Goal: Task Accomplishment & Management: Use online tool/utility

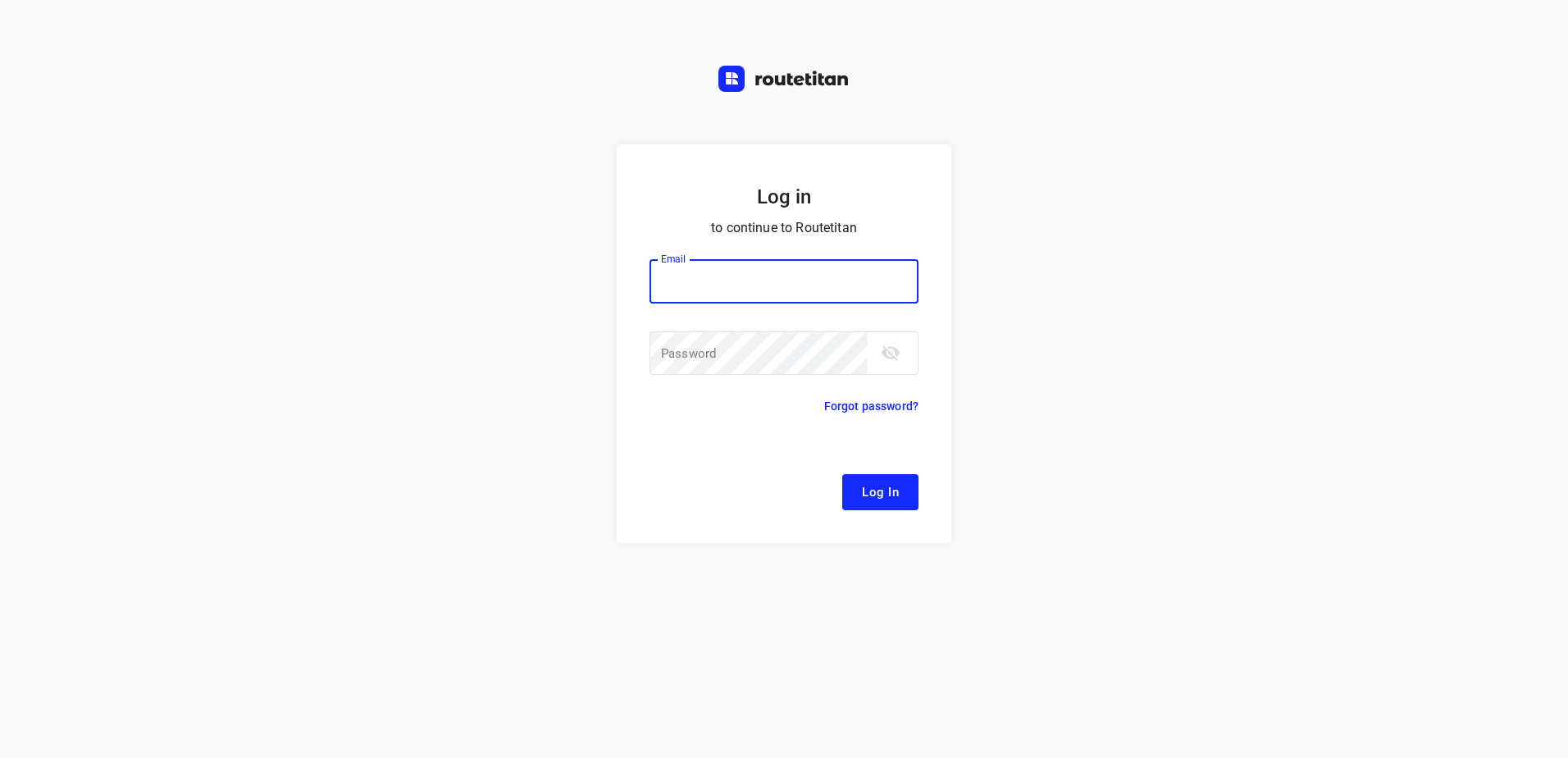
click at [751, 285] on input "email" at bounding box center [784, 281] width 269 height 44
type input "remco@fruitopjewerk.nl"
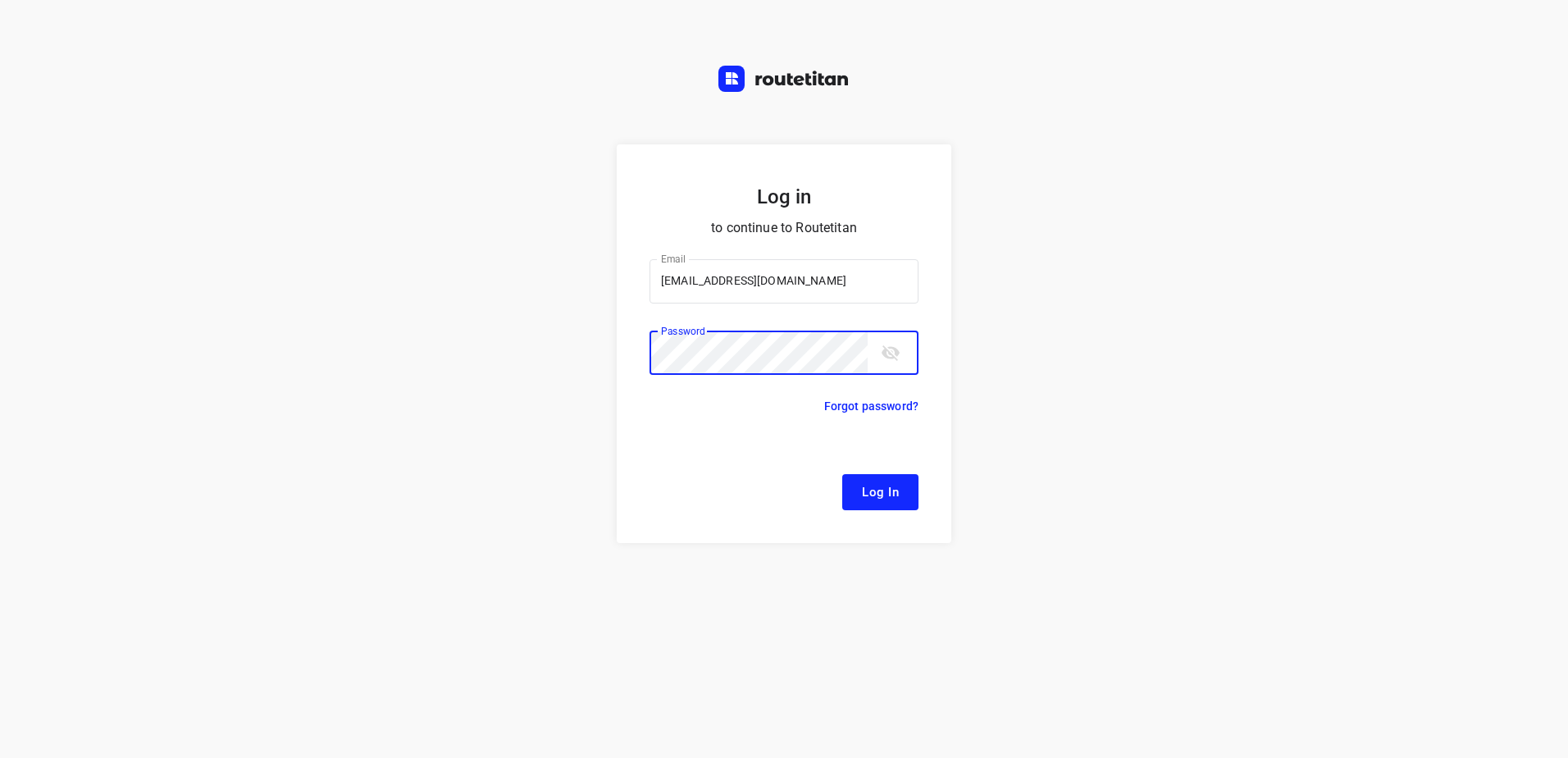
click at [843, 474] on button "Log In" at bounding box center [881, 492] width 76 height 36
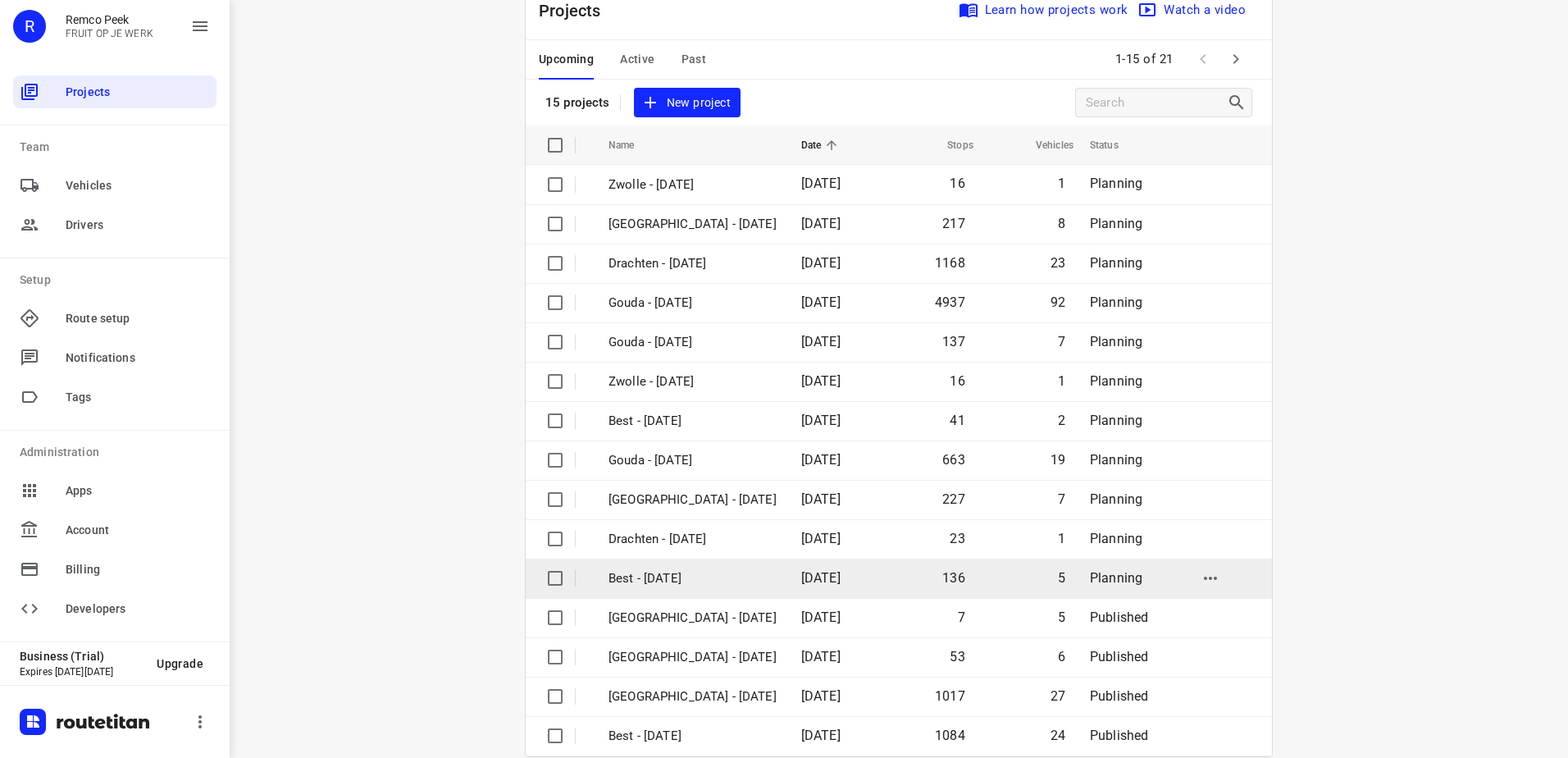
scroll to position [72, 0]
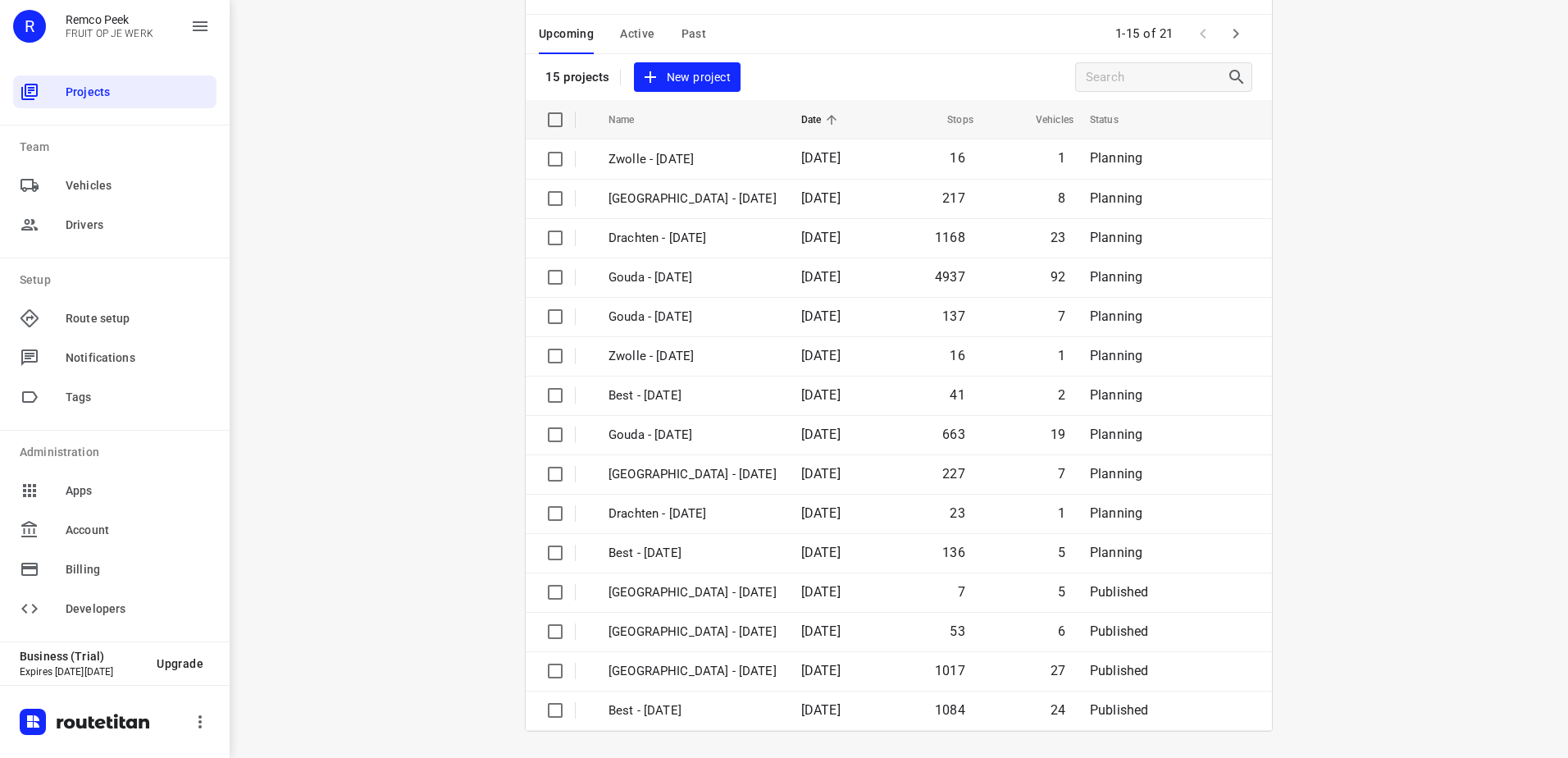
click at [1247, 33] on div "Upcoming Active Past 1-15 of 21" at bounding box center [899, 34] width 746 height 40
click at [1226, 33] on icon "button" at bounding box center [1235, 33] width 19 height 19
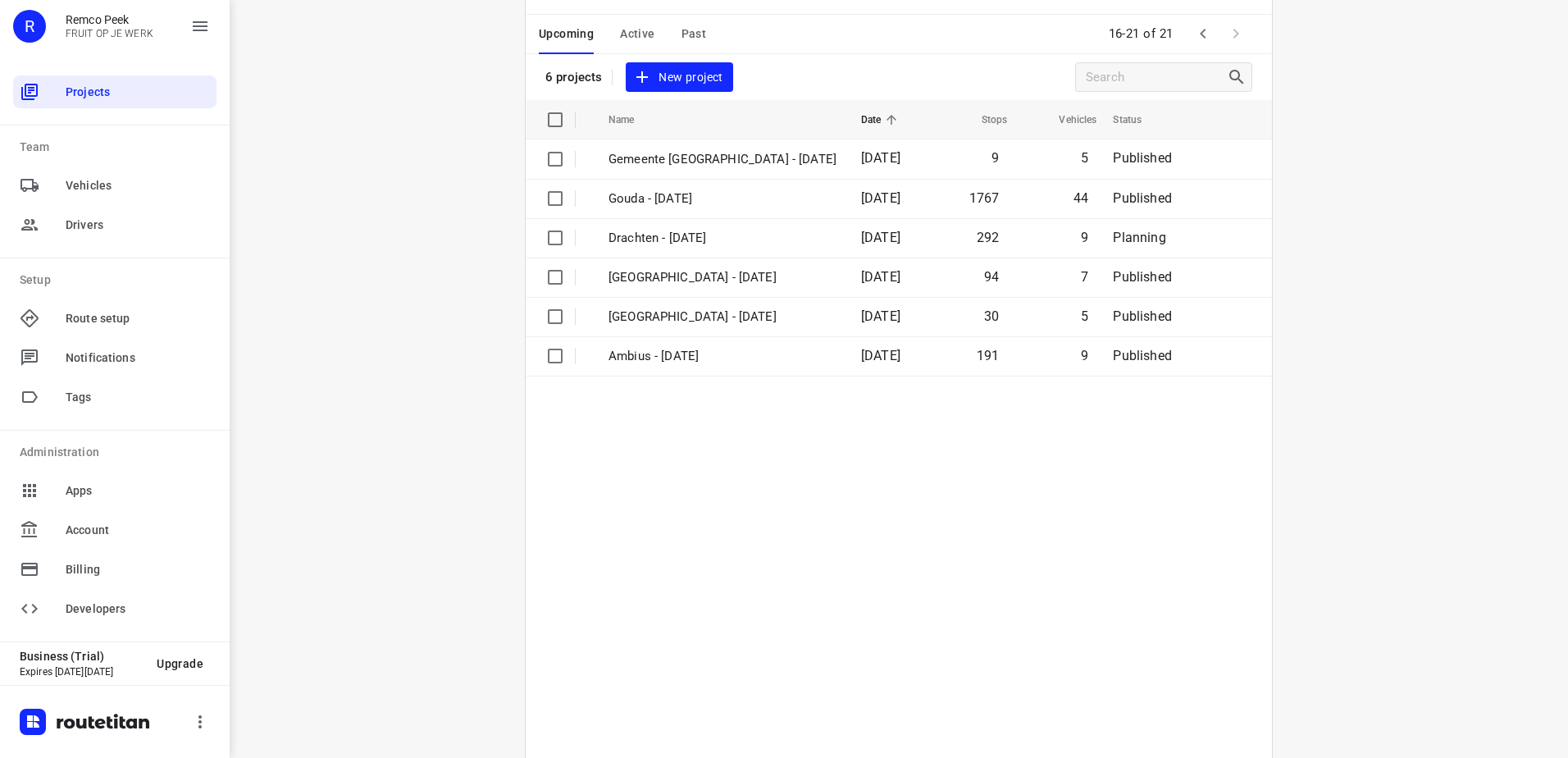
scroll to position [0, 0]
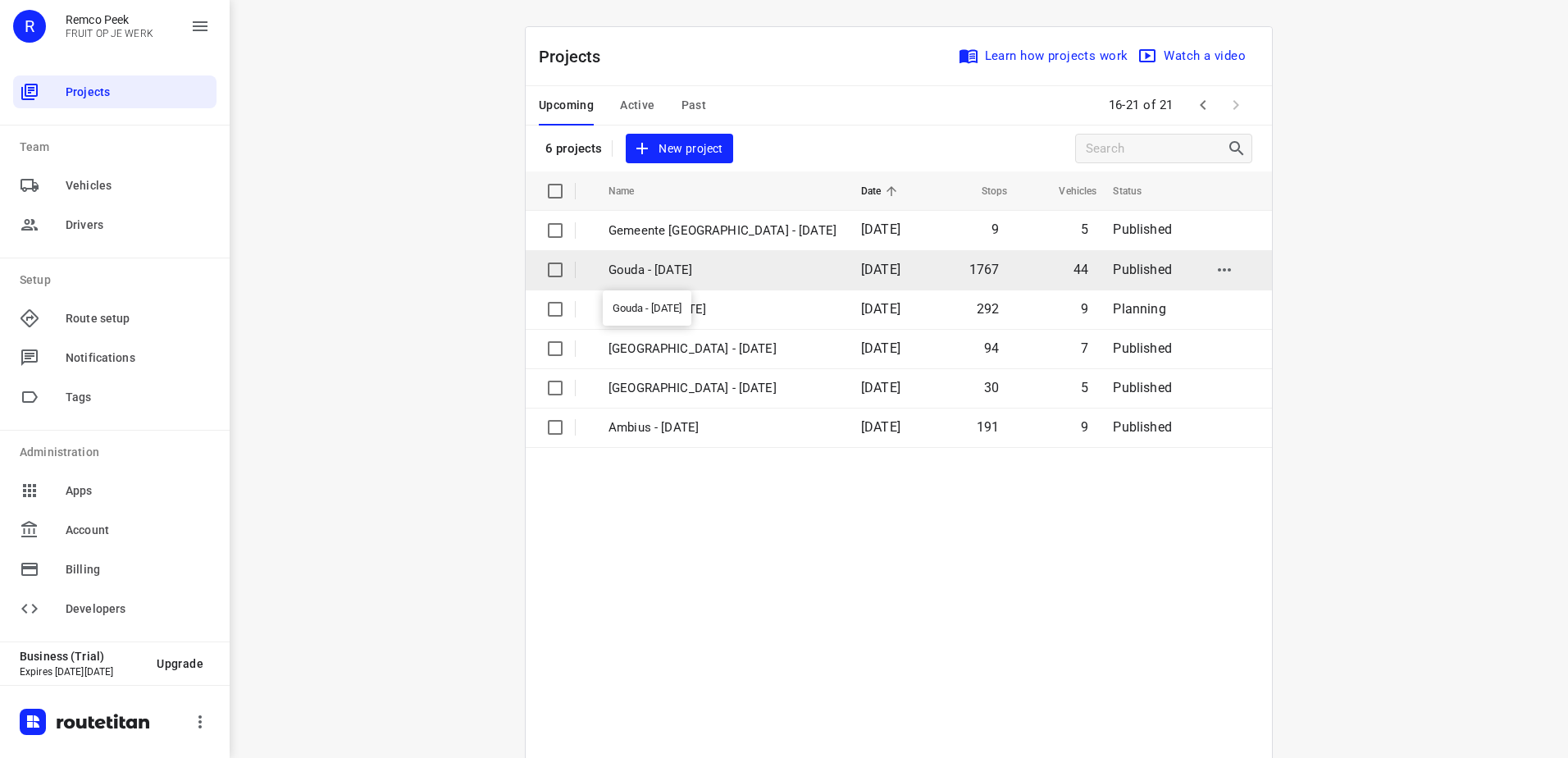
click at [699, 272] on p "Gouda - Wednesday" at bounding box center [722, 270] width 228 height 19
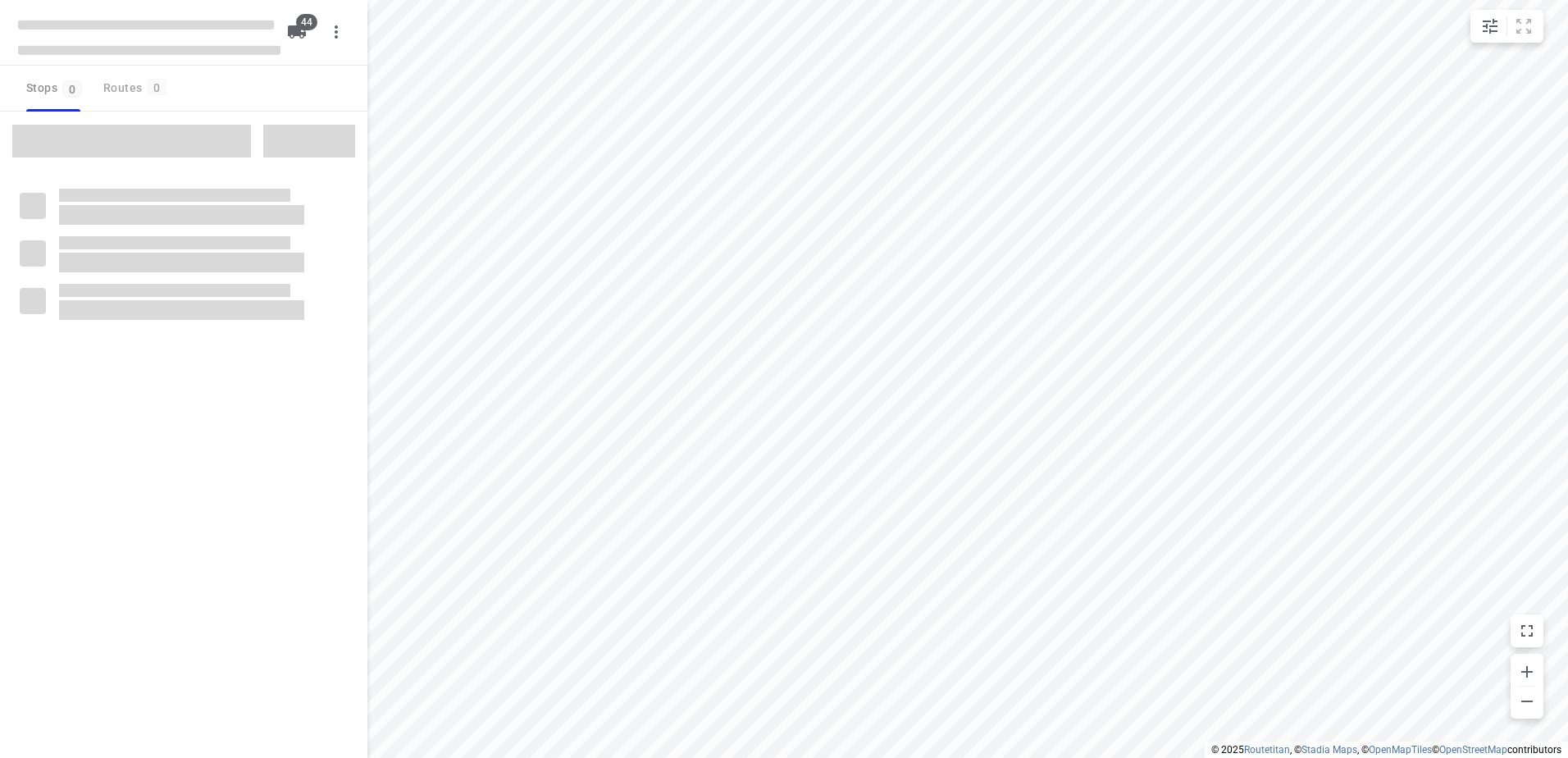
type input "distance"
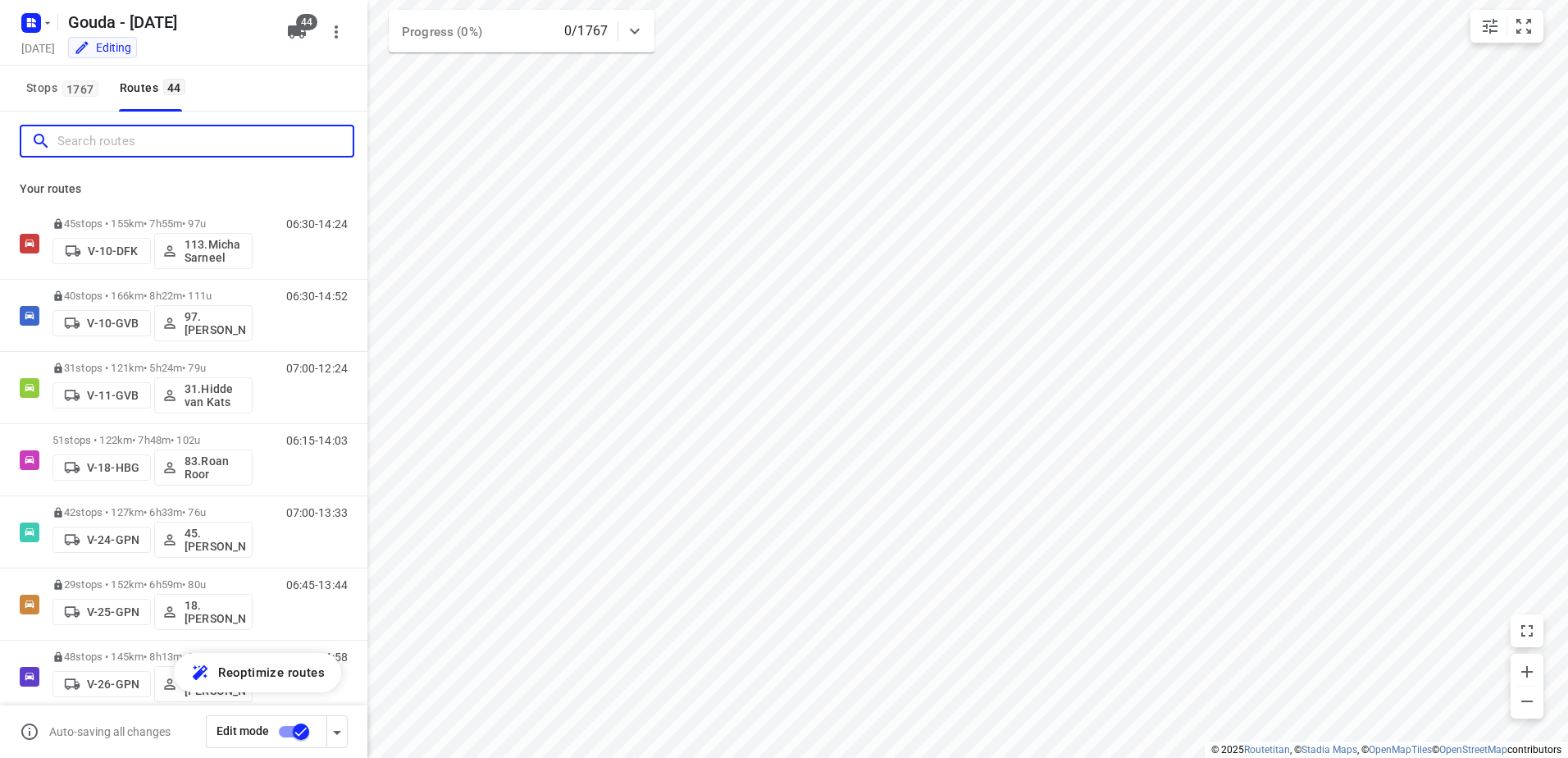
click at [248, 146] on input "Search routes" at bounding box center [204, 141] width 295 height 26
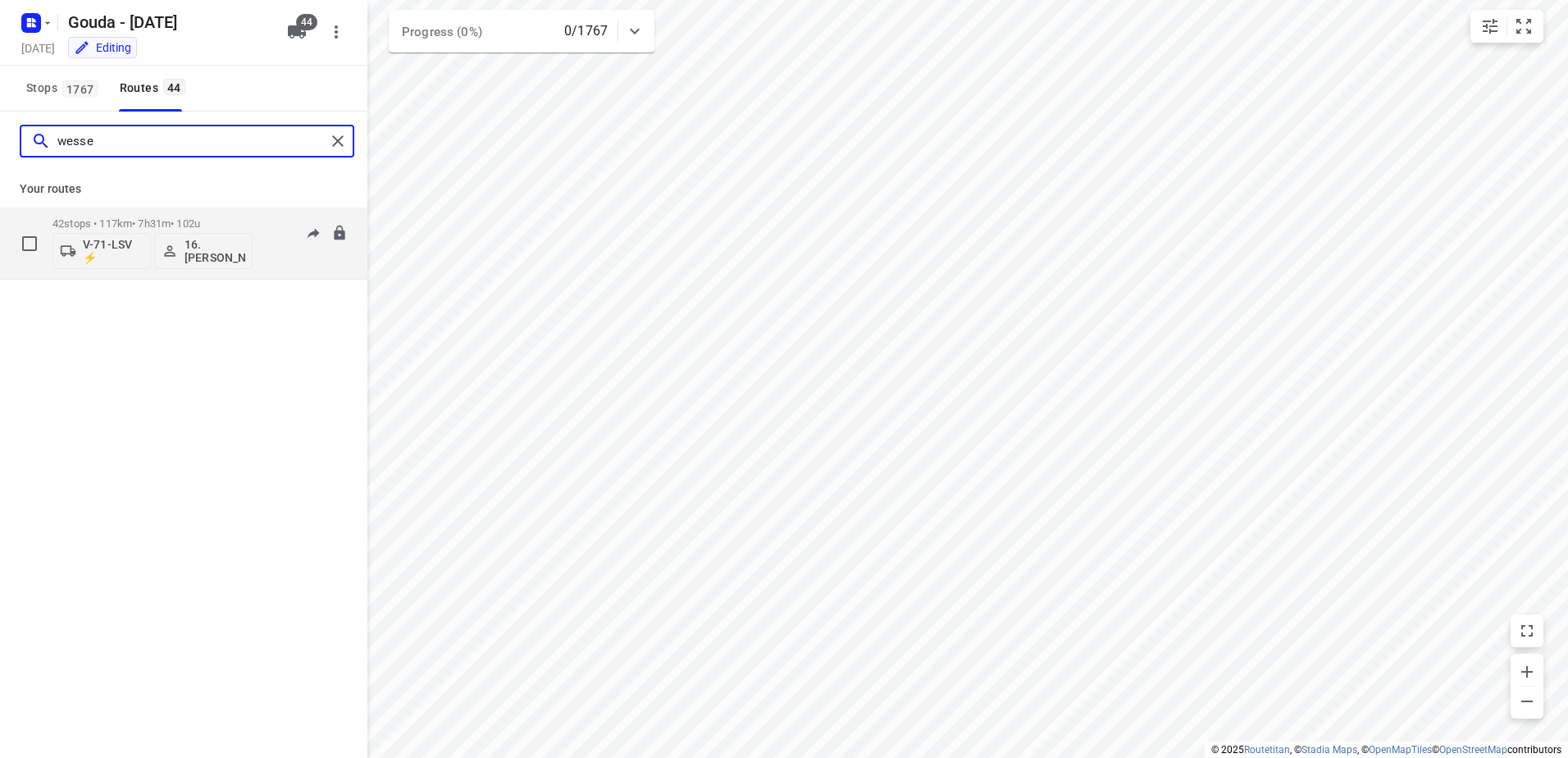
type input "wesse"
click at [233, 219] on p "42 stops • 117km • 7h31m • 102u" at bounding box center [153, 223] width 200 height 12
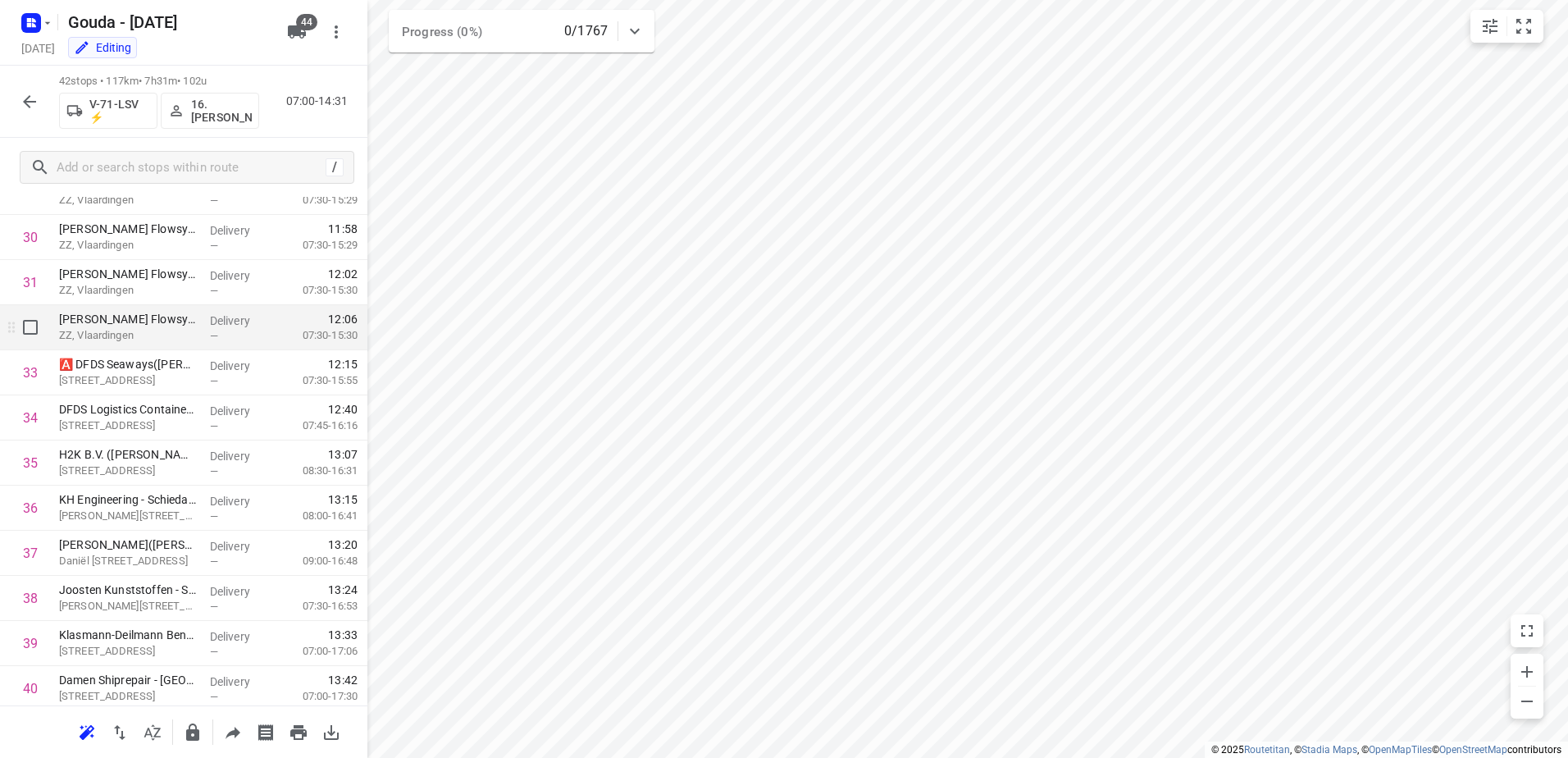
scroll to position [1476, 0]
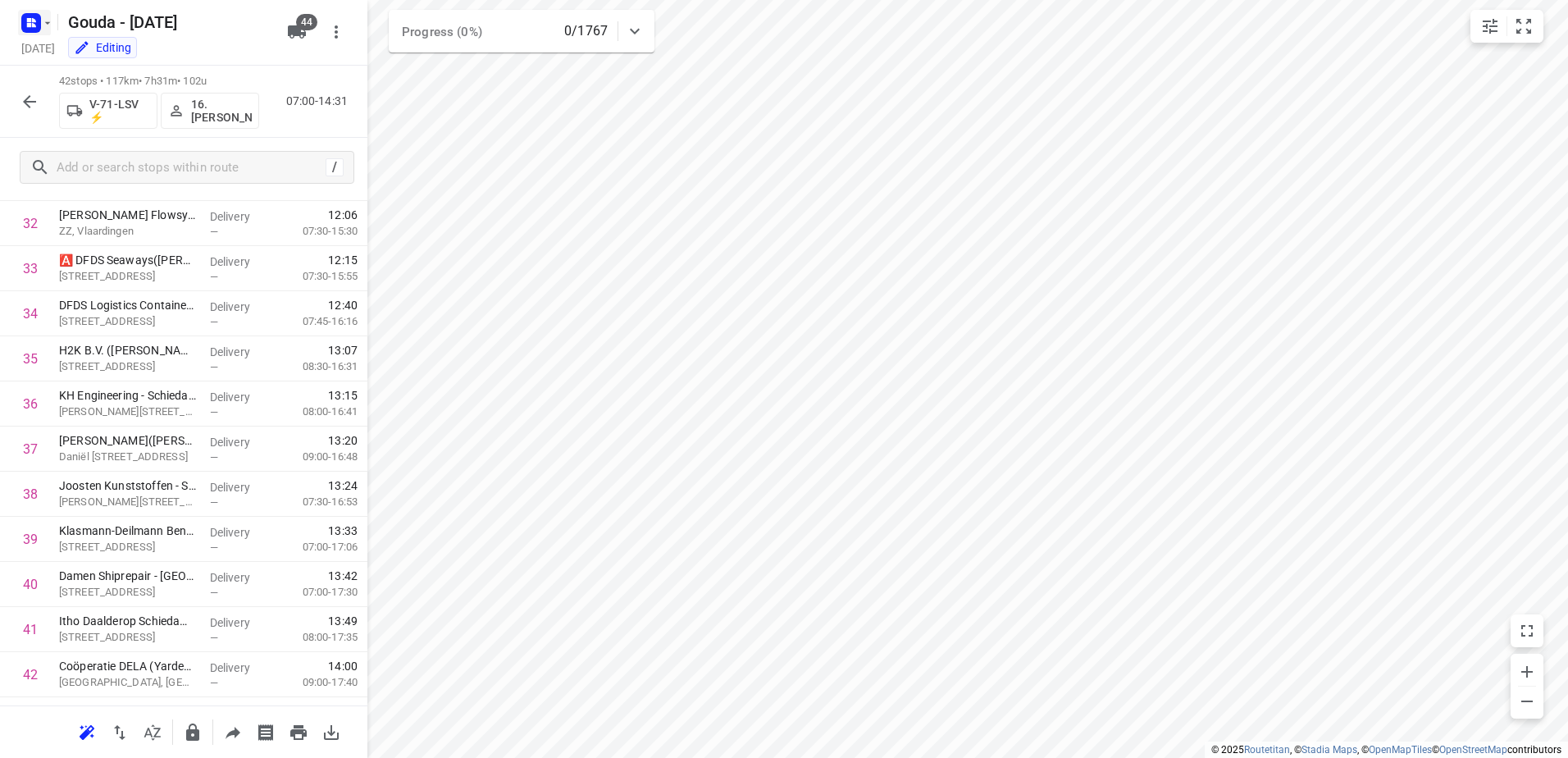
click at [29, 20] on icon "button" at bounding box center [28, 20] width 4 height 4
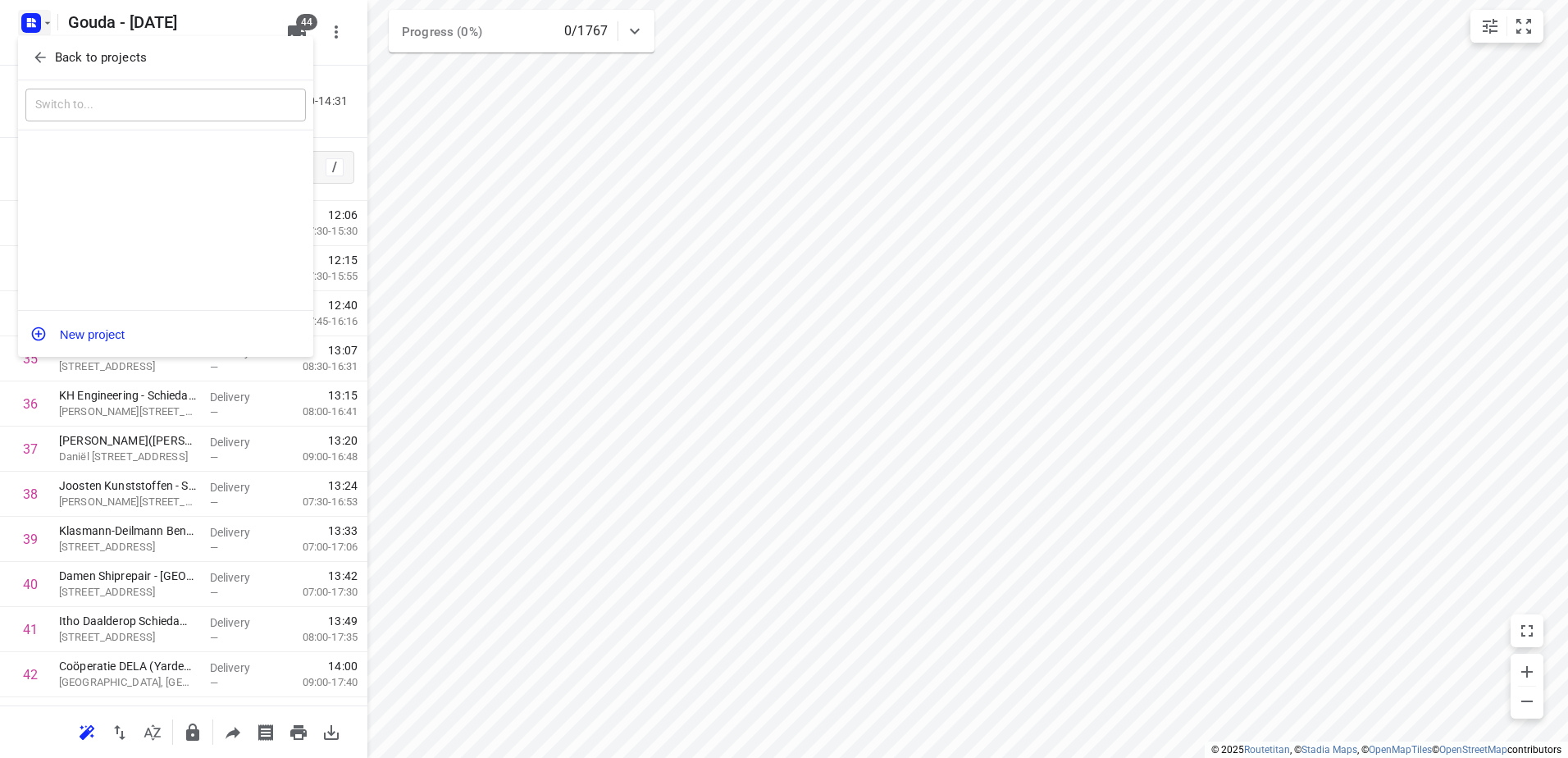
click at [40, 51] on icon "button" at bounding box center [40, 58] width 17 height 17
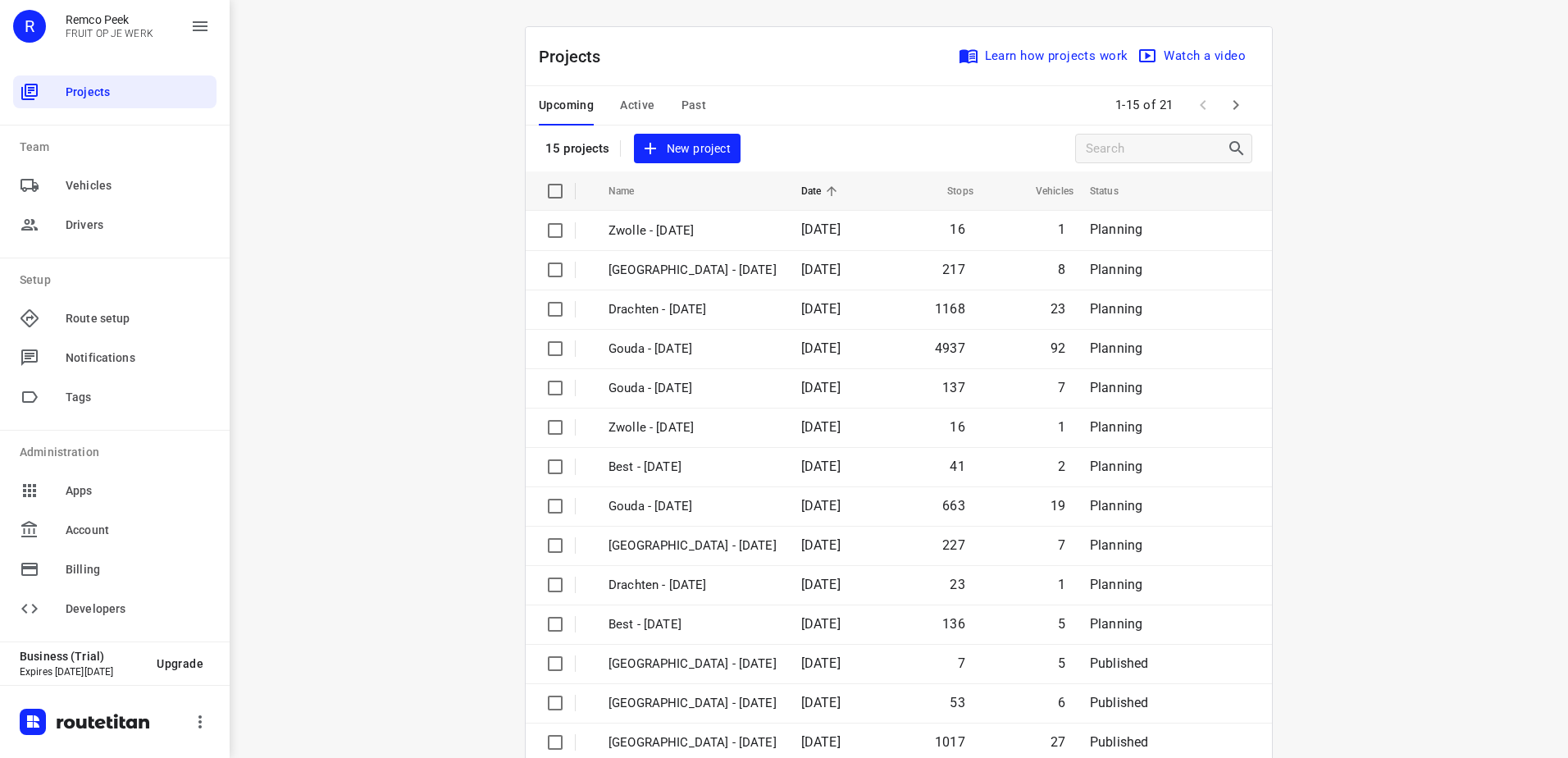
click at [672, 107] on div "Upcoming Active Past" at bounding box center [635, 106] width 194 height 40
click at [691, 112] on span "Past" at bounding box center [695, 106] width 26 height 20
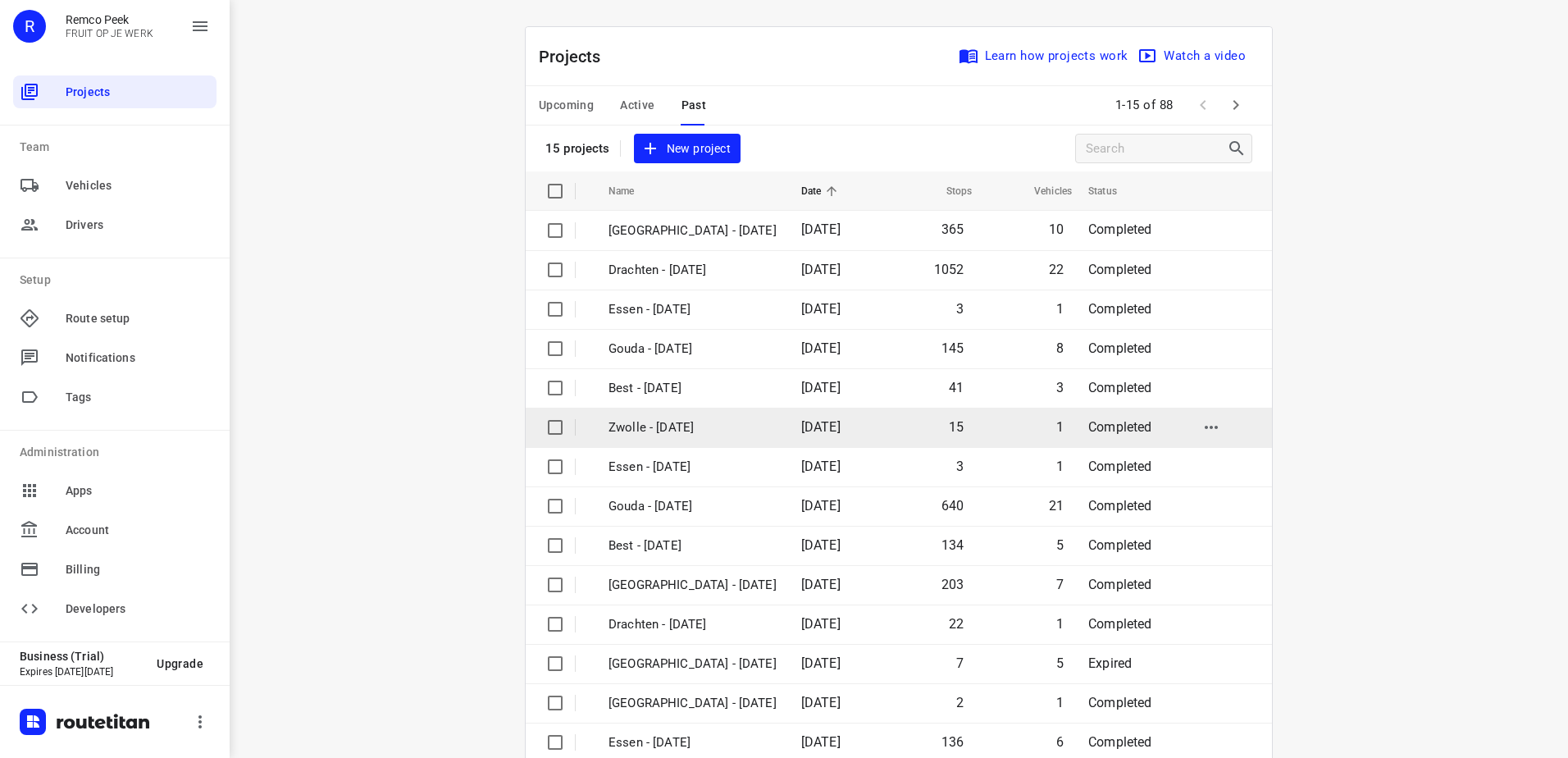
scroll to position [72, 0]
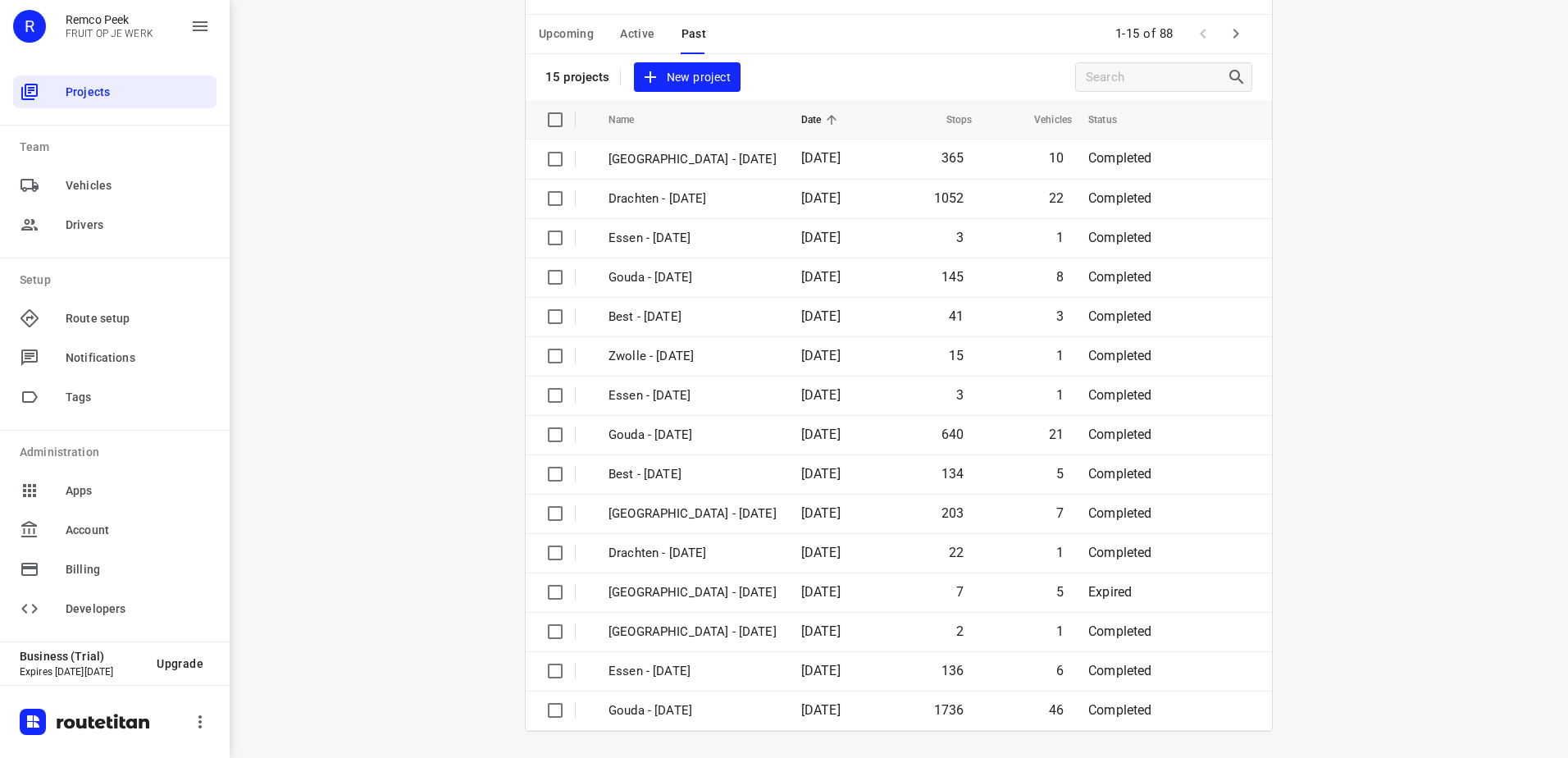
drag, startPoint x: 612, startPoint y: 25, endPoint x: 627, endPoint y: 39, distance: 20.5
click at [614, 26] on div "Upcoming Active Past" at bounding box center [635, 34] width 194 height 40
click at [630, 41] on span "Active" at bounding box center [637, 34] width 34 height 20
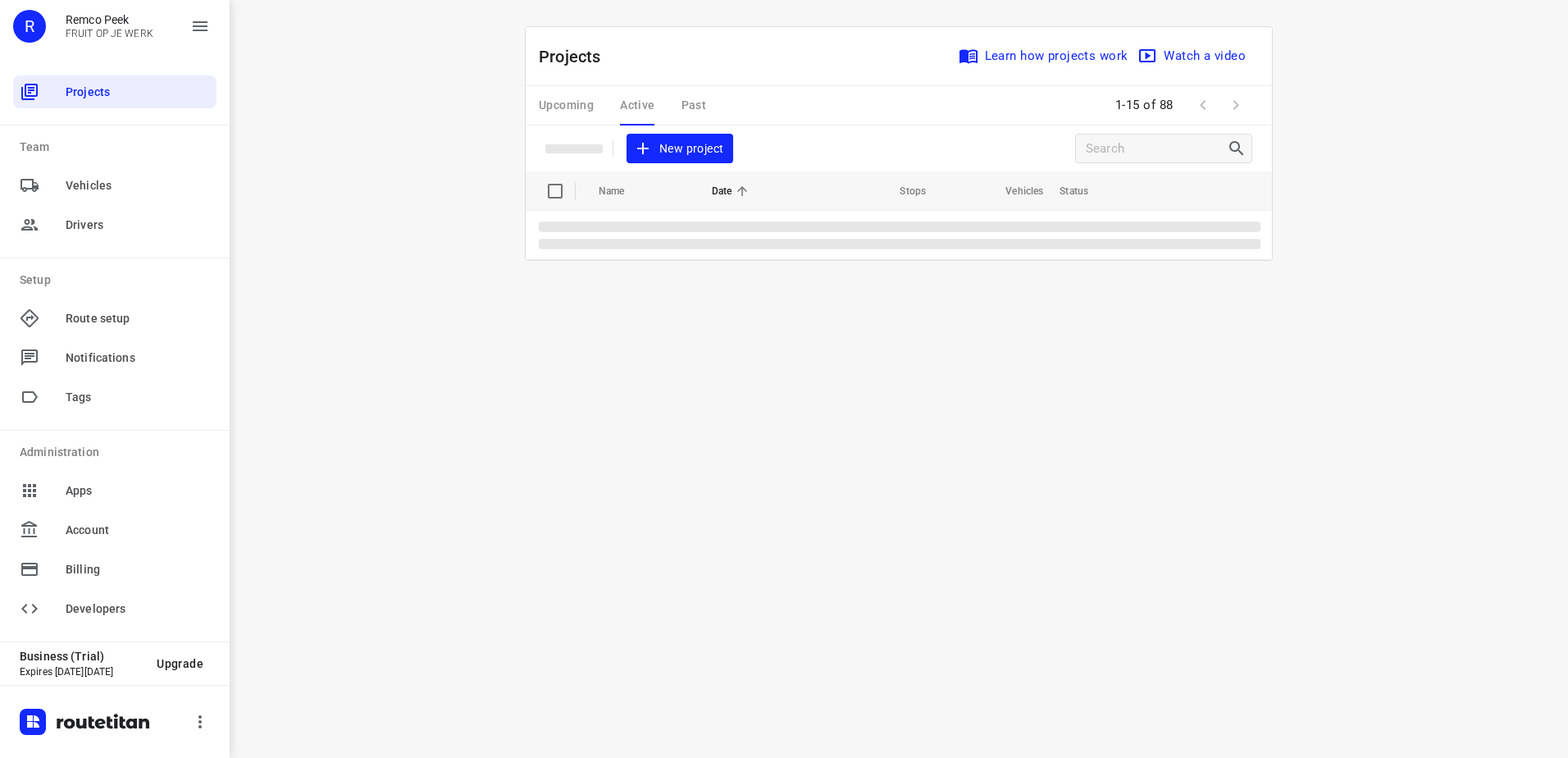
scroll to position [0, 0]
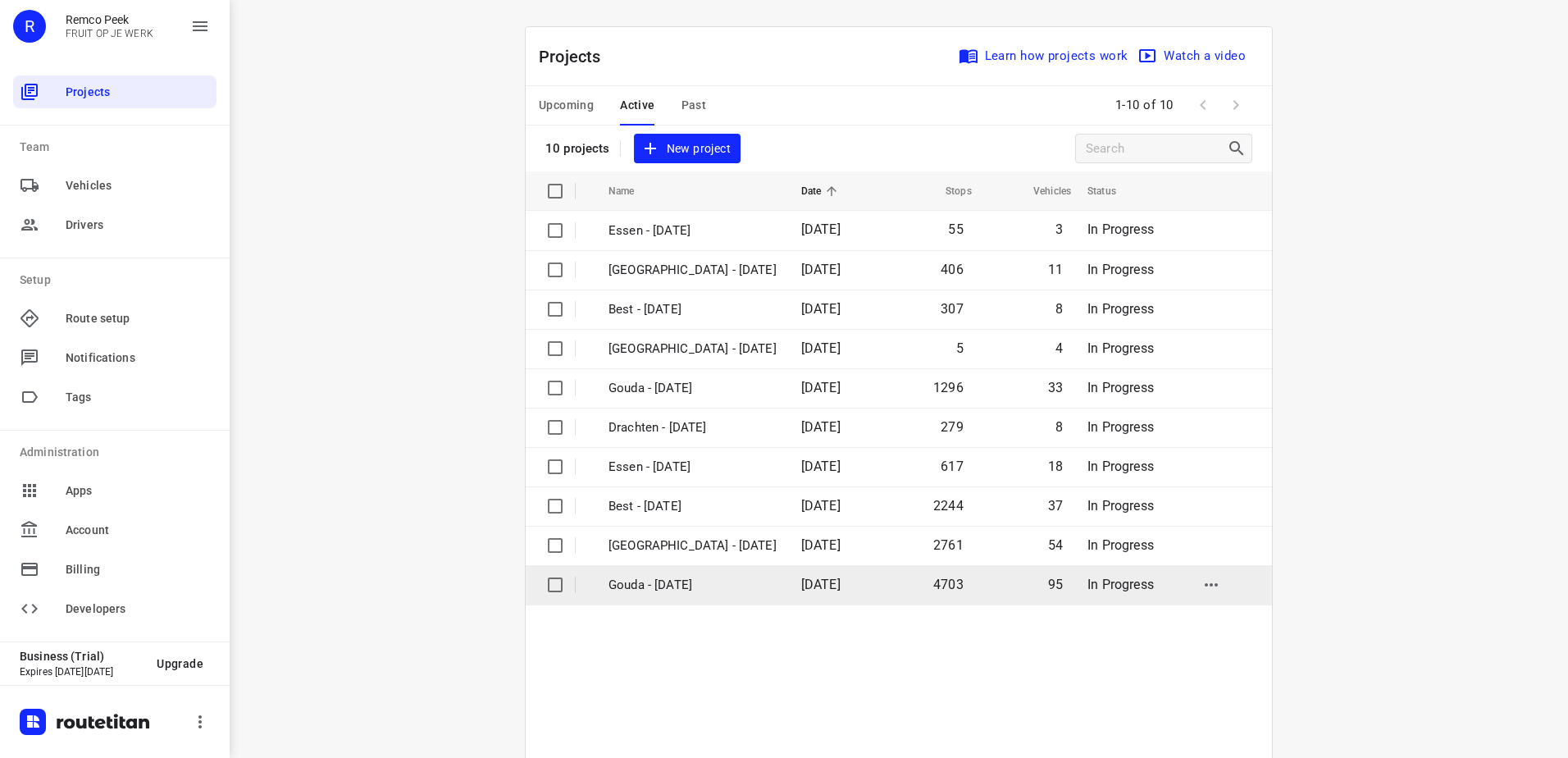
click at [665, 581] on p "Gouda - [DATE]" at bounding box center [692, 585] width 168 height 19
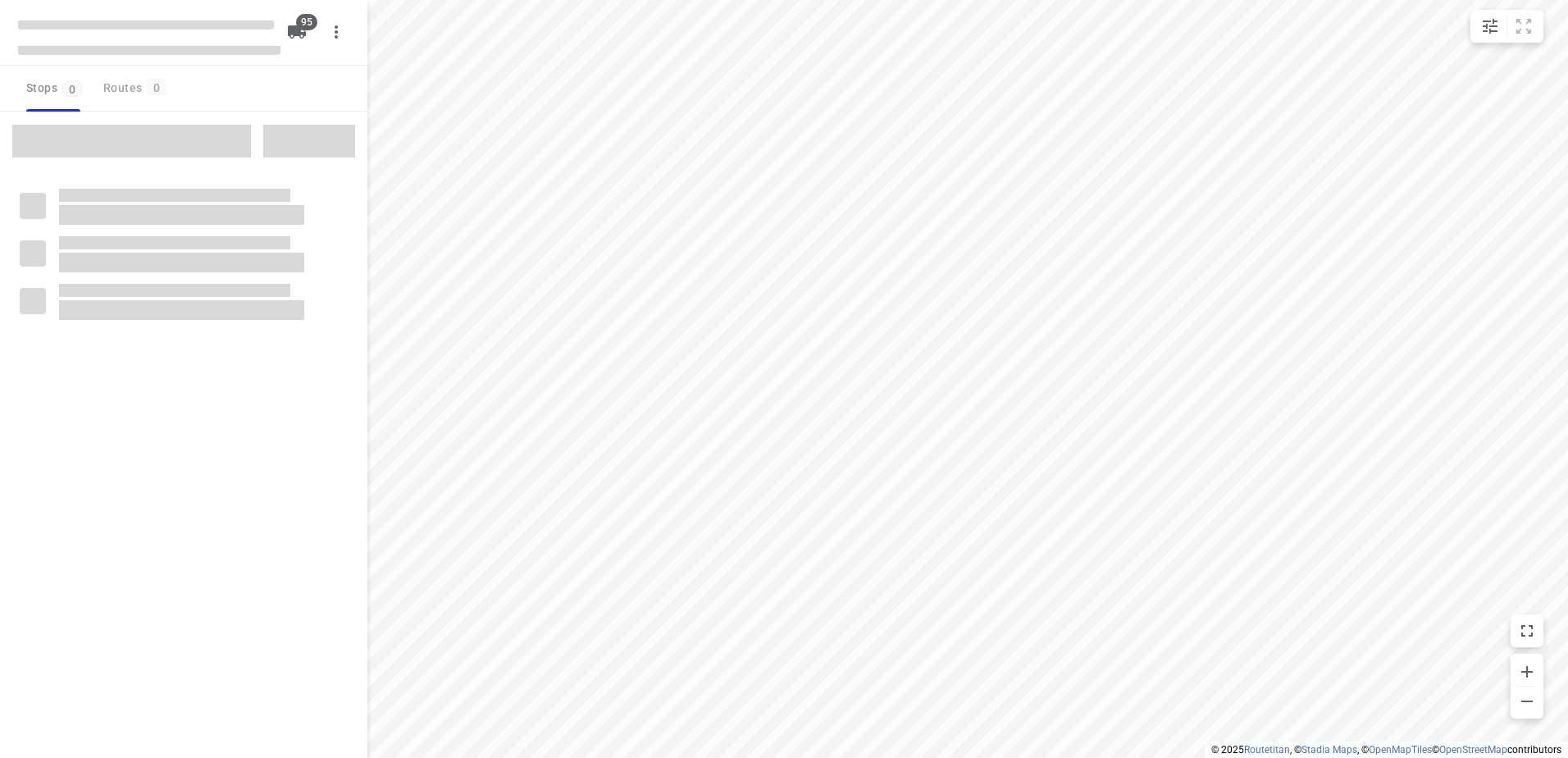
type input "distance"
checkbox input "true"
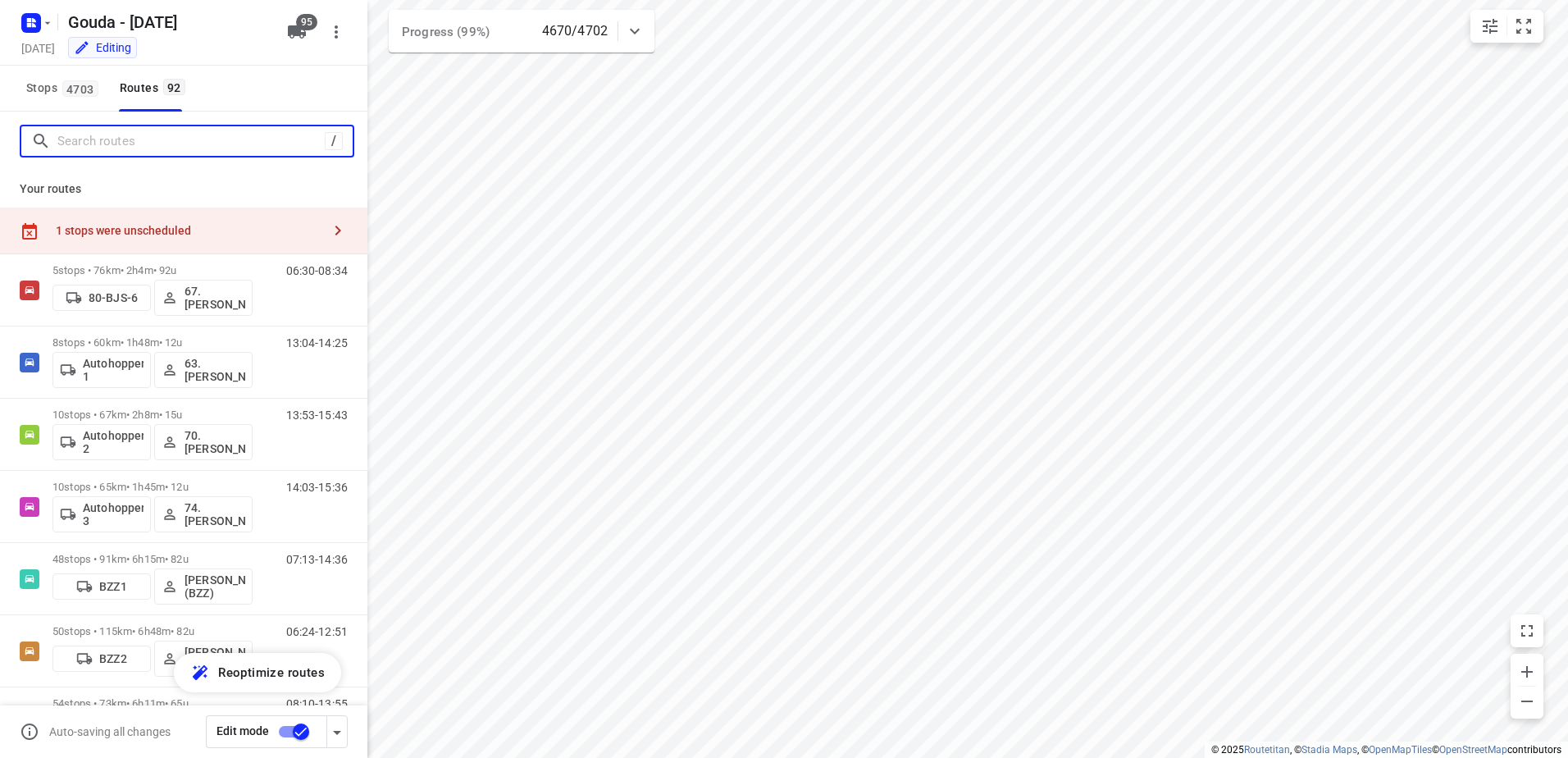
click at [87, 147] on input "Search routes" at bounding box center [190, 141] width 267 height 26
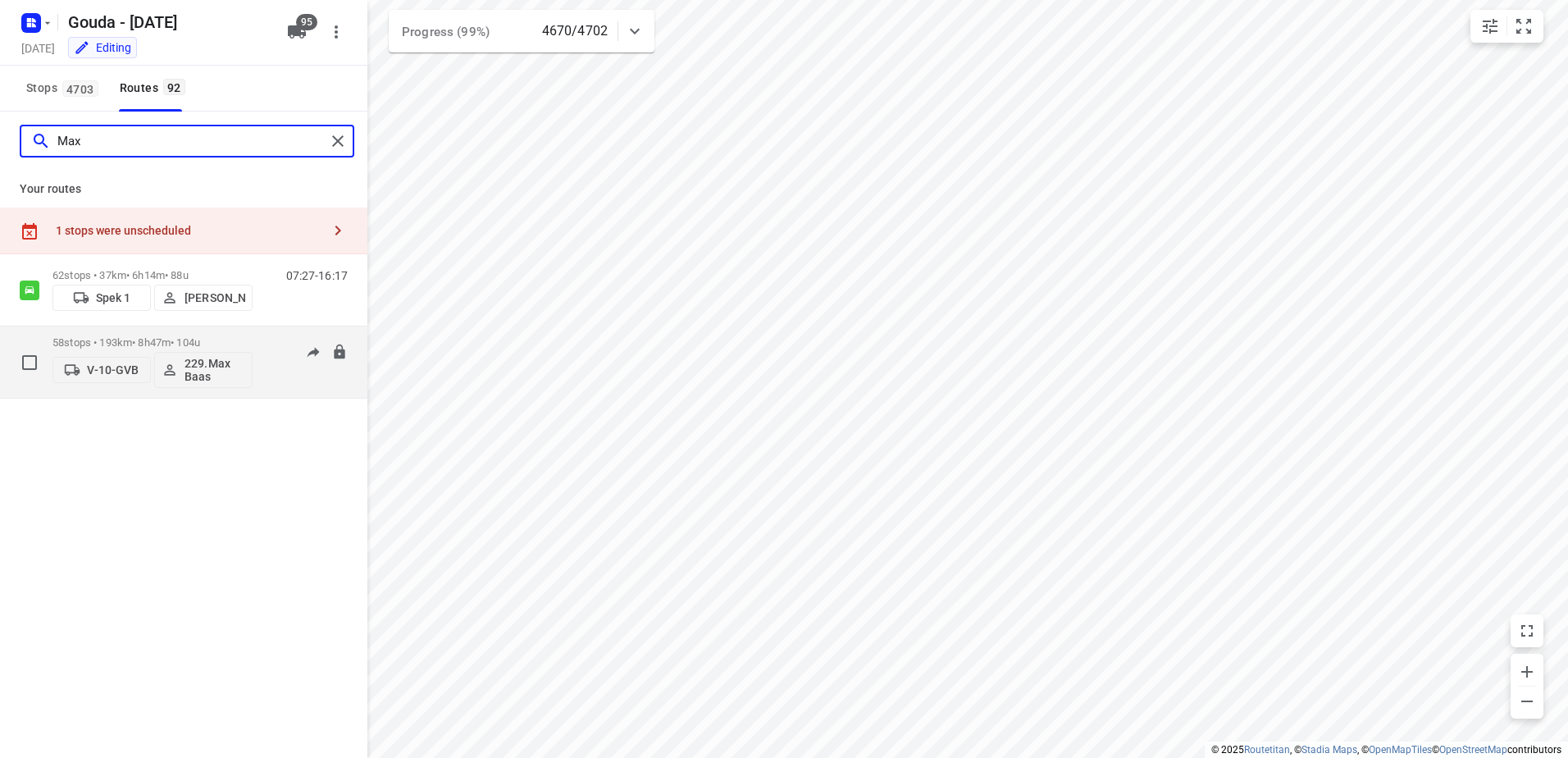
type input "Max"
click at [225, 338] on p "58 stops • 193km • 8h47m • 104u" at bounding box center [153, 342] width 200 height 12
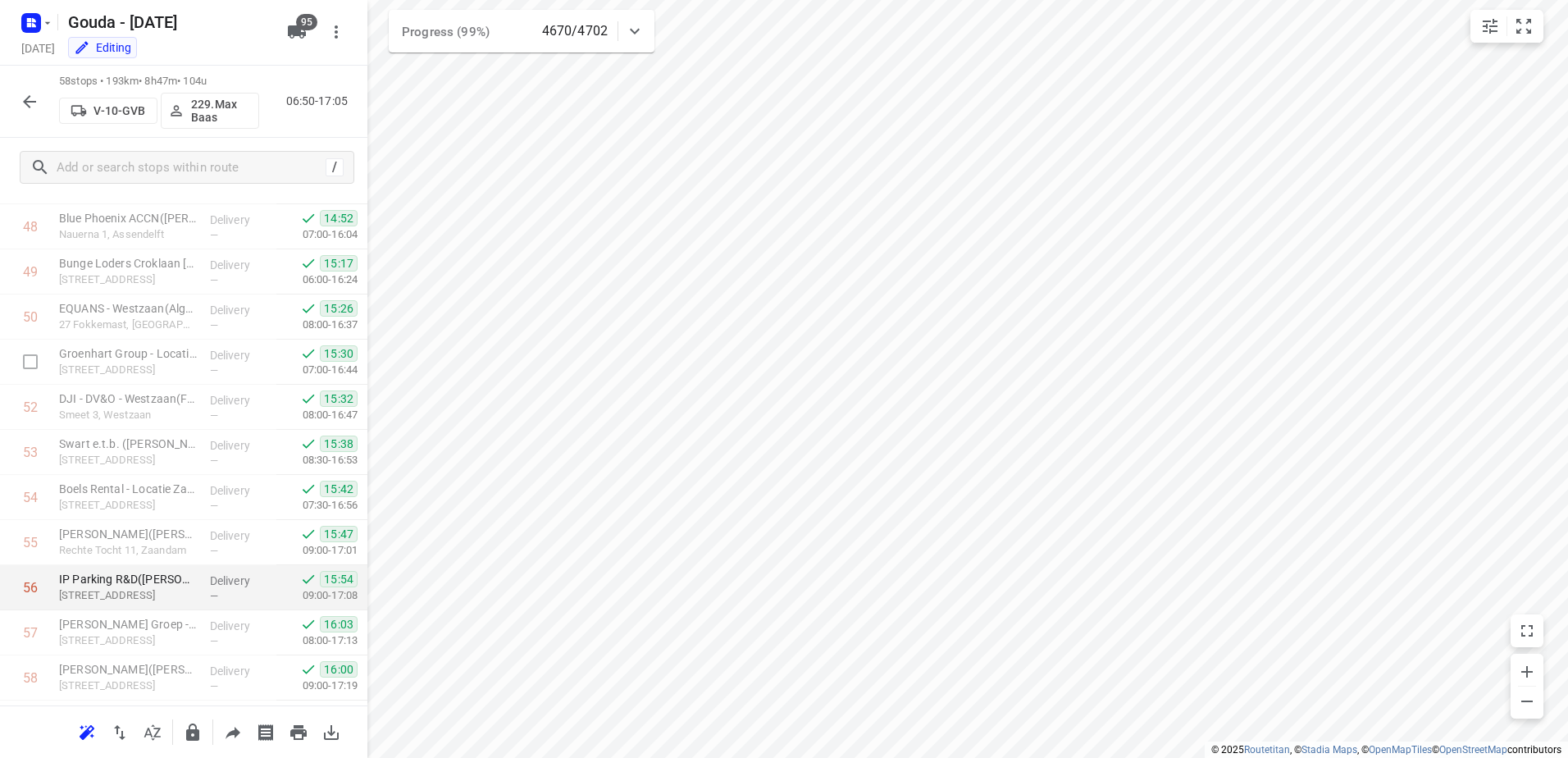
scroll to position [2281, 0]
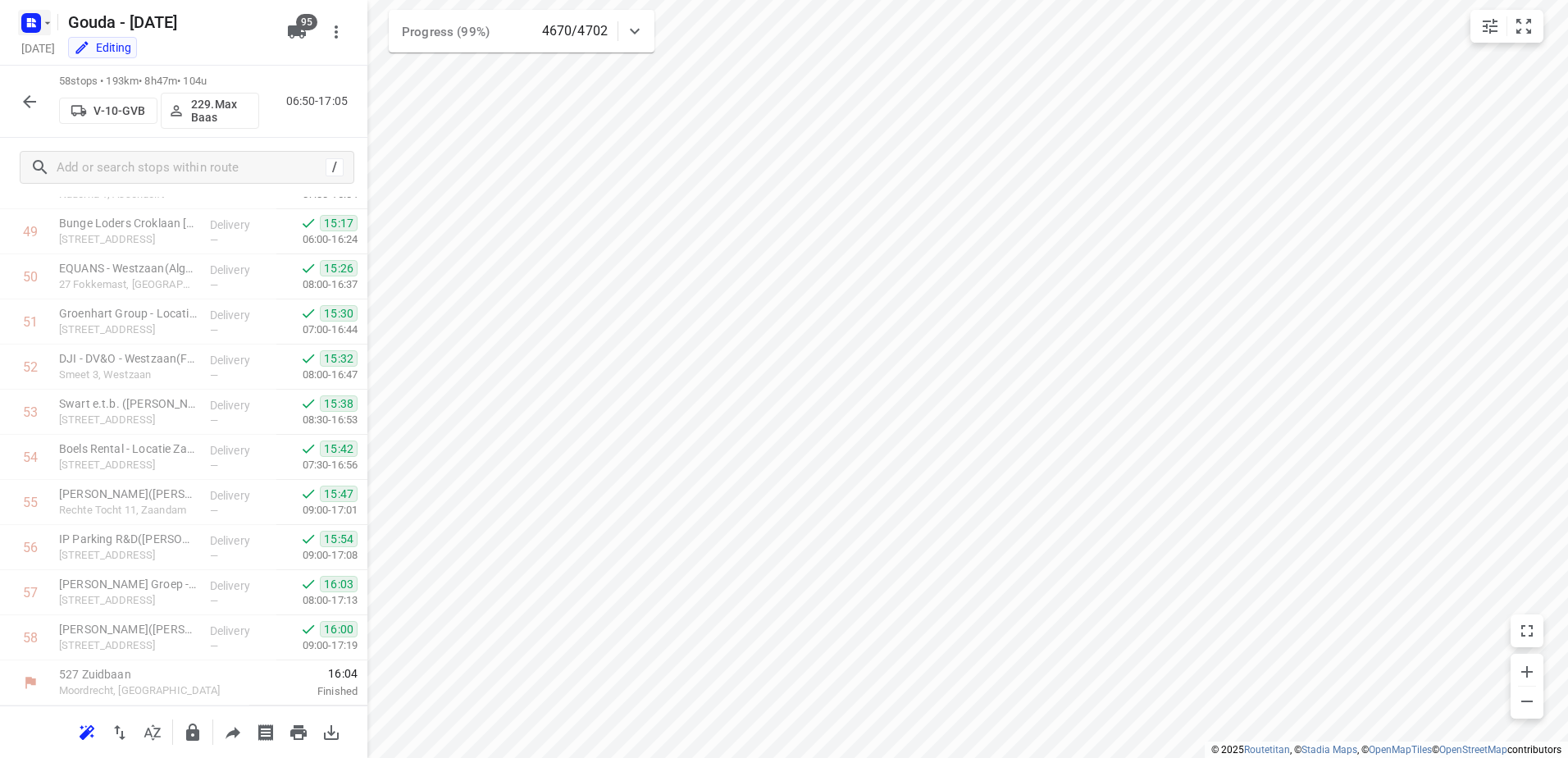
click at [33, 18] on icon "button" at bounding box center [31, 23] width 27 height 27
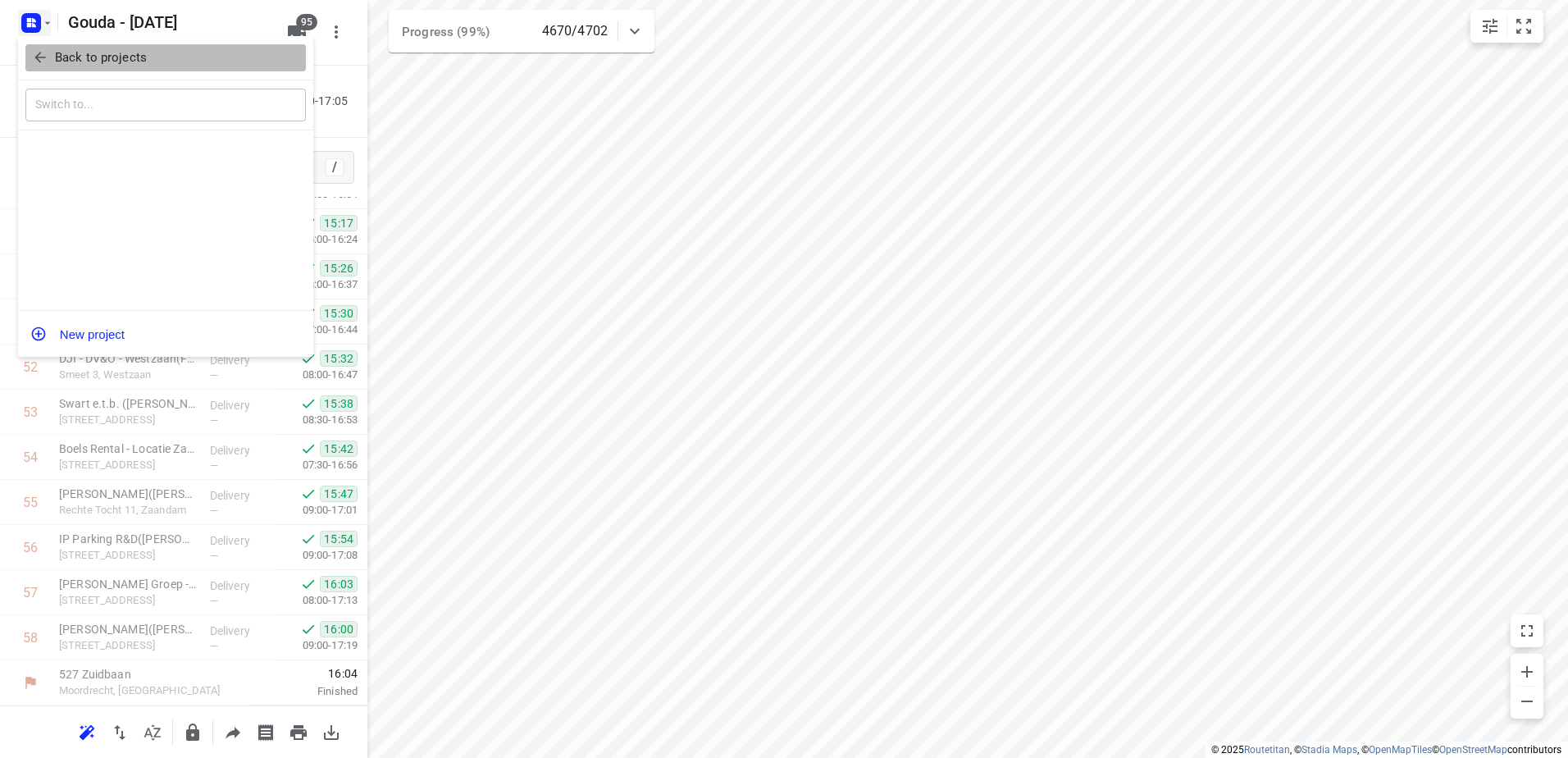
click at [57, 57] on p "Back to projects" at bounding box center [101, 58] width 92 height 19
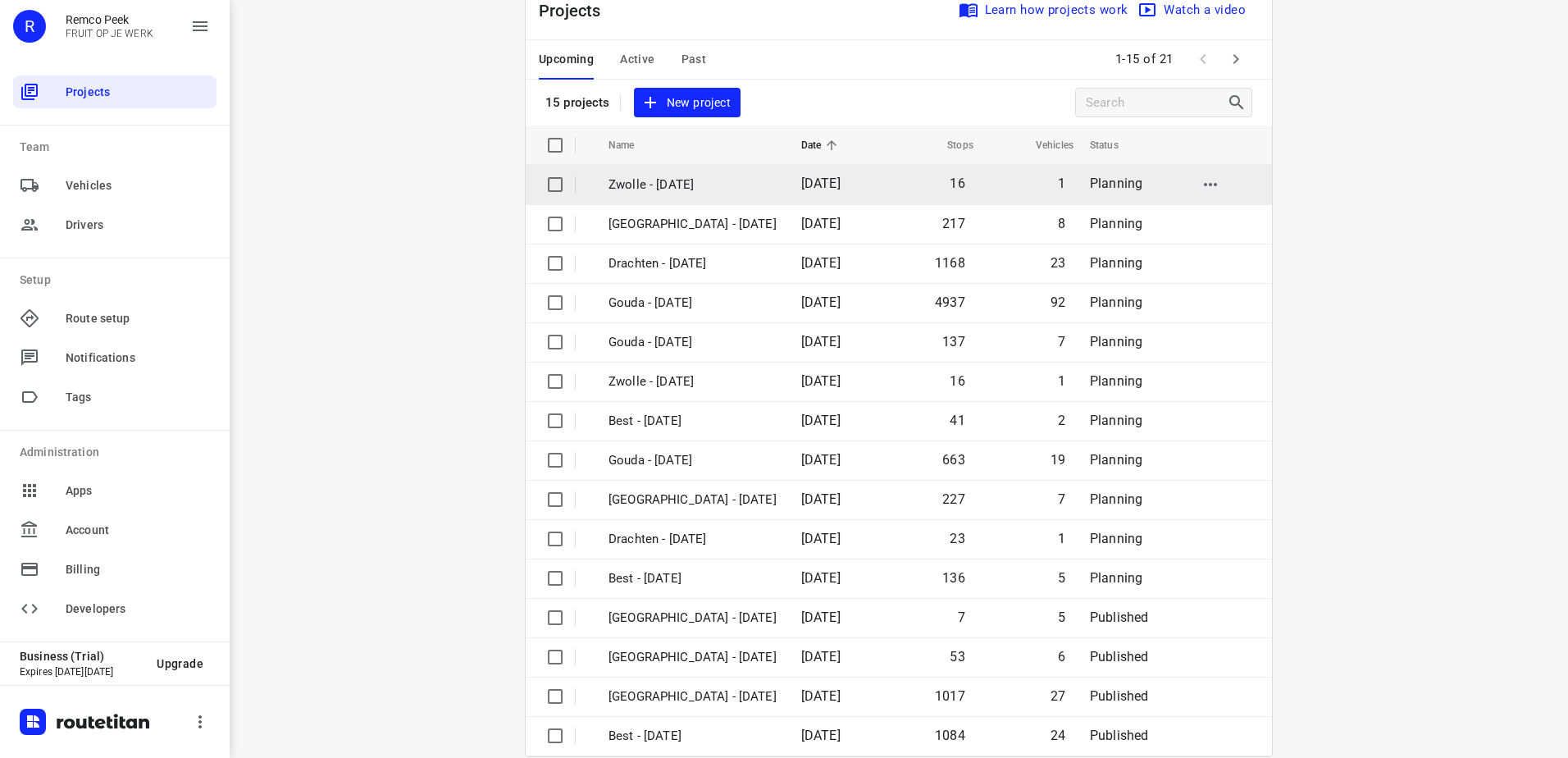
scroll to position [72, 0]
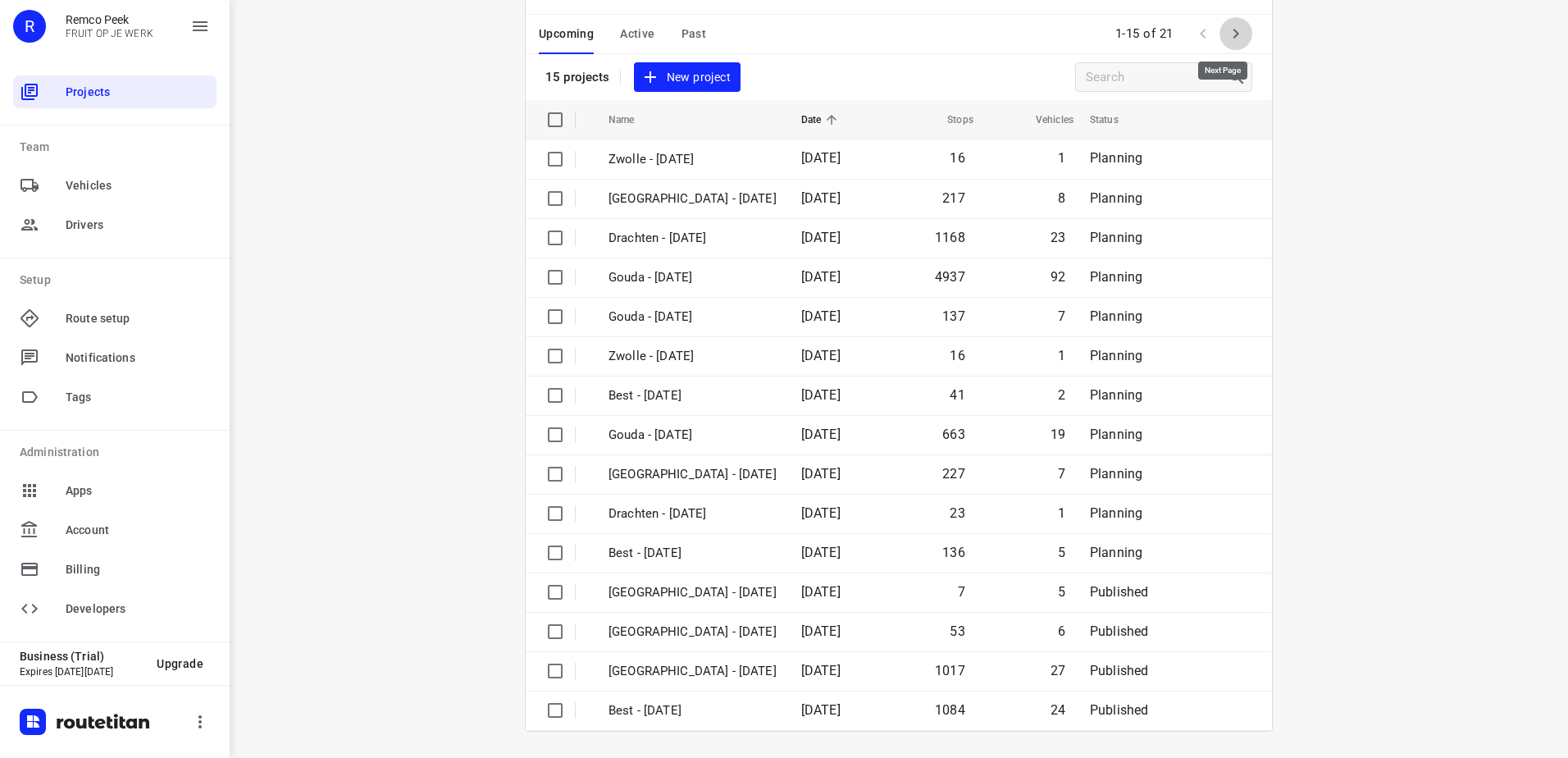
click at [1235, 42] on icon "button" at bounding box center [1235, 33] width 19 height 19
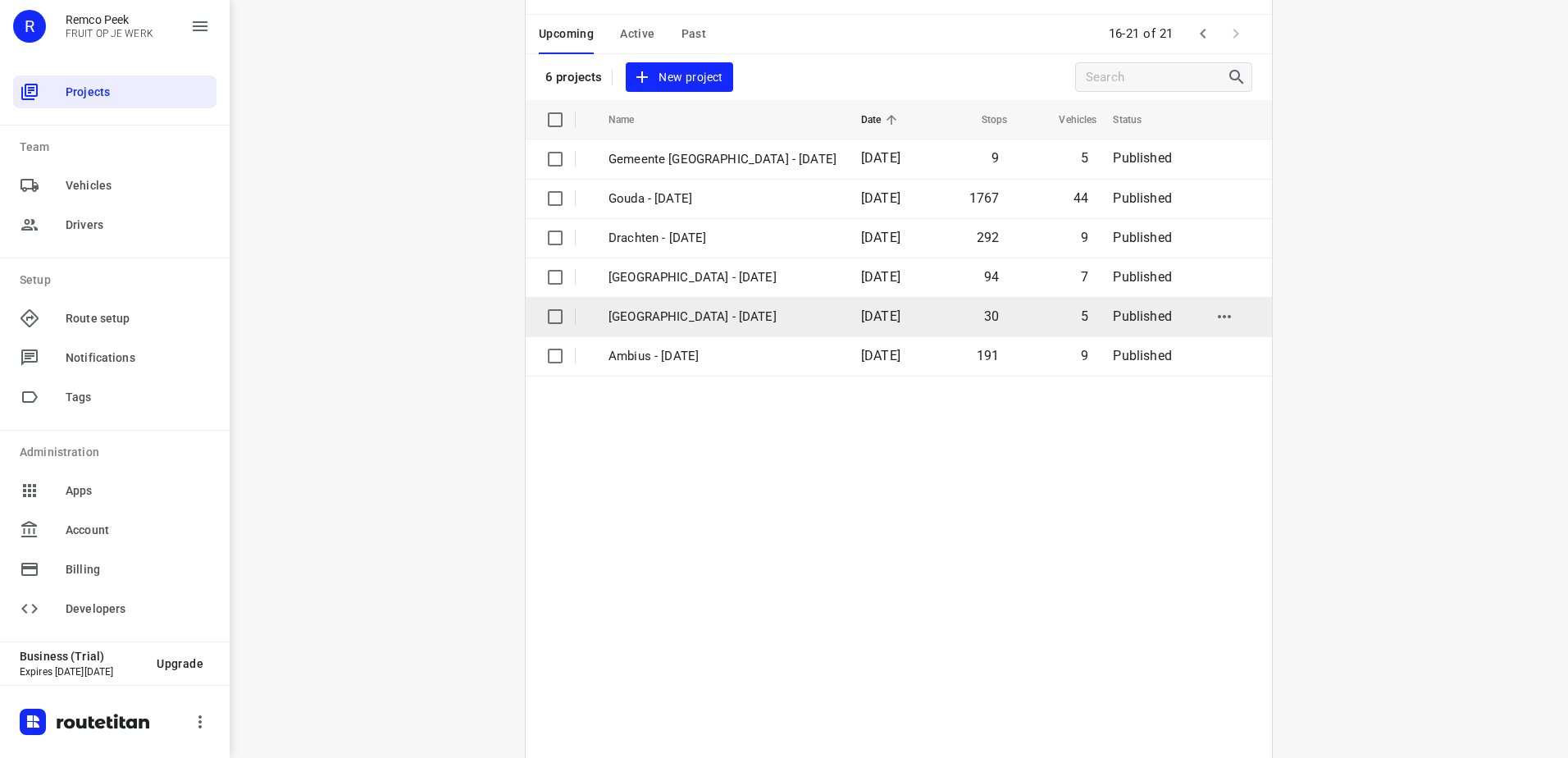
scroll to position [0, 0]
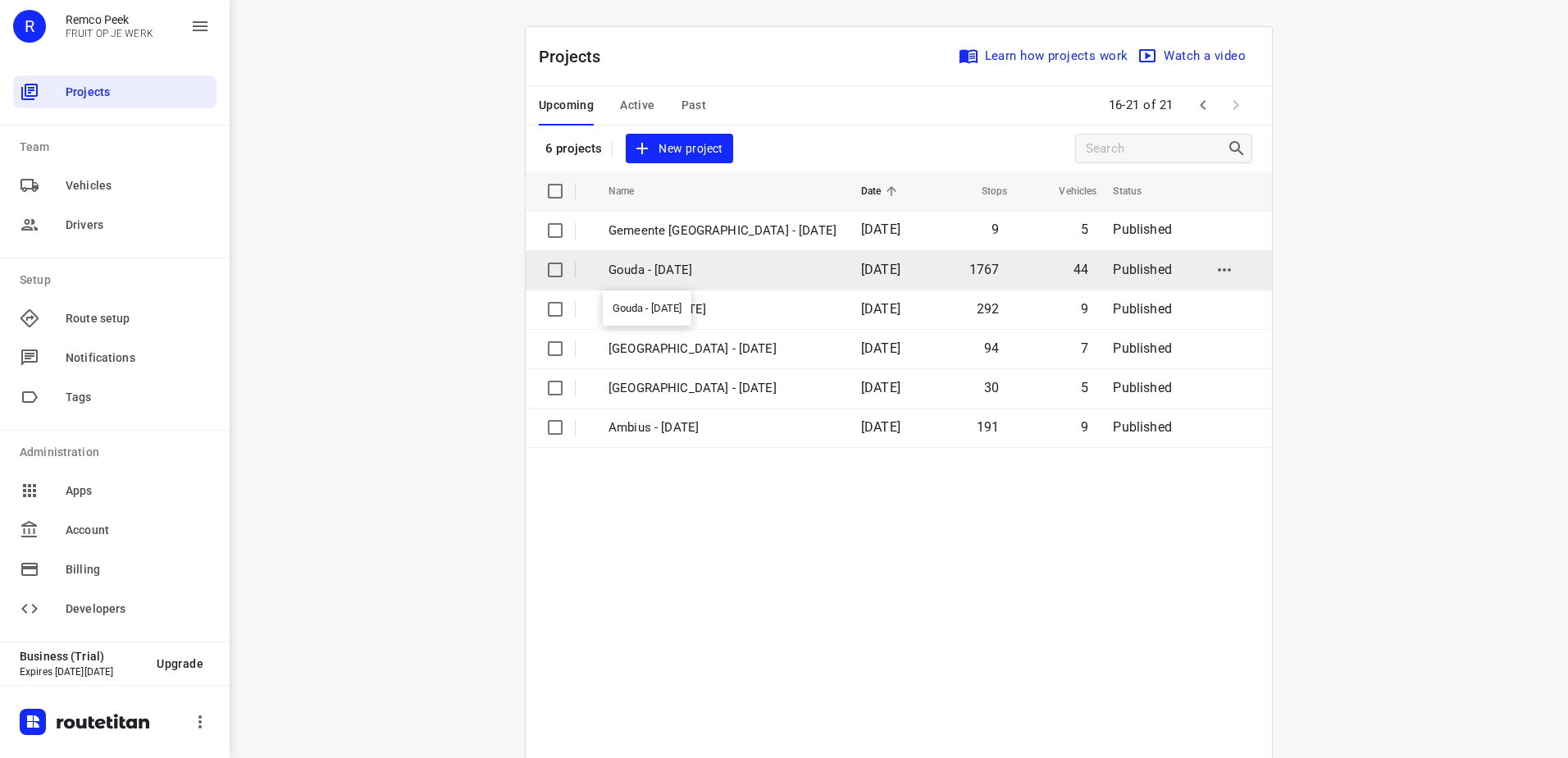
click at [748, 274] on p "Gouda - Wednesday" at bounding box center [722, 270] width 228 height 19
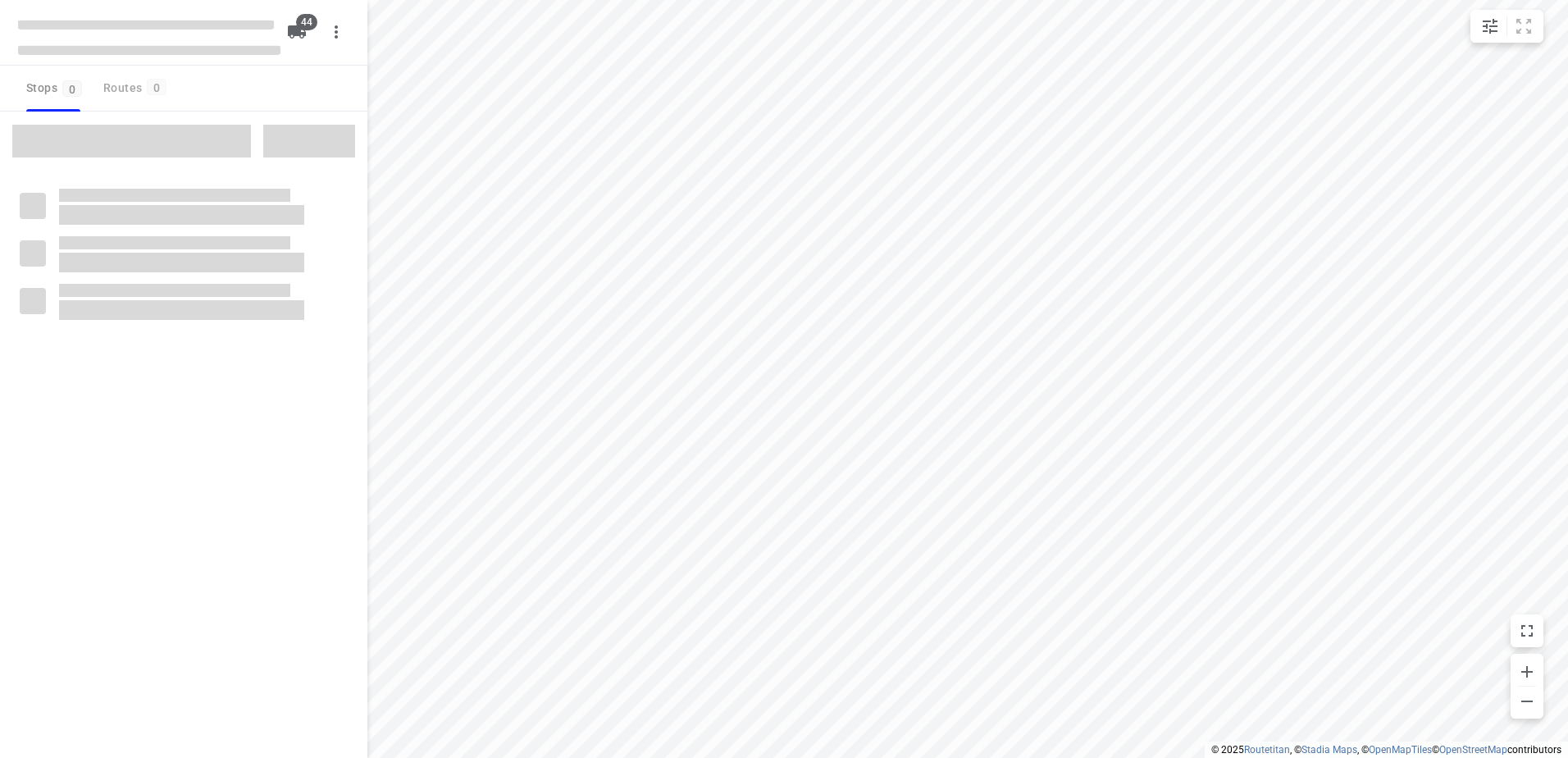
type input "distance"
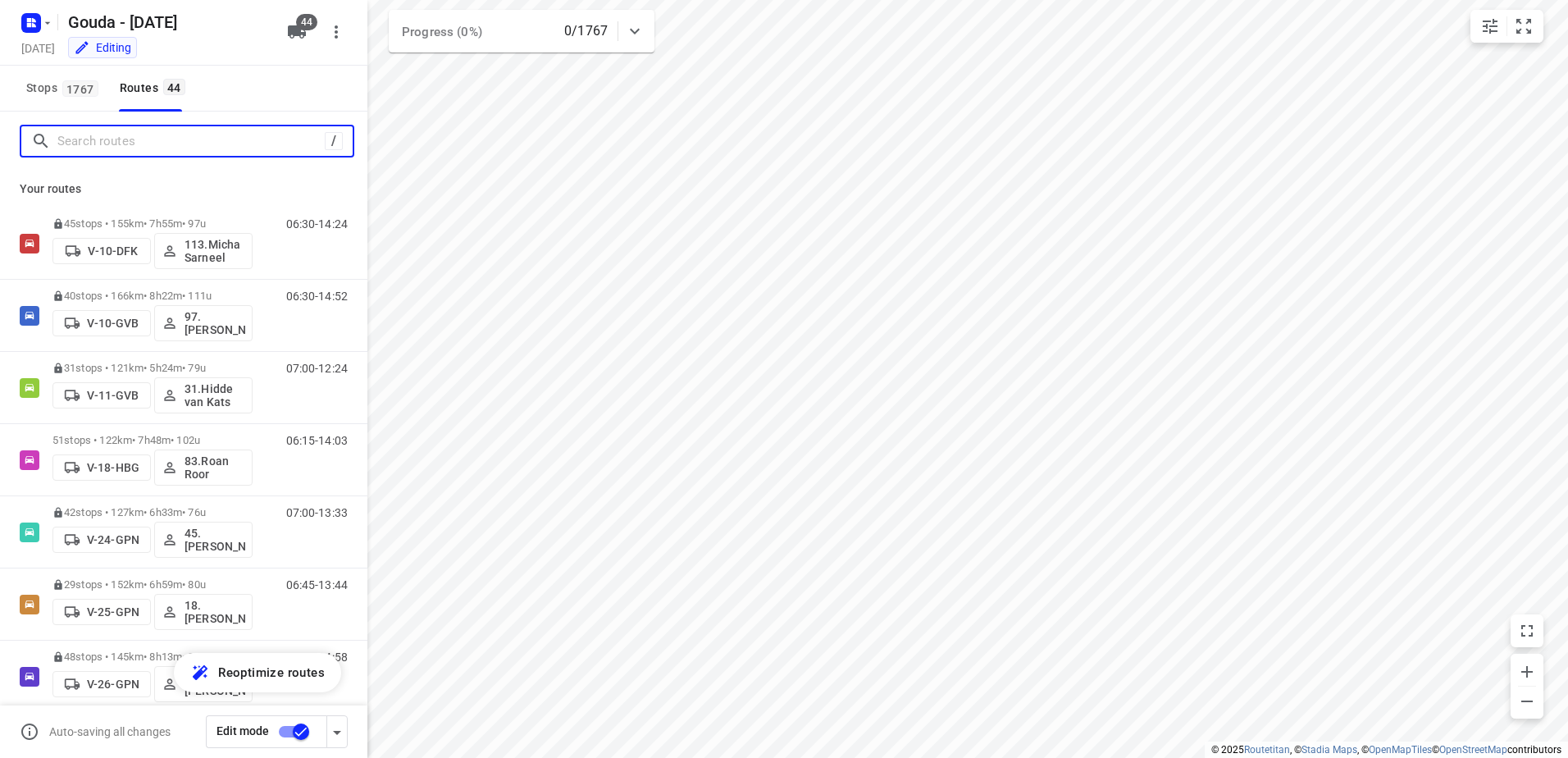
click at [218, 142] on input "Search routes" at bounding box center [190, 141] width 267 height 26
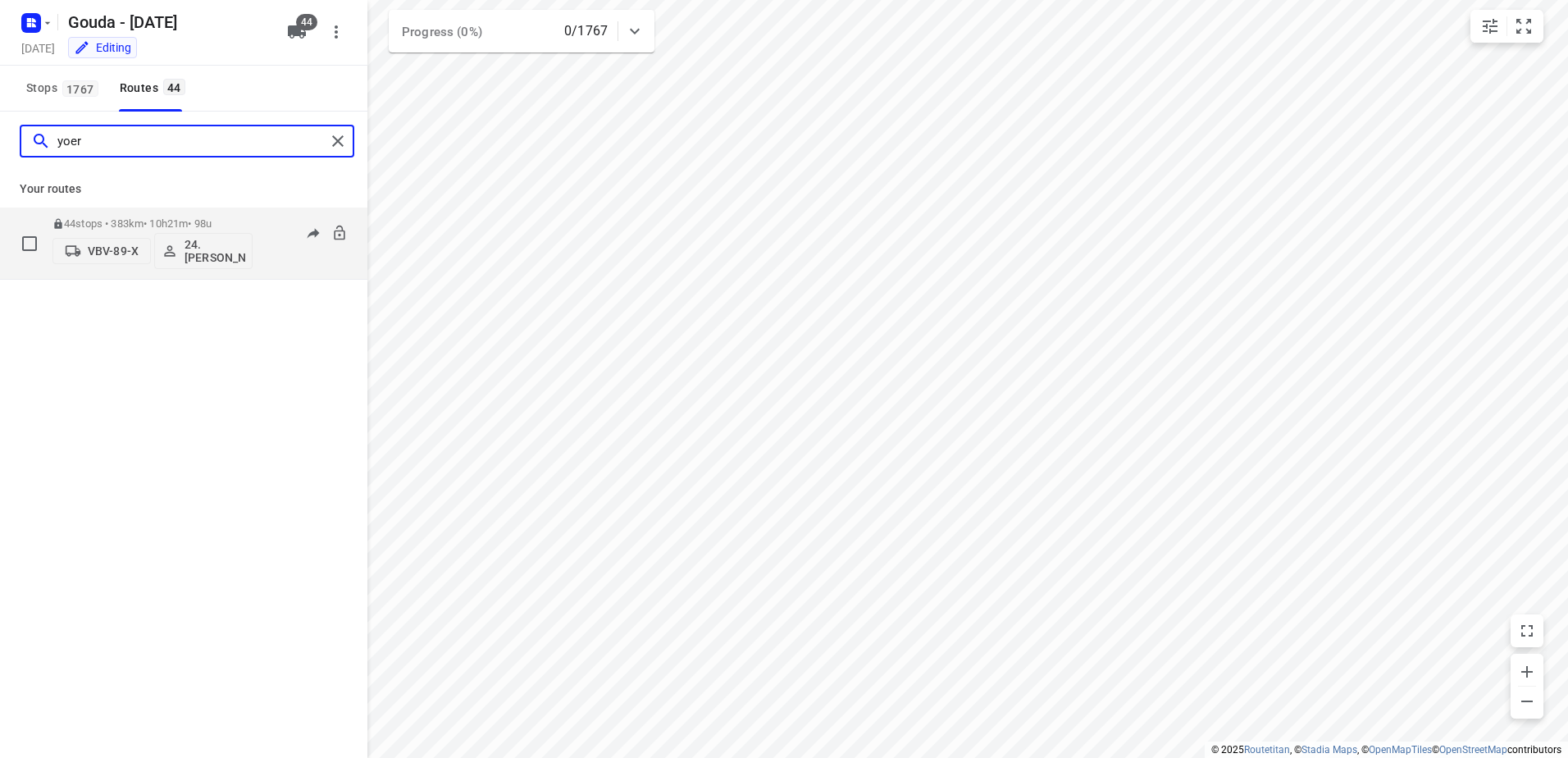
type input "yoer"
click at [195, 251] on p "24. Yoeri Verboom" at bounding box center [215, 251] width 61 height 27
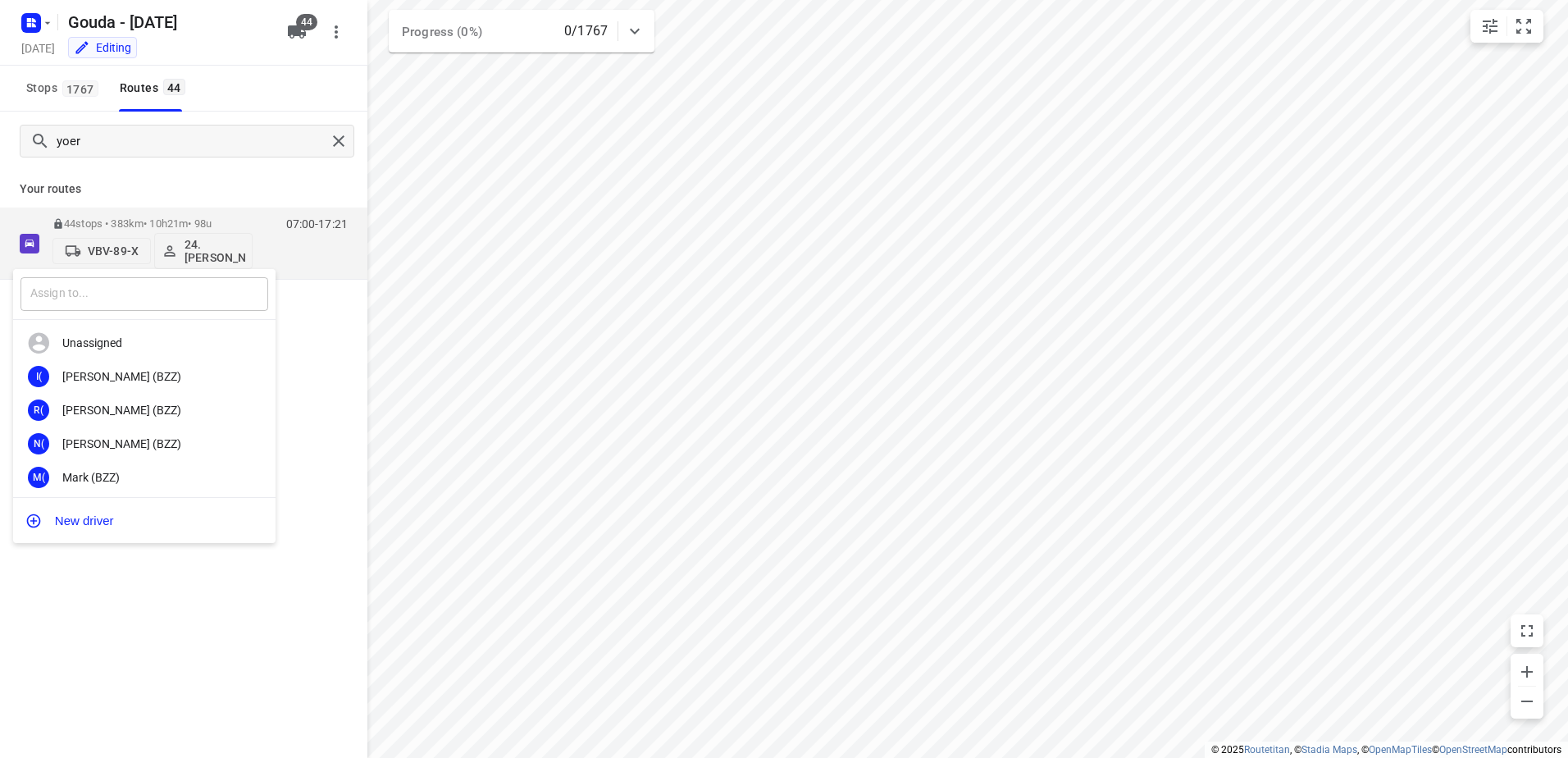
click at [151, 288] on input "text" at bounding box center [144, 294] width 248 height 34
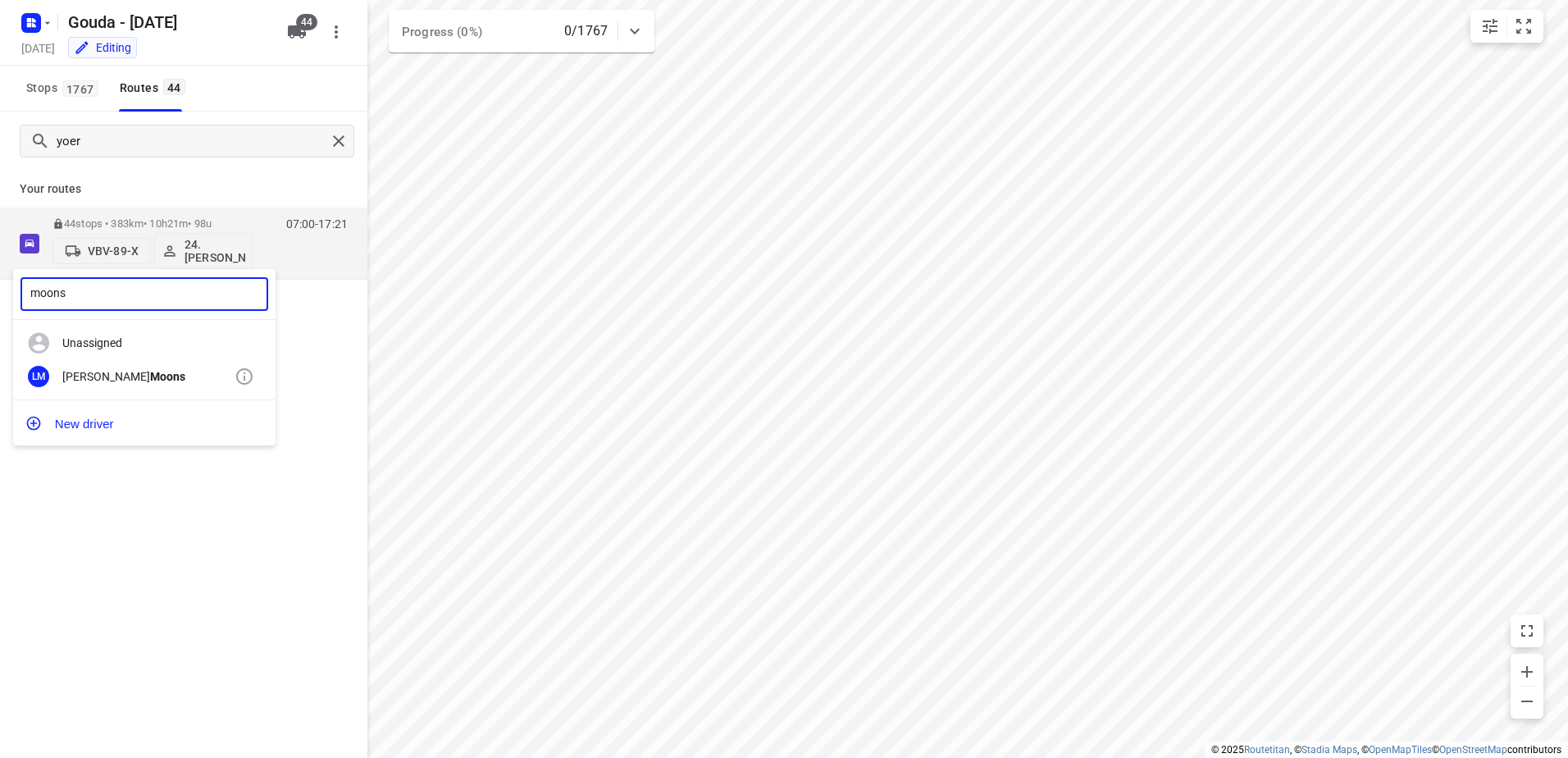
type input "moons"
click at [151, 382] on div "Lennart Moons" at bounding box center [148, 377] width 172 height 13
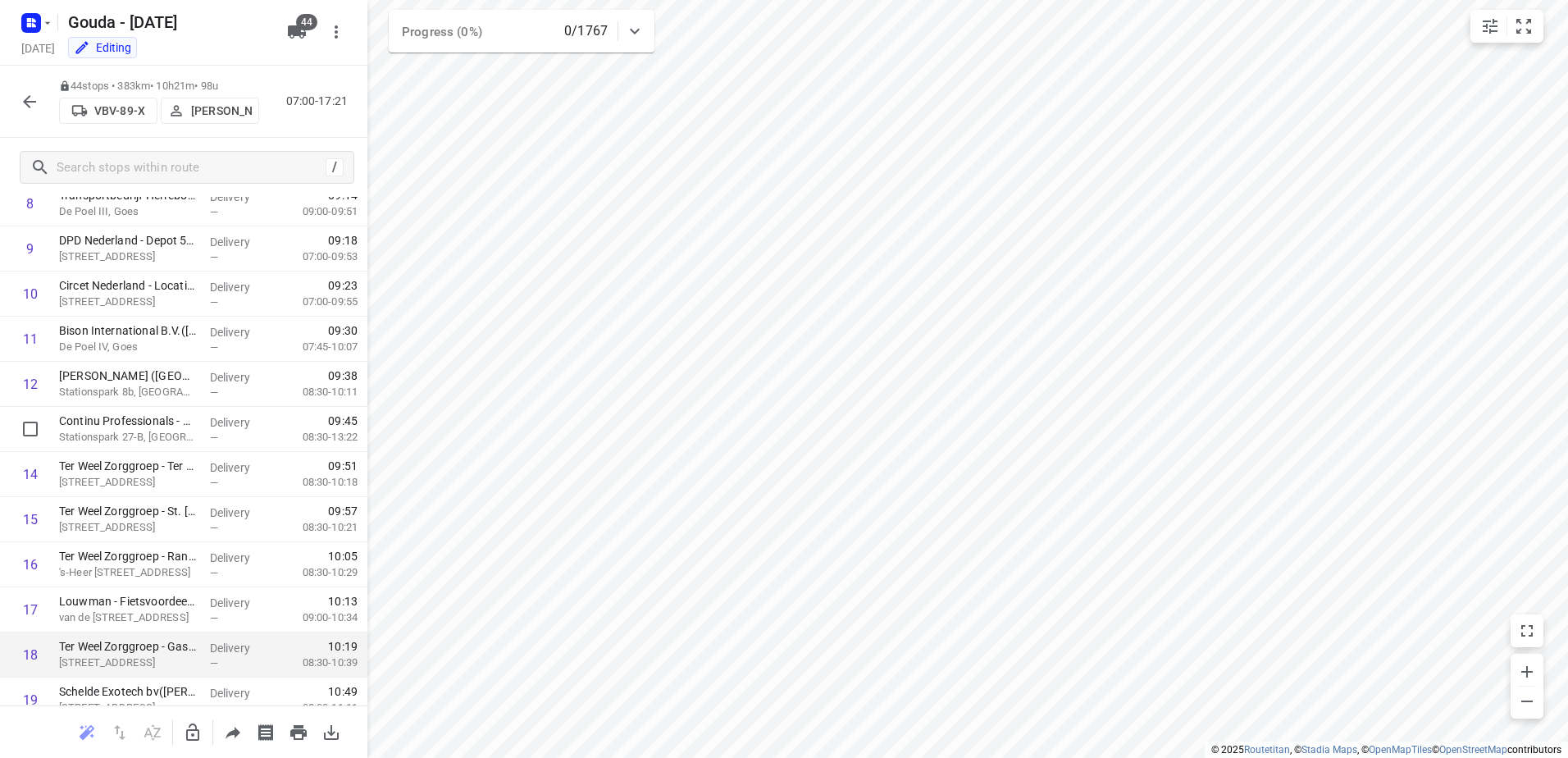
scroll to position [492, 0]
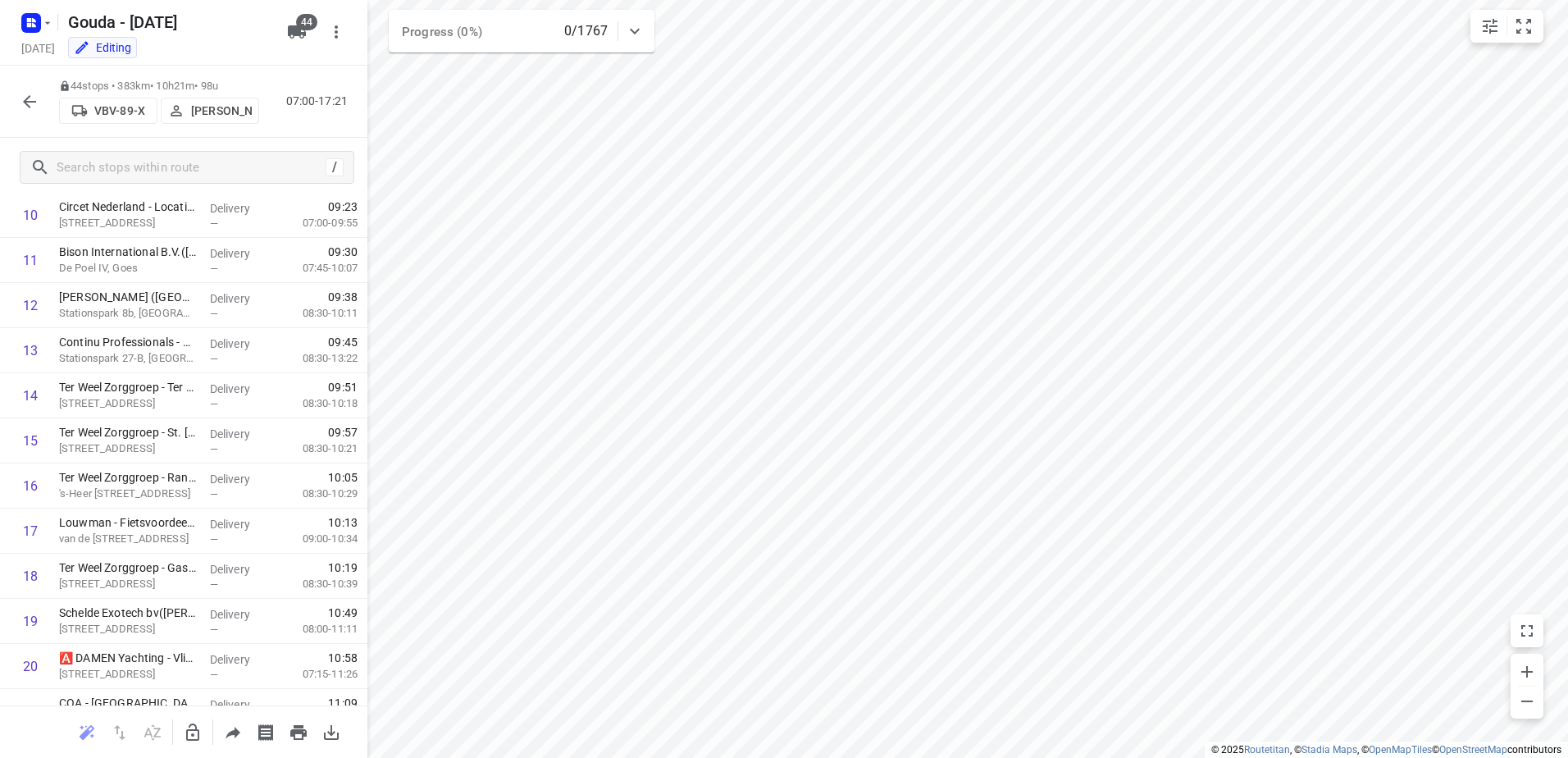
click at [27, 95] on icon "button" at bounding box center [28, 101] width 19 height 19
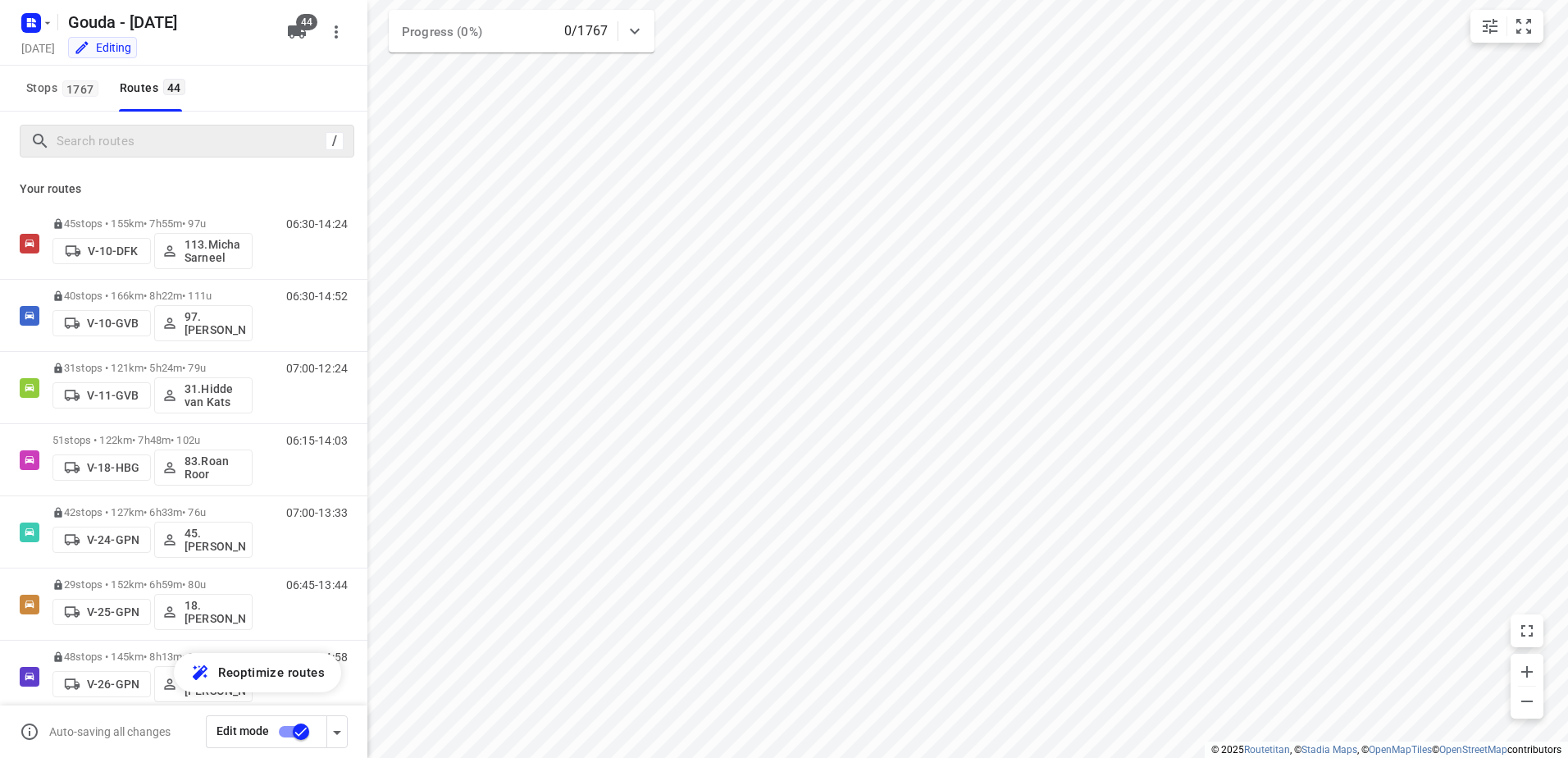
drag, startPoint x: 162, startPoint y: 113, endPoint x: 178, endPoint y: 133, distance: 25.6
click at [162, 113] on div "/" at bounding box center [184, 141] width 368 height 59
click at [178, 133] on input "Search routes" at bounding box center [190, 141] width 267 height 26
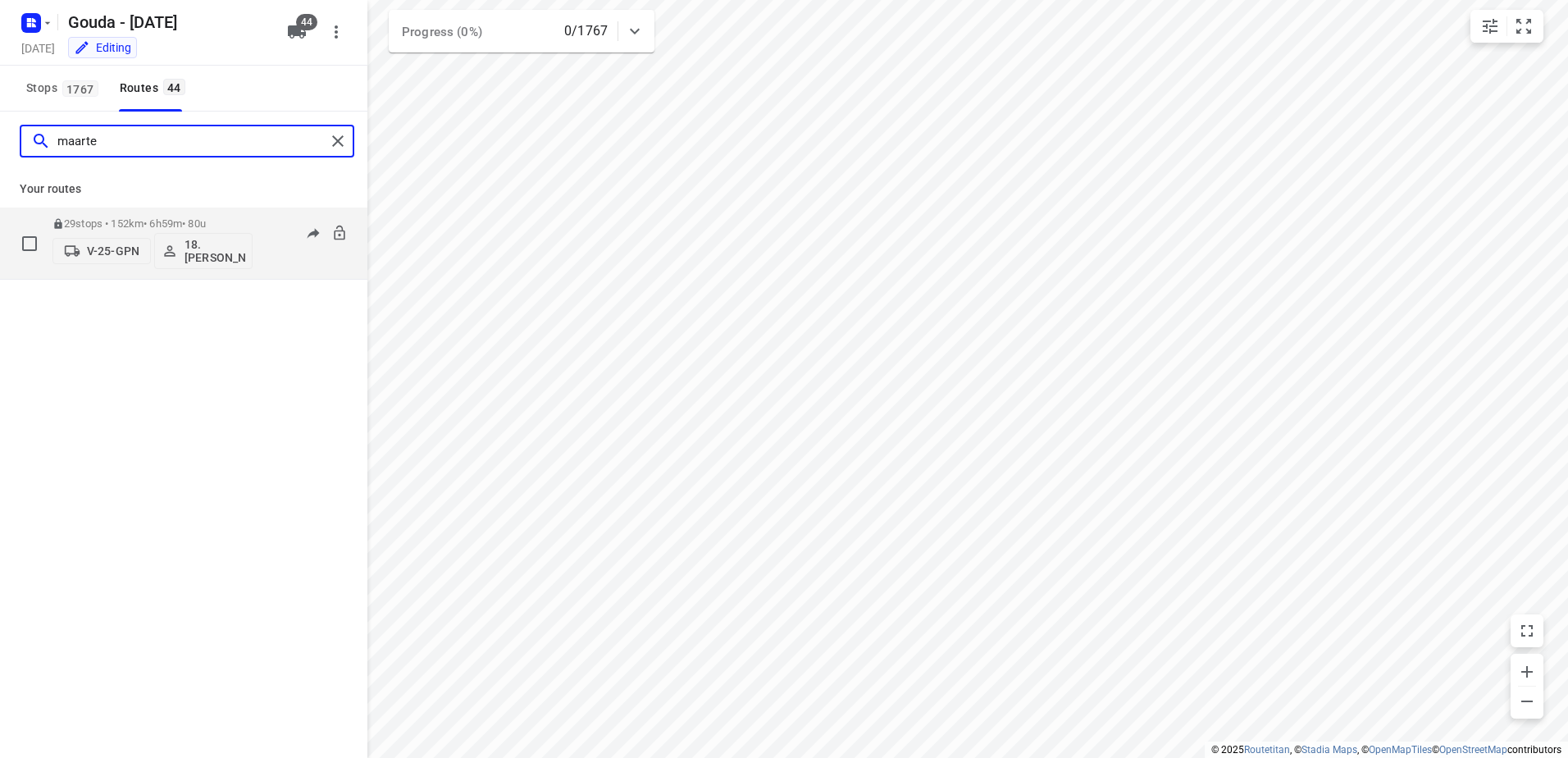
type input "maarte"
click at [190, 225] on p "29 stops • 152km • 6h59m • 80u" at bounding box center [153, 223] width 200 height 12
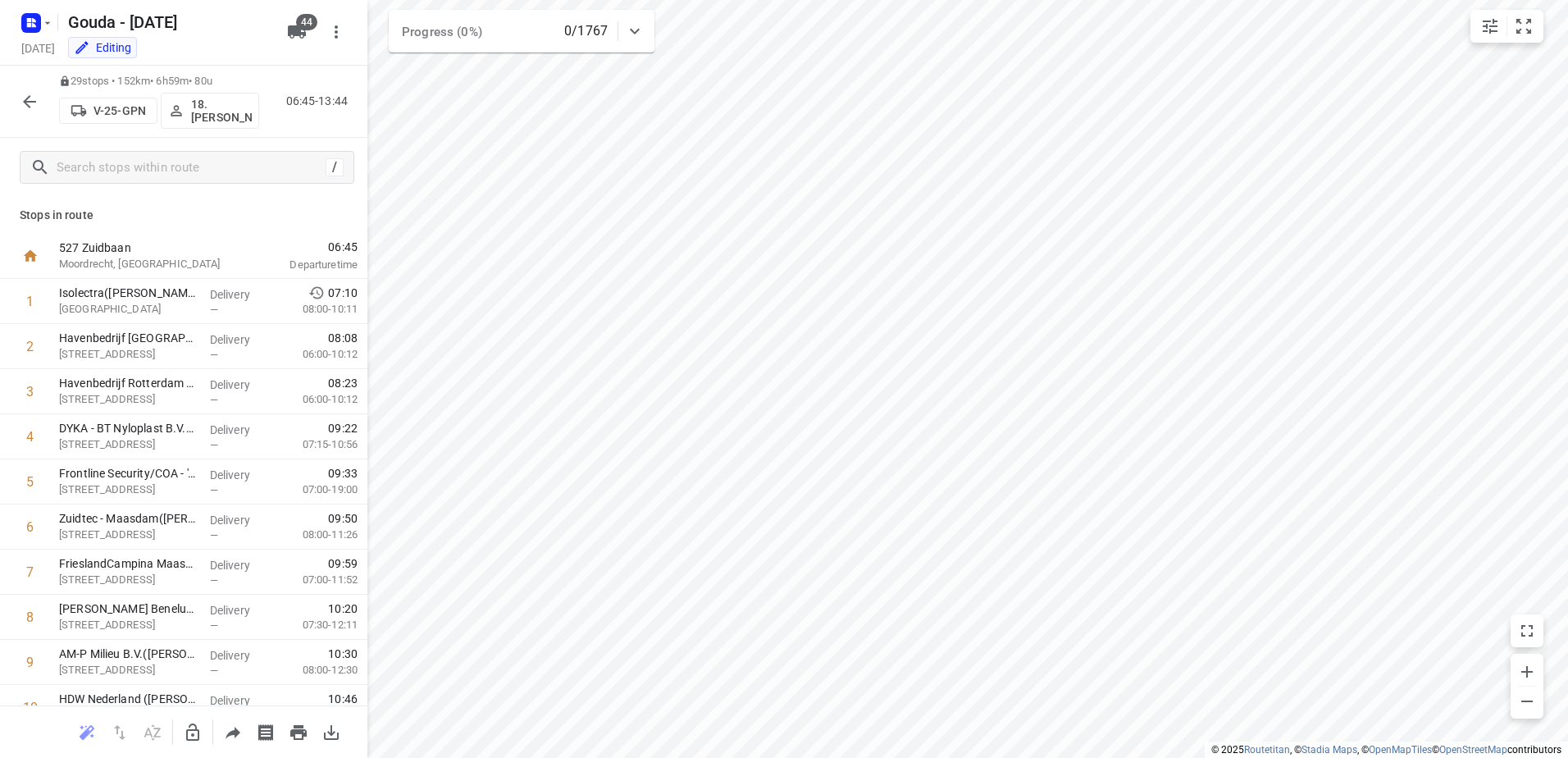
click at [40, 106] on button "button" at bounding box center [29, 102] width 33 height 33
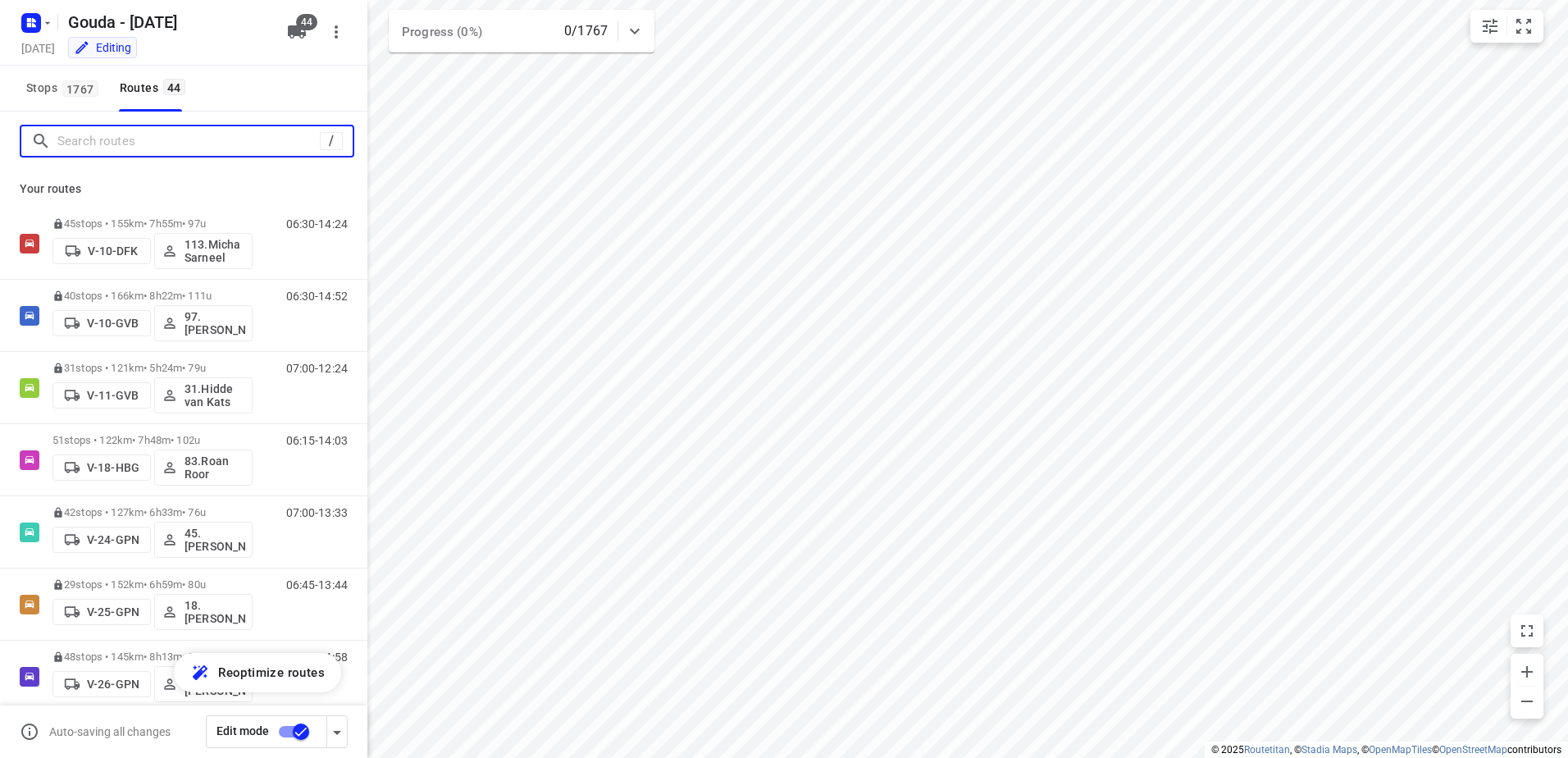
click at [119, 153] on input "Search routes" at bounding box center [188, 141] width 263 height 26
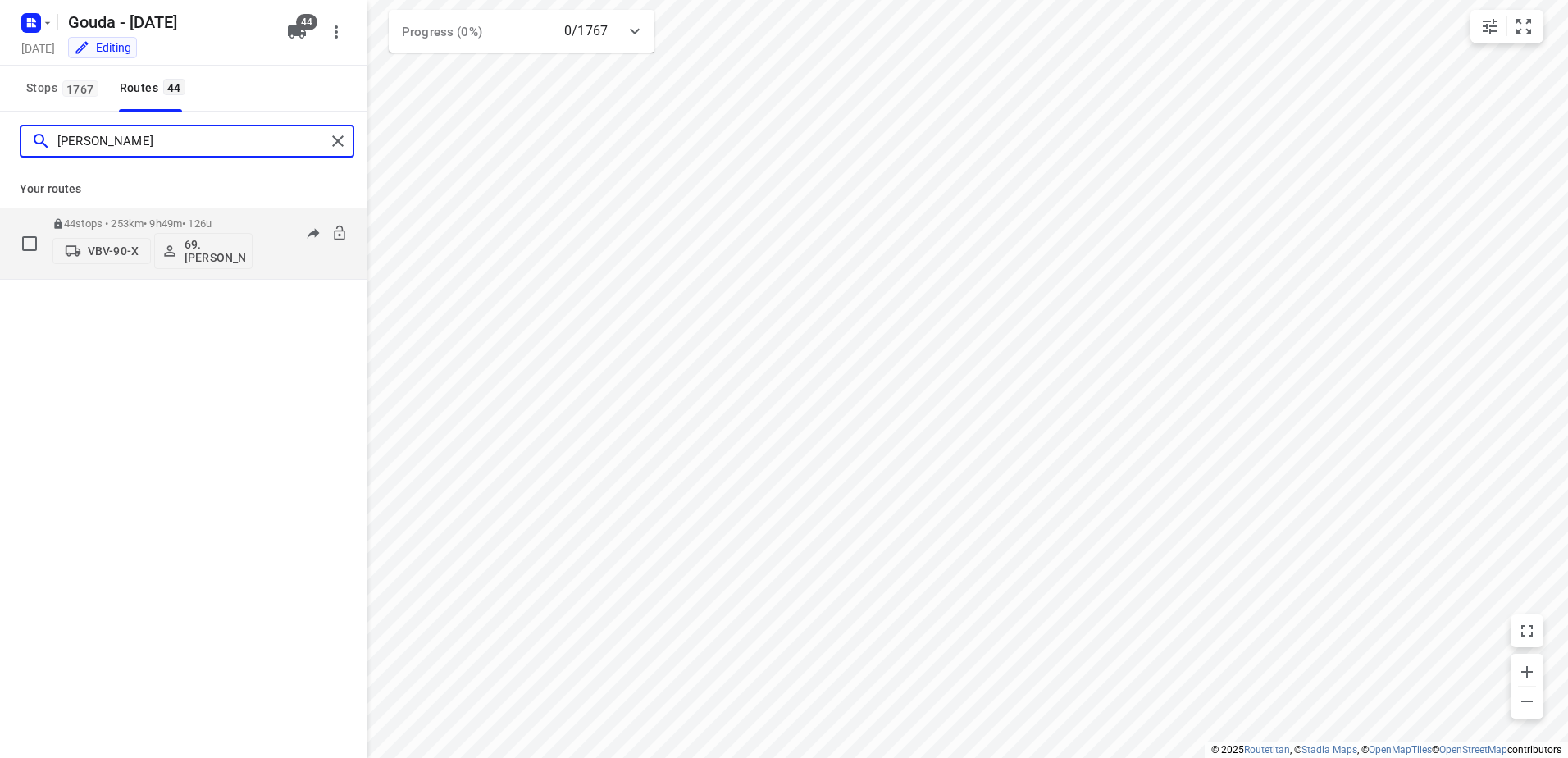
type input "Roelof"
click at [187, 221] on p "44 stops • 253km • 9h49m • 126u" at bounding box center [153, 223] width 200 height 12
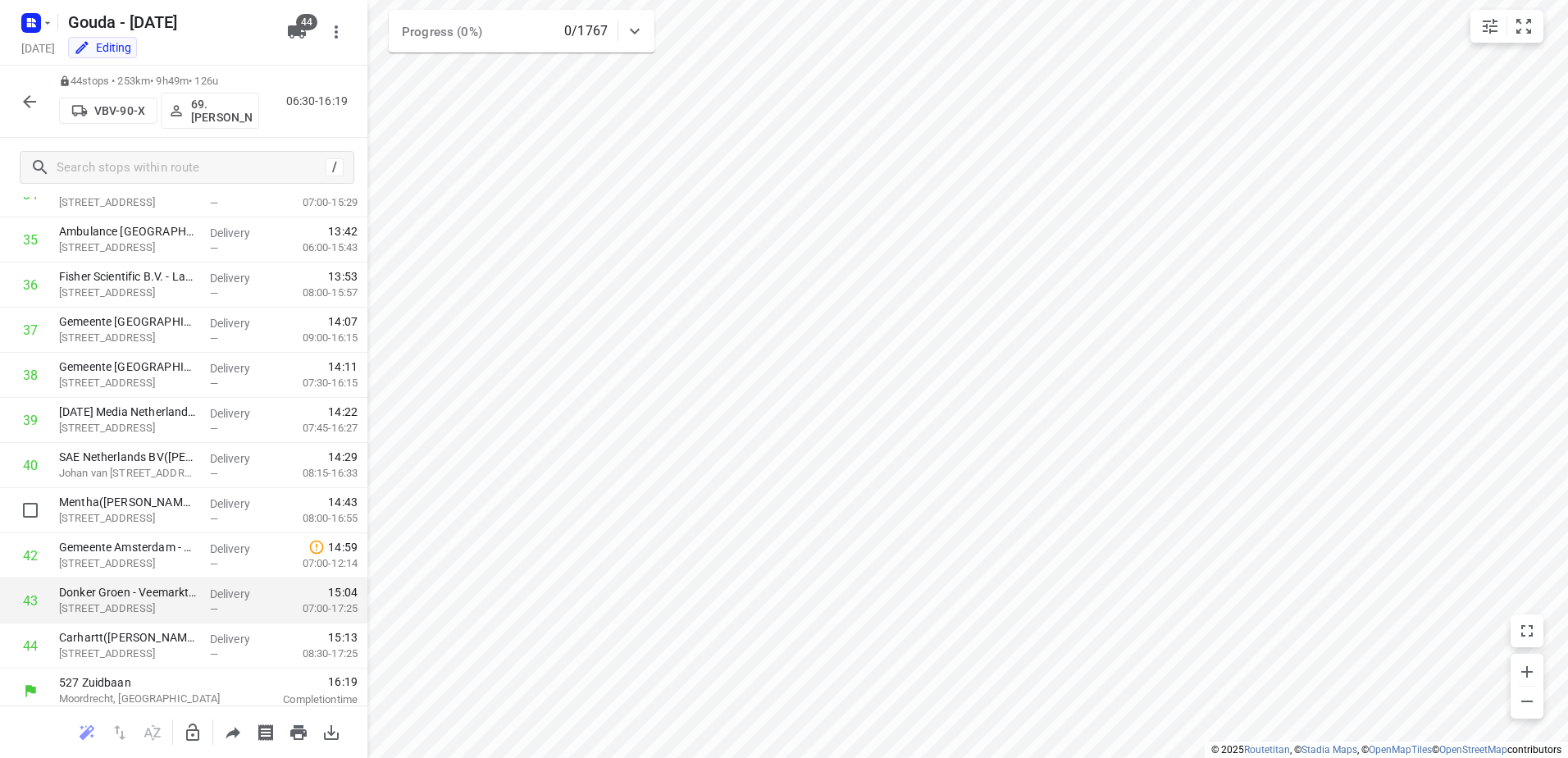
scroll to position [1603, 0]
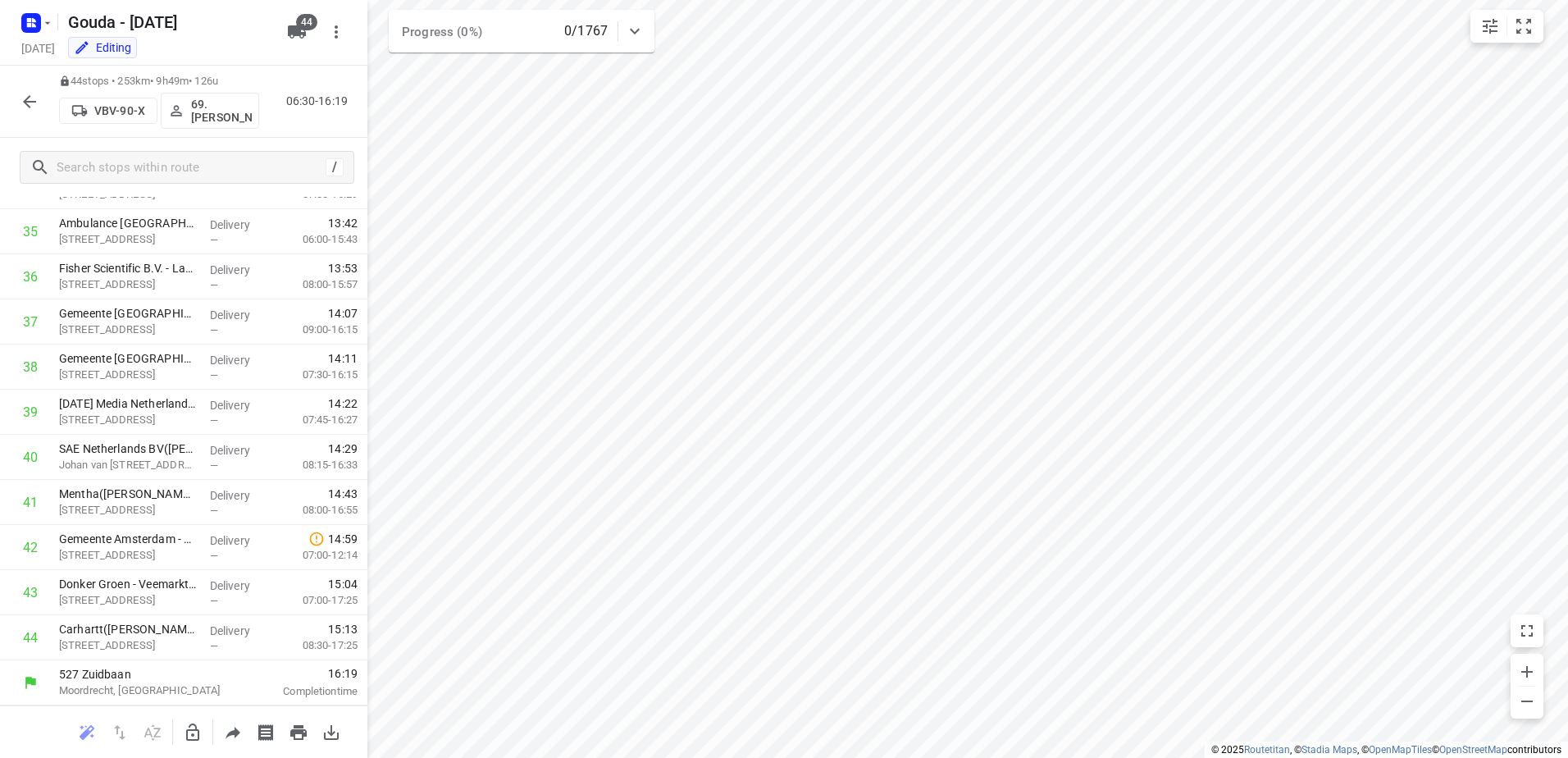
click at [224, 108] on p "69. Roelof Hamminga" at bounding box center [222, 110] width 61 height 27
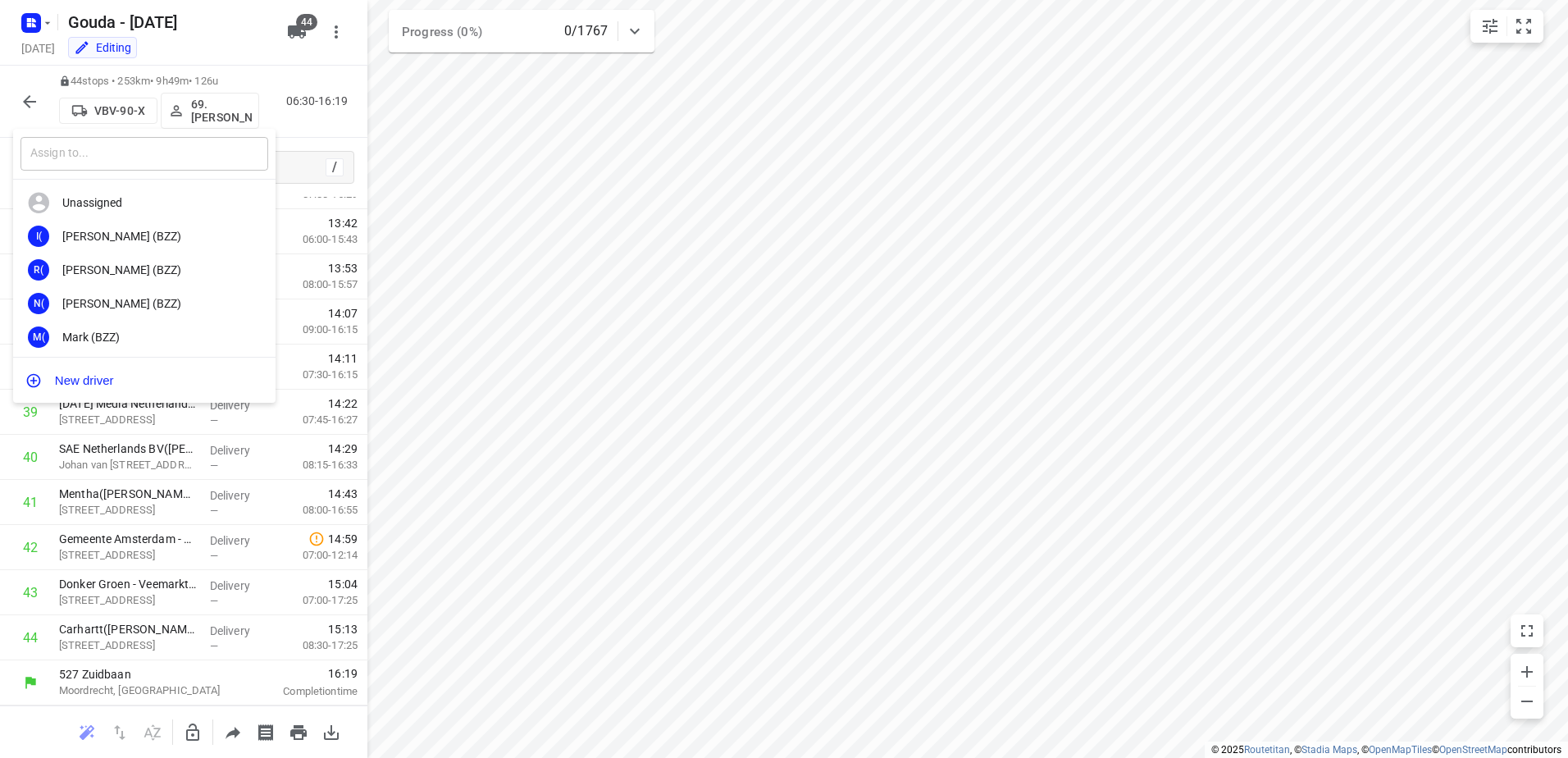
click at [144, 159] on input "text" at bounding box center [144, 153] width 248 height 34
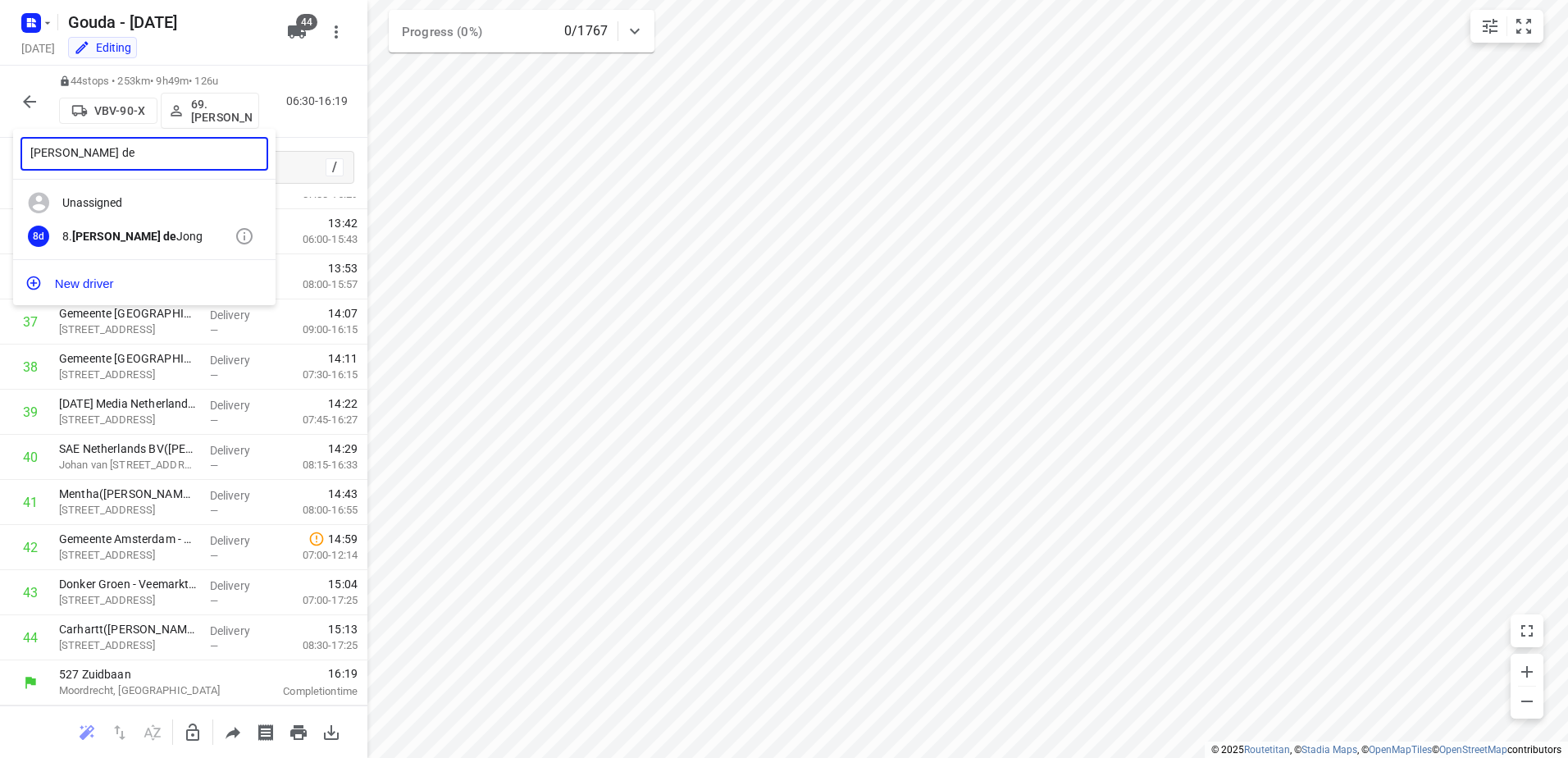
type input "Brian de"
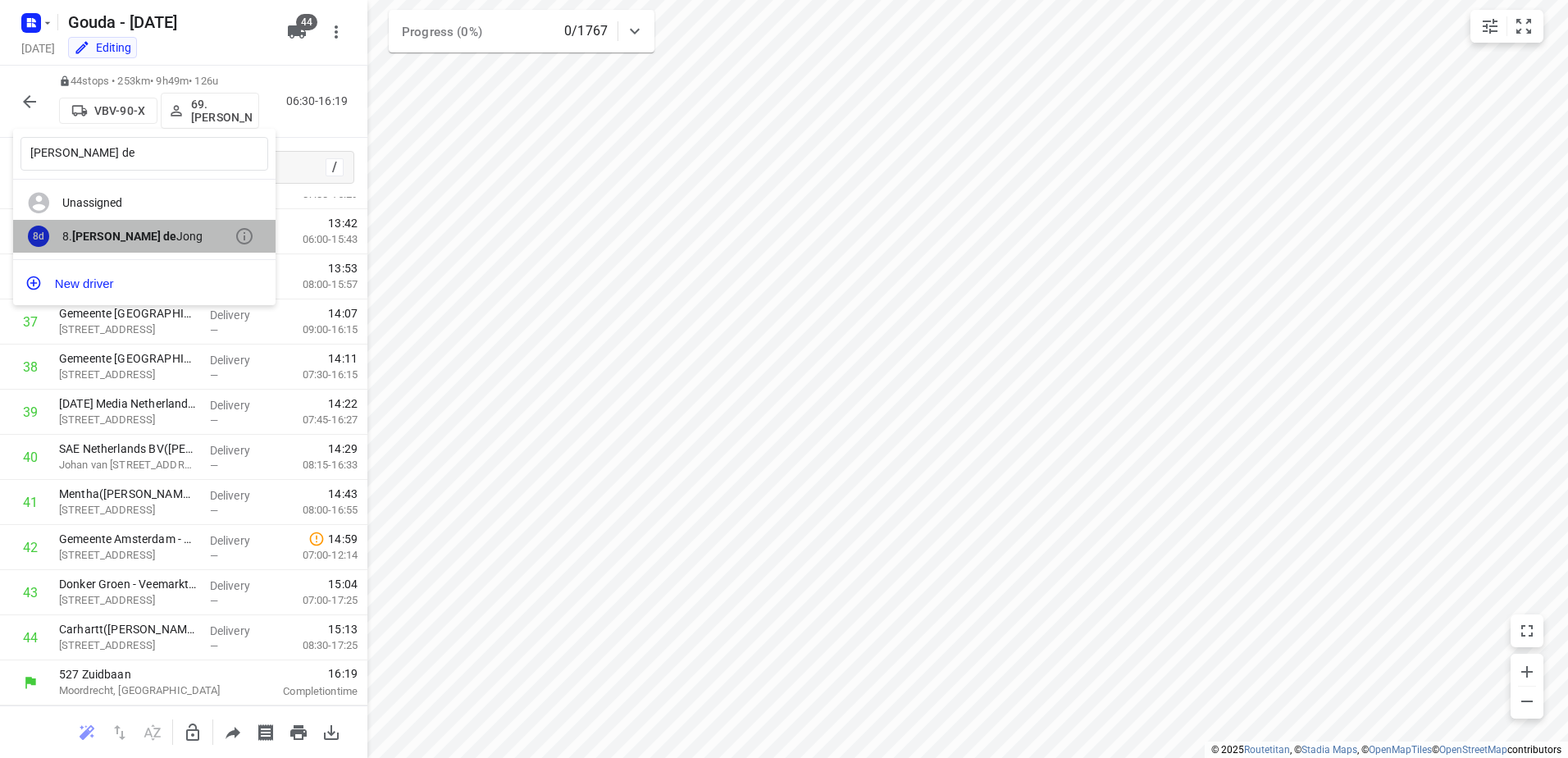
click at [152, 246] on div "8d 8. Brian de Jong" at bounding box center [144, 236] width 263 height 34
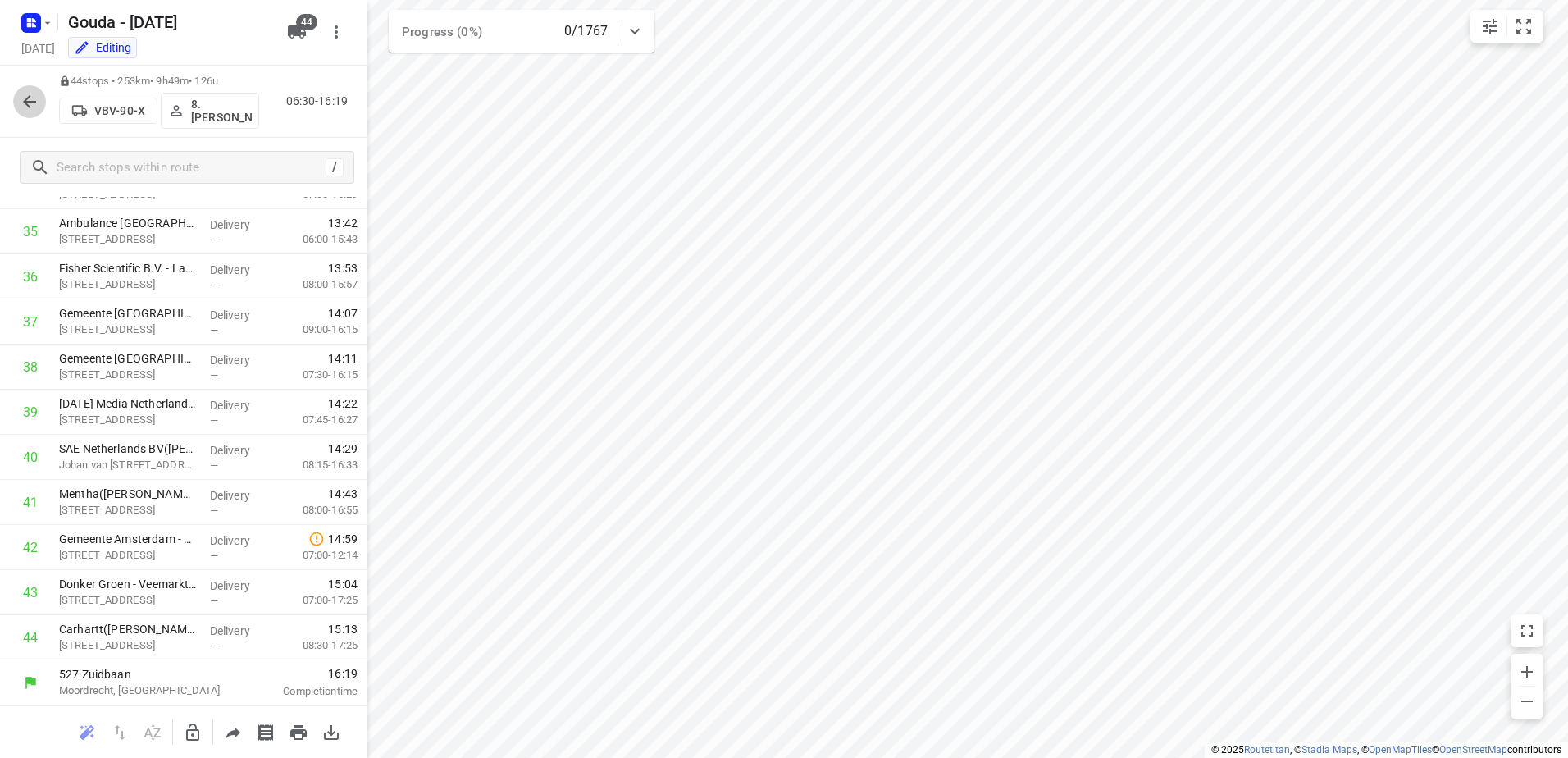
click at [28, 101] on icon "button" at bounding box center [29, 102] width 13 height 13
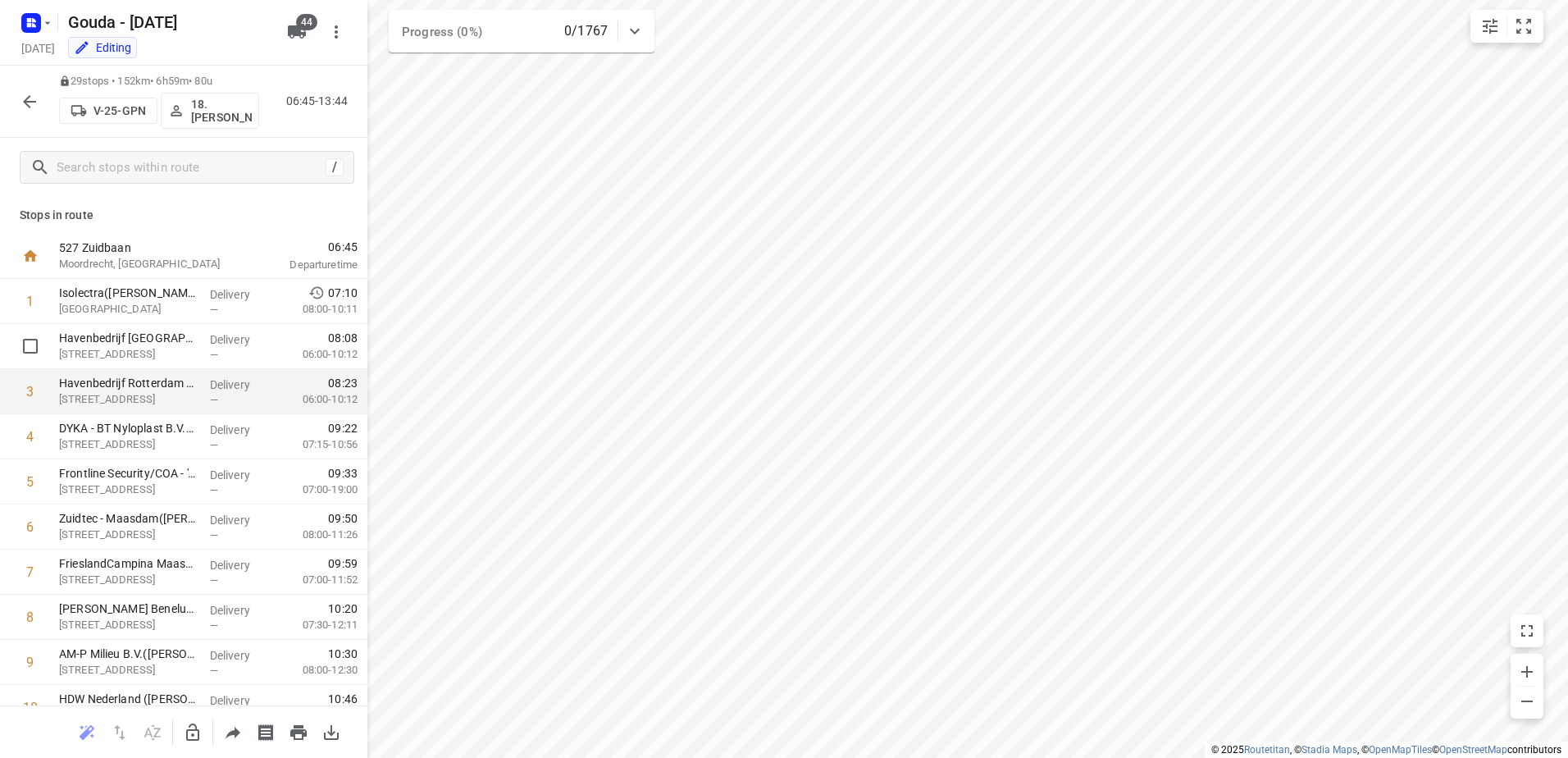
click at [138, 388] on p "Havenbedrijf Rotterdam N.V. - WPC(Hilde Montijn)" at bounding box center [128, 383] width 138 height 17
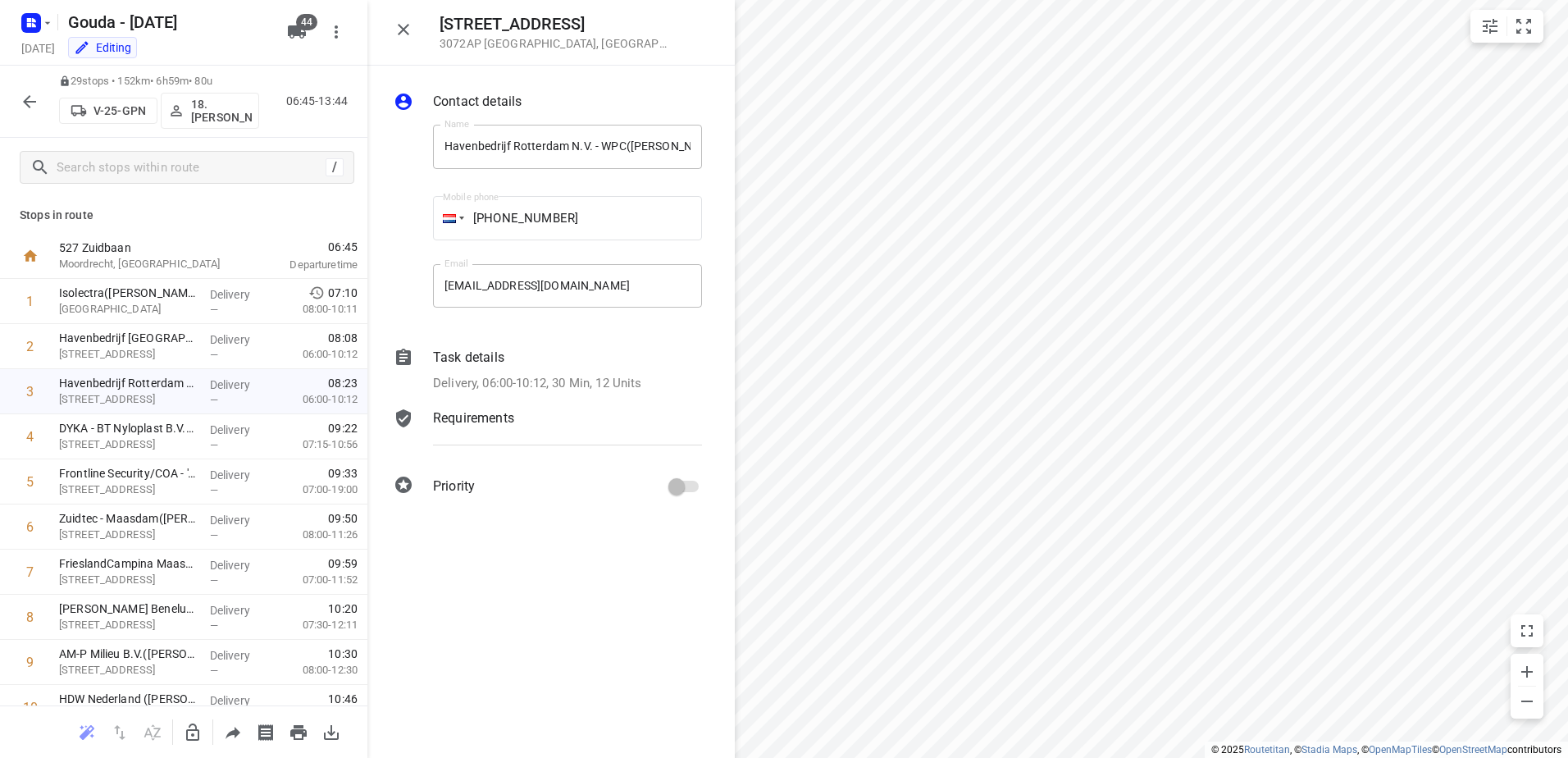
drag, startPoint x: 584, startPoint y: 392, endPoint x: 570, endPoint y: 469, distance: 78.3
click at [584, 391] on p "Delivery, 06:00-10:12, 30 Min, 12 Units" at bounding box center [538, 383] width 210 height 19
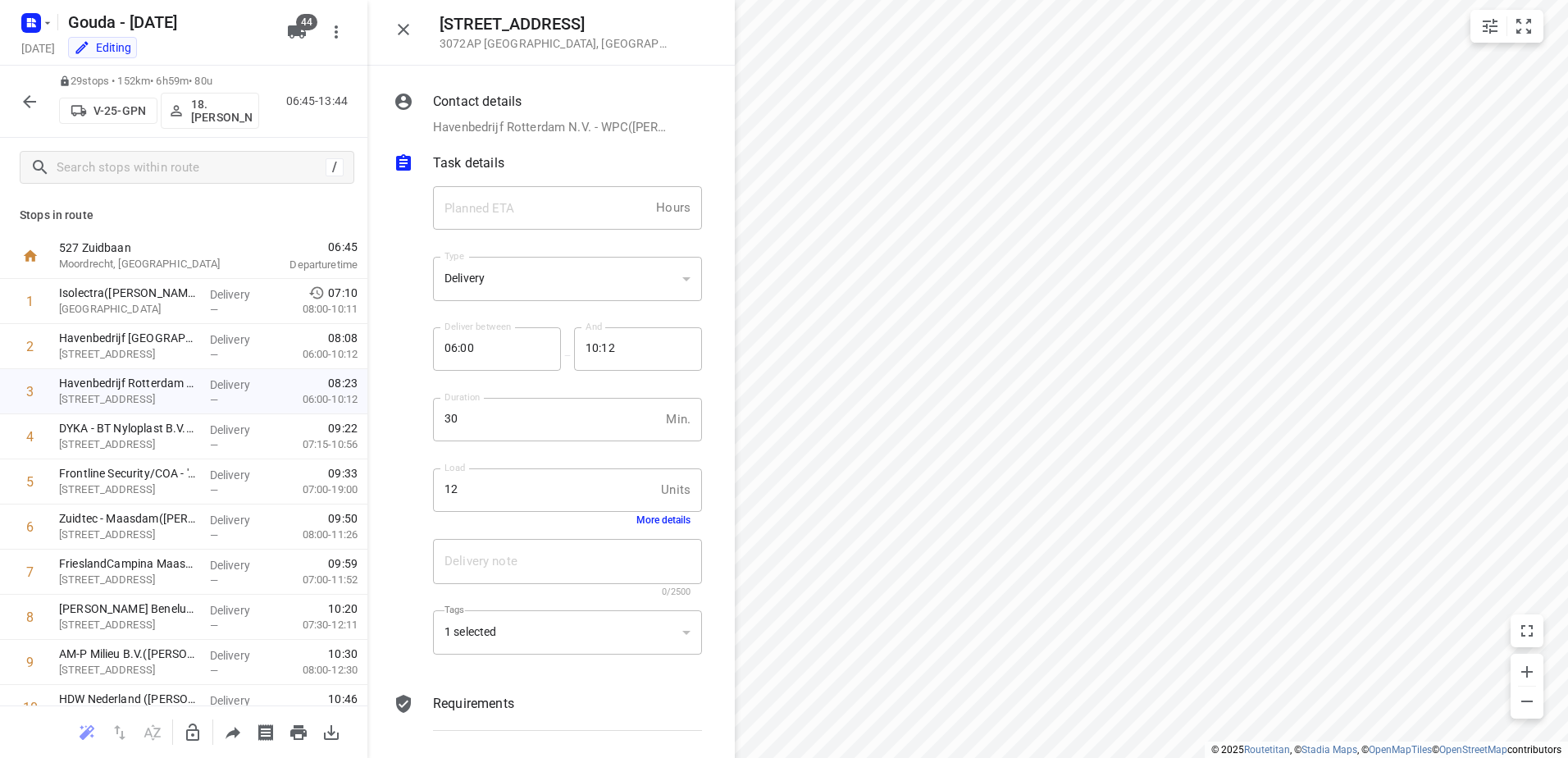
click at [539, 633] on div "1 selected" at bounding box center [567, 632] width 269 height 45
click at [23, 88] on button "button" at bounding box center [29, 102] width 33 height 33
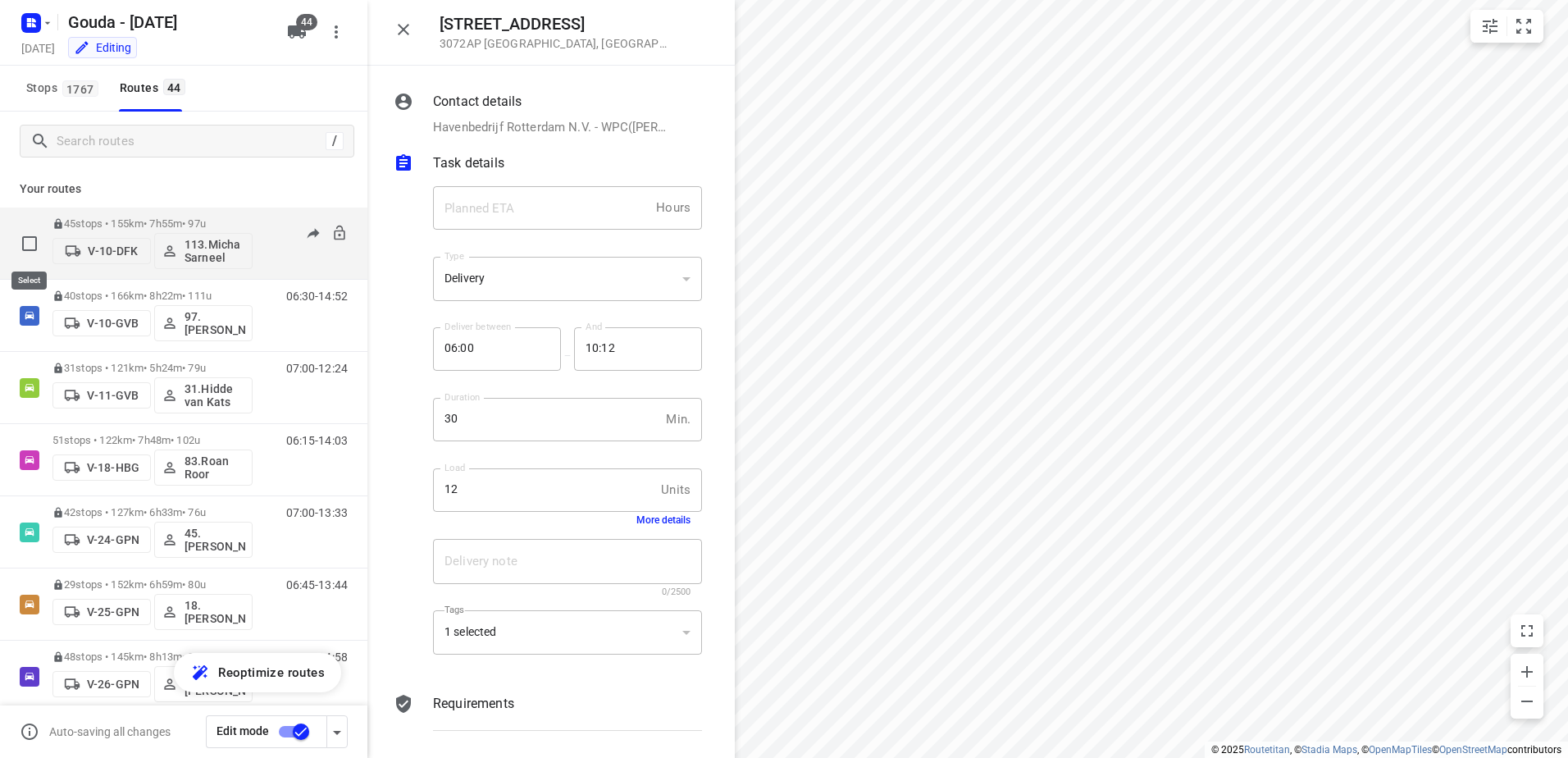
click at [31, 240] on input "checkbox" at bounding box center [29, 243] width 33 height 33
checkbox input "true"
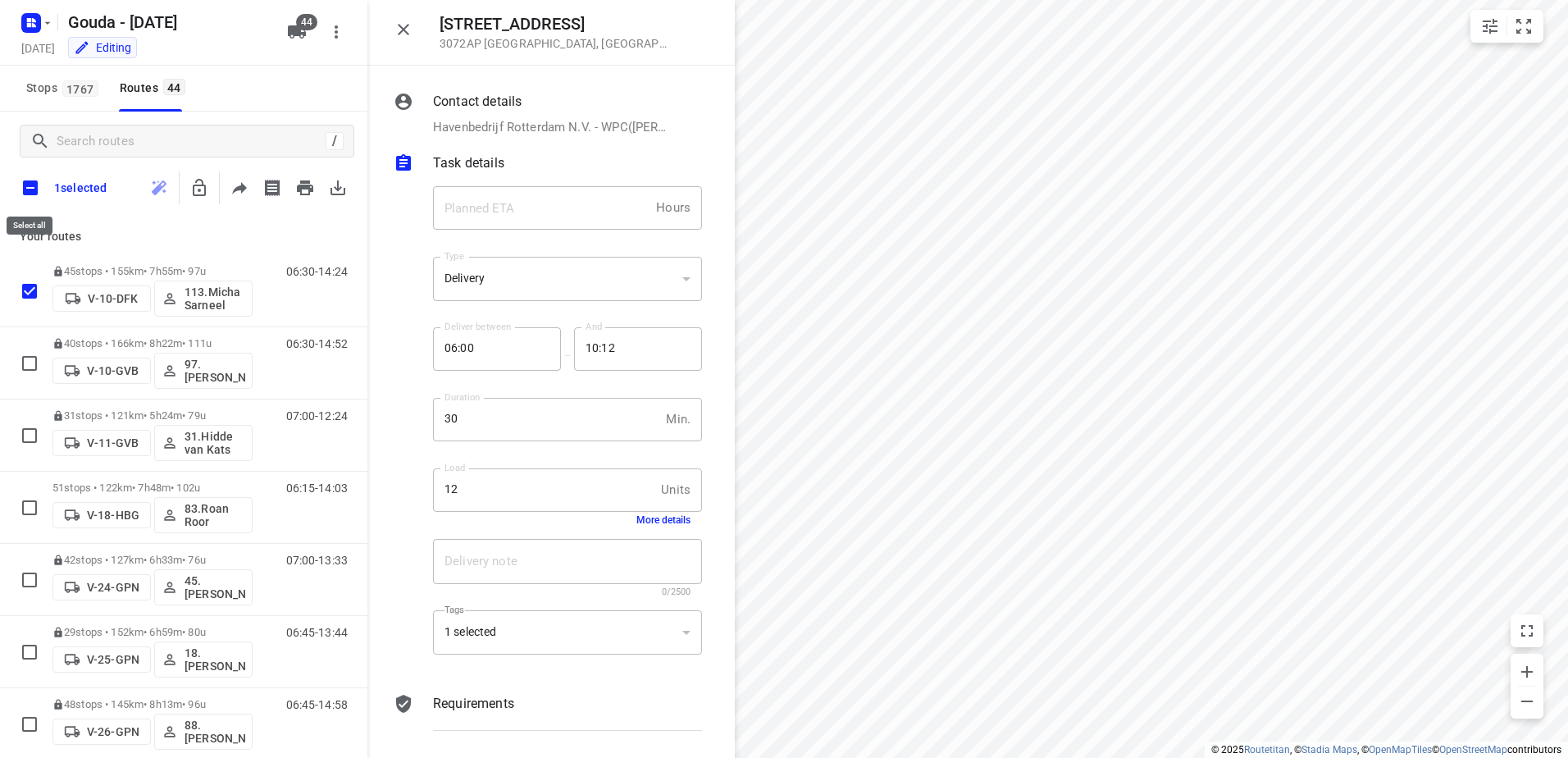
drag, startPoint x: 24, startPoint y: 183, endPoint x: 141, endPoint y: 177, distance: 117.2
click at [24, 182] on input "checkbox" at bounding box center [29, 187] width 34 height 34
checkbox input "true"
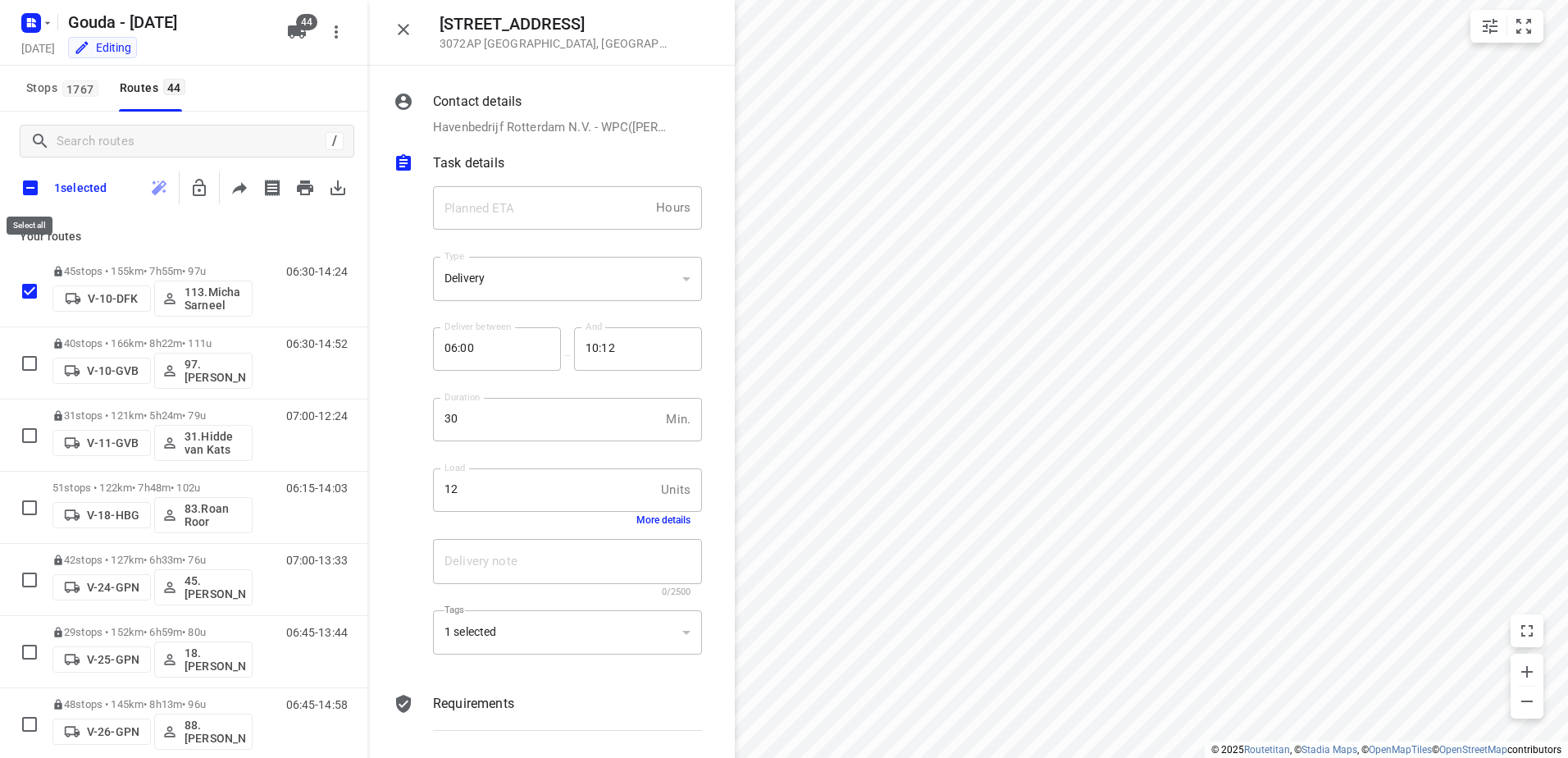
checkbox input "true"
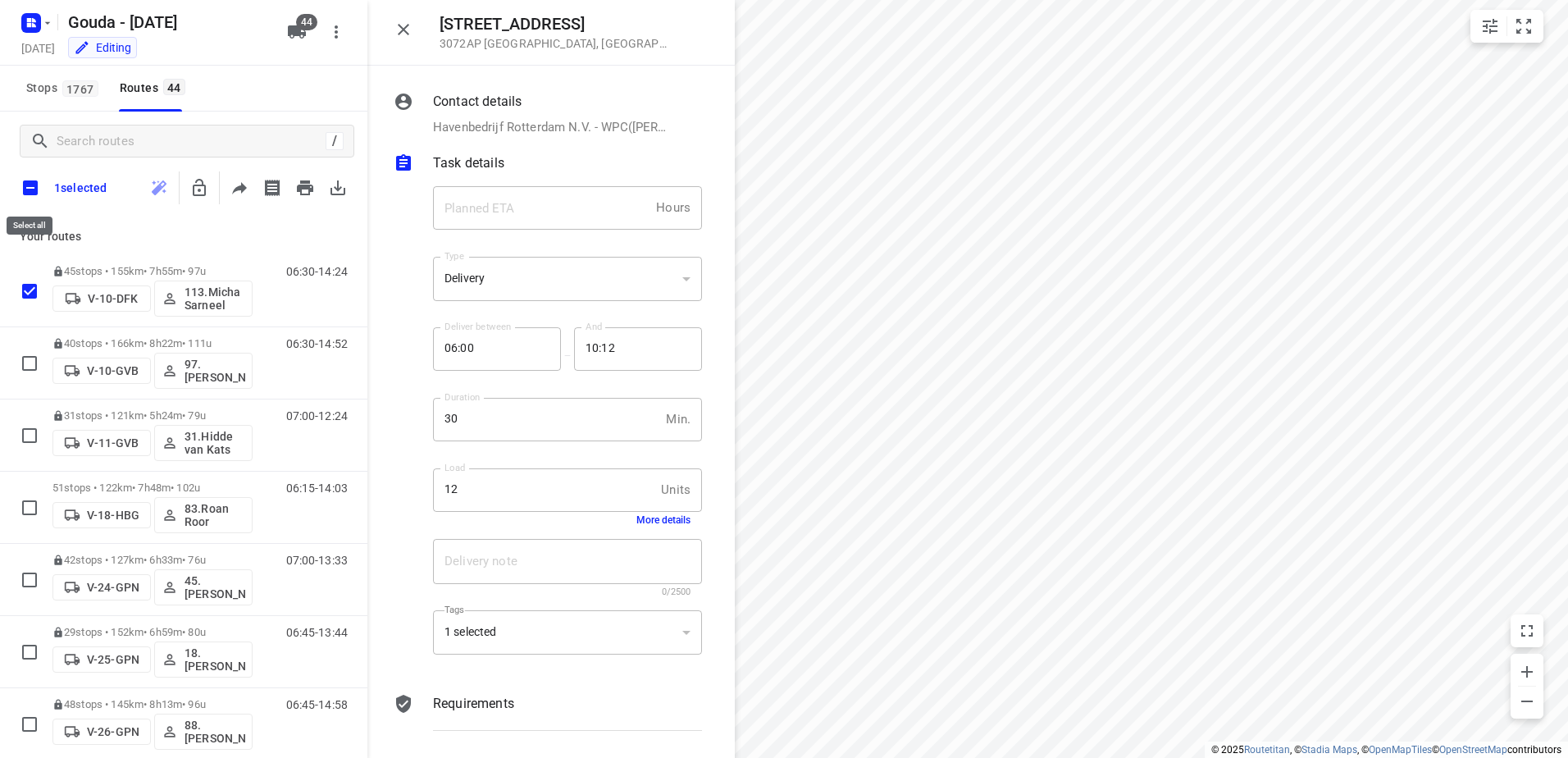
checkbox input "true"
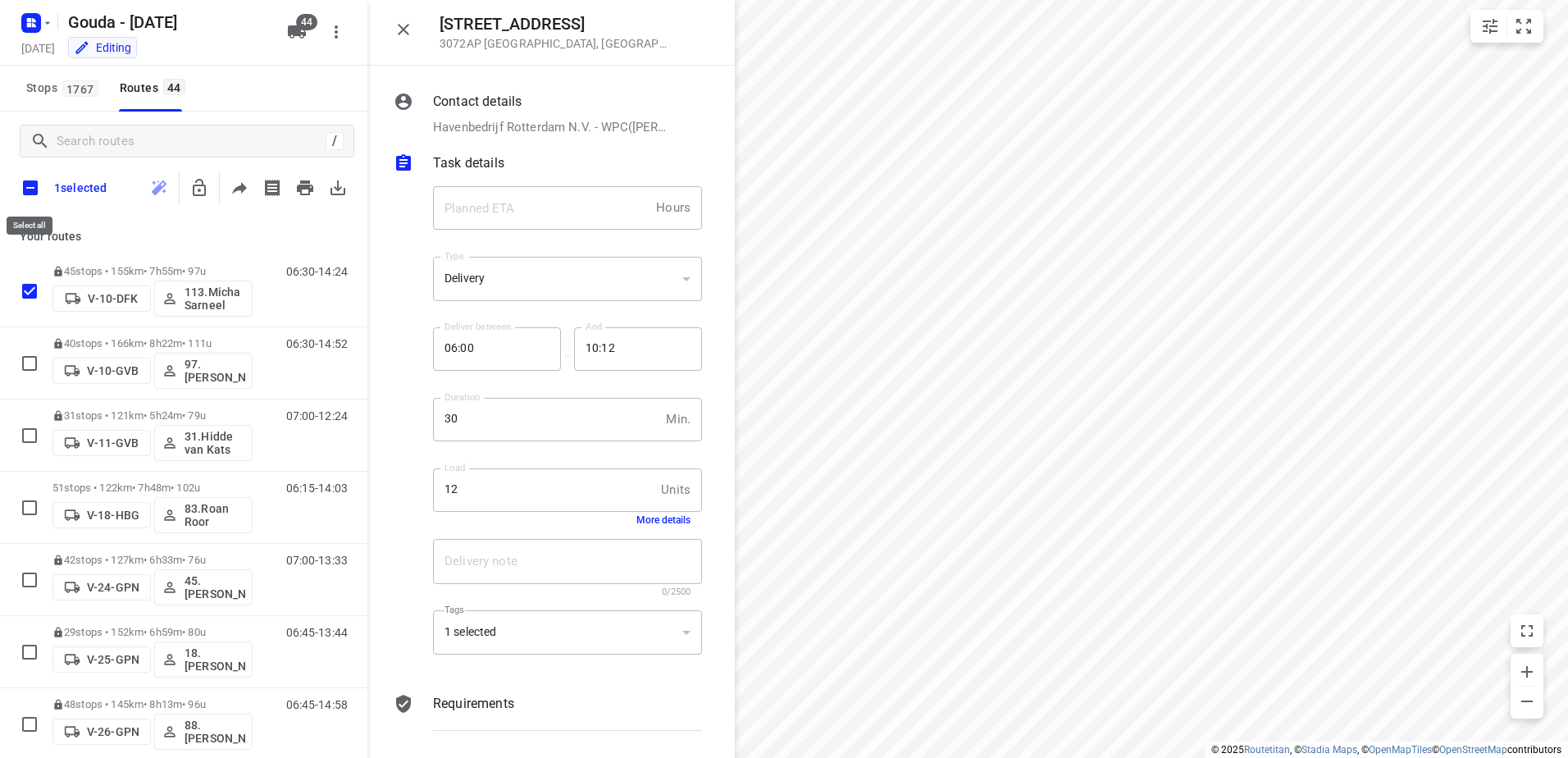
checkbox input "true"
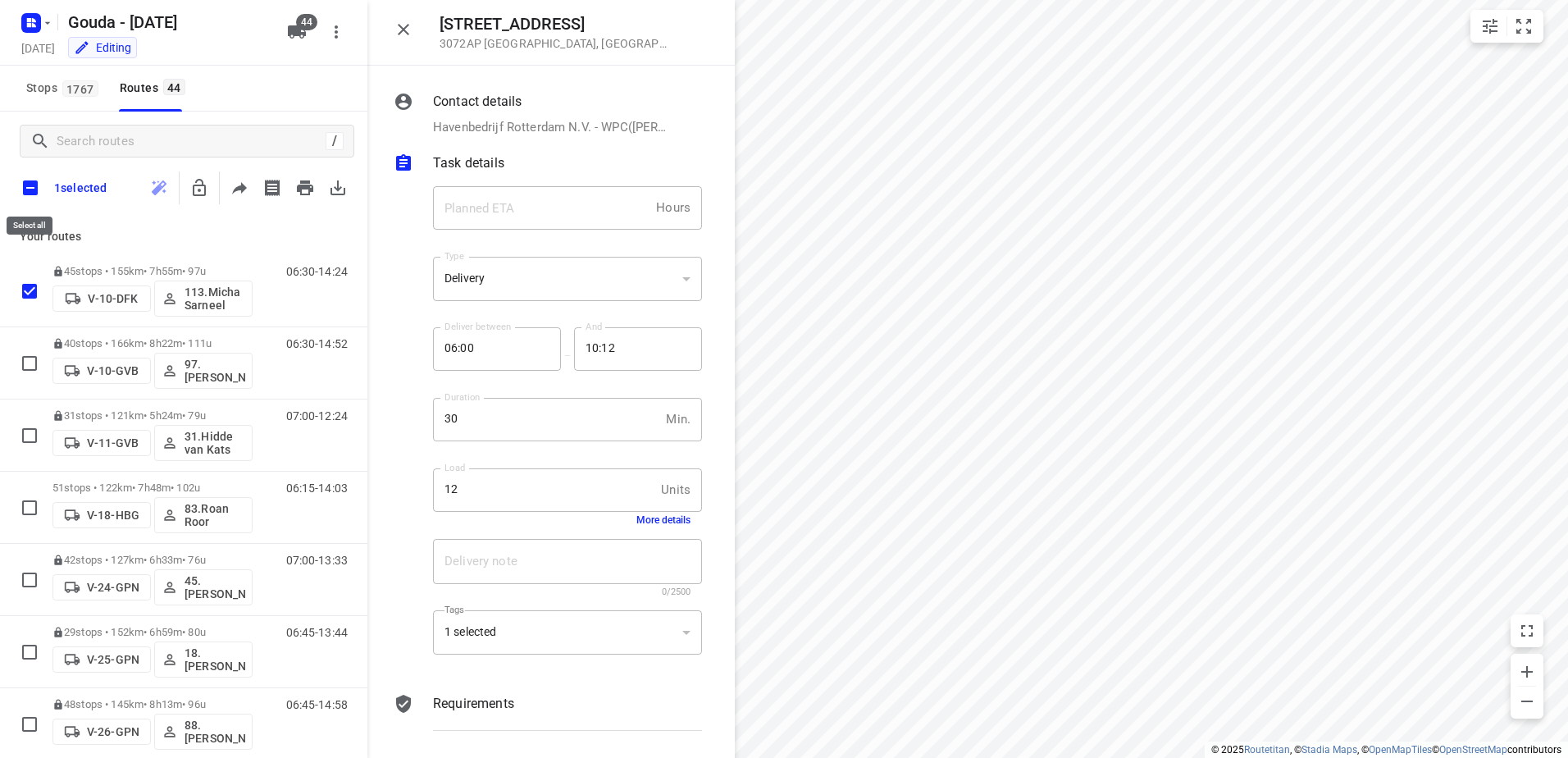
checkbox input "true"
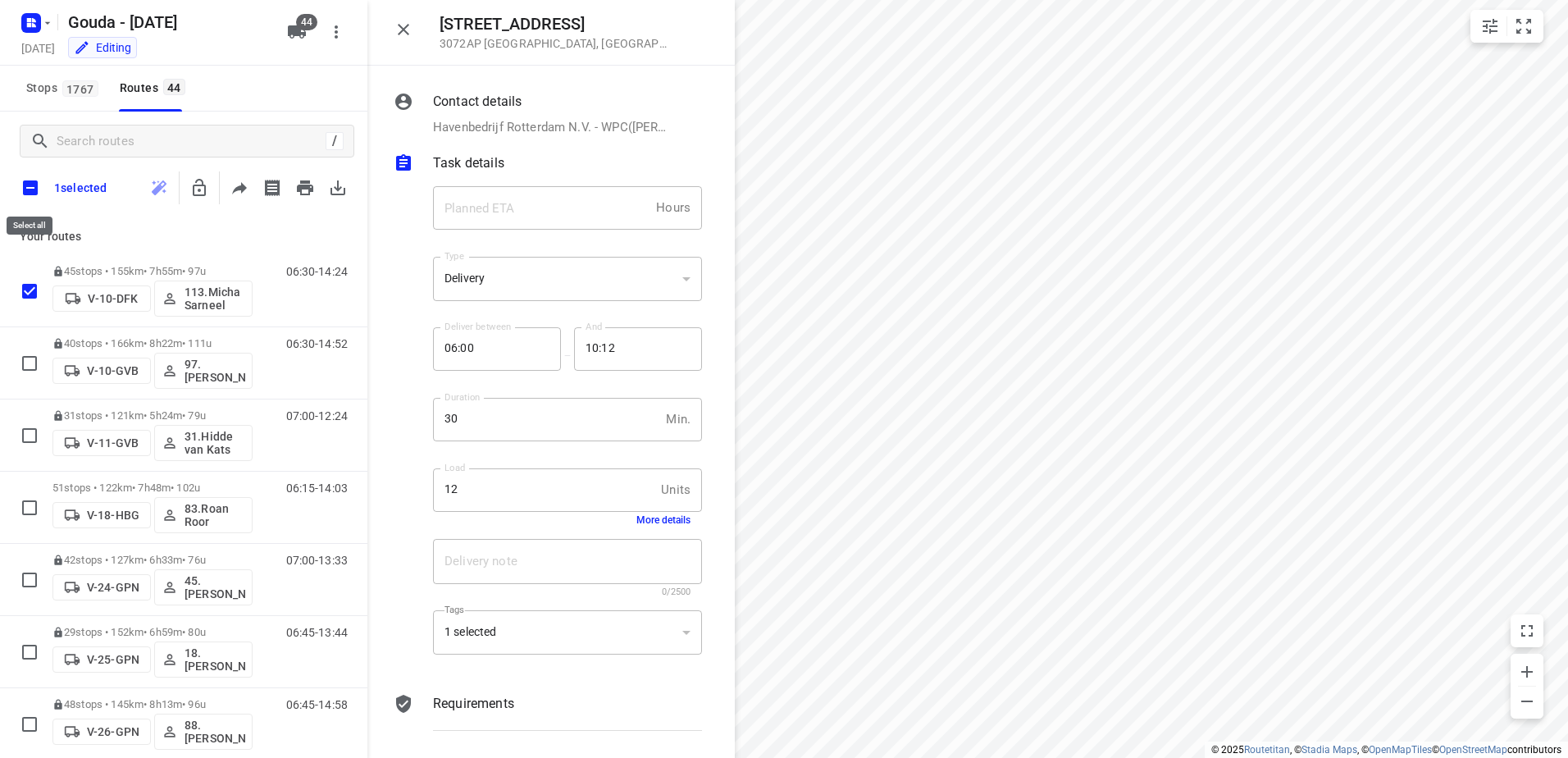
checkbox input "true"
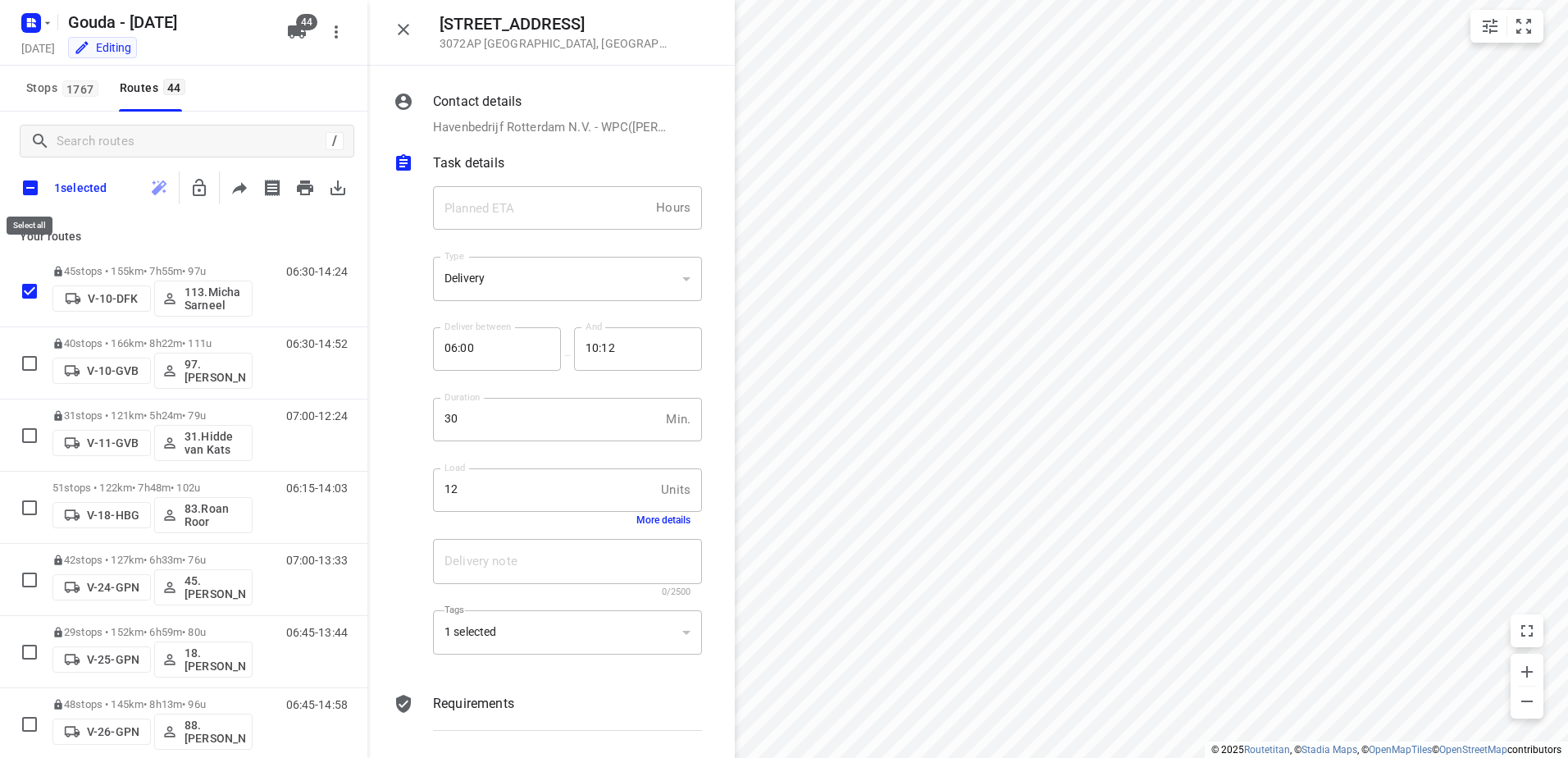
checkbox input "true"
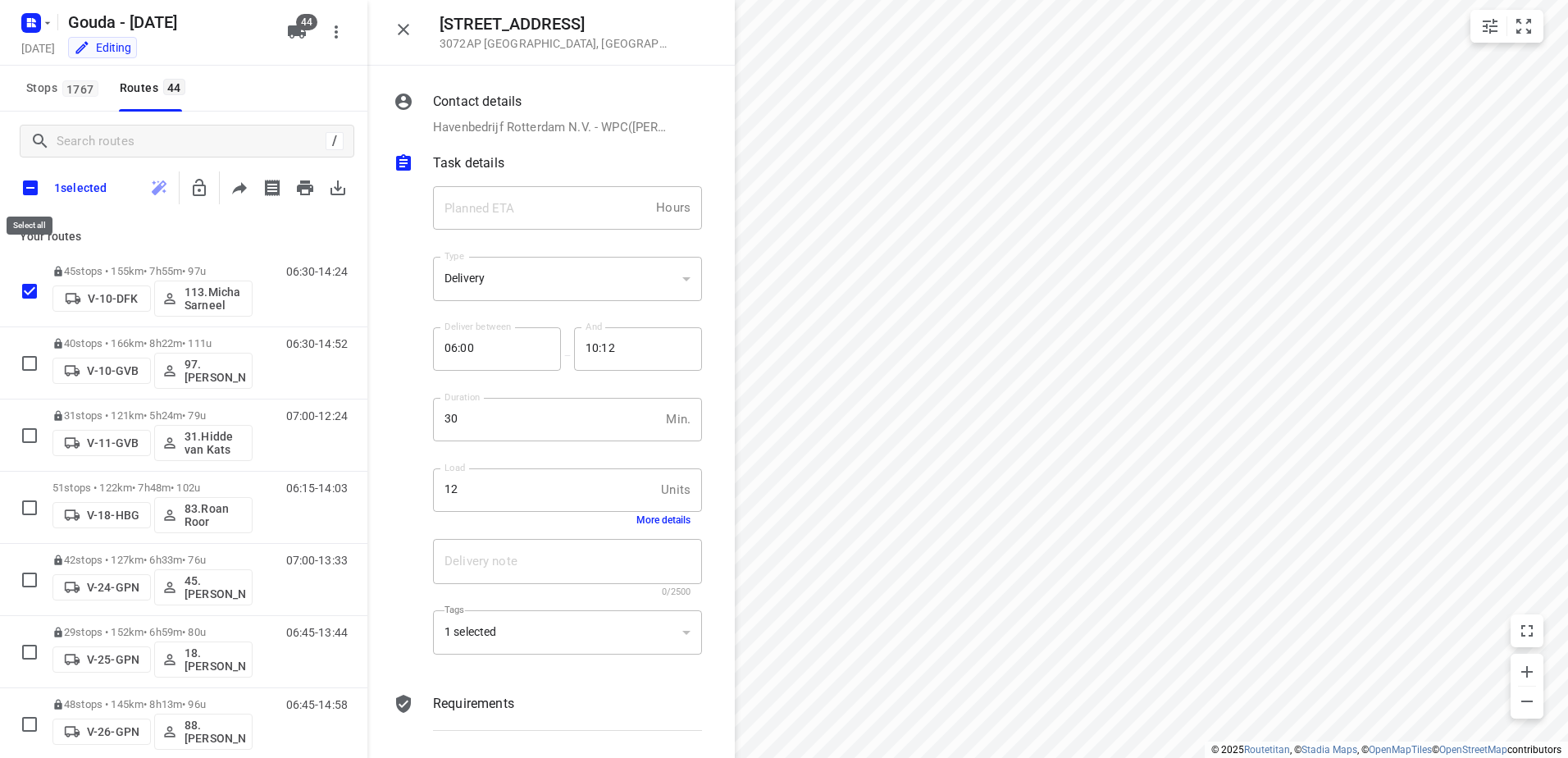
checkbox input "true"
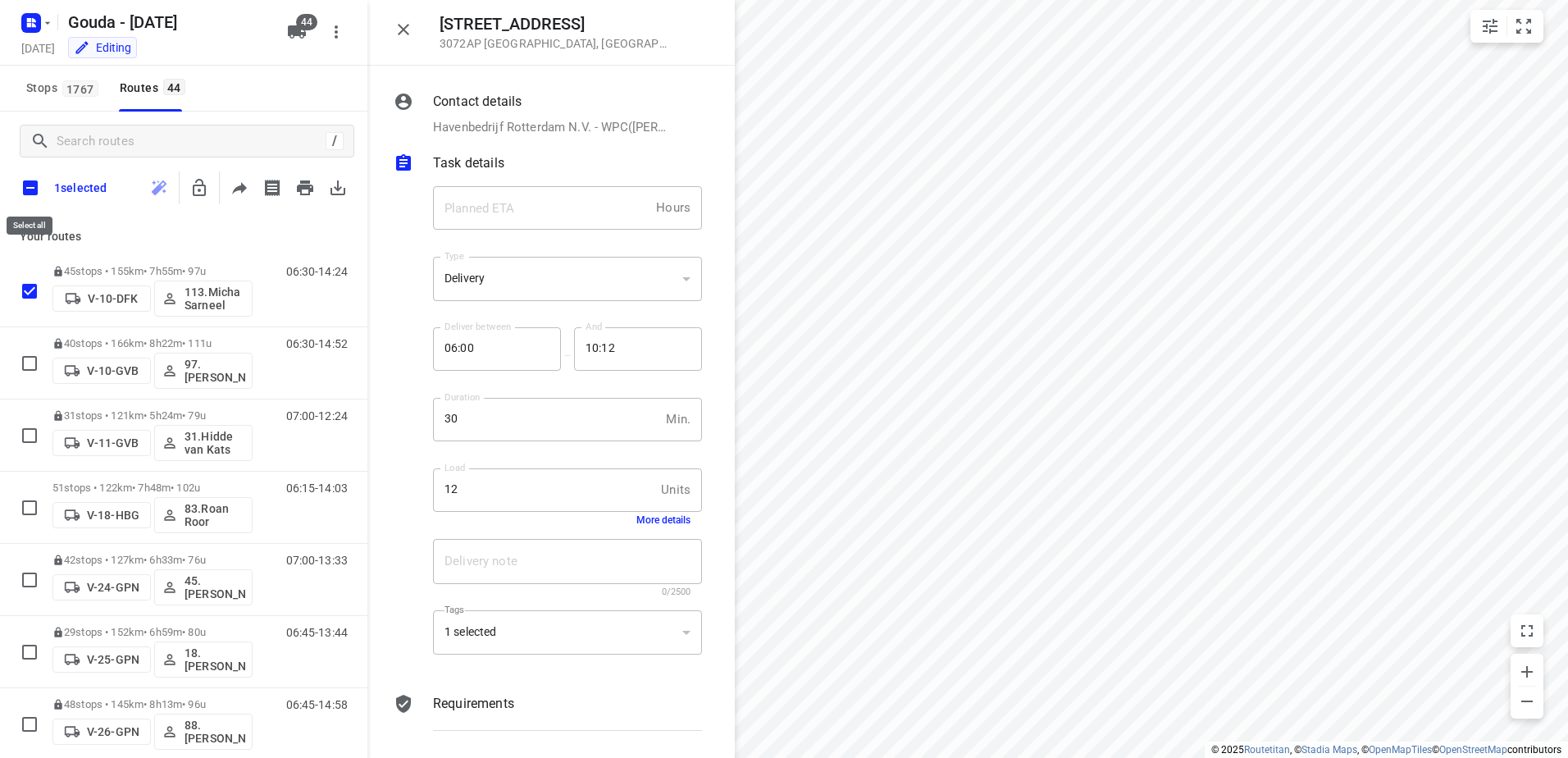
checkbox input "true"
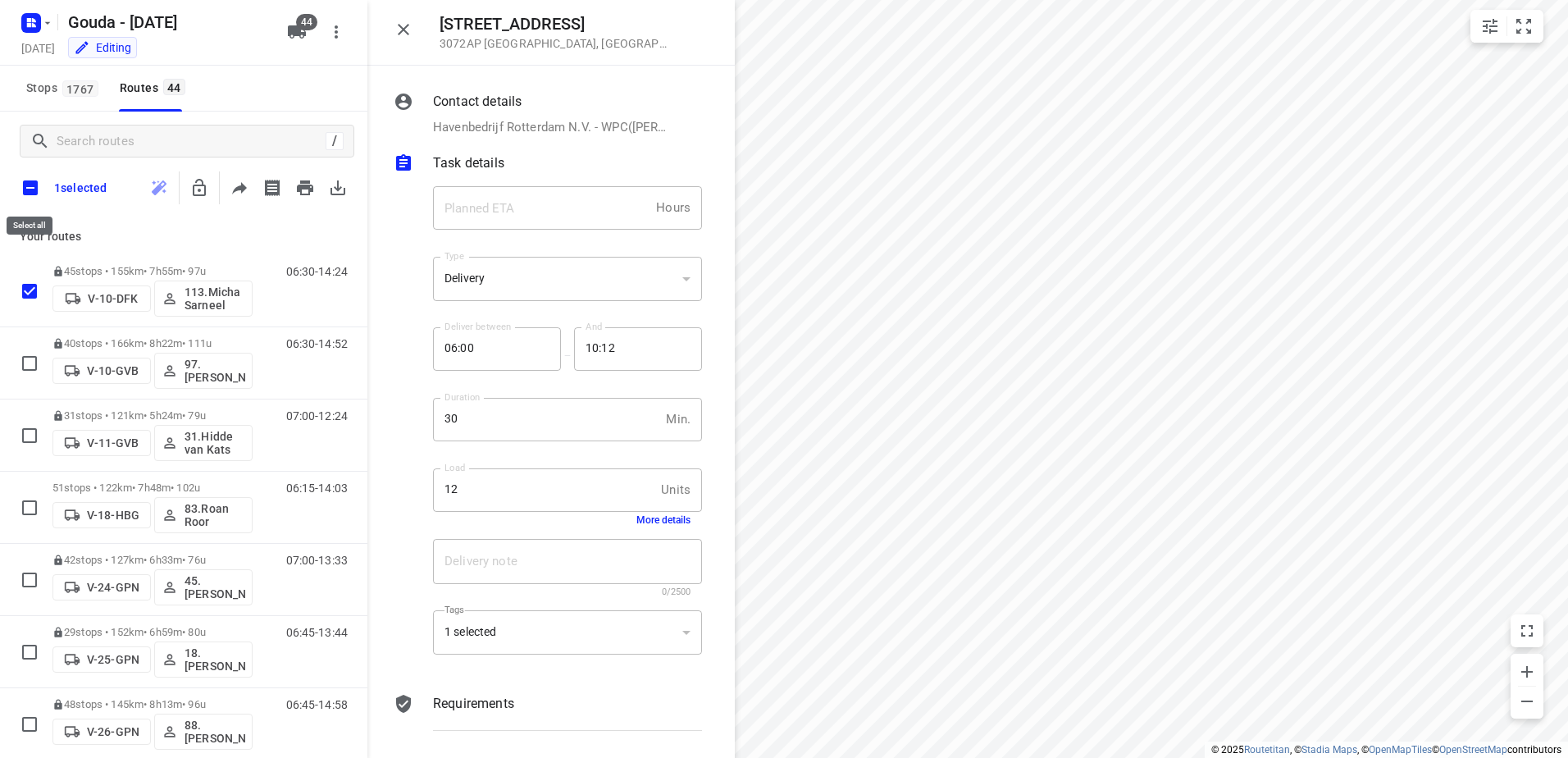
checkbox input "true"
click at [231, 187] on icon "button" at bounding box center [232, 187] width 19 height 19
click at [31, 188] on input "checkbox" at bounding box center [29, 187] width 34 height 34
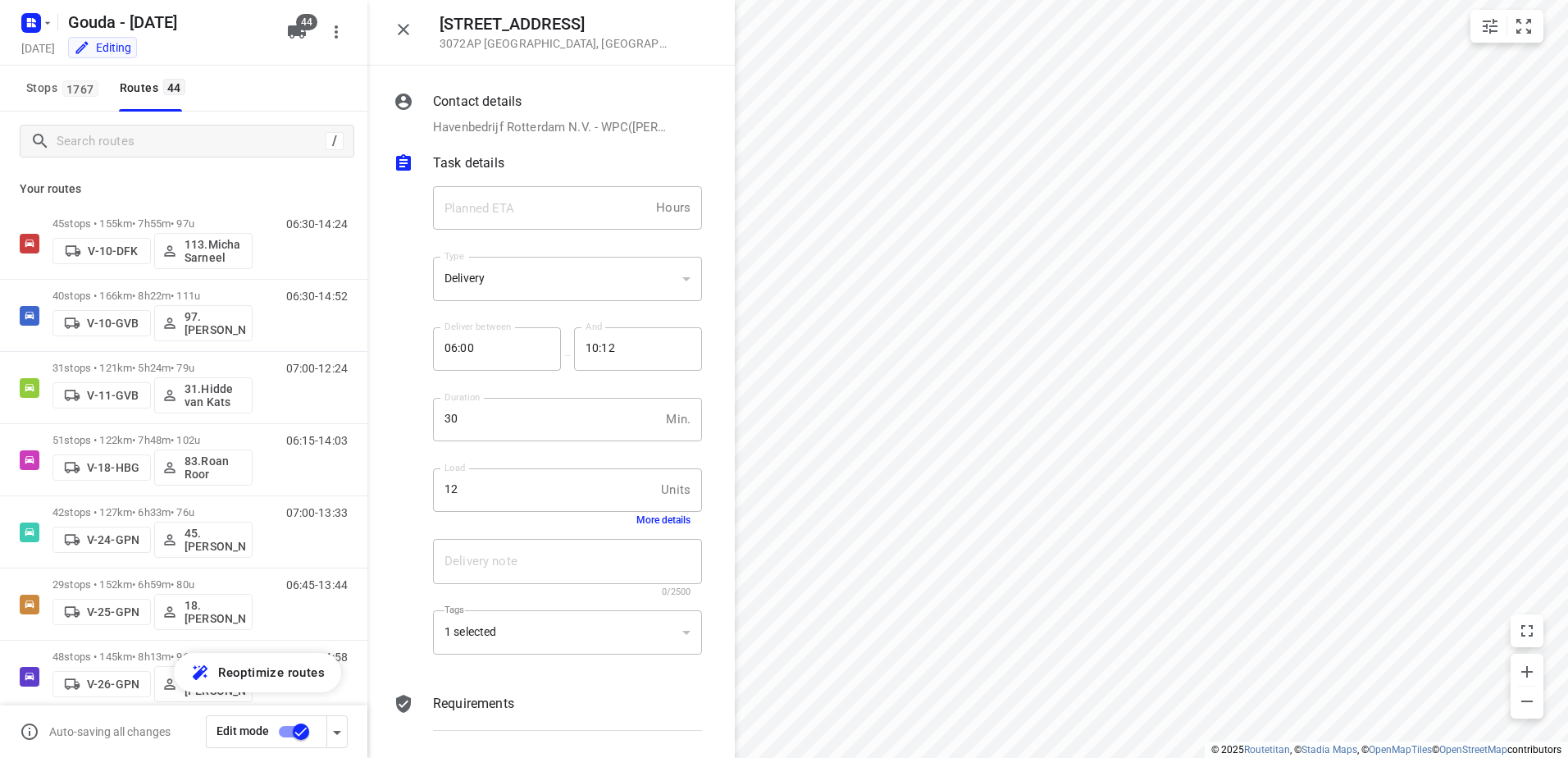
click at [163, 158] on div "/" at bounding box center [184, 141] width 368 height 59
drag, startPoint x: 186, startPoint y: 128, endPoint x: 250, endPoint y: 110, distance: 66.5
click at [187, 129] on input "Search routes" at bounding box center [190, 141] width 267 height 26
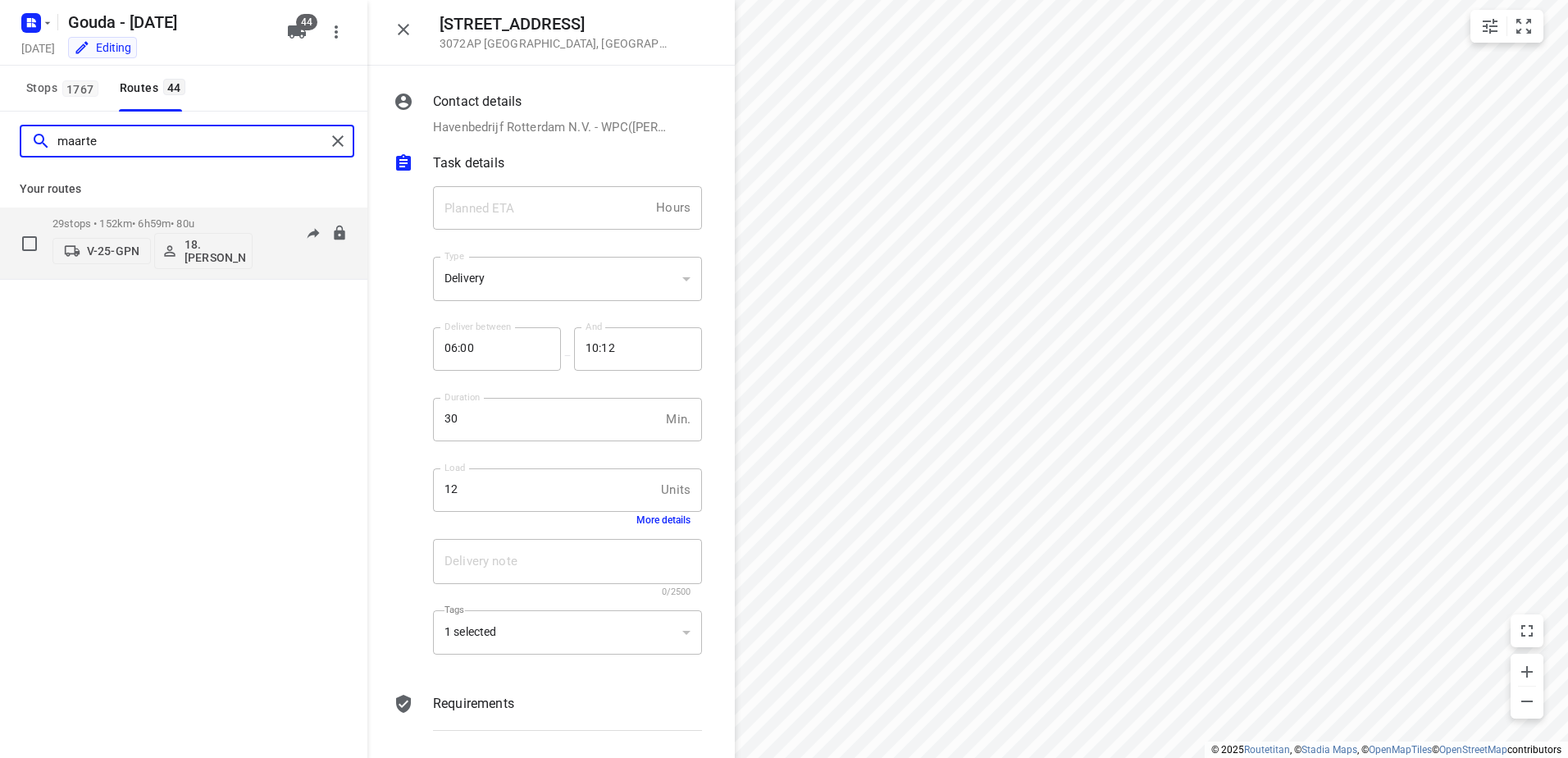
type input "maarte"
click at [193, 228] on p "29 stops • 152km • 6h59m • 80u" at bounding box center [153, 223] width 200 height 12
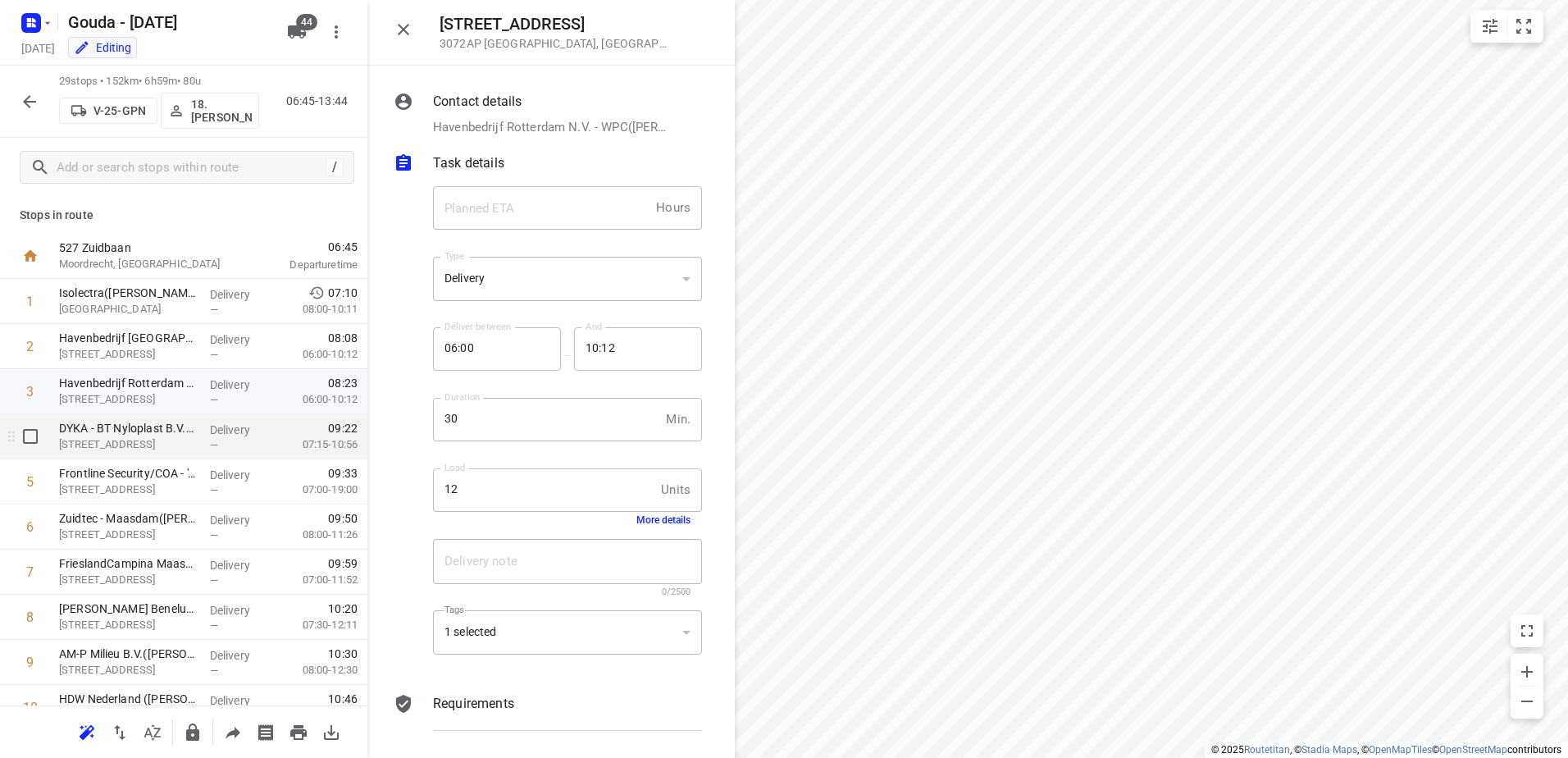
click at [212, 455] on div "Delivery —" at bounding box center [240, 436] width 74 height 45
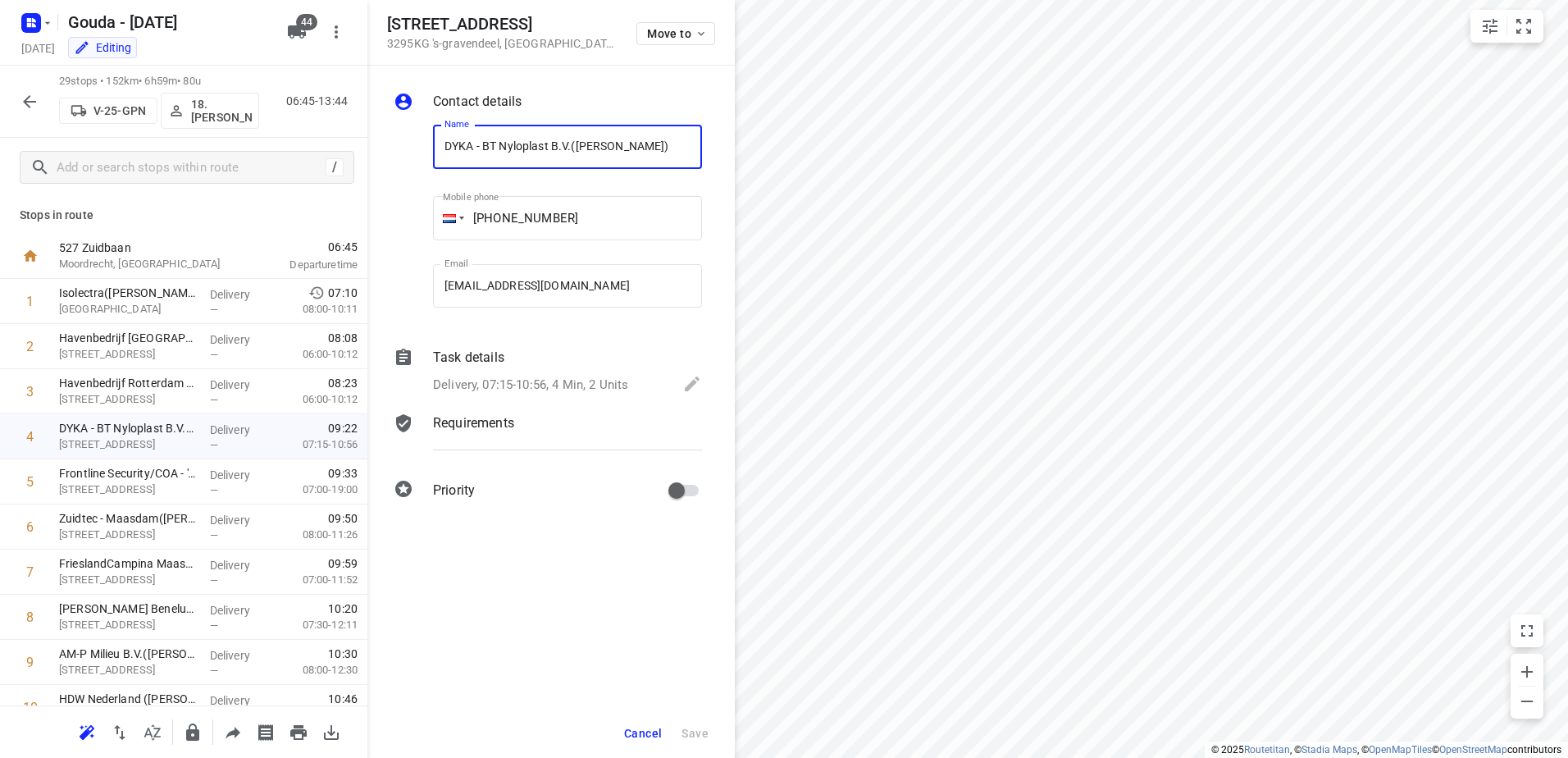
click at [614, 390] on p "Delivery, 07:15-10:56, 4 Min, 2 Units" at bounding box center [530, 385] width 195 height 19
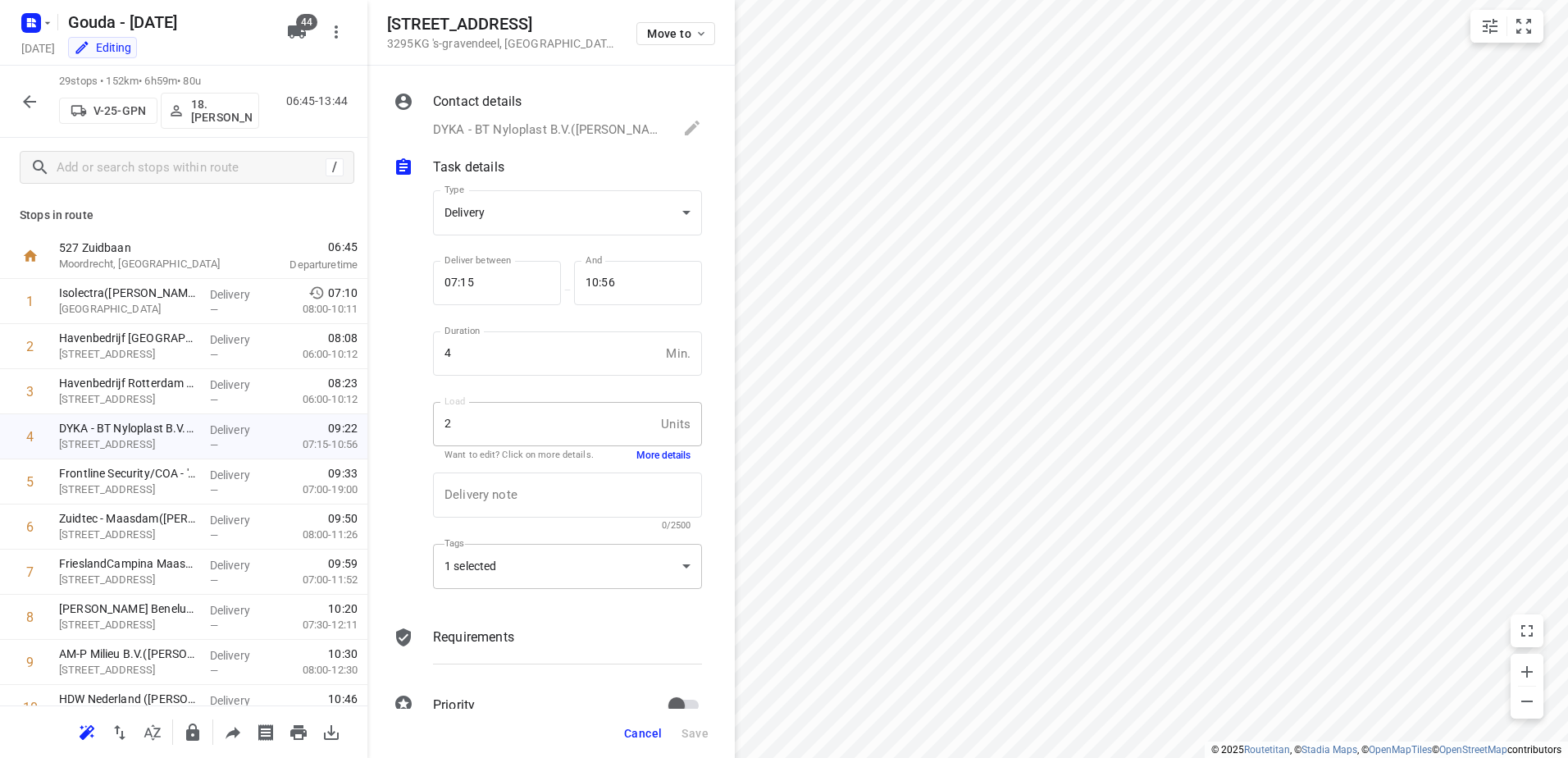
click at [630, 585] on div "1 selected" at bounding box center [567, 566] width 269 height 45
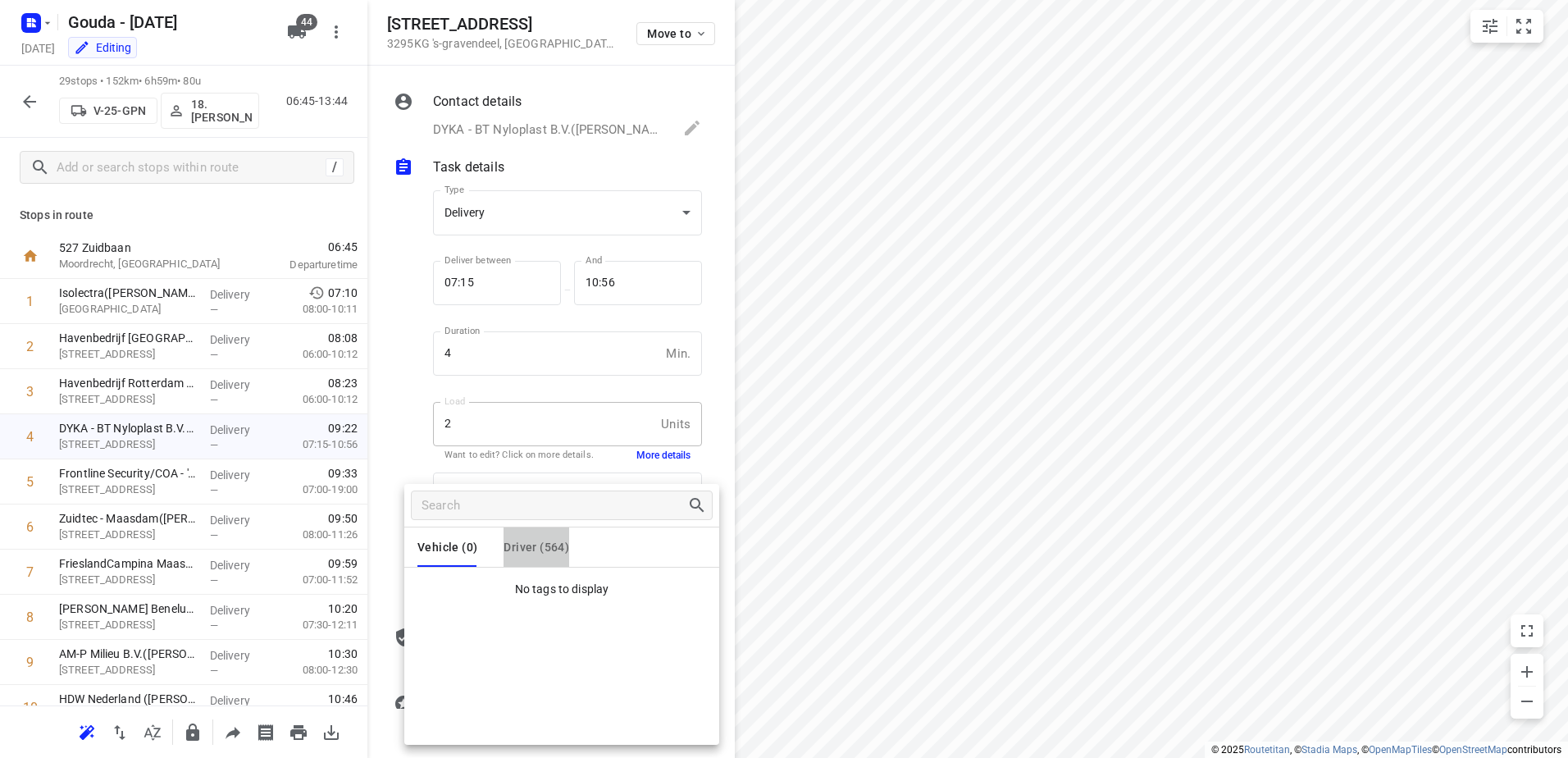
click at [523, 547] on span "Driver (564)" at bounding box center [536, 547] width 65 height 13
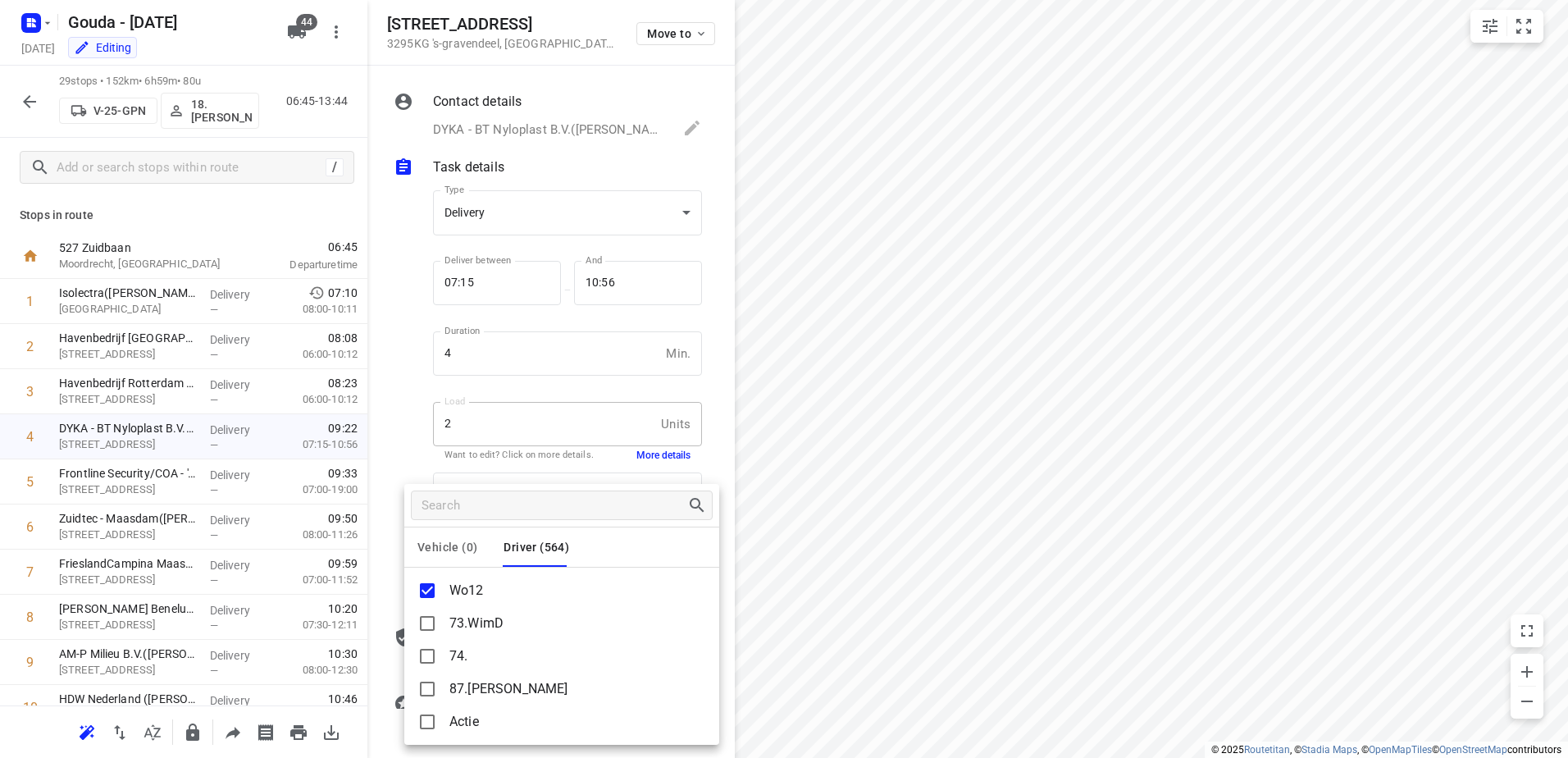
click at [899, 442] on div at bounding box center [784, 379] width 1568 height 758
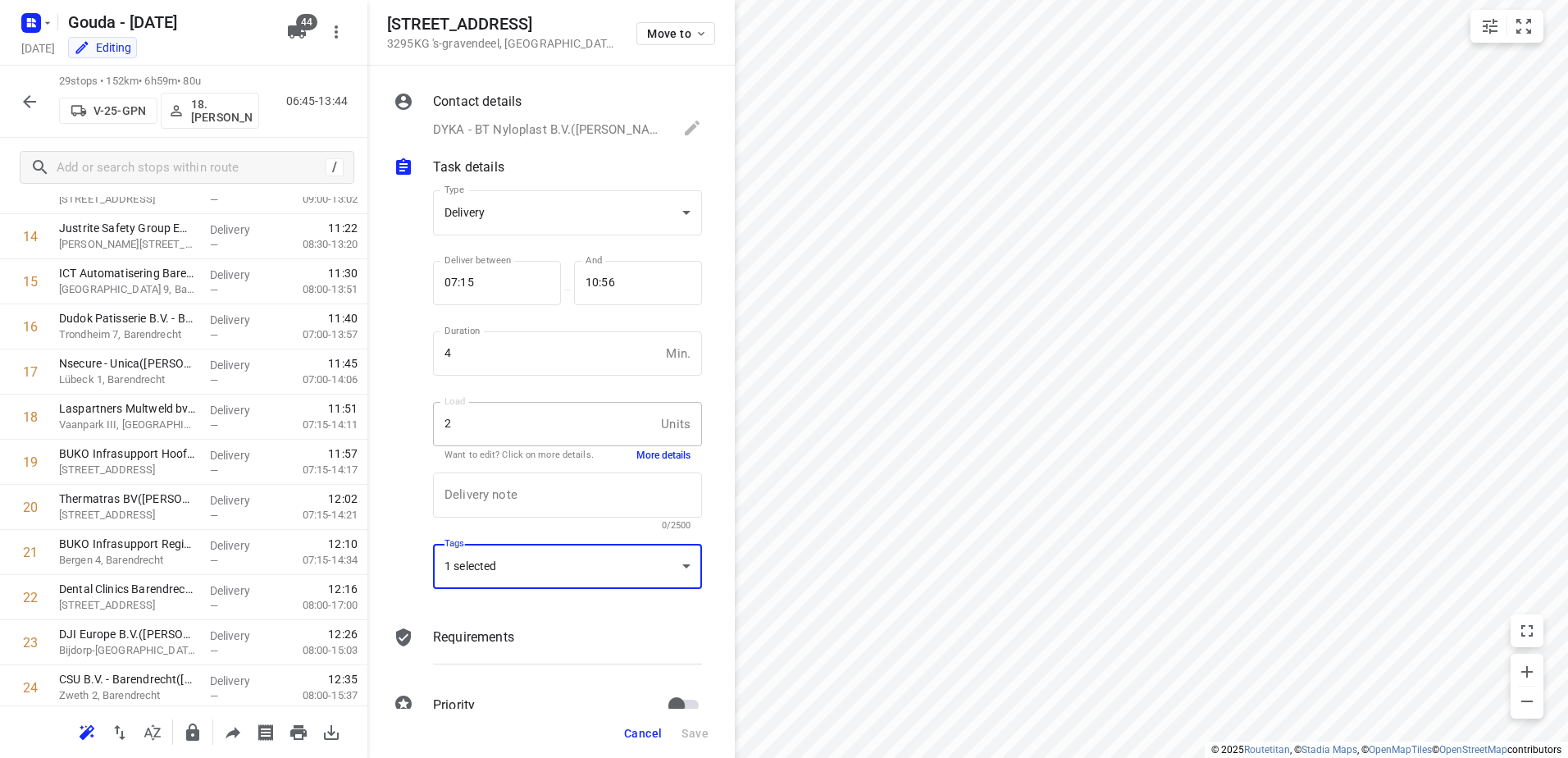
scroll to position [656, 0]
click at [34, 100] on icon "button" at bounding box center [28, 101] width 19 height 19
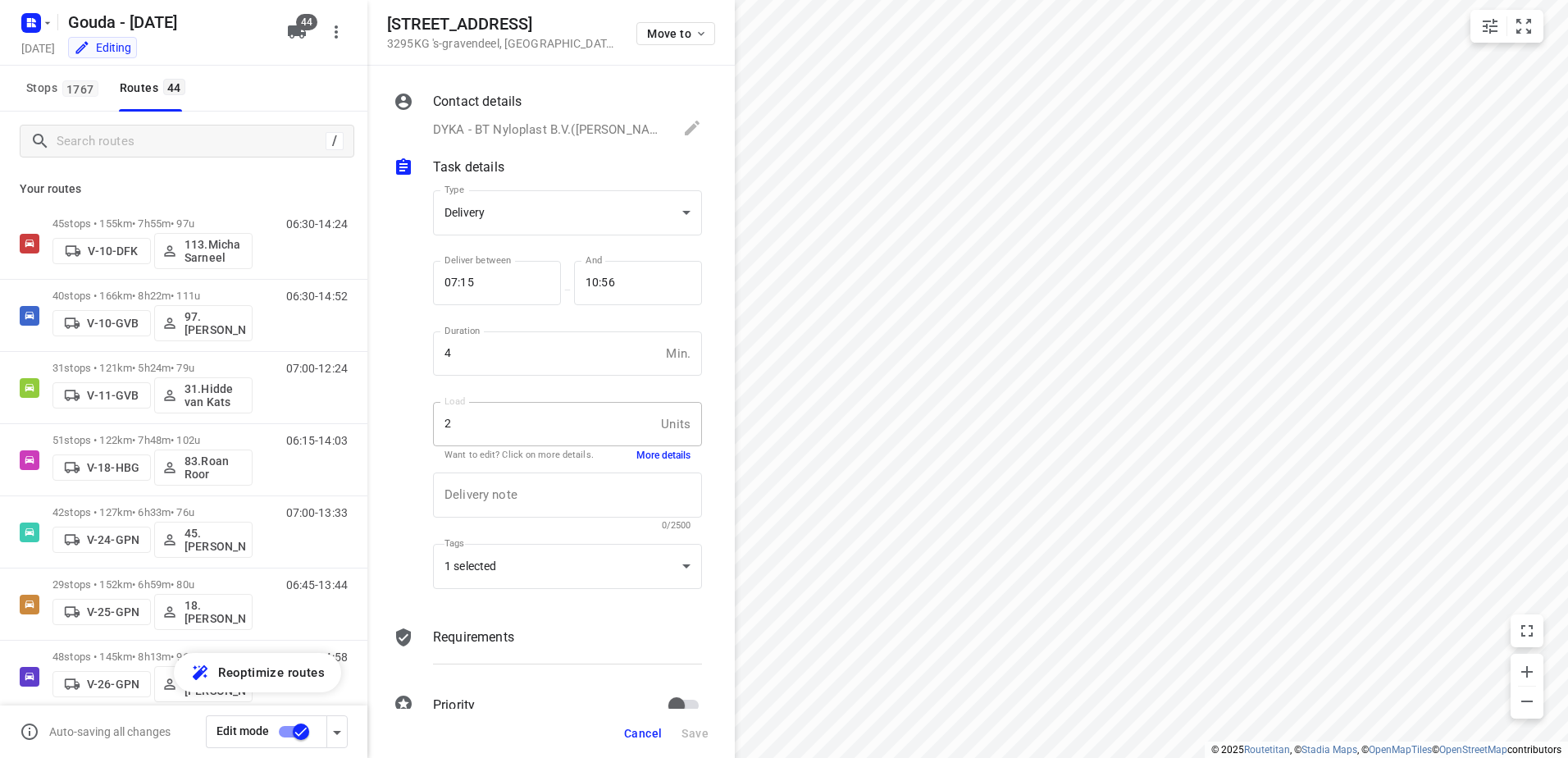
click at [296, 730] on input "checkbox" at bounding box center [301, 731] width 94 height 31
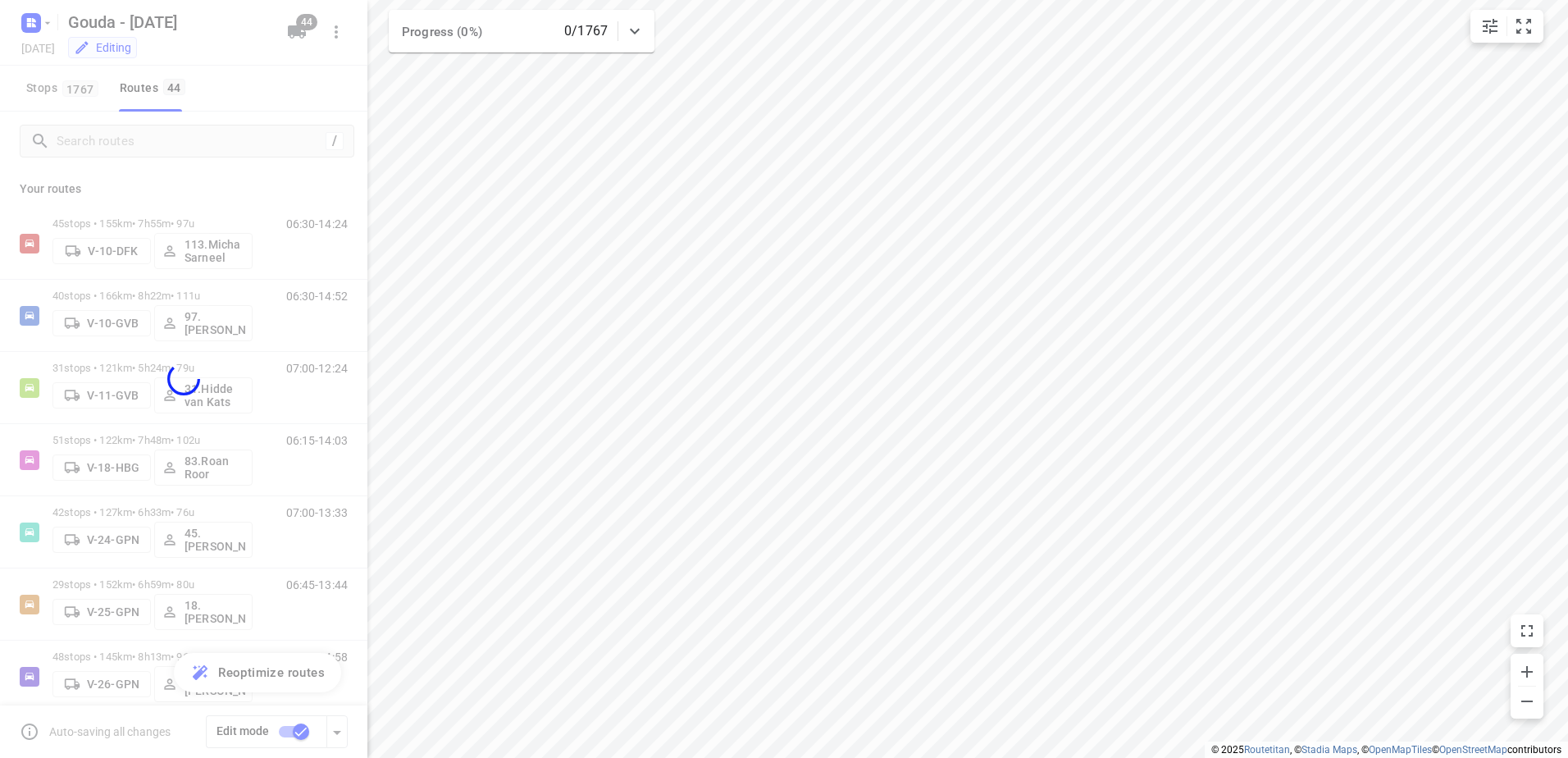
checkbox input "false"
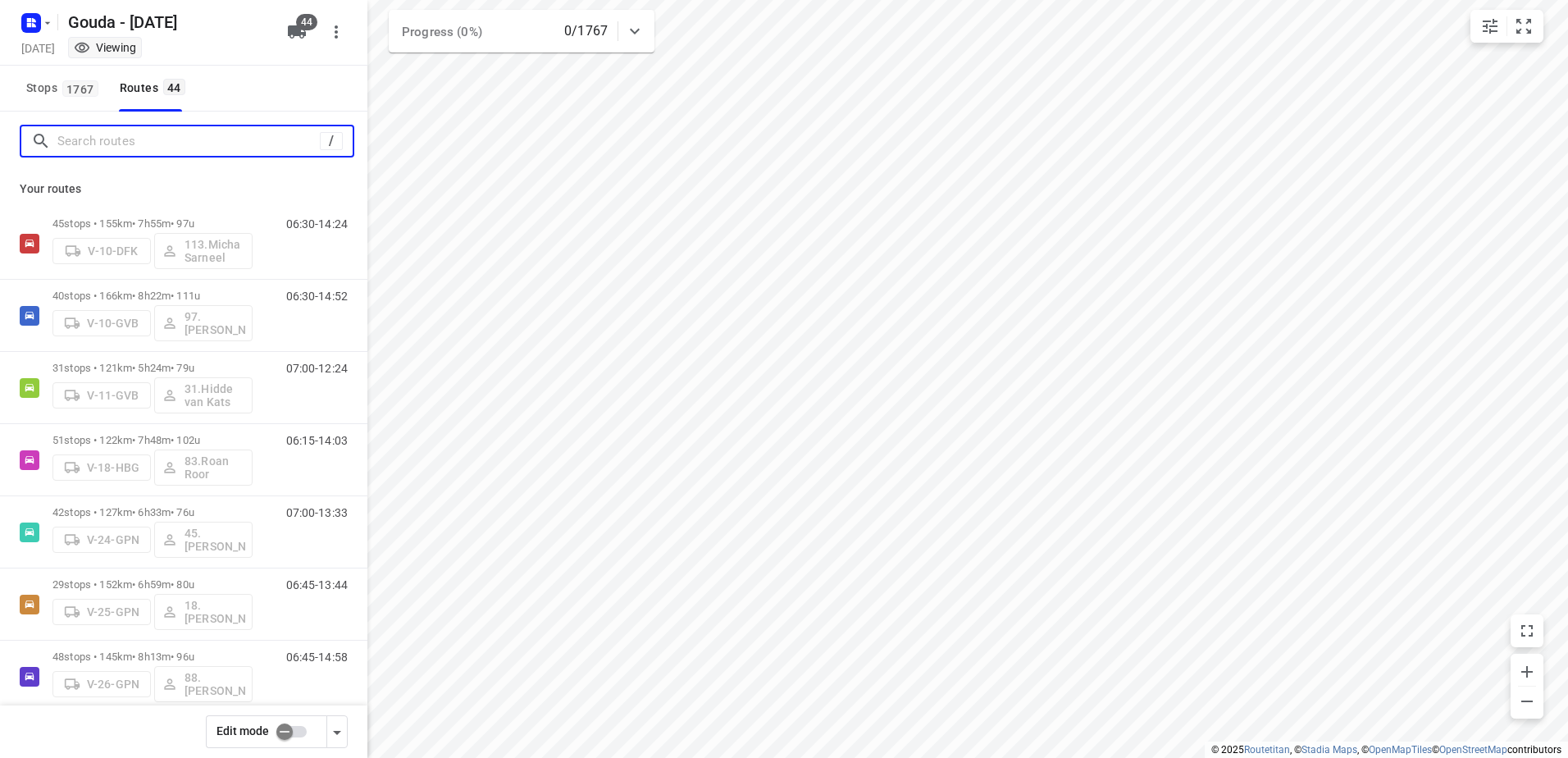
click at [109, 140] on input "Search routes" at bounding box center [188, 141] width 263 height 26
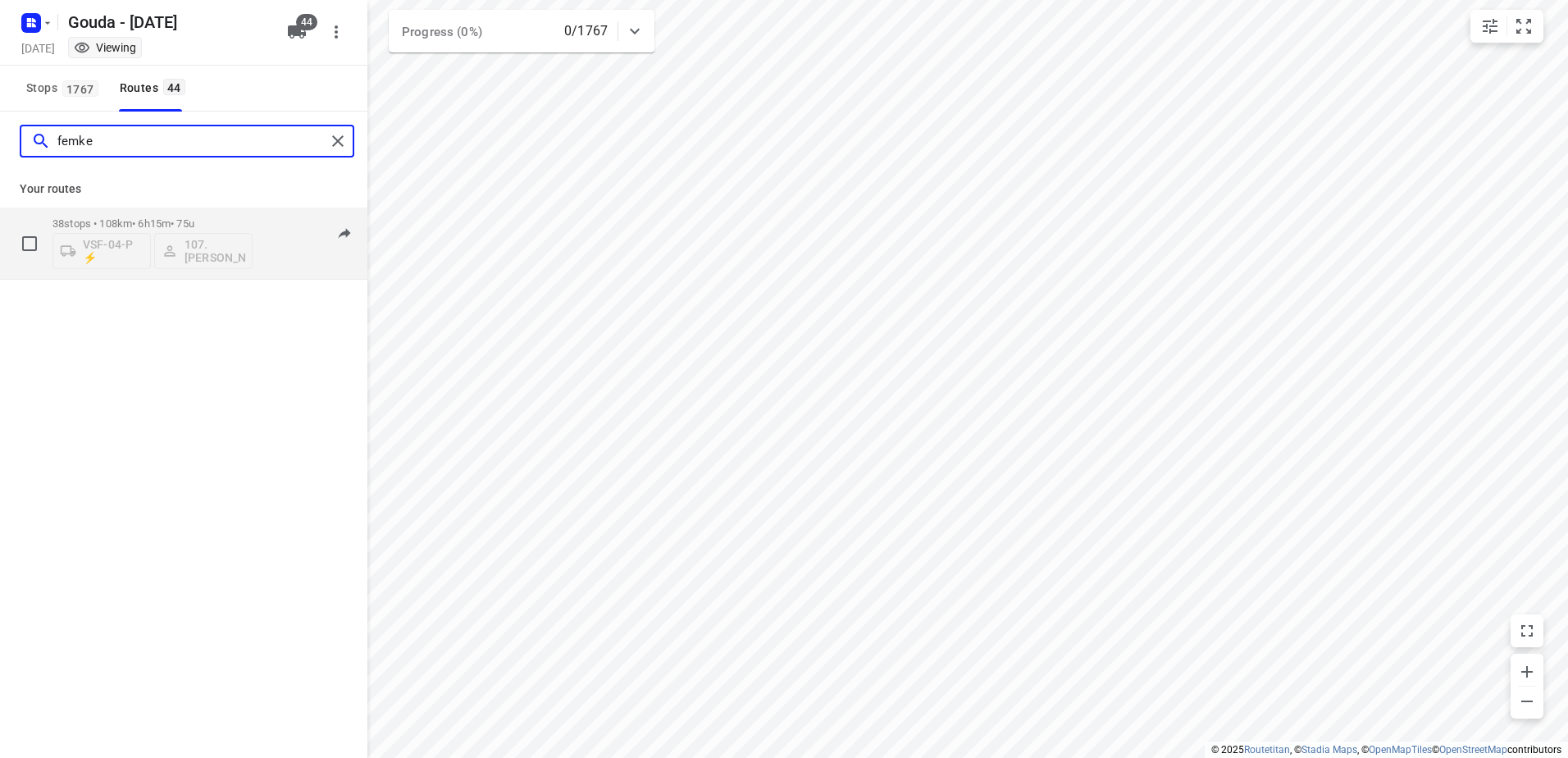
type input "femke"
click at [200, 228] on p "38 stops • 108km • 6h15m • 75u" at bounding box center [153, 223] width 200 height 12
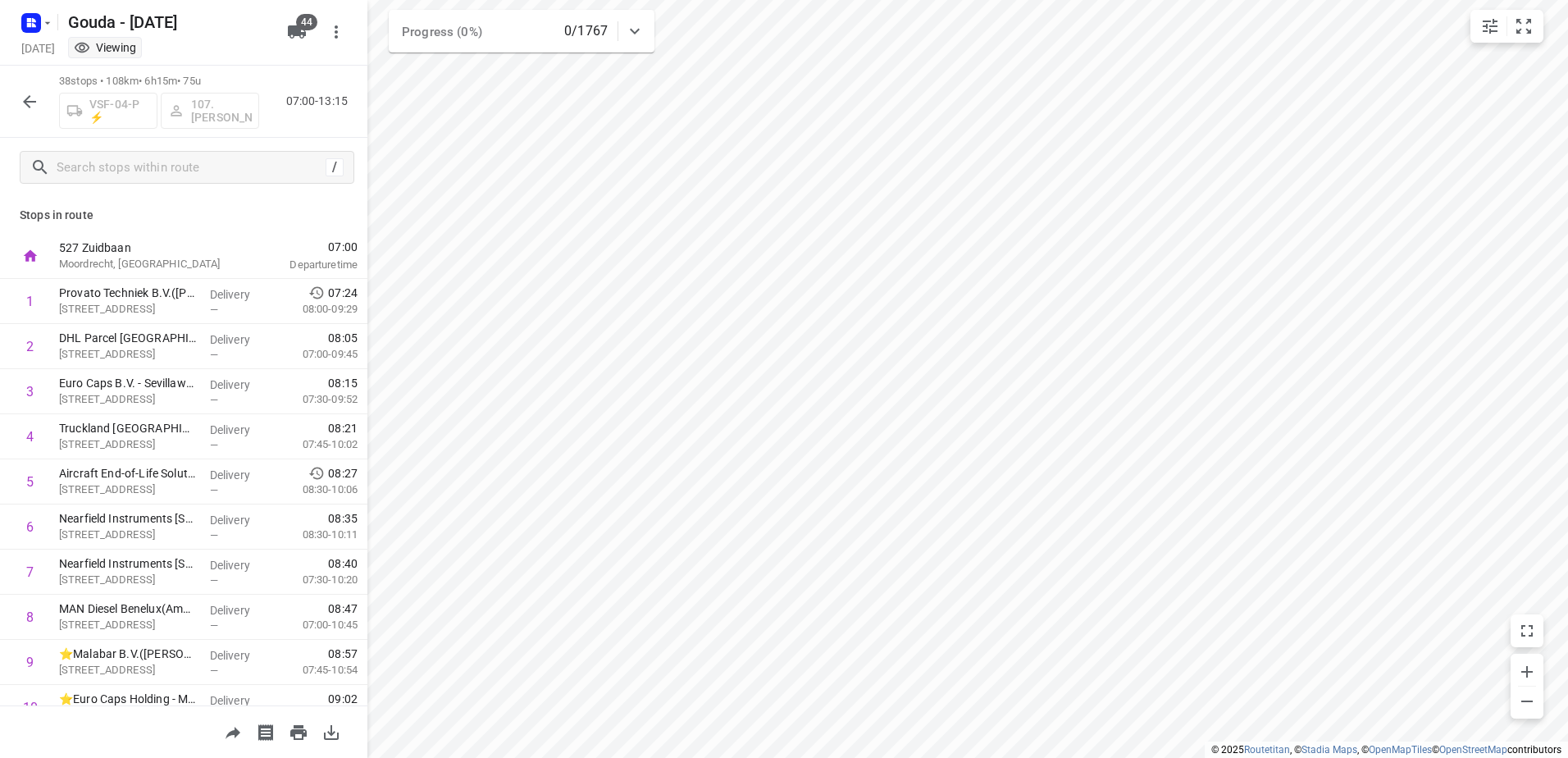
click at [12, 90] on div "38 stops • 108km • 6h15m • 75u VSF-04-P ⚡ 107.Femke Bogaards 07:00-13:15" at bounding box center [184, 101] width 368 height 73
click at [28, 115] on button "button" at bounding box center [29, 102] width 33 height 33
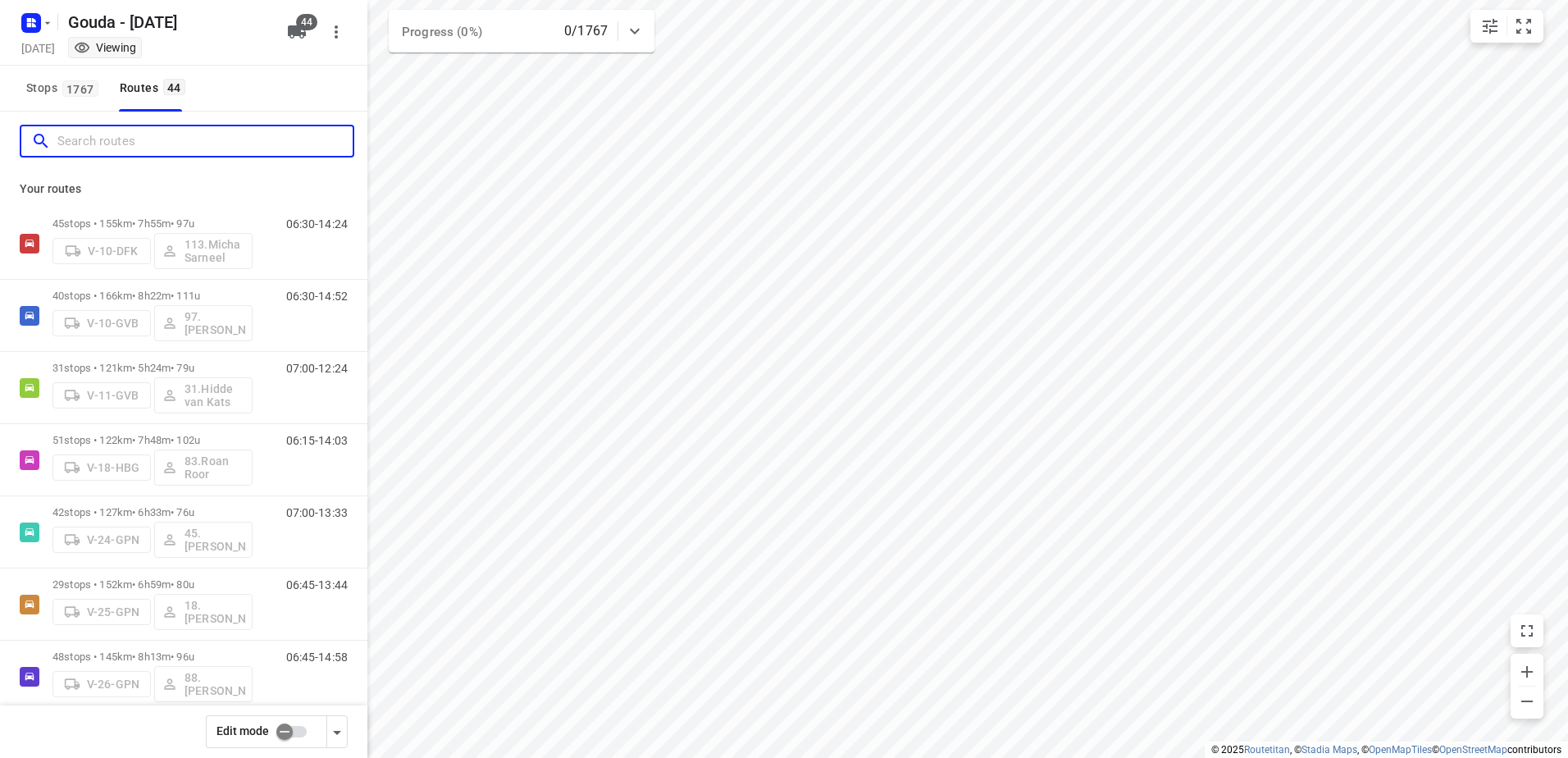
drag, startPoint x: 97, startPoint y: 150, endPoint x: 199, endPoint y: 150, distance: 102.0
click at [103, 144] on input "Search routes" at bounding box center [204, 141] width 295 height 26
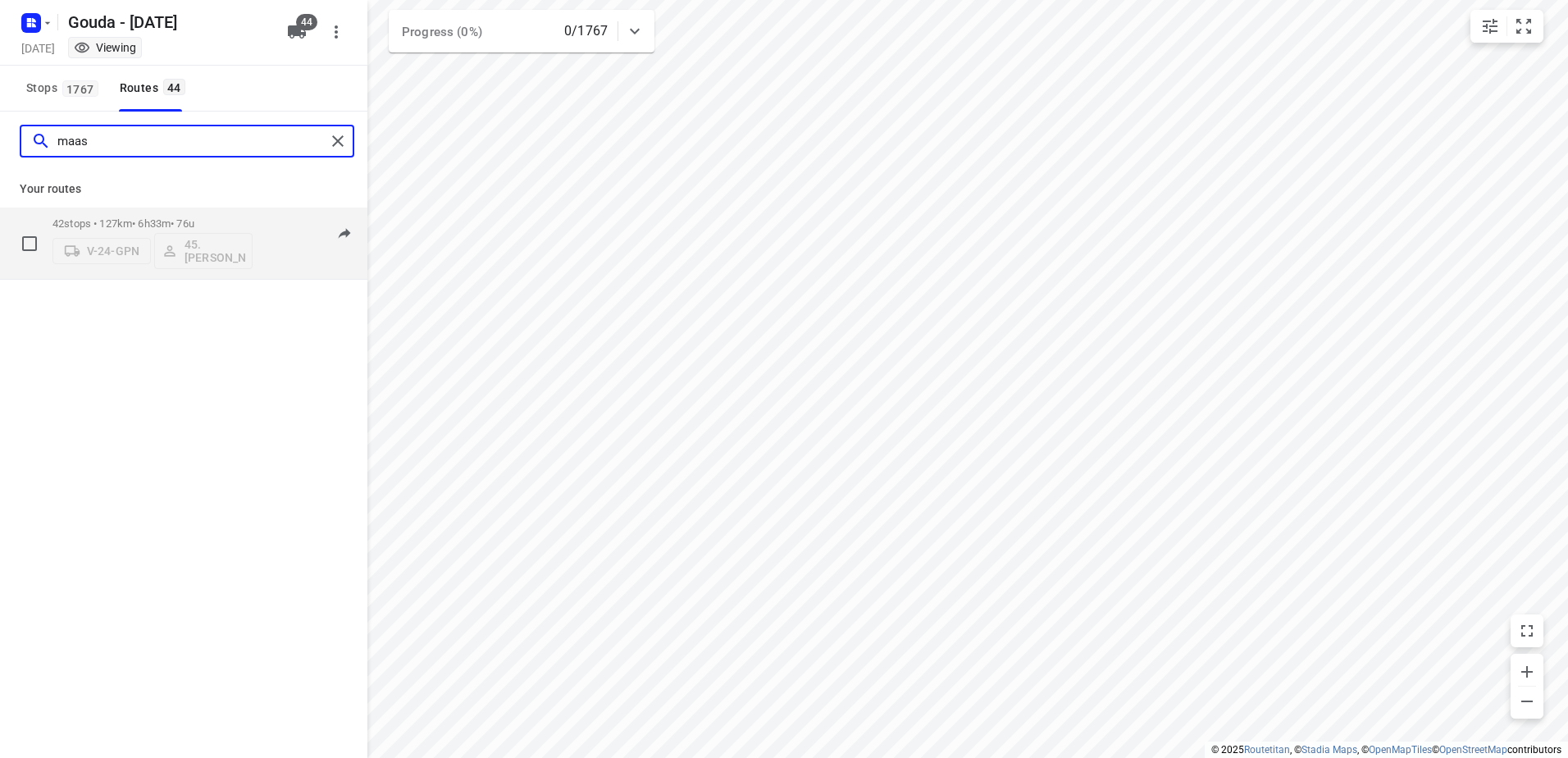
type input "maas"
click at [174, 225] on p "42 stops • 127km • 6h33m • 76u" at bounding box center [153, 223] width 200 height 12
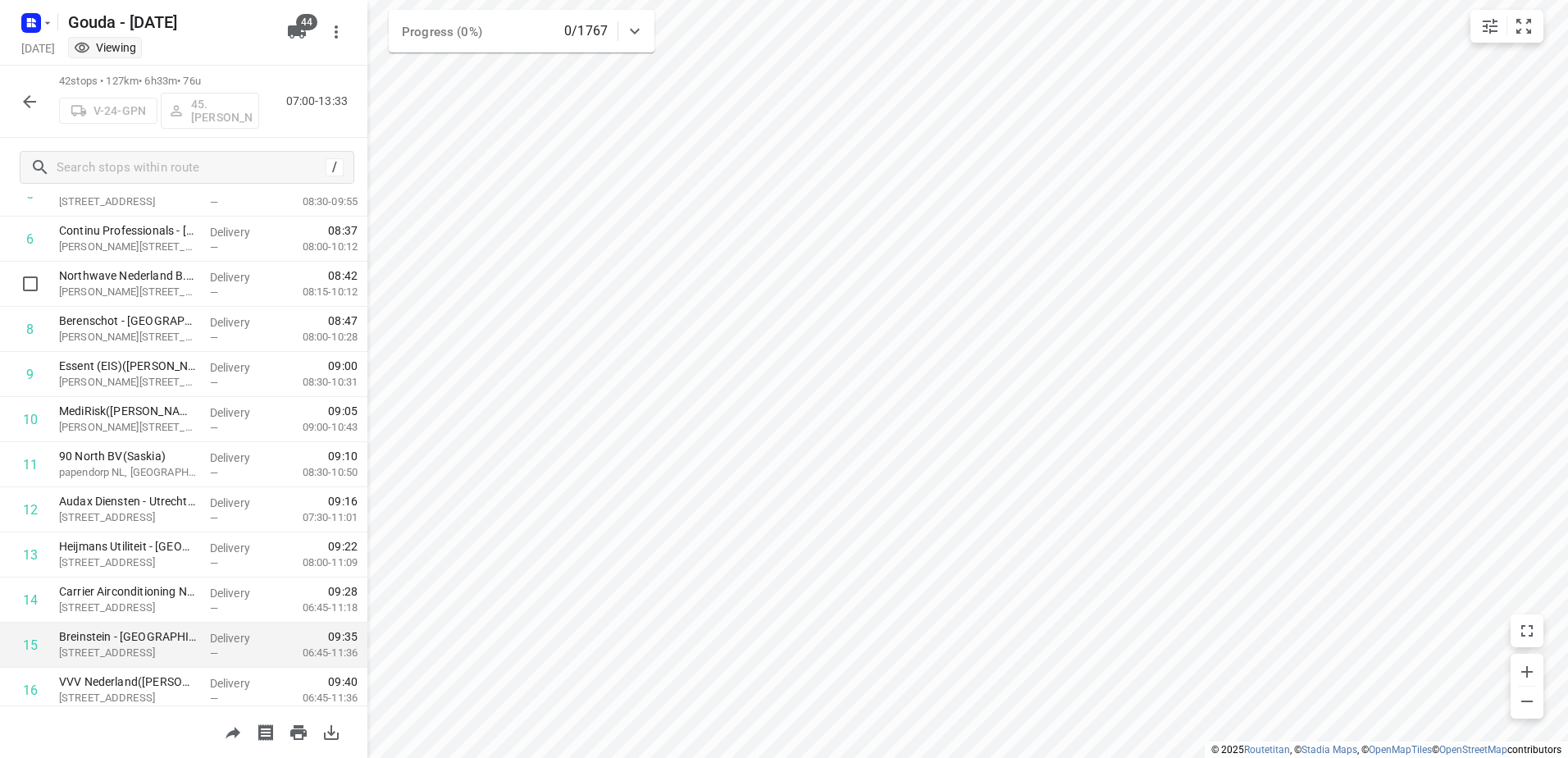
scroll to position [492, 0]
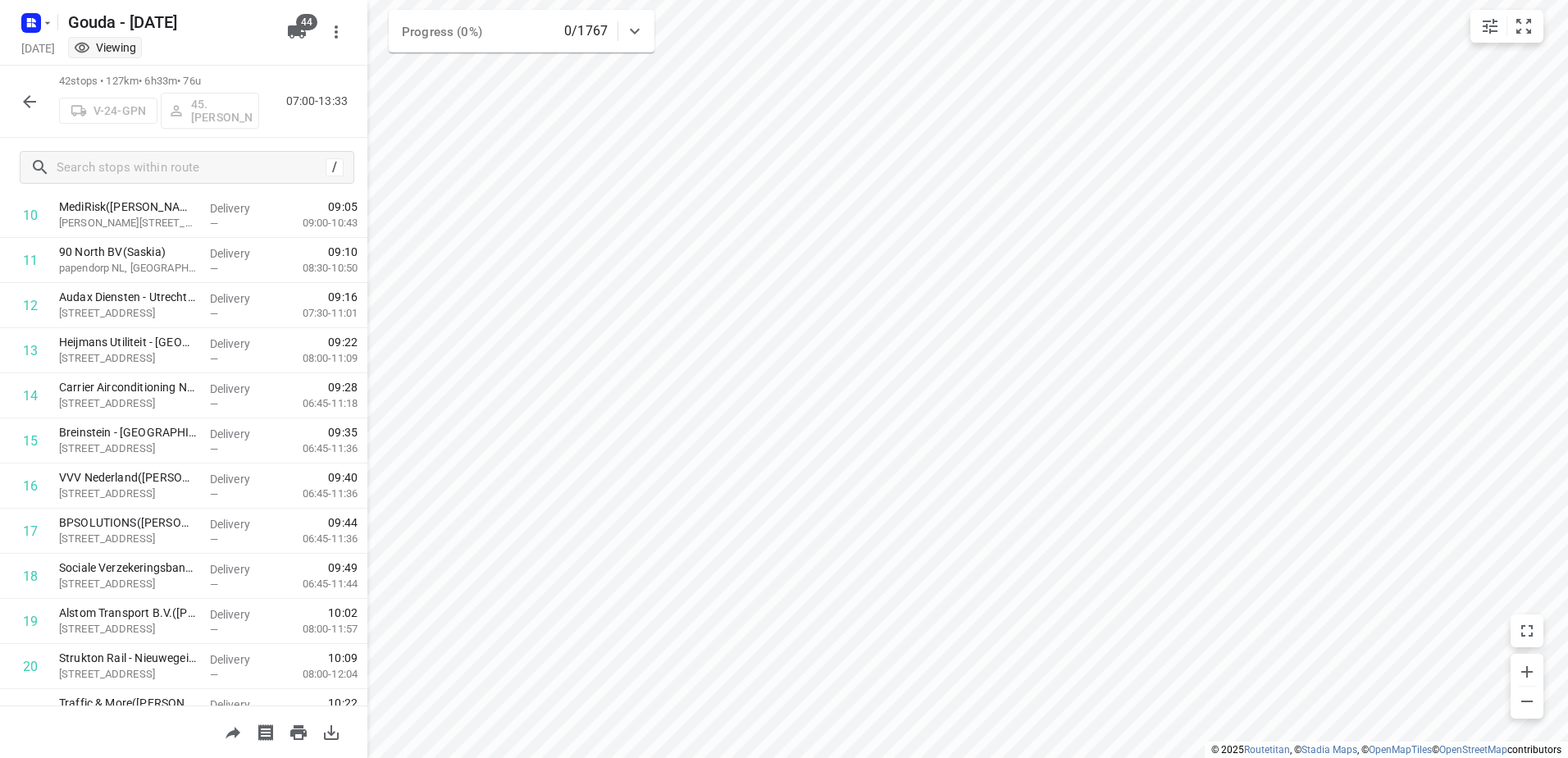
click at [17, 100] on button "button" at bounding box center [29, 102] width 33 height 33
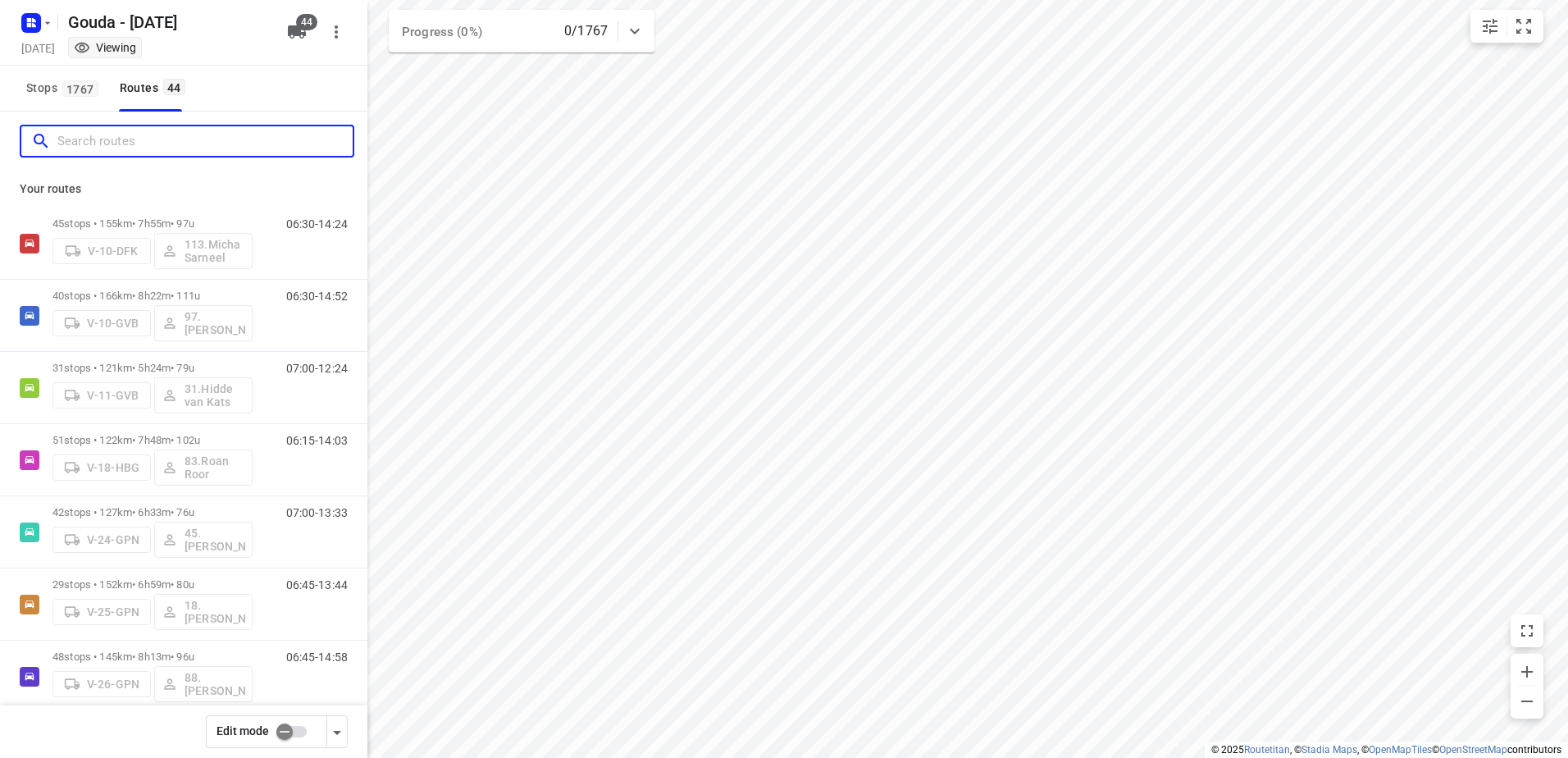
click at [156, 141] on input "Search routes" at bounding box center [204, 141] width 295 height 26
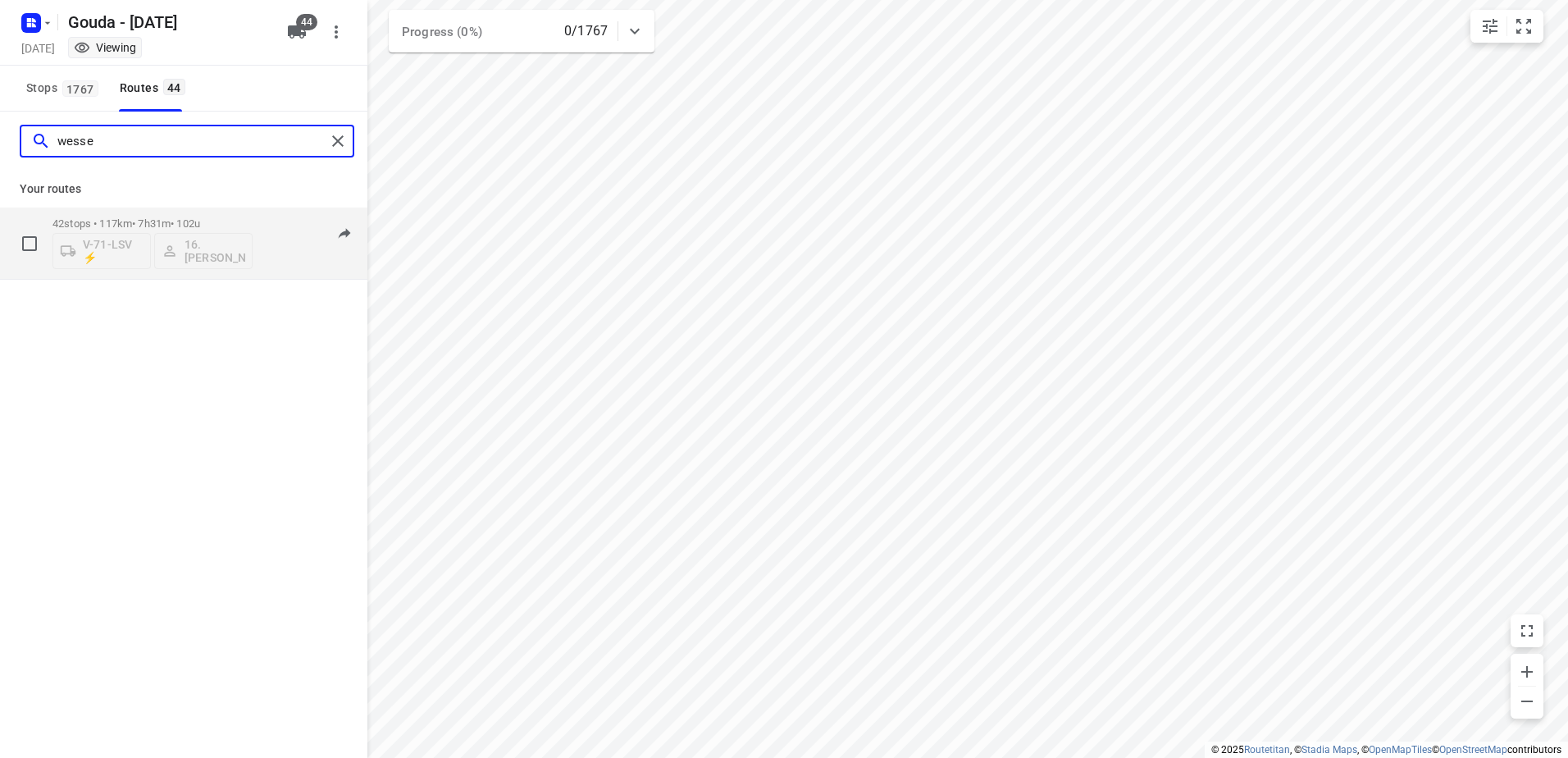
type input "wesse"
click at [138, 214] on div "42 stops • 117km • 7h31m • 102u V-71-LSV ⚡ 16.Wessel Langhorst" at bounding box center [153, 243] width 200 height 68
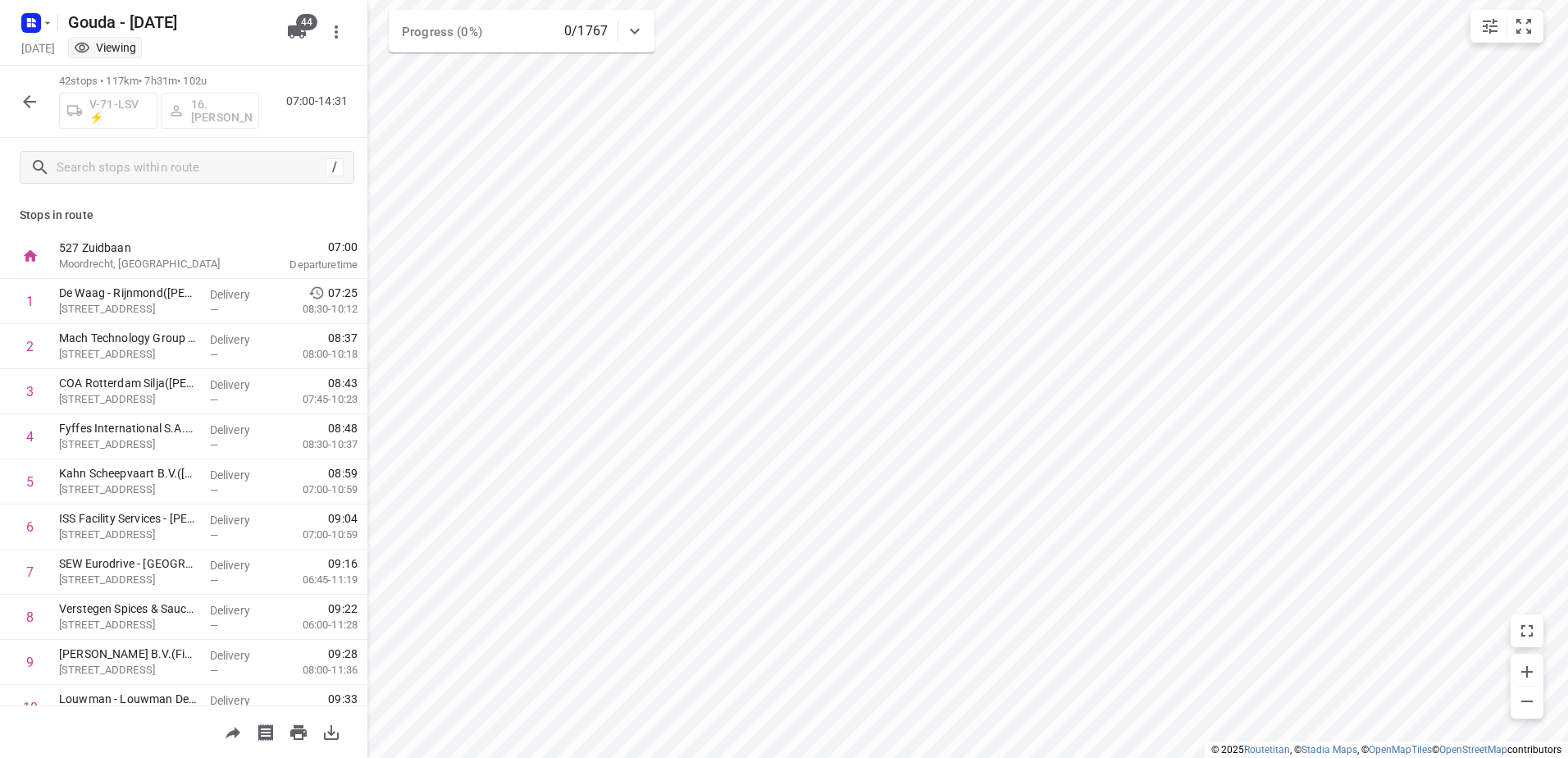
click at [28, 106] on icon "button" at bounding box center [29, 102] width 13 height 13
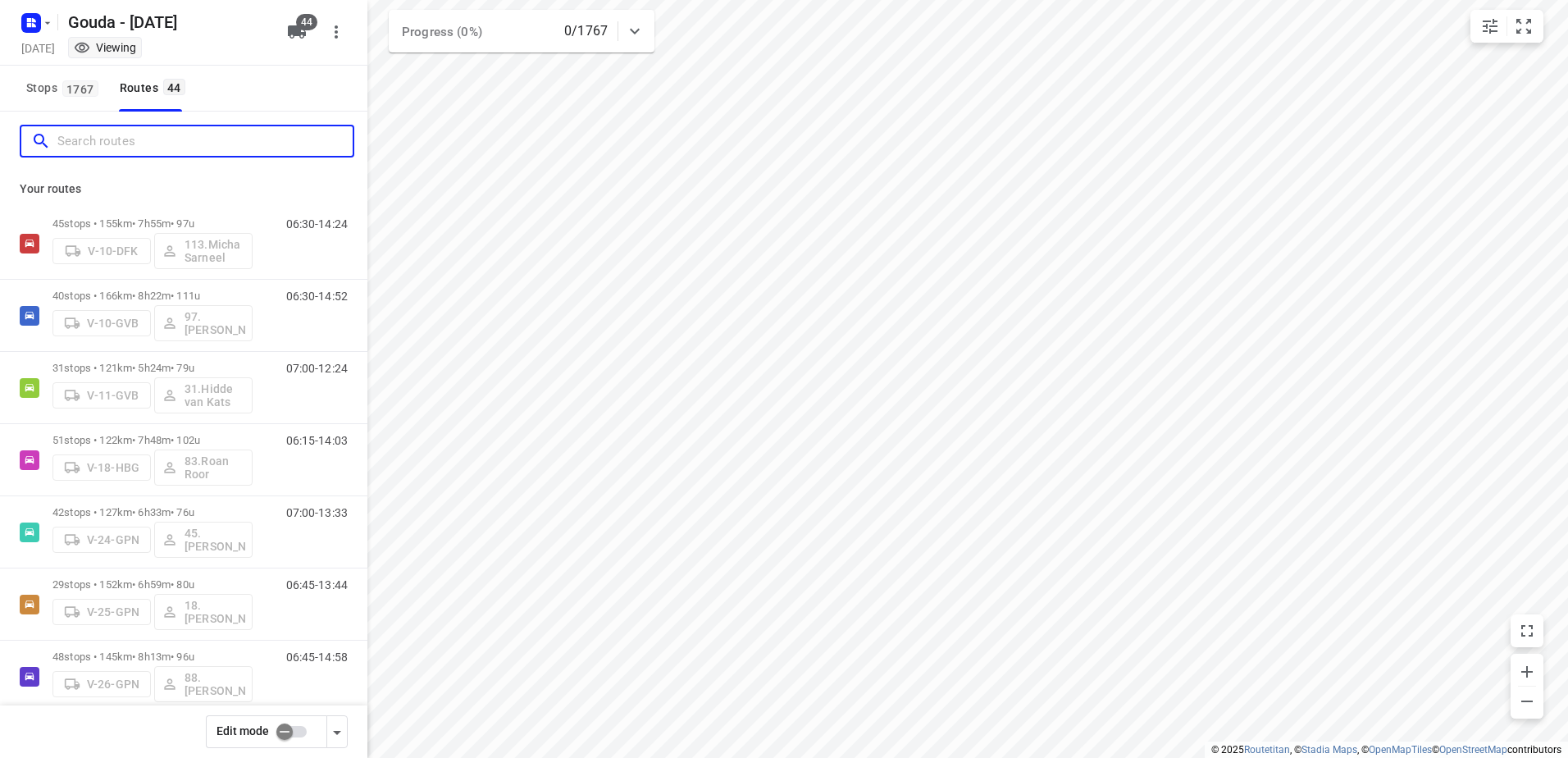
click at [131, 149] on input "Search routes" at bounding box center [204, 141] width 295 height 26
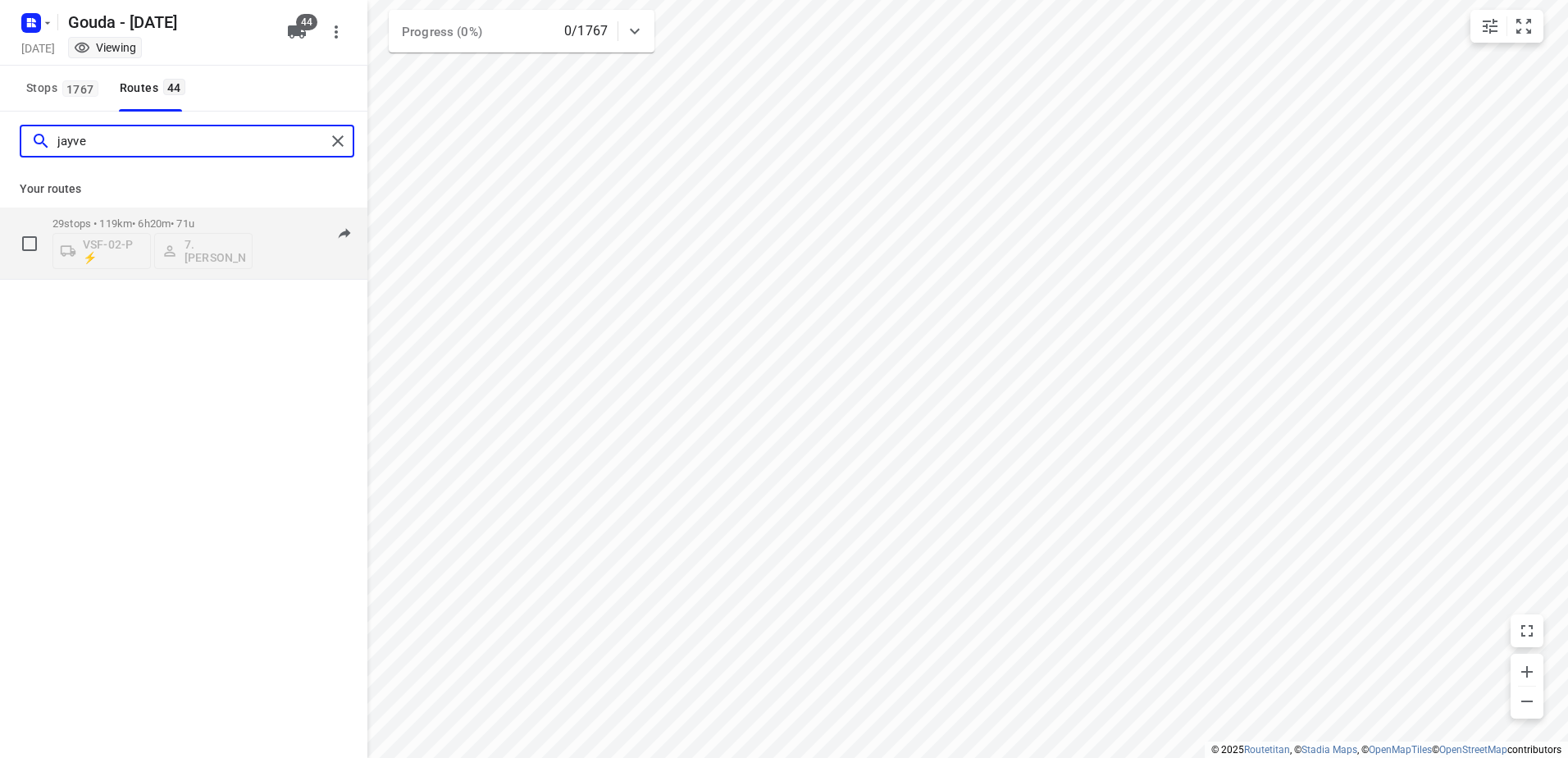
type input "jayve"
click at [151, 218] on p "29 stops • 119km • 6h20m • 71u" at bounding box center [153, 223] width 200 height 12
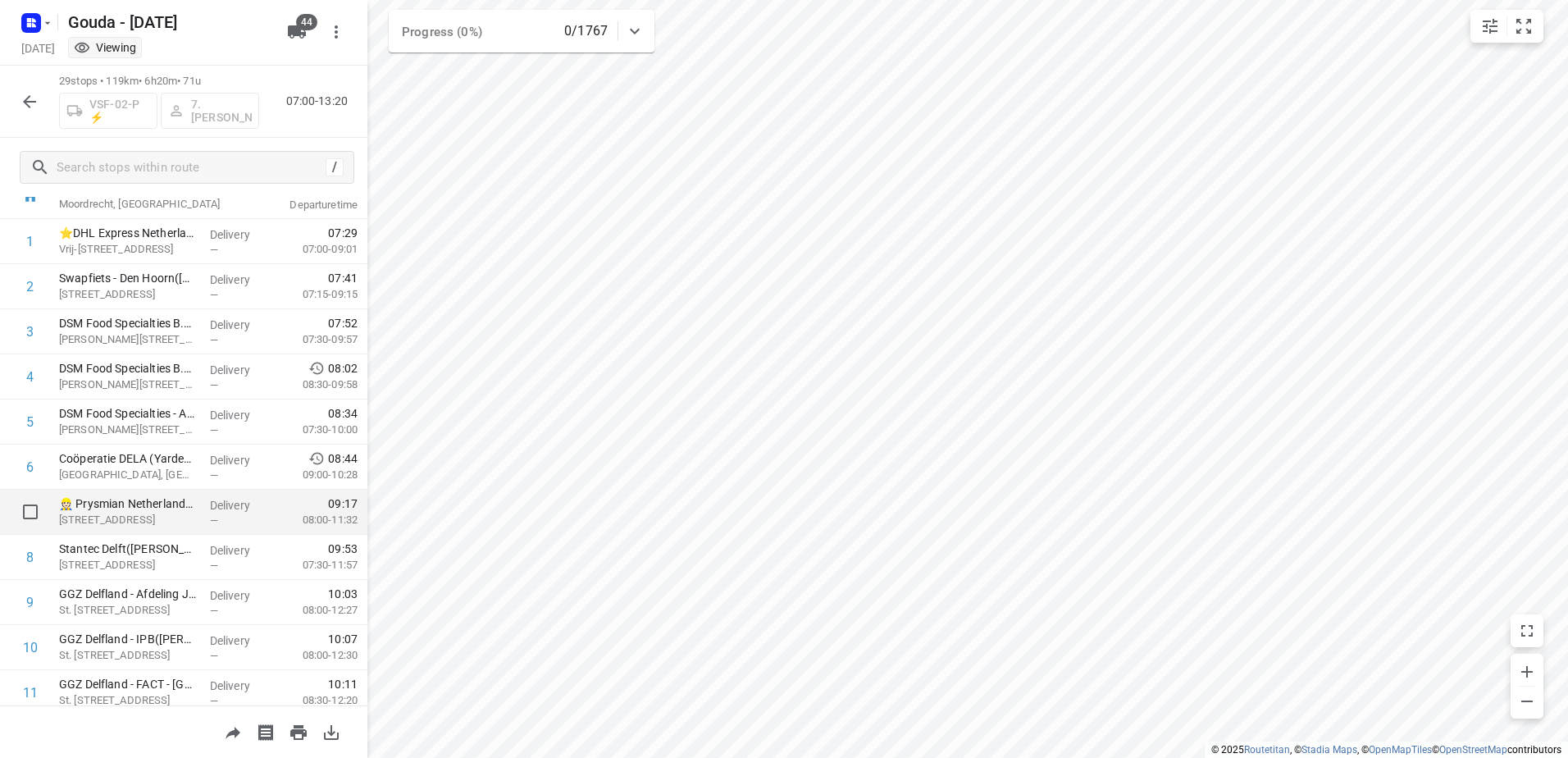
scroll to position [0, 0]
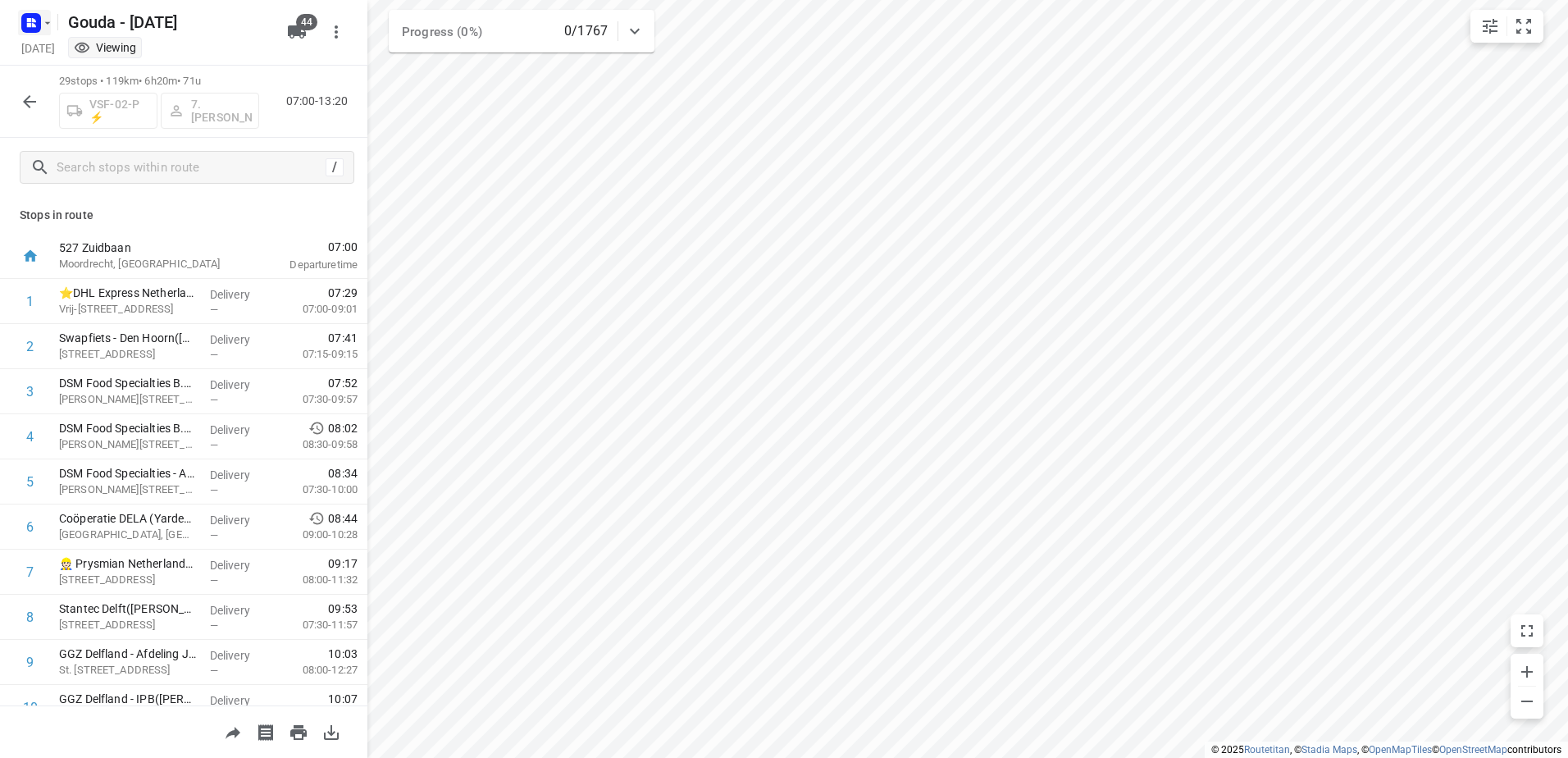
click at [40, 11] on icon "button" at bounding box center [31, 23] width 27 height 27
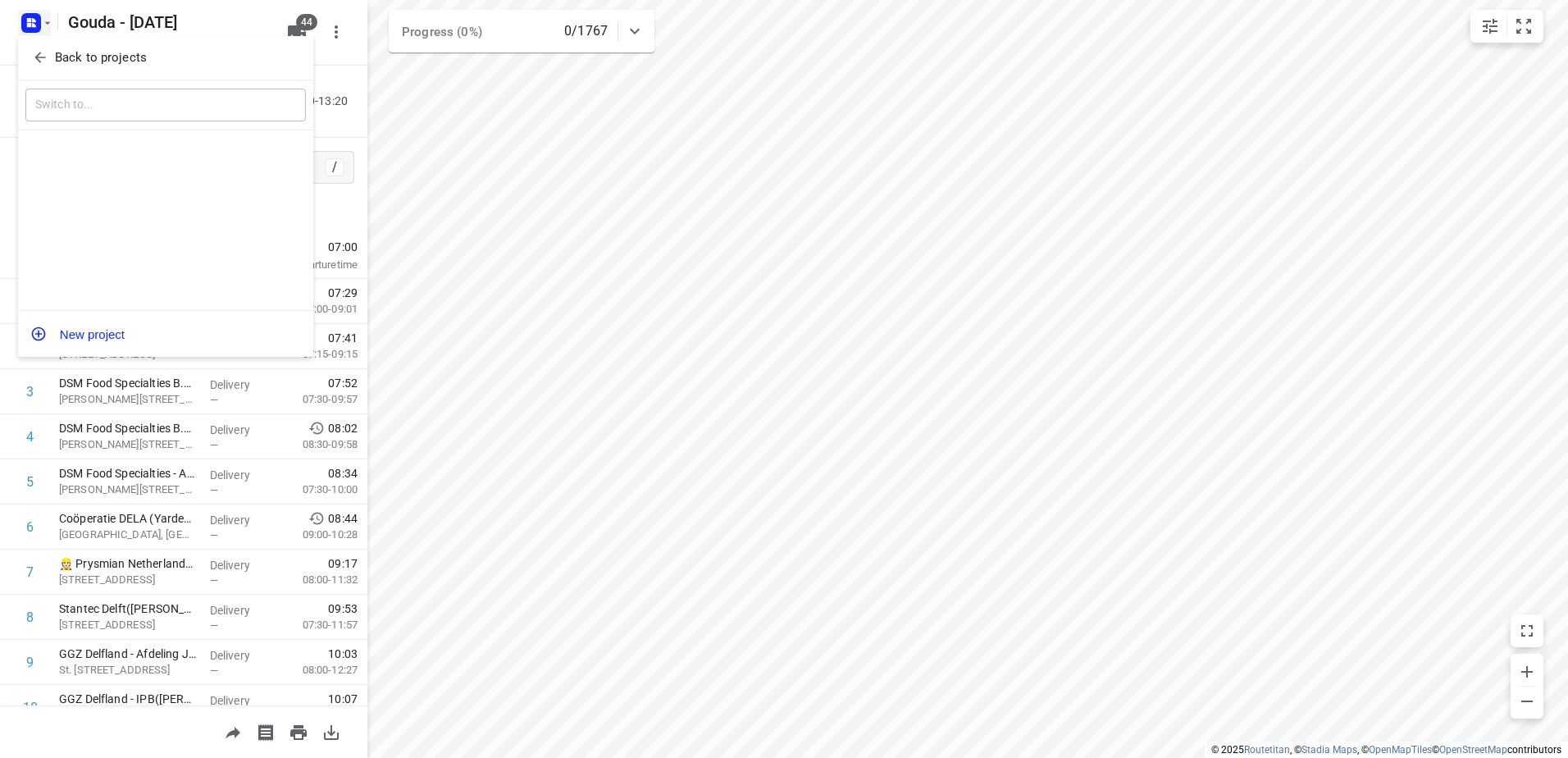
click at [64, 51] on p "Back to projects" at bounding box center [101, 58] width 92 height 19
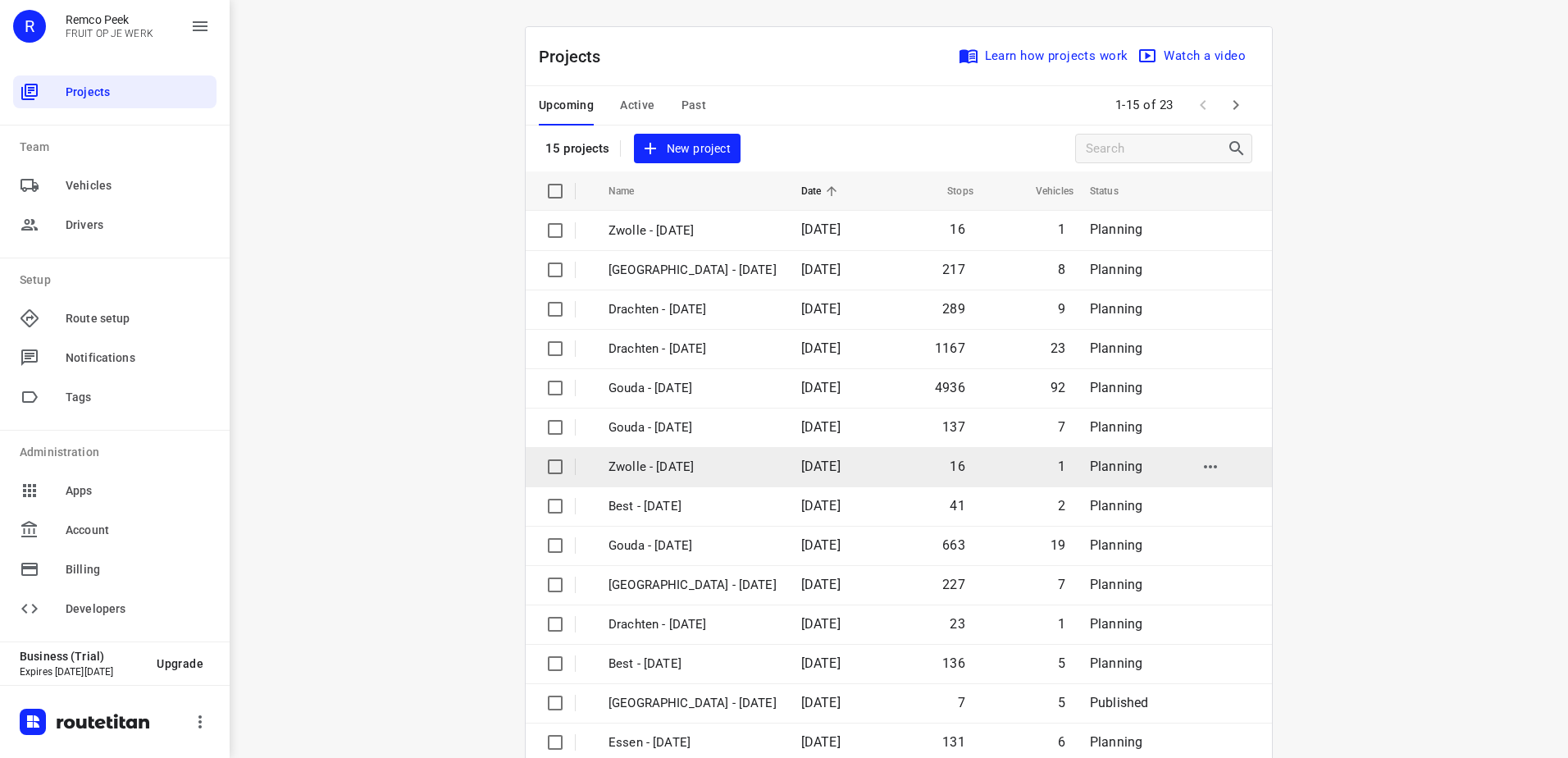
scroll to position [72, 0]
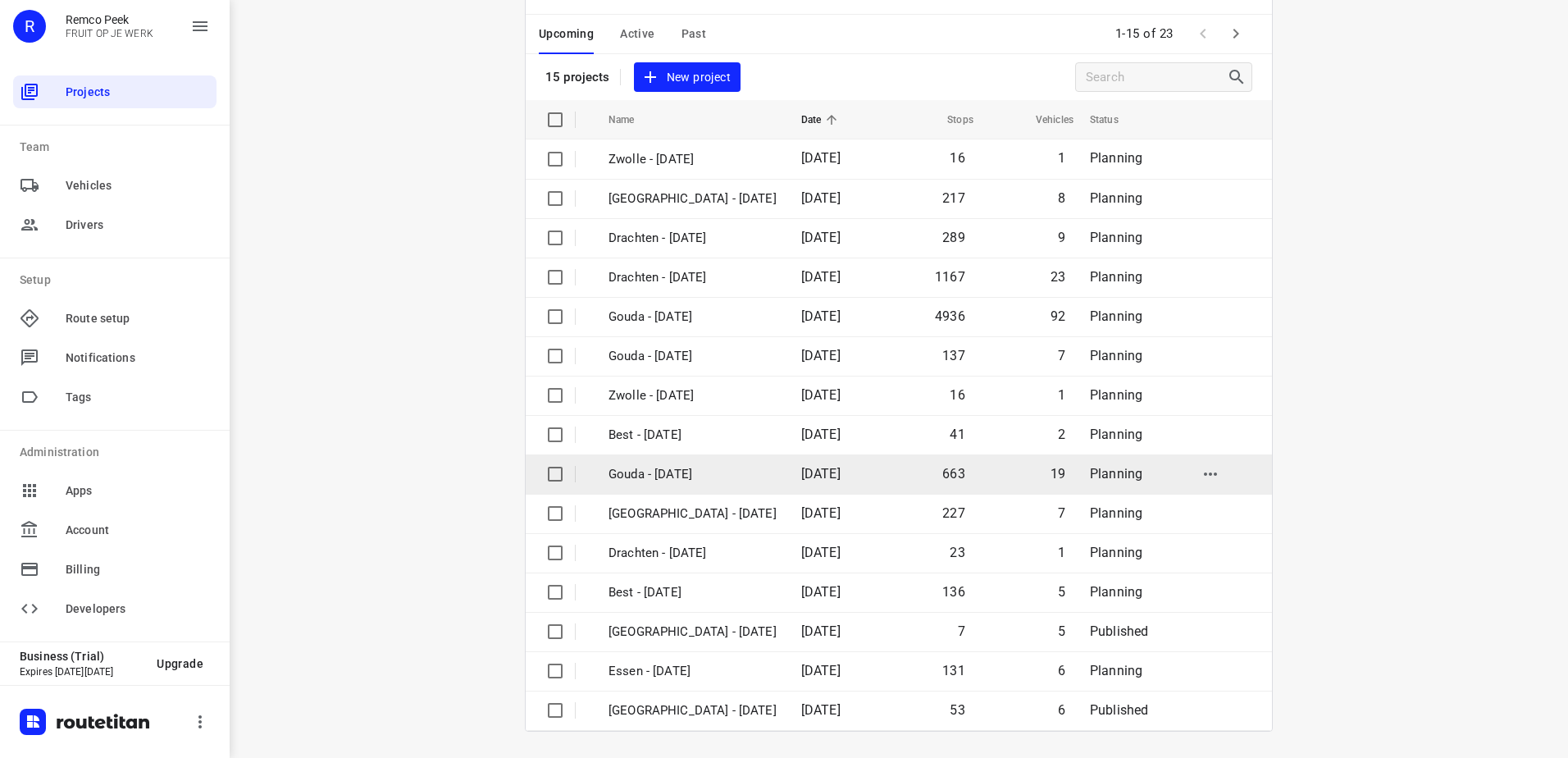
click at [709, 470] on p "Gouda - [DATE]" at bounding box center [692, 474] width 168 height 19
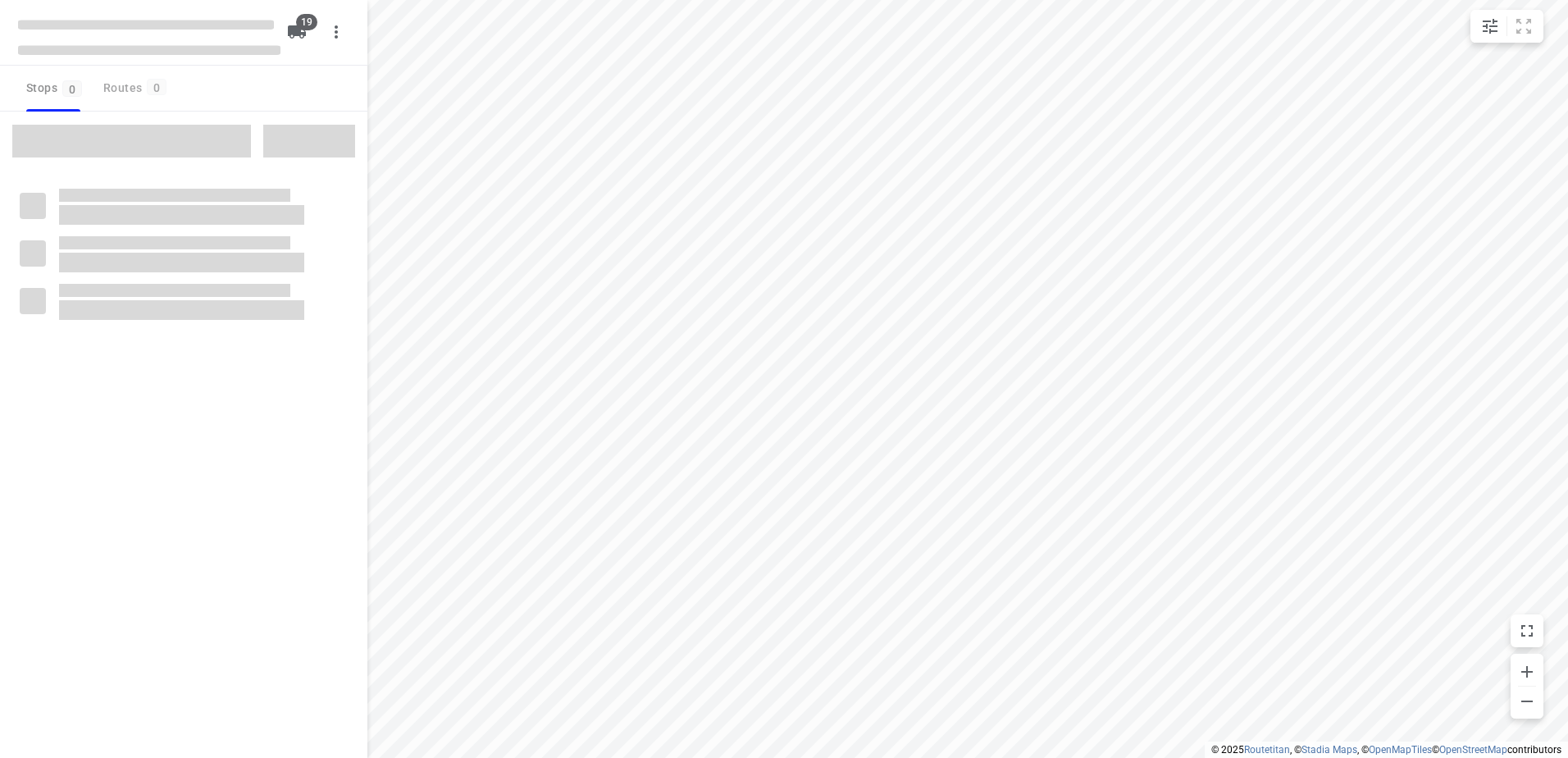
checkbox input "true"
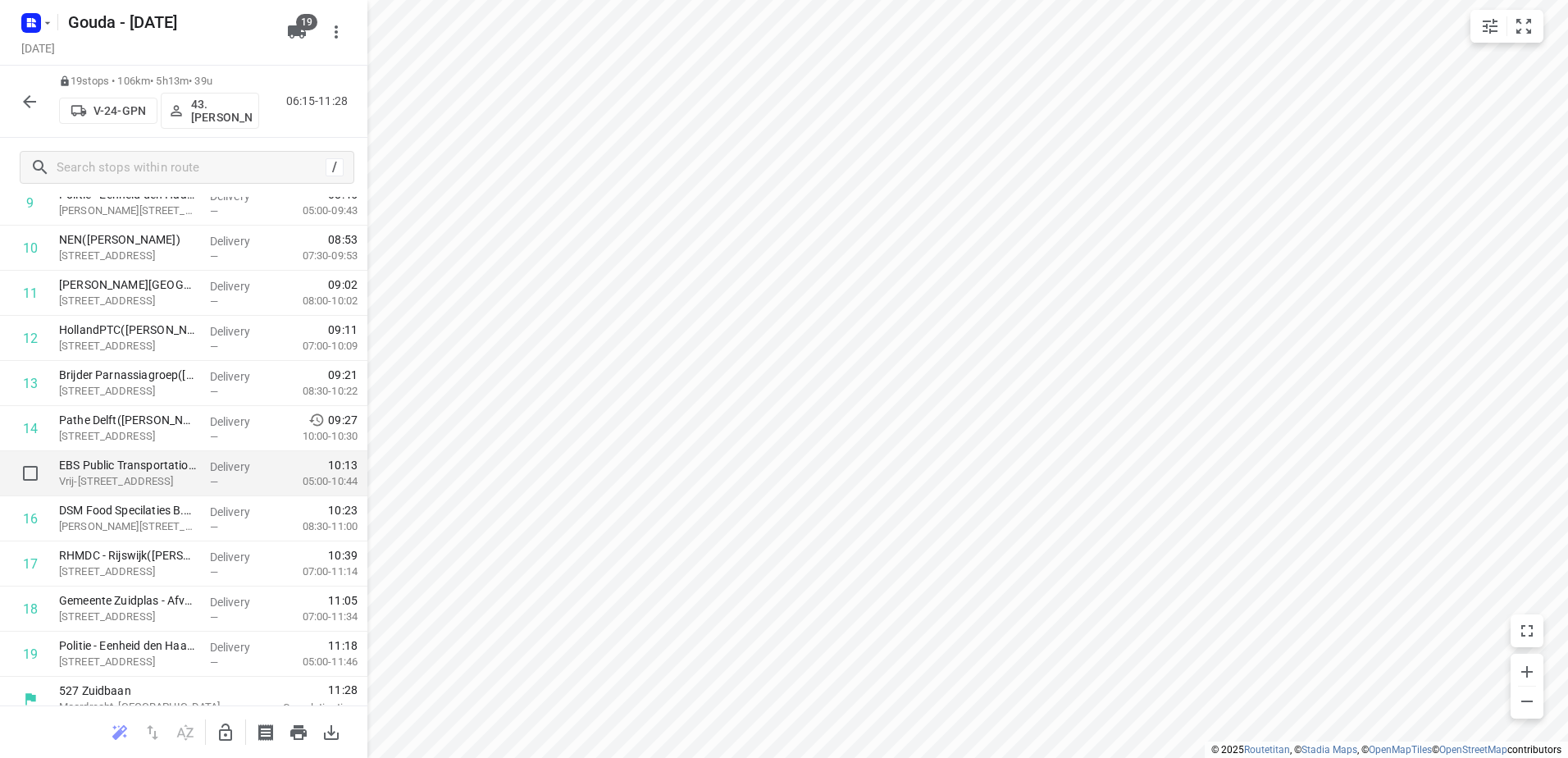
scroll to position [476, 0]
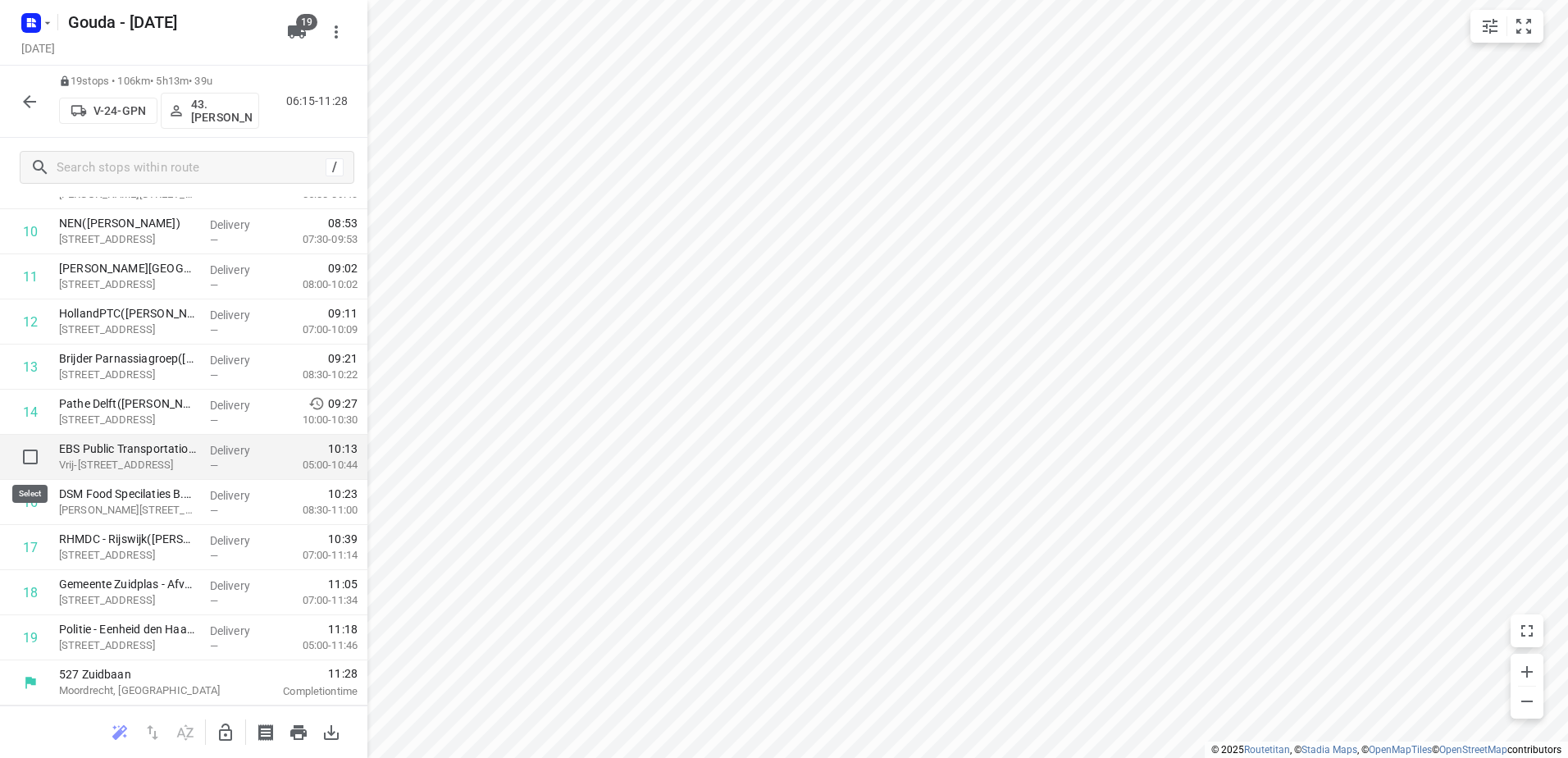
click at [31, 454] on input "checkbox" at bounding box center [30, 457] width 33 height 33
checkbox input "true"
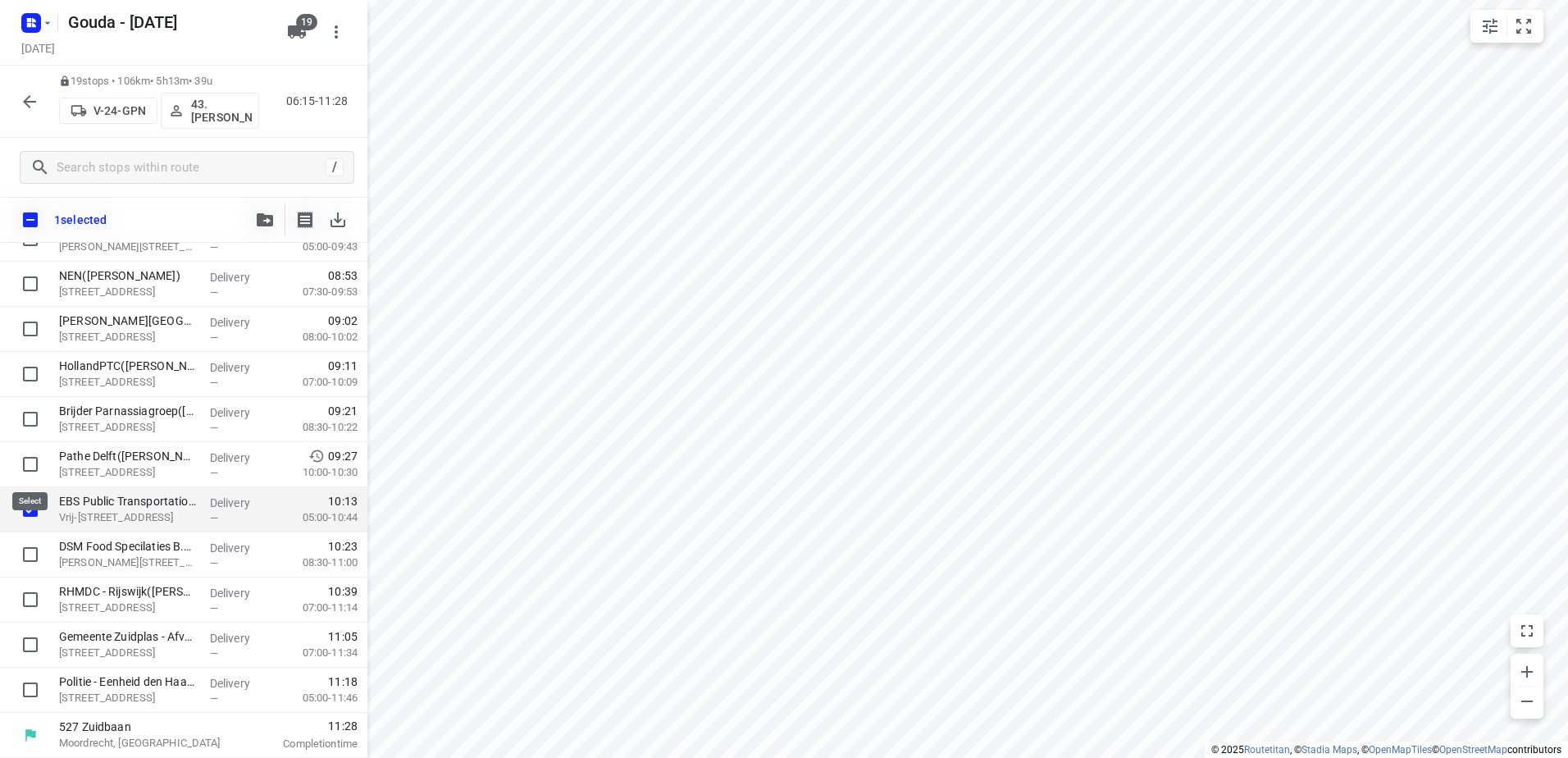
scroll to position [470, 0]
click at [39, 546] on input "checkbox" at bounding box center [30, 554] width 33 height 33
checkbox input "true"
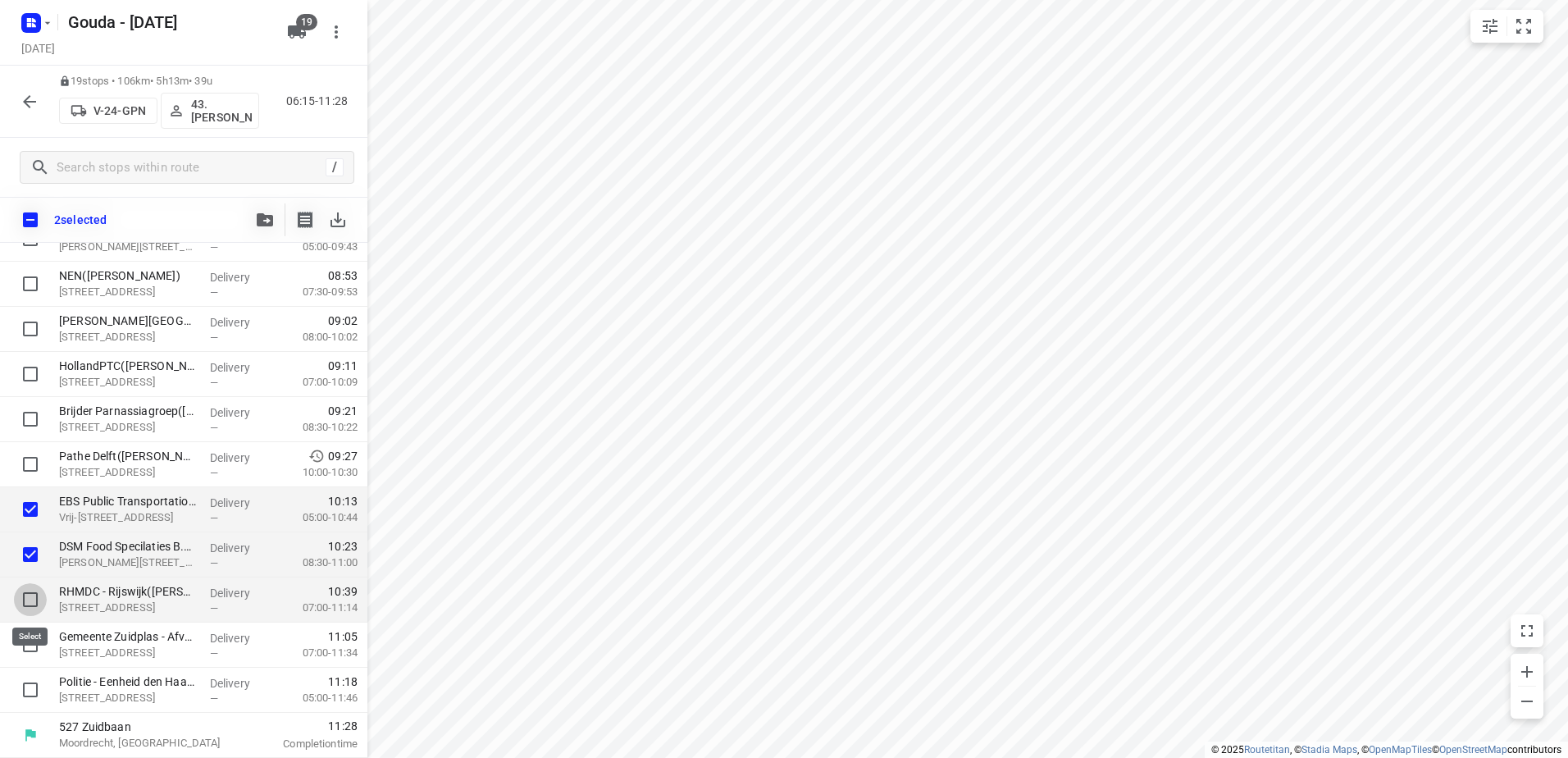
click at [40, 585] on input "checkbox" at bounding box center [30, 600] width 33 height 33
checkbox input "true"
click at [258, 224] on icon "button" at bounding box center [265, 220] width 17 height 13
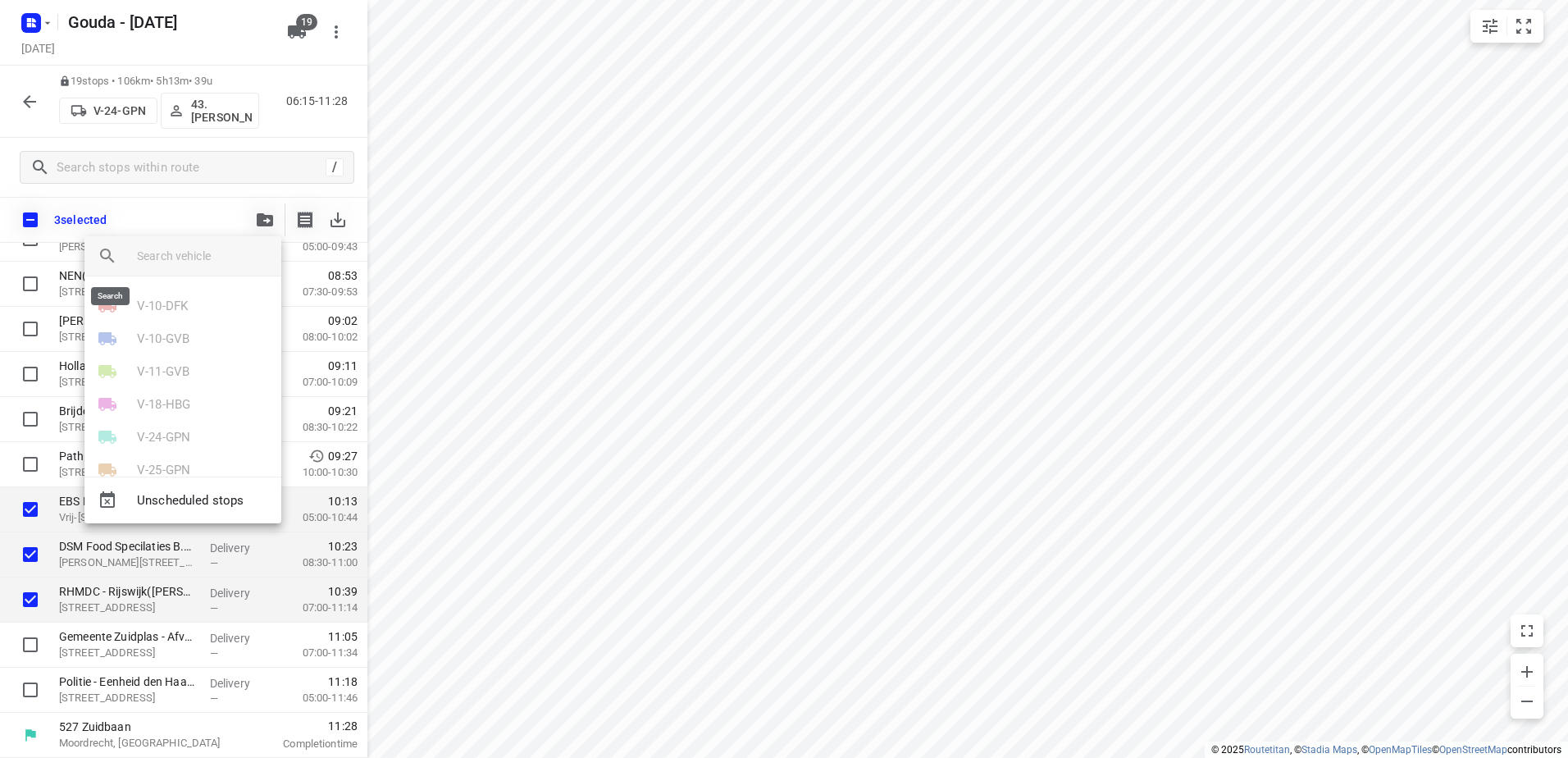
click at [135, 251] on div at bounding box center [110, 255] width 52 height 40
click at [484, 285] on div at bounding box center [784, 379] width 1568 height 758
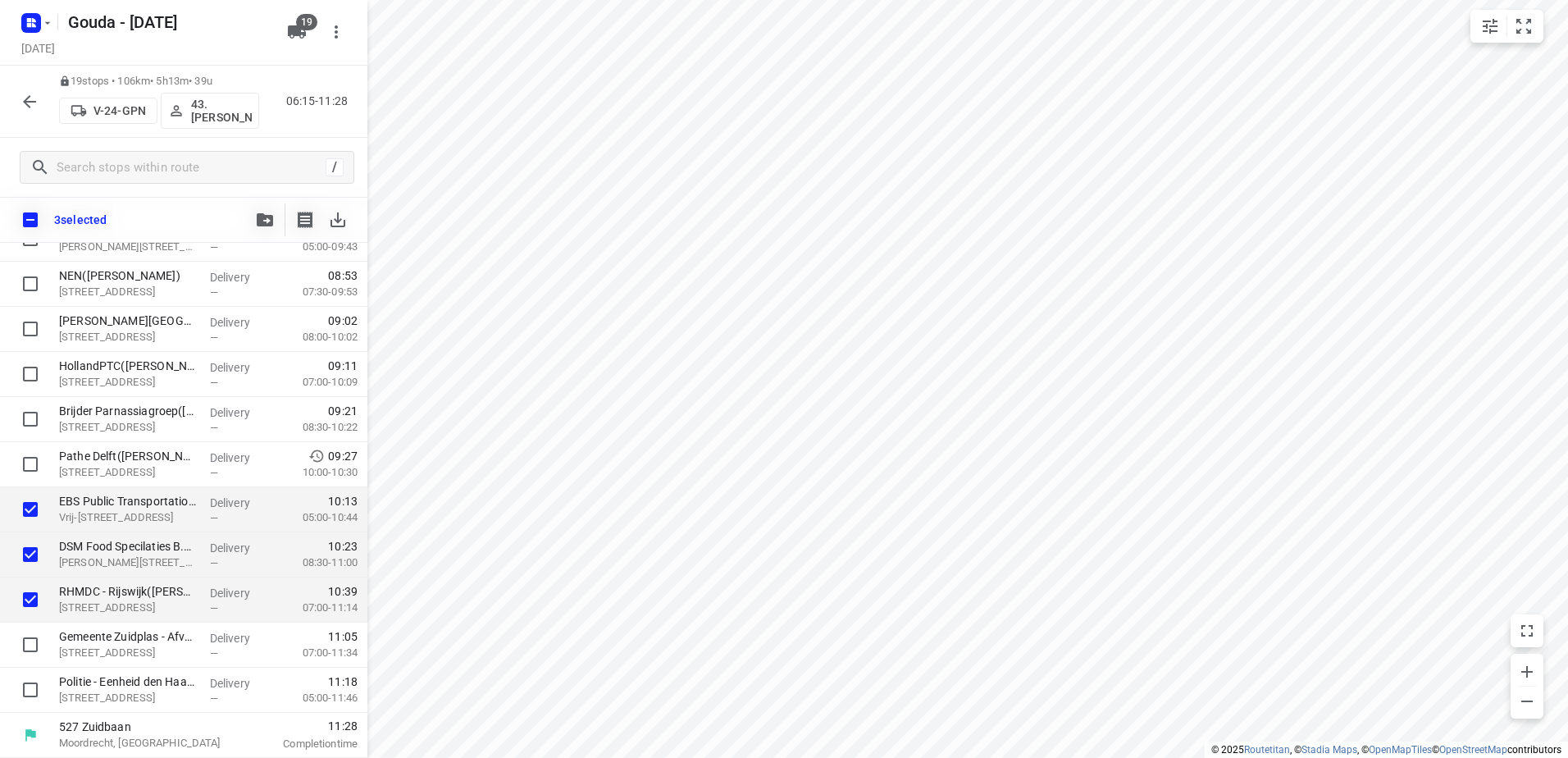
click at [28, 103] on icon "button" at bounding box center [28, 101] width 19 height 19
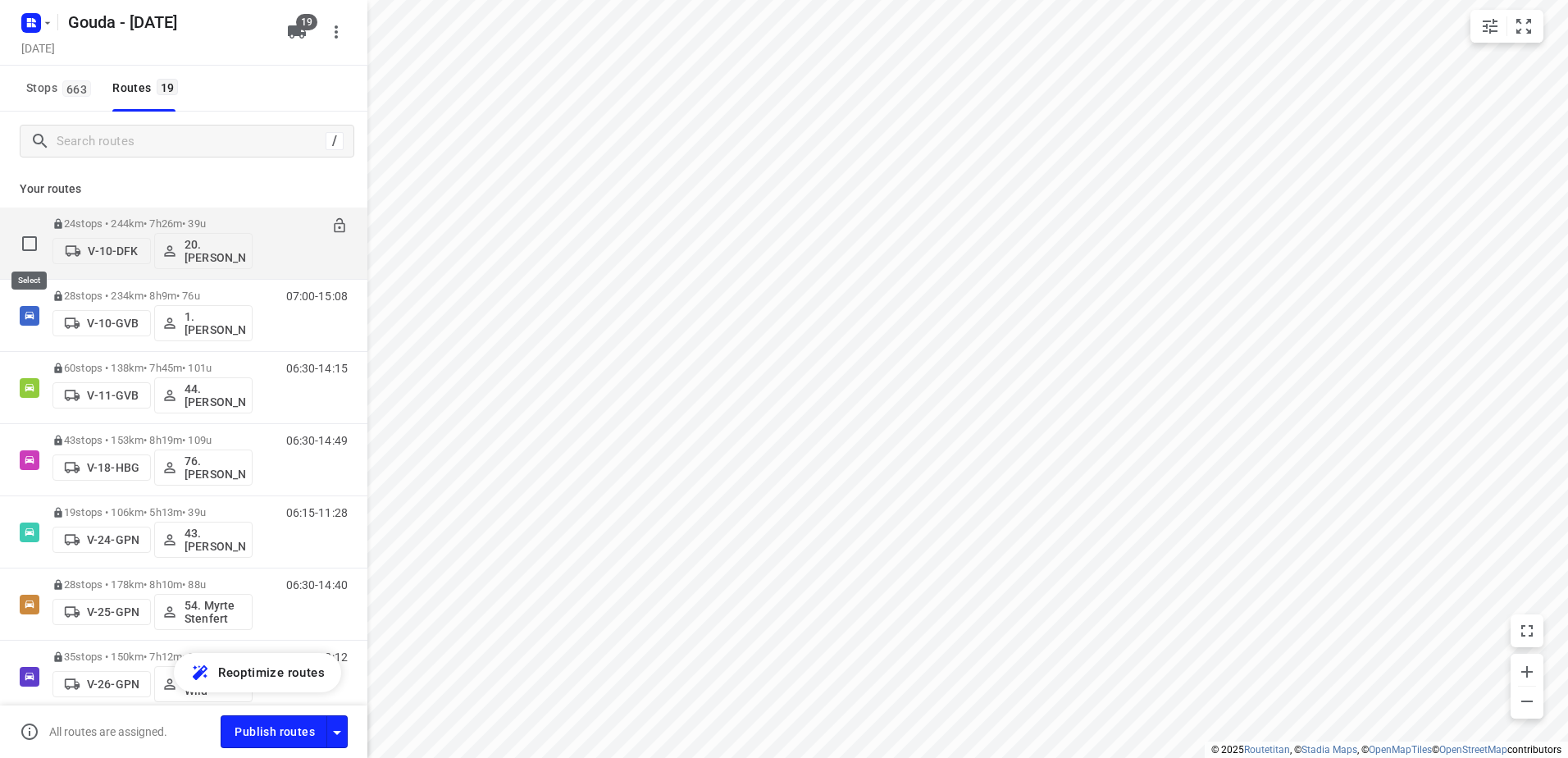
click at [37, 243] on input "checkbox" at bounding box center [29, 243] width 33 height 33
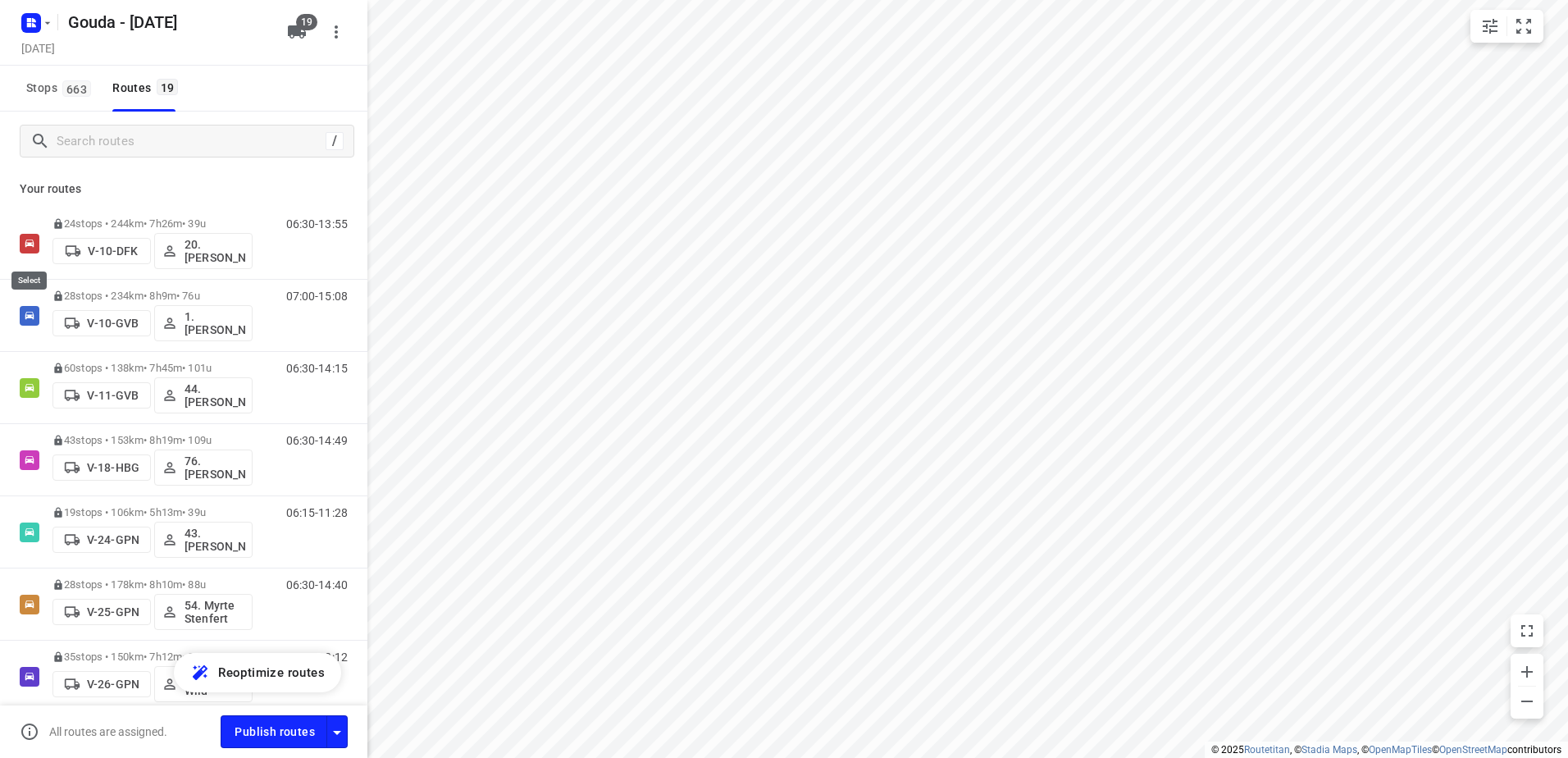
checkbox input "true"
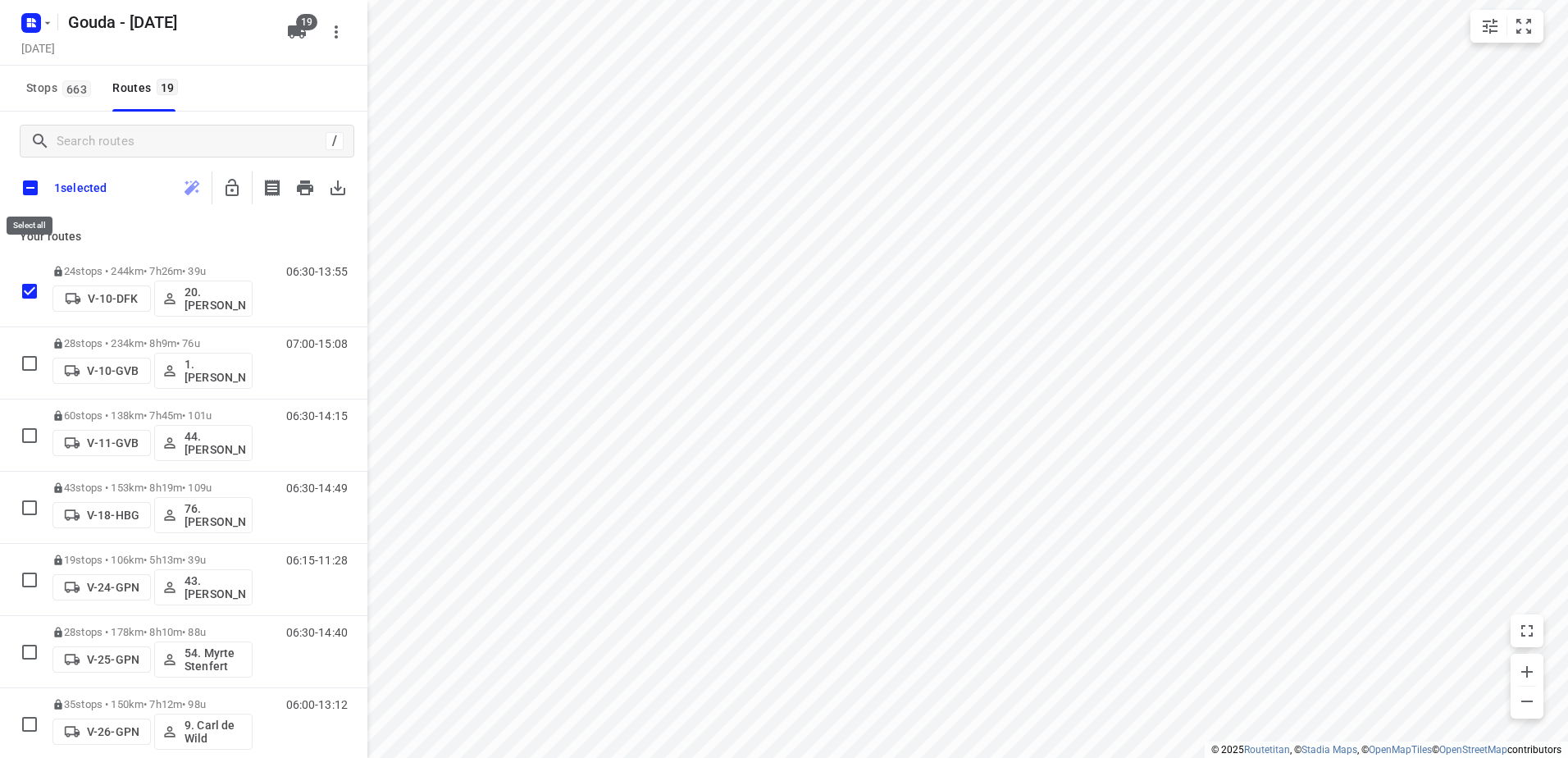
click at [24, 189] on input "checkbox" at bounding box center [29, 187] width 34 height 34
checkbox input "true"
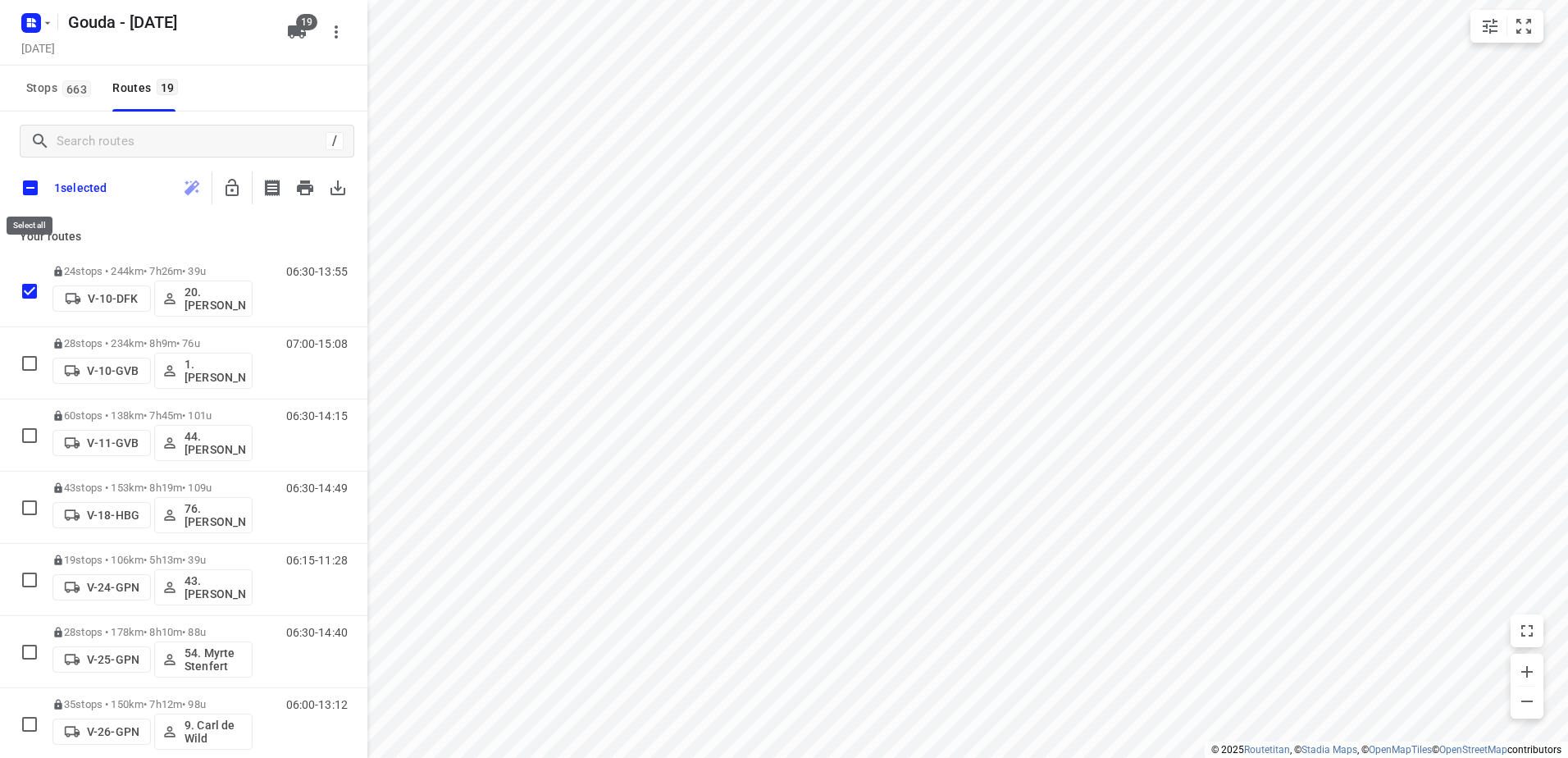
checkbox input "true"
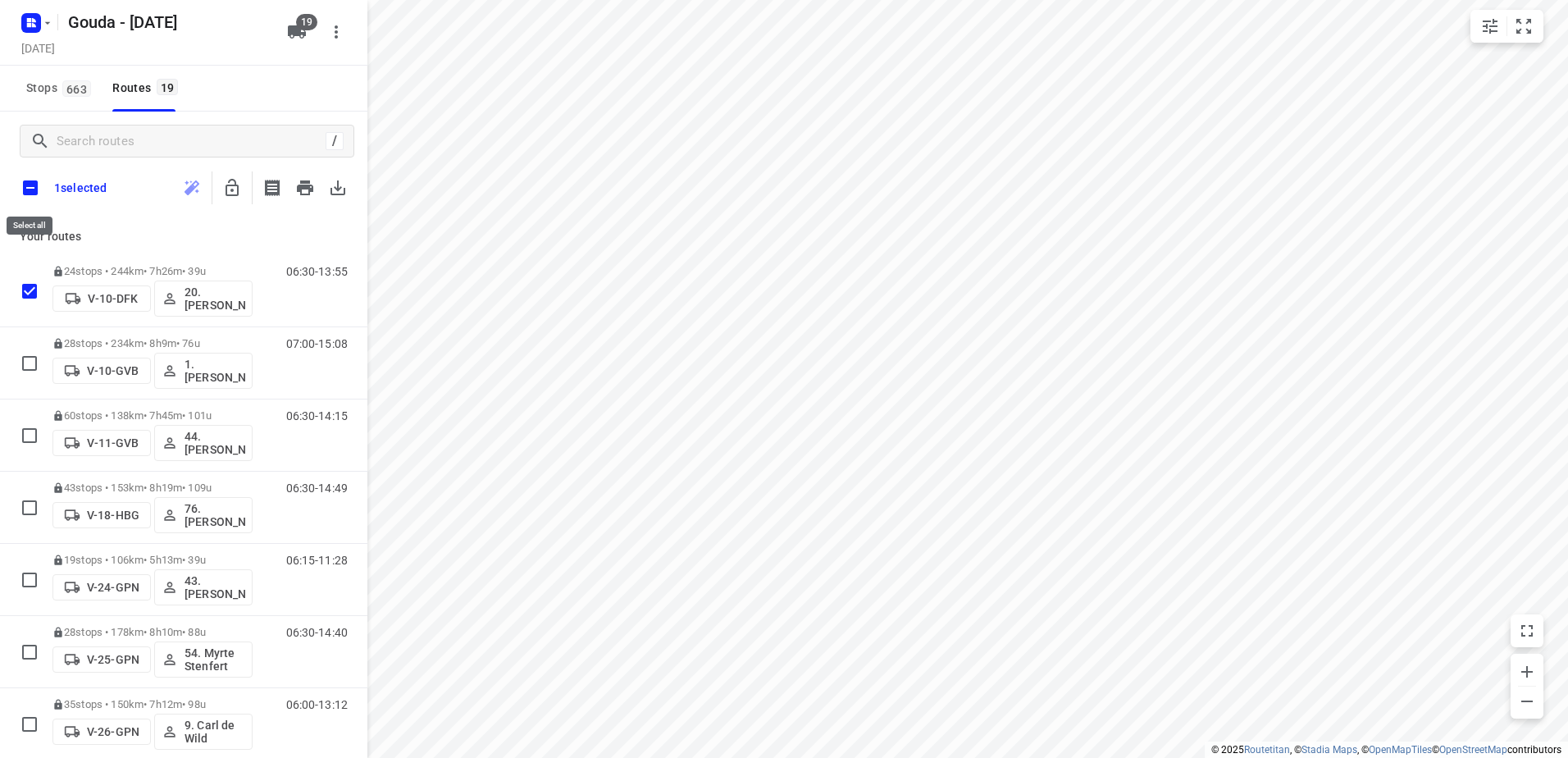
checkbox input "true"
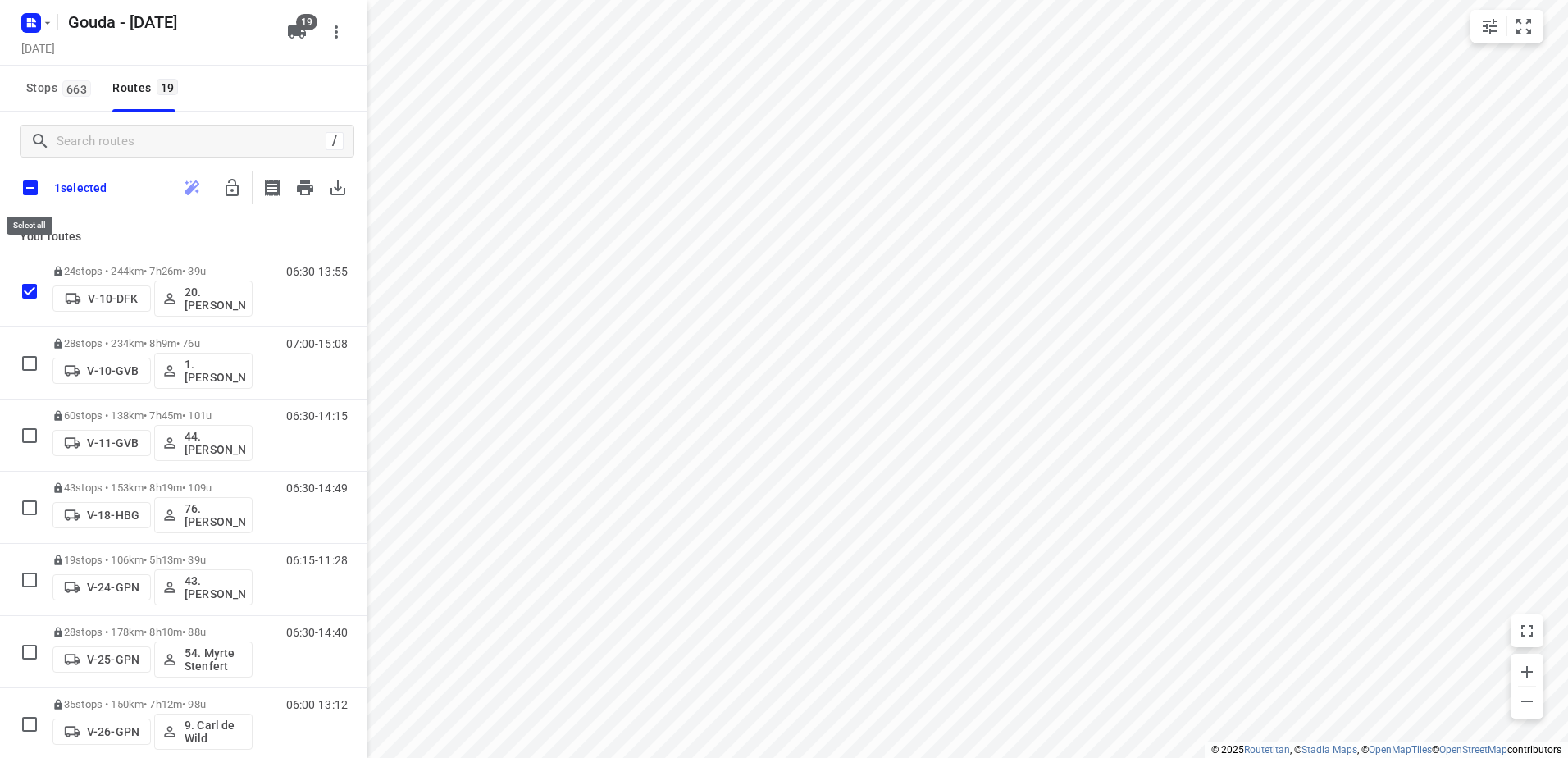
checkbox input "true"
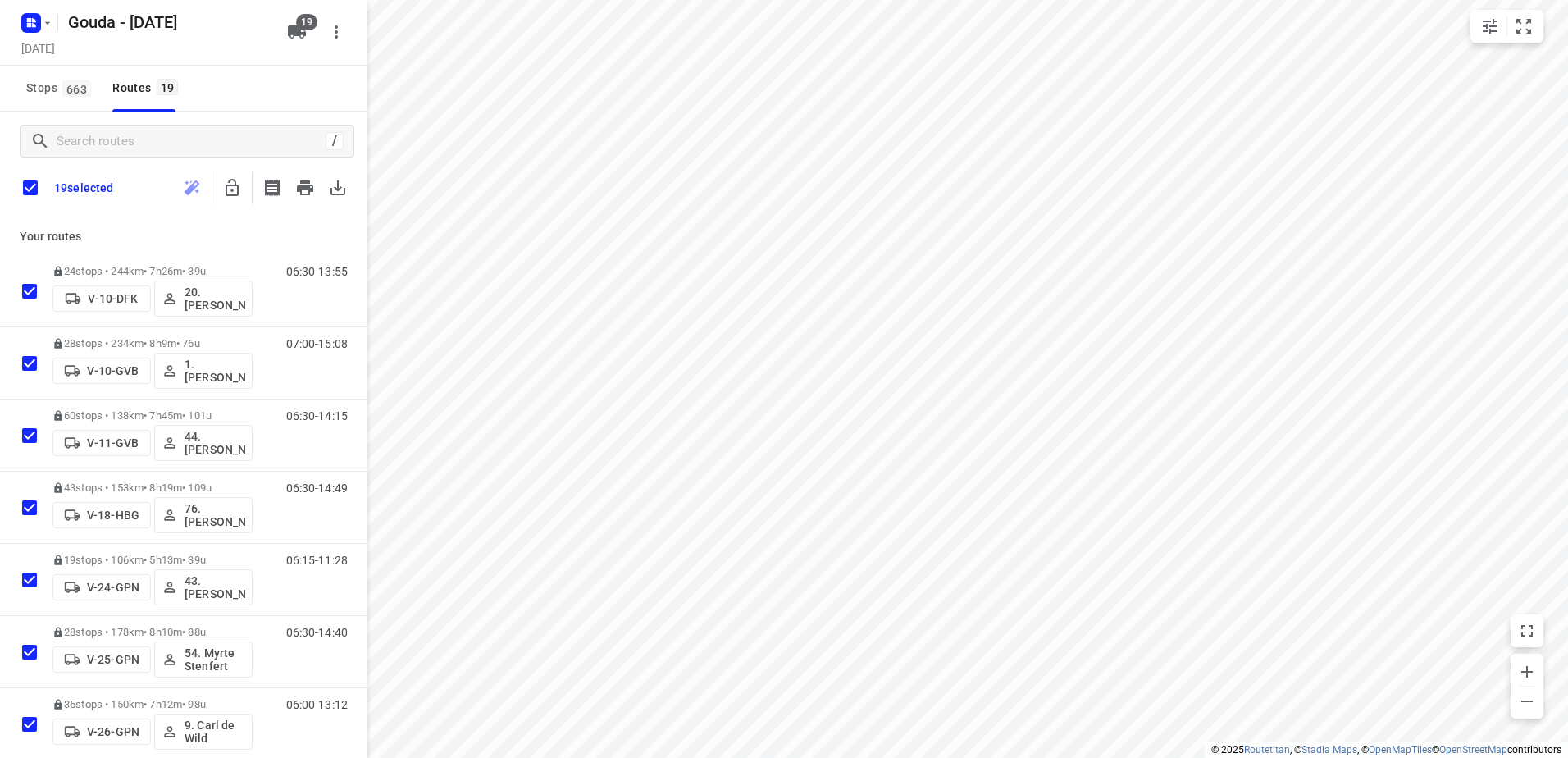
click at [225, 187] on icon "button" at bounding box center [232, 187] width 19 height 19
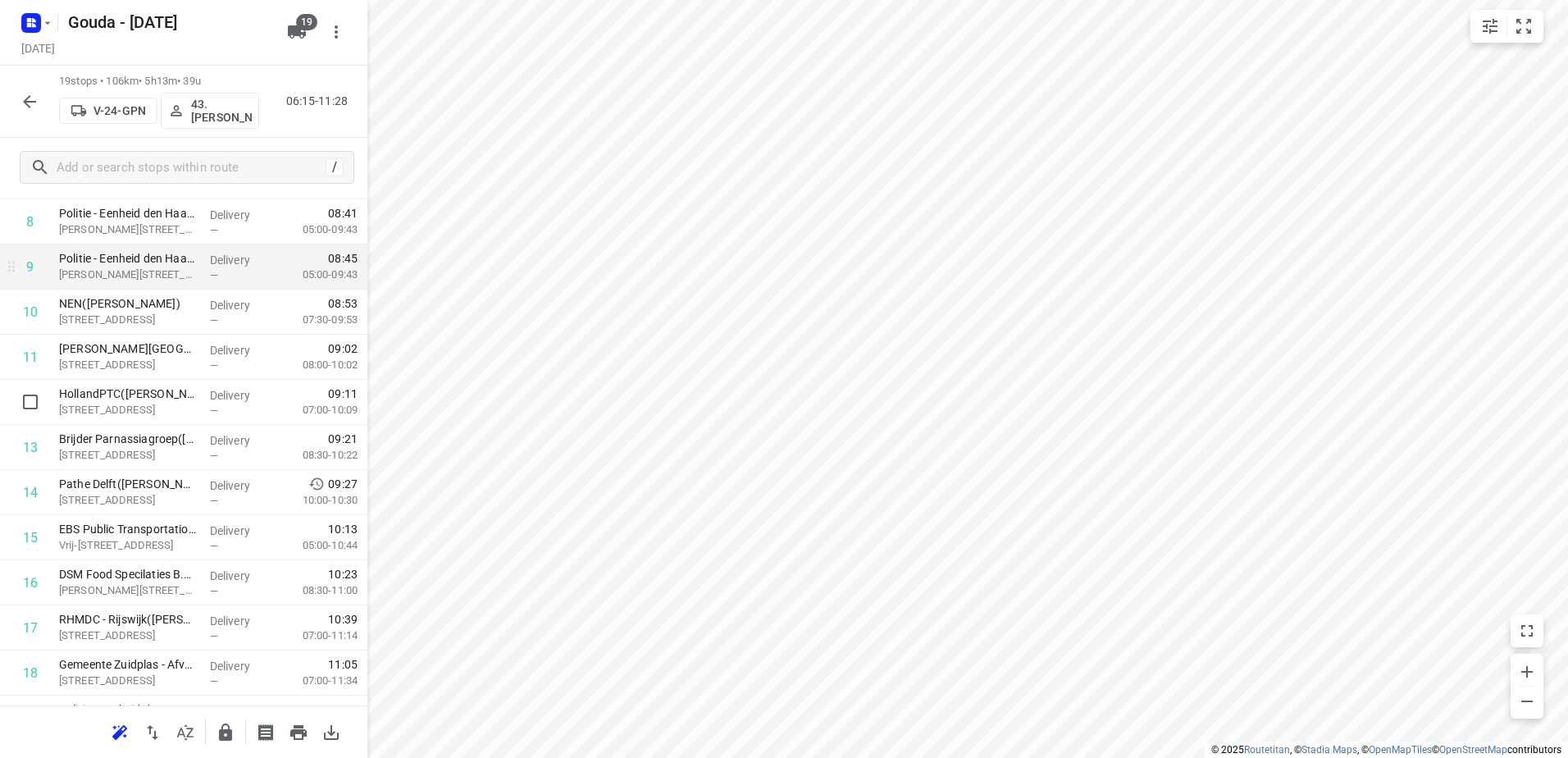
scroll to position [311, 0]
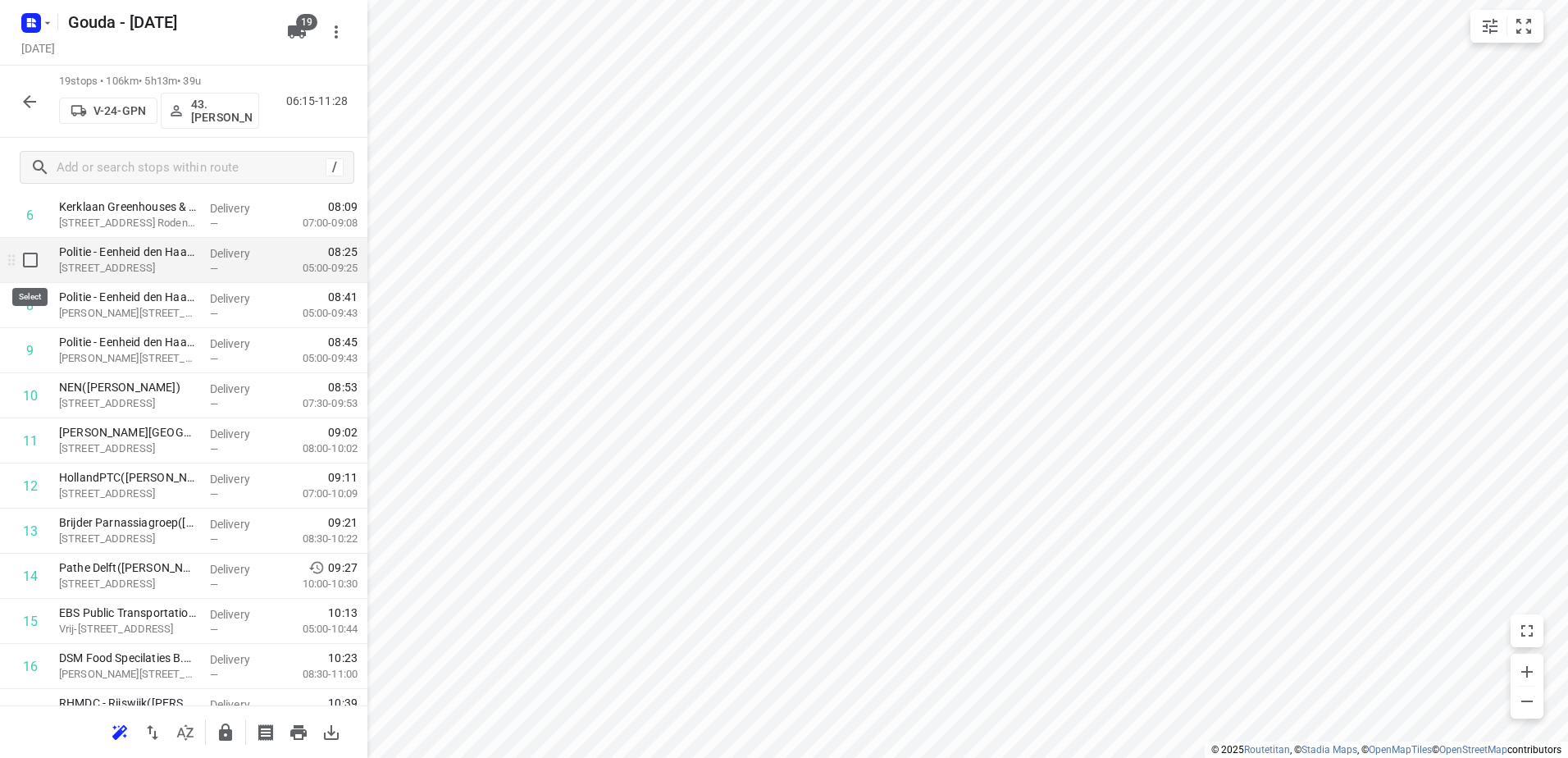
click at [24, 259] on input "checkbox" at bounding box center [30, 260] width 33 height 33
checkbox input "true"
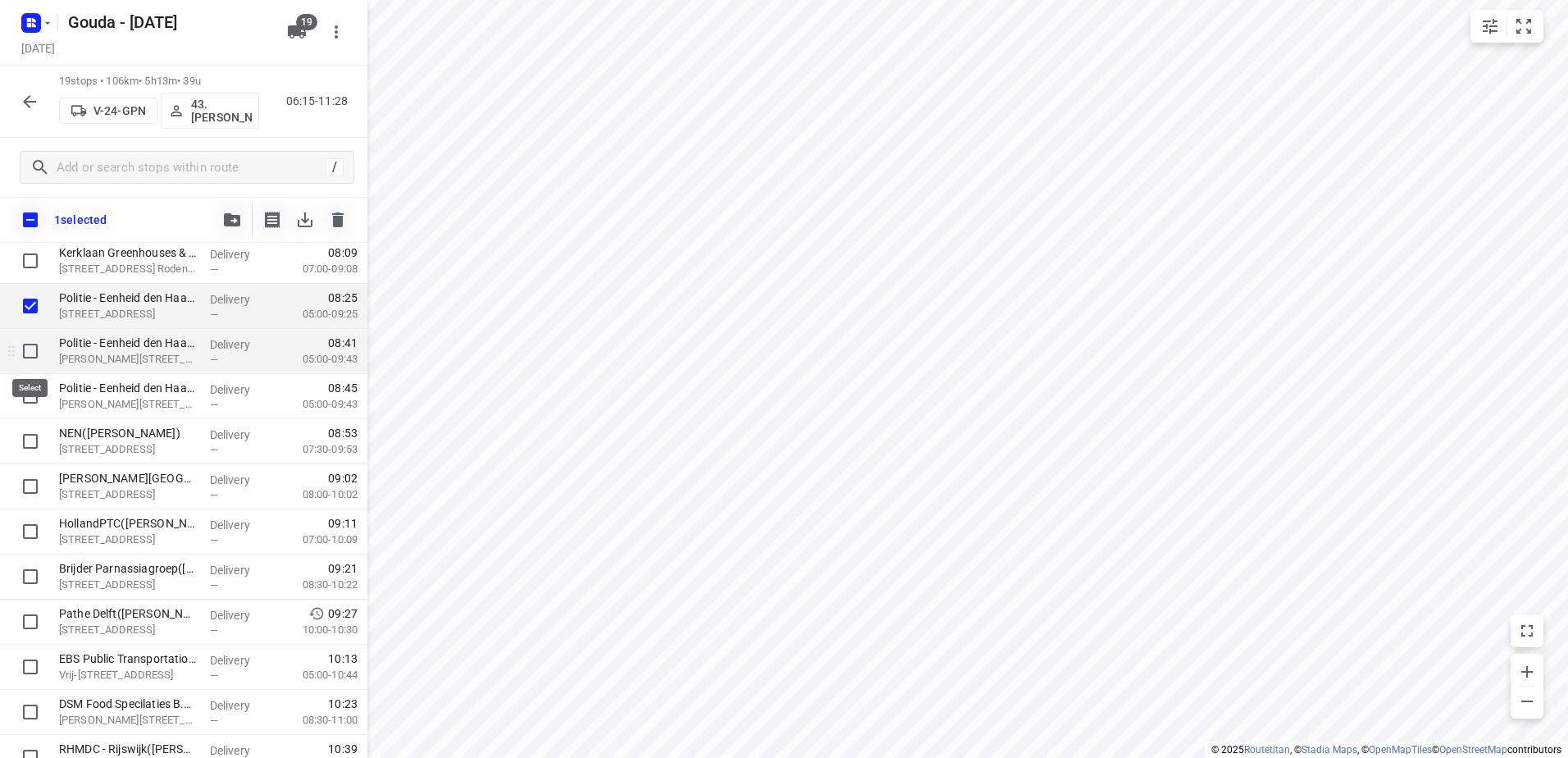
click at [19, 355] on input "checkbox" at bounding box center [30, 351] width 33 height 33
checkbox input "true"
click at [19, 388] on input "checkbox" at bounding box center [30, 396] width 33 height 33
checkbox input "true"
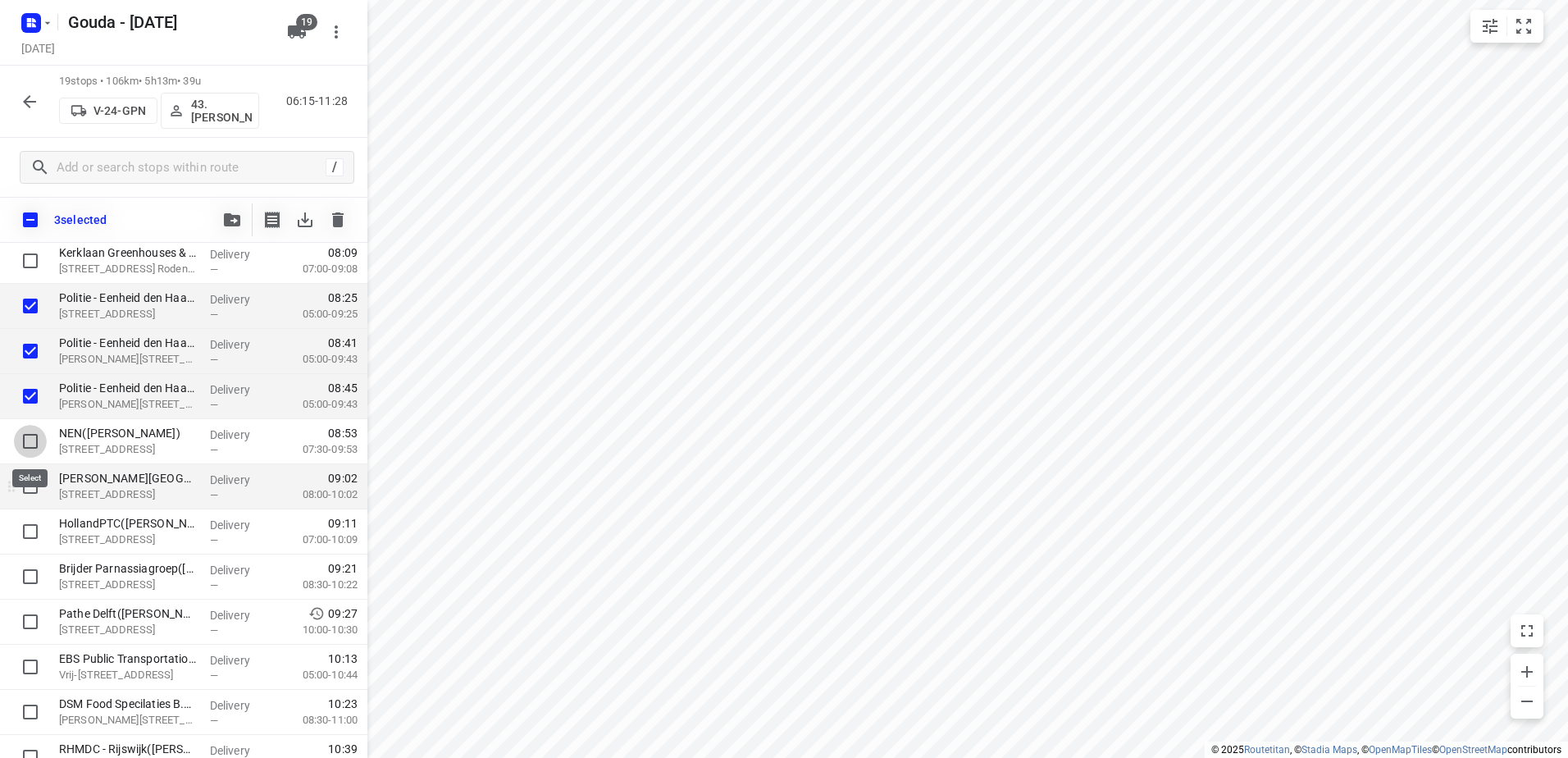
drag, startPoint x: 19, startPoint y: 438, endPoint x: 29, endPoint y: 490, distance: 53.0
click at [19, 440] on input "checkbox" at bounding box center [30, 441] width 33 height 33
checkbox input "true"
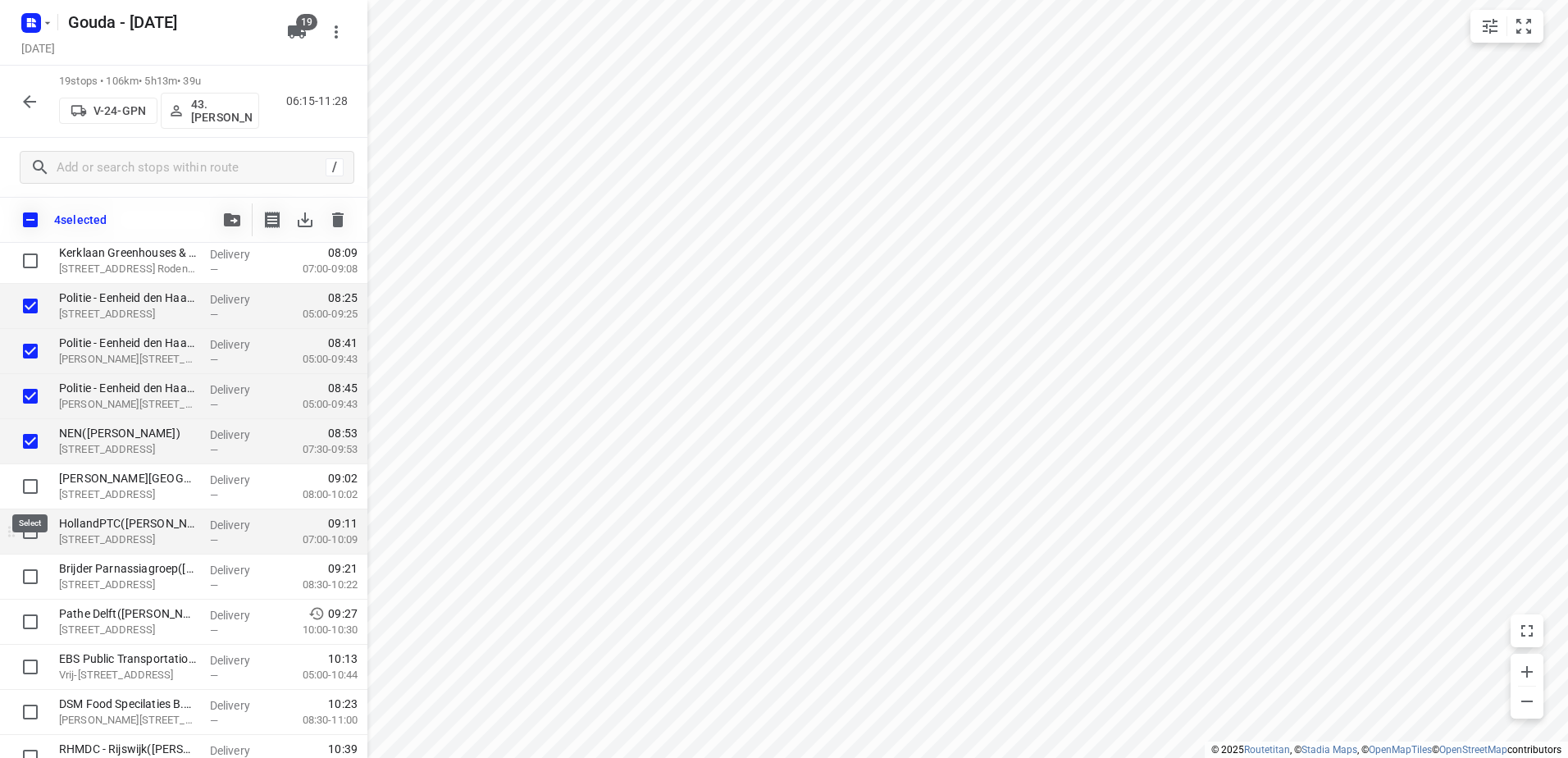
drag, startPoint x: 30, startPoint y: 492, endPoint x: 34, endPoint y: 544, distance: 52.2
click at [31, 493] on input "checkbox" at bounding box center [30, 486] width 33 height 33
checkbox input "true"
drag, startPoint x: 30, startPoint y: 537, endPoint x: 32, endPoint y: 552, distance: 15.1
click at [30, 537] on input "checkbox" at bounding box center [30, 531] width 33 height 33
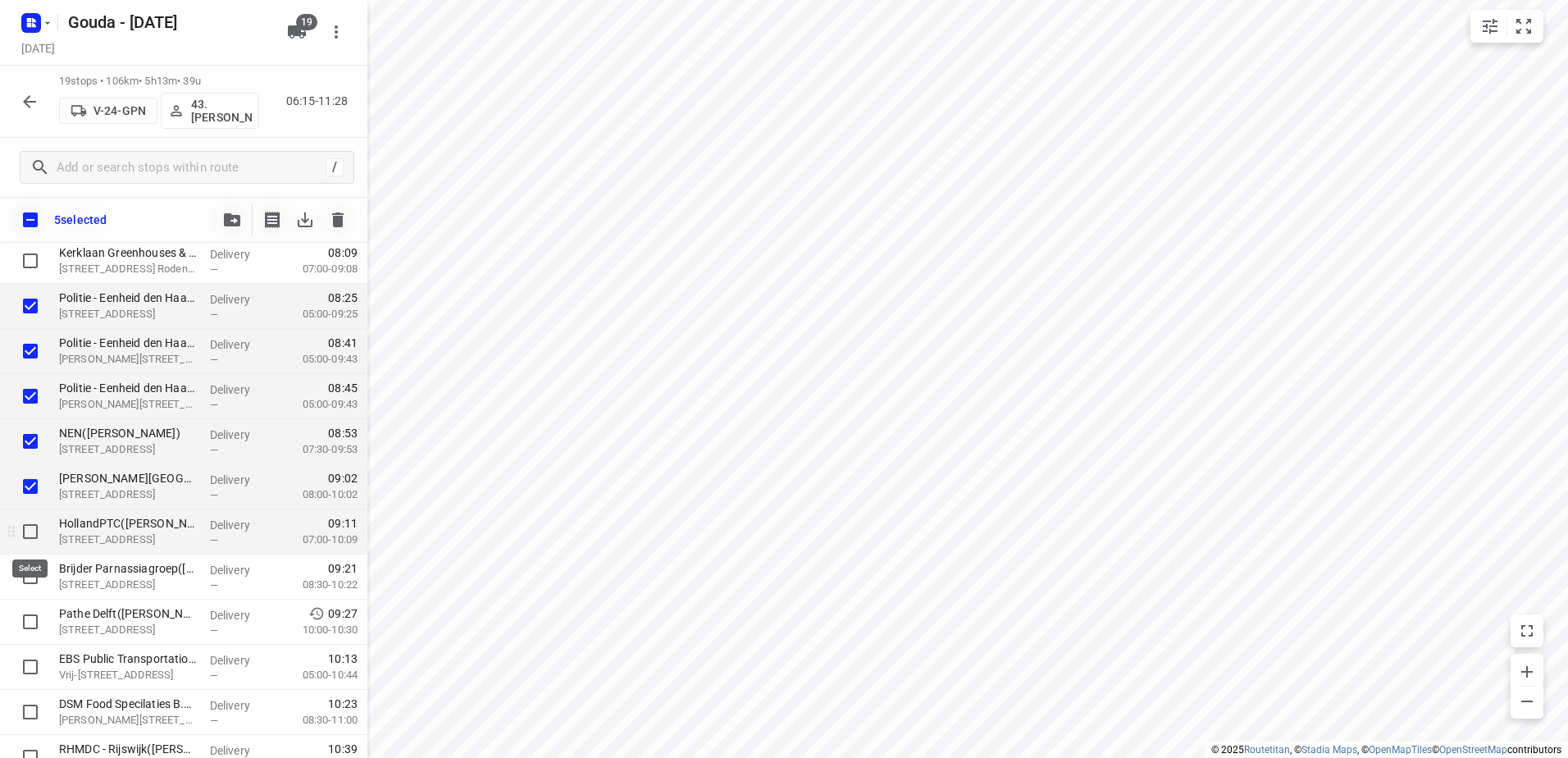
checkbox input "true"
click at [32, 568] on input "checkbox" at bounding box center [30, 577] width 33 height 33
checkbox input "true"
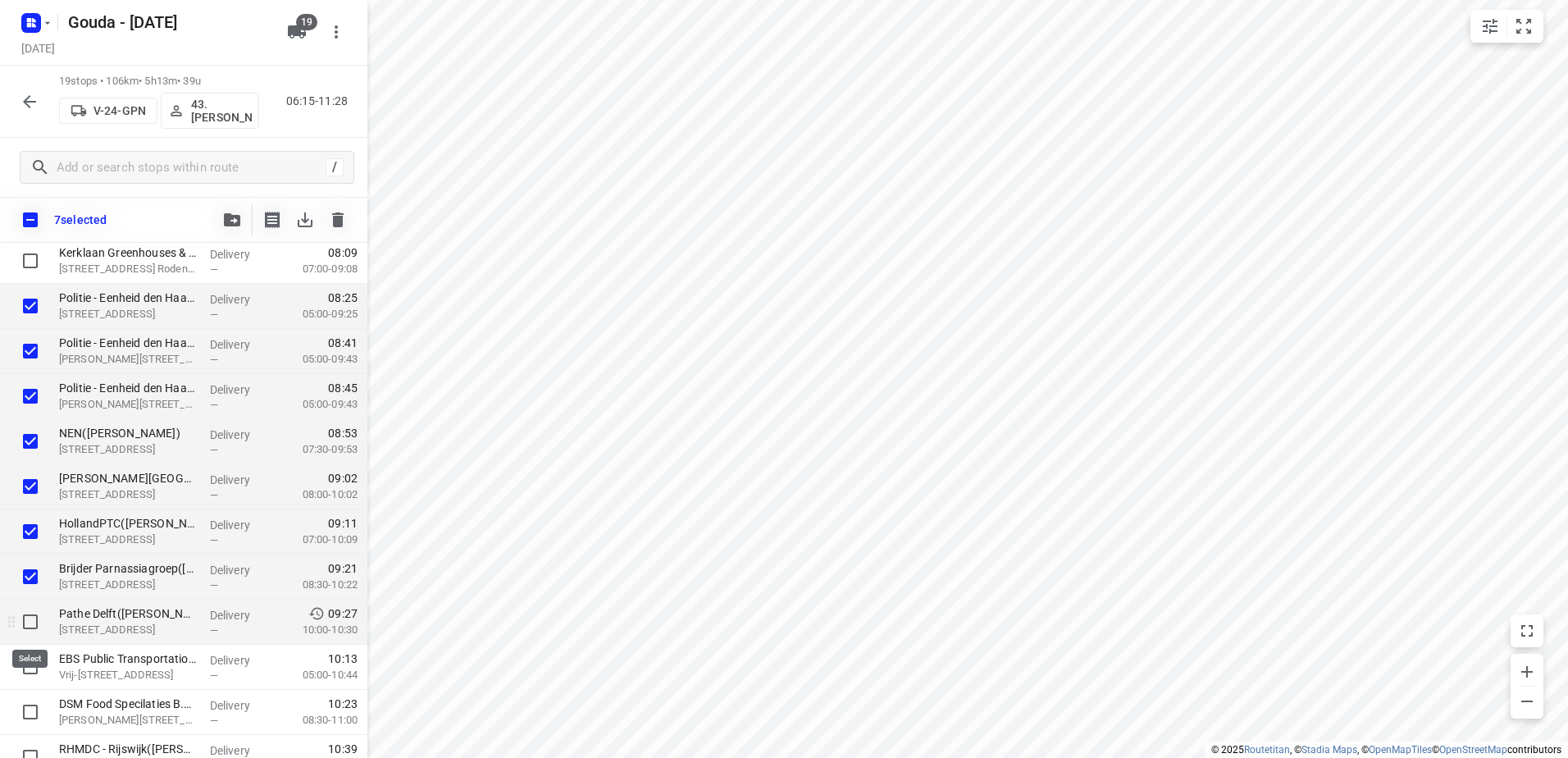
click at [19, 620] on input "checkbox" at bounding box center [30, 622] width 33 height 33
checkbox input "true"
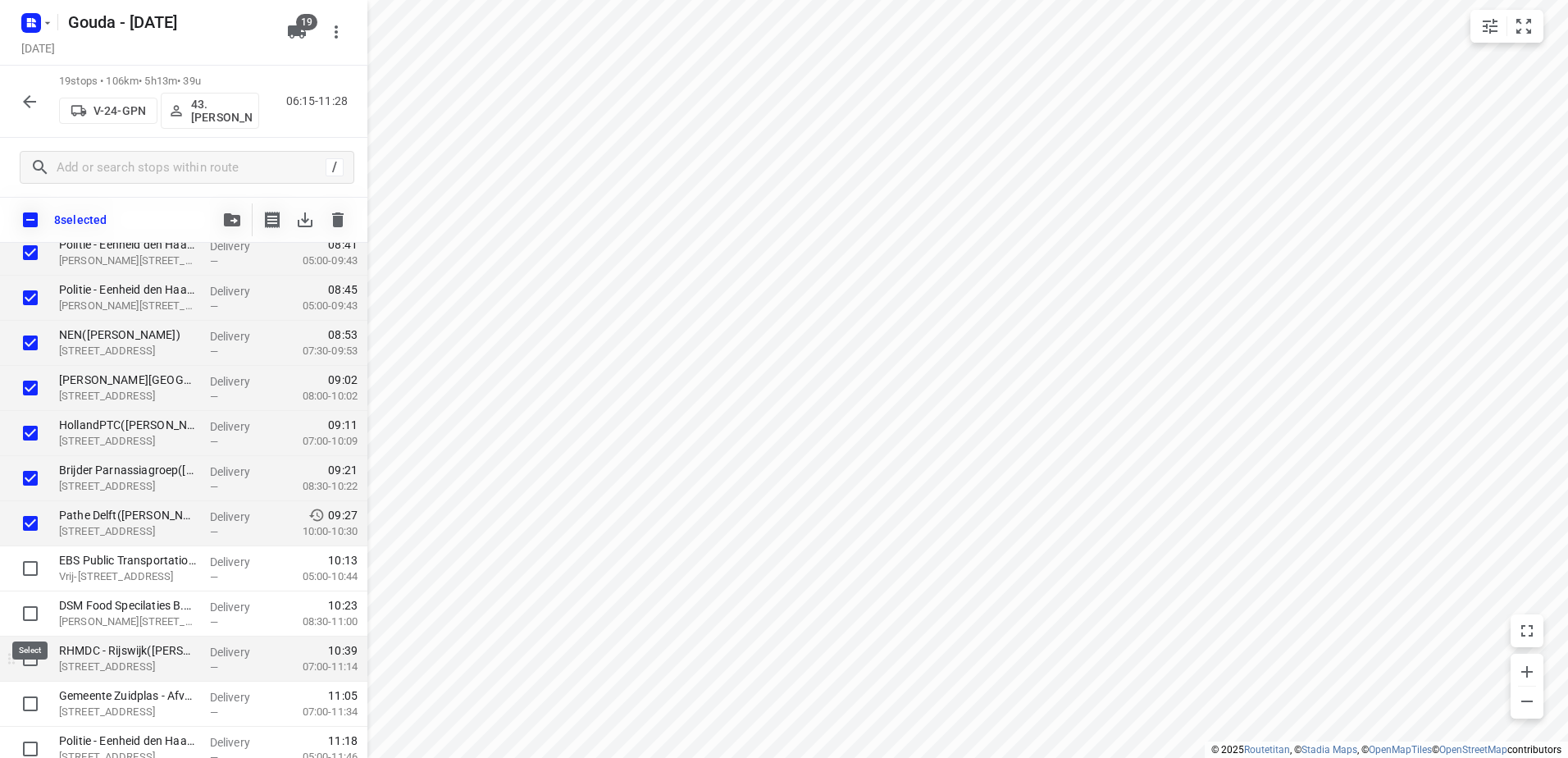
scroll to position [470, 0]
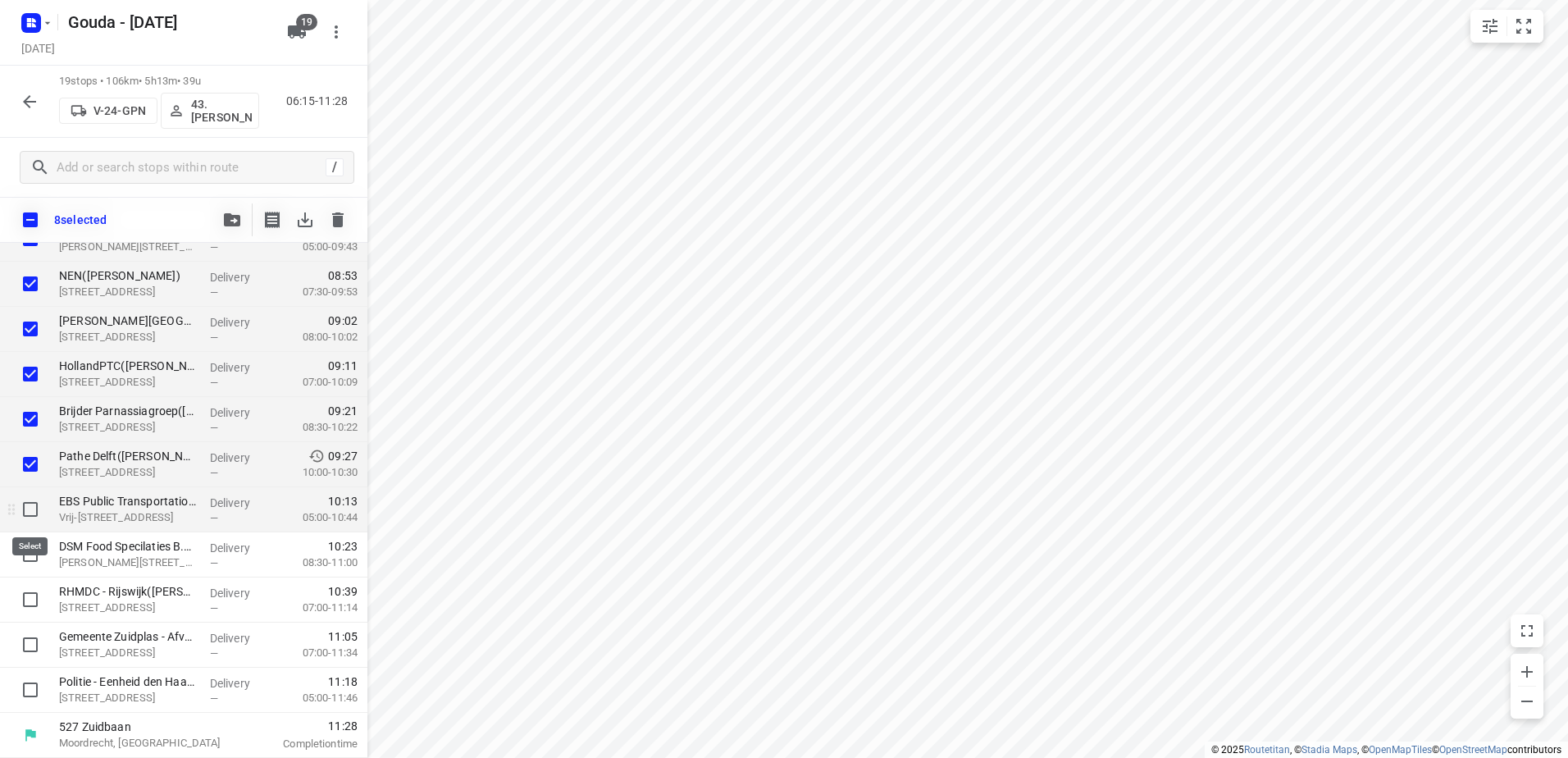
click at [27, 515] on input "checkbox" at bounding box center [30, 509] width 33 height 33
checkbox input "true"
click at [31, 548] on input "checkbox" at bounding box center [30, 554] width 33 height 33
checkbox input "true"
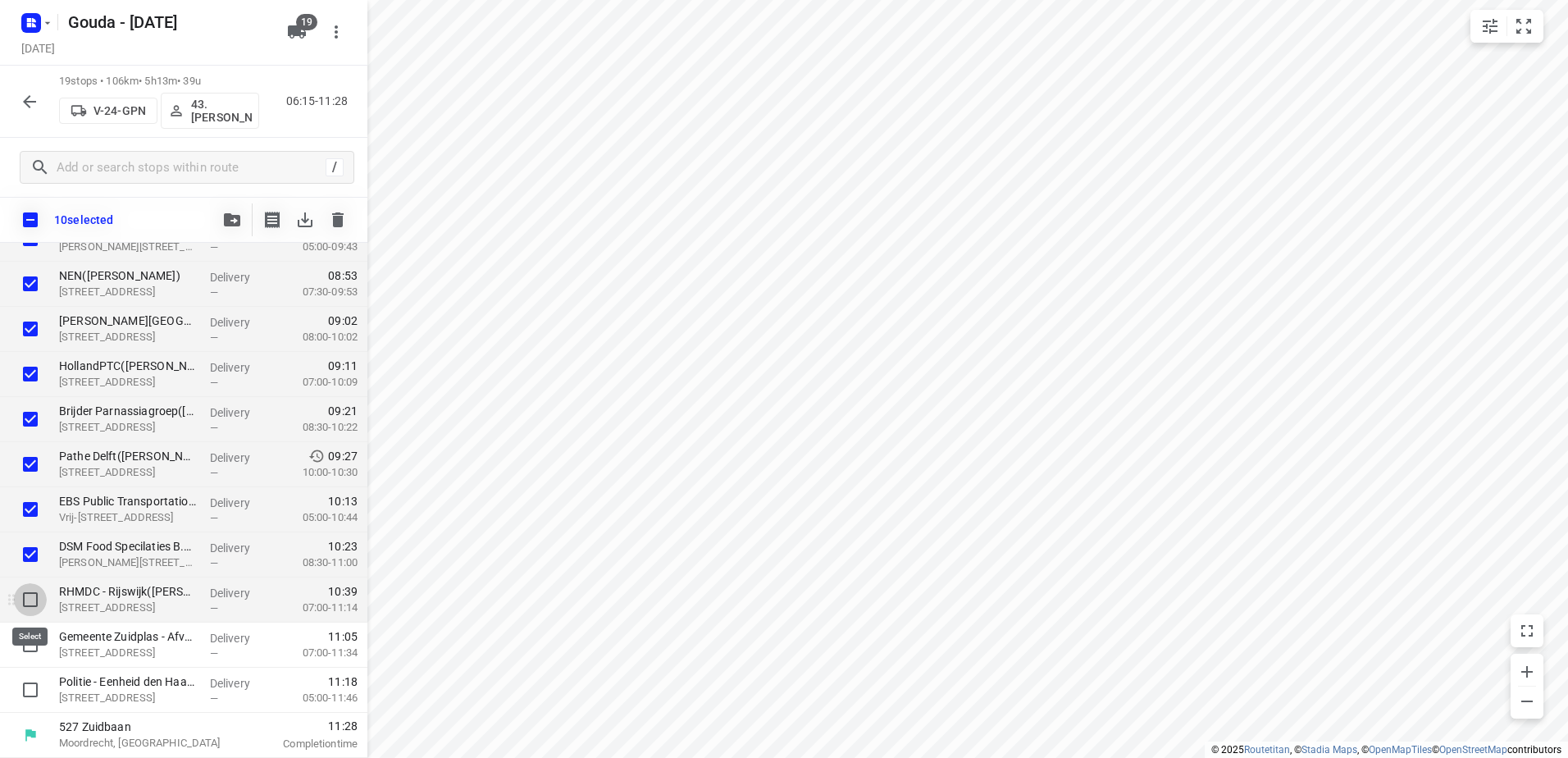
drag, startPoint x: 34, startPoint y: 594, endPoint x: 33, endPoint y: 602, distance: 8.1
click at [34, 595] on input "checkbox" at bounding box center [30, 600] width 33 height 33
checkbox input "true"
click at [233, 211] on button "button" at bounding box center [233, 220] width 33 height 33
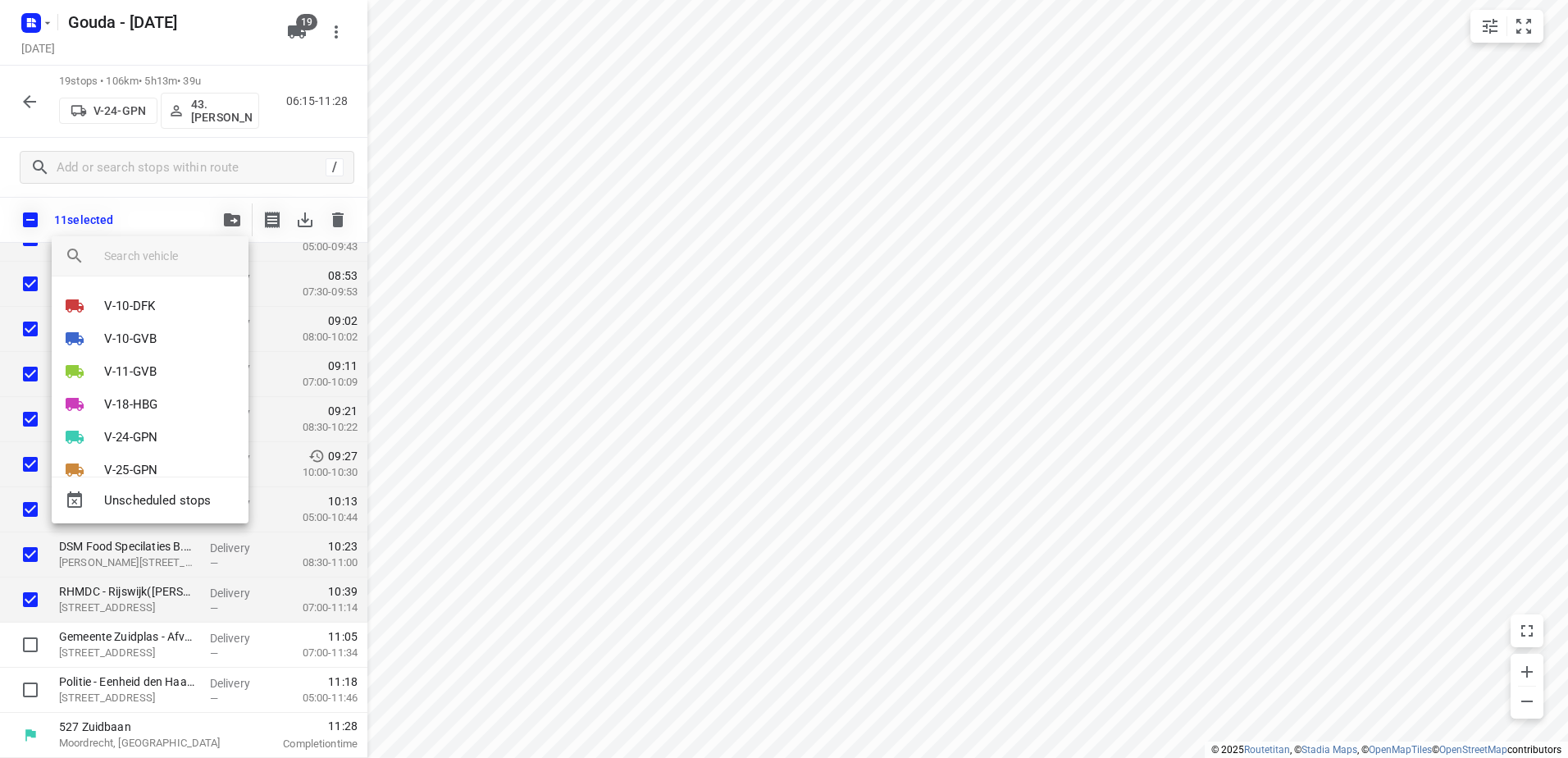
click at [187, 260] on input "search vehicle" at bounding box center [169, 255] width 131 height 25
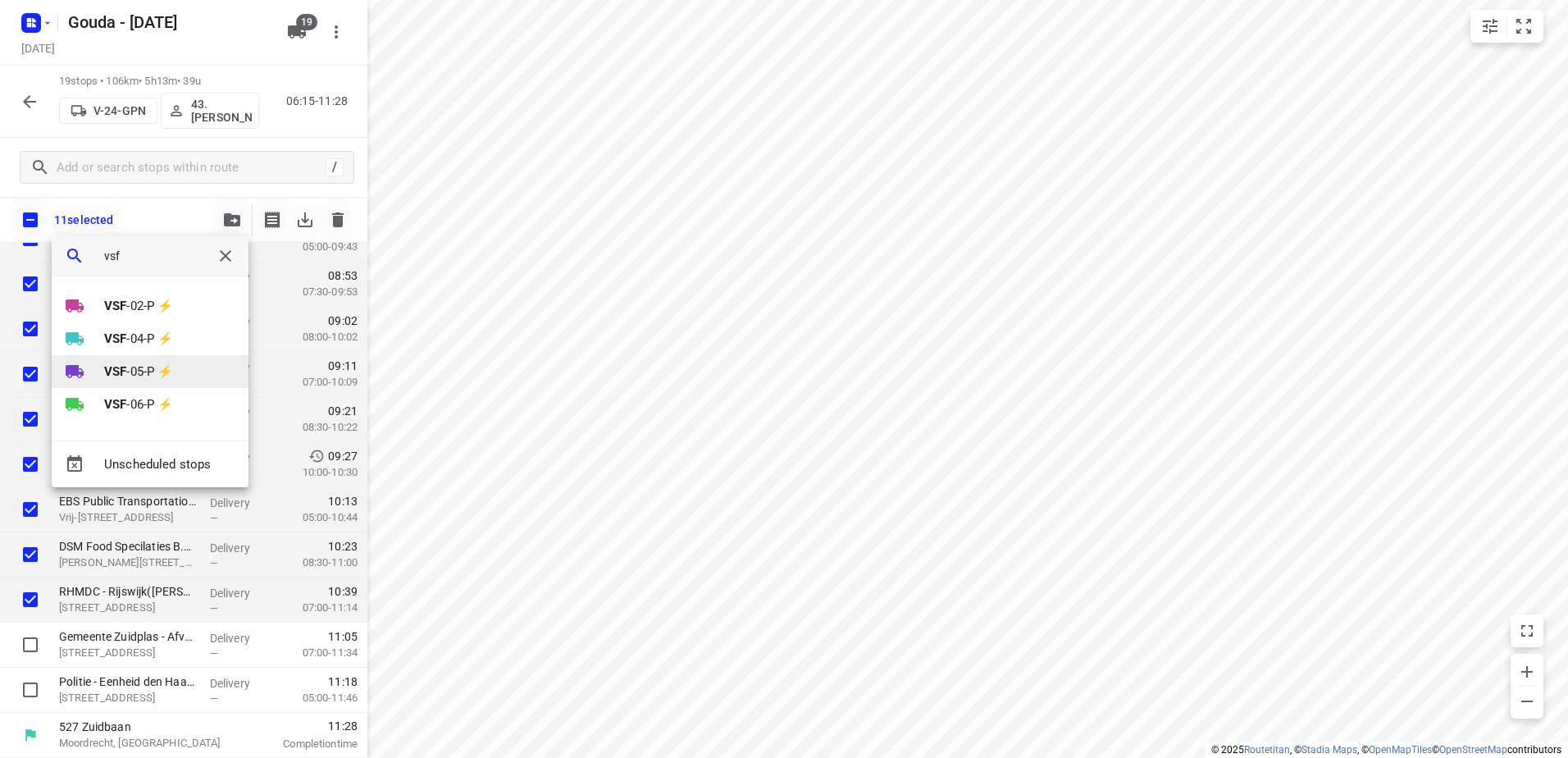
type input "vsf"
click at [144, 367] on p "VSF -05-P ⚡" at bounding box center [138, 371] width 69 height 19
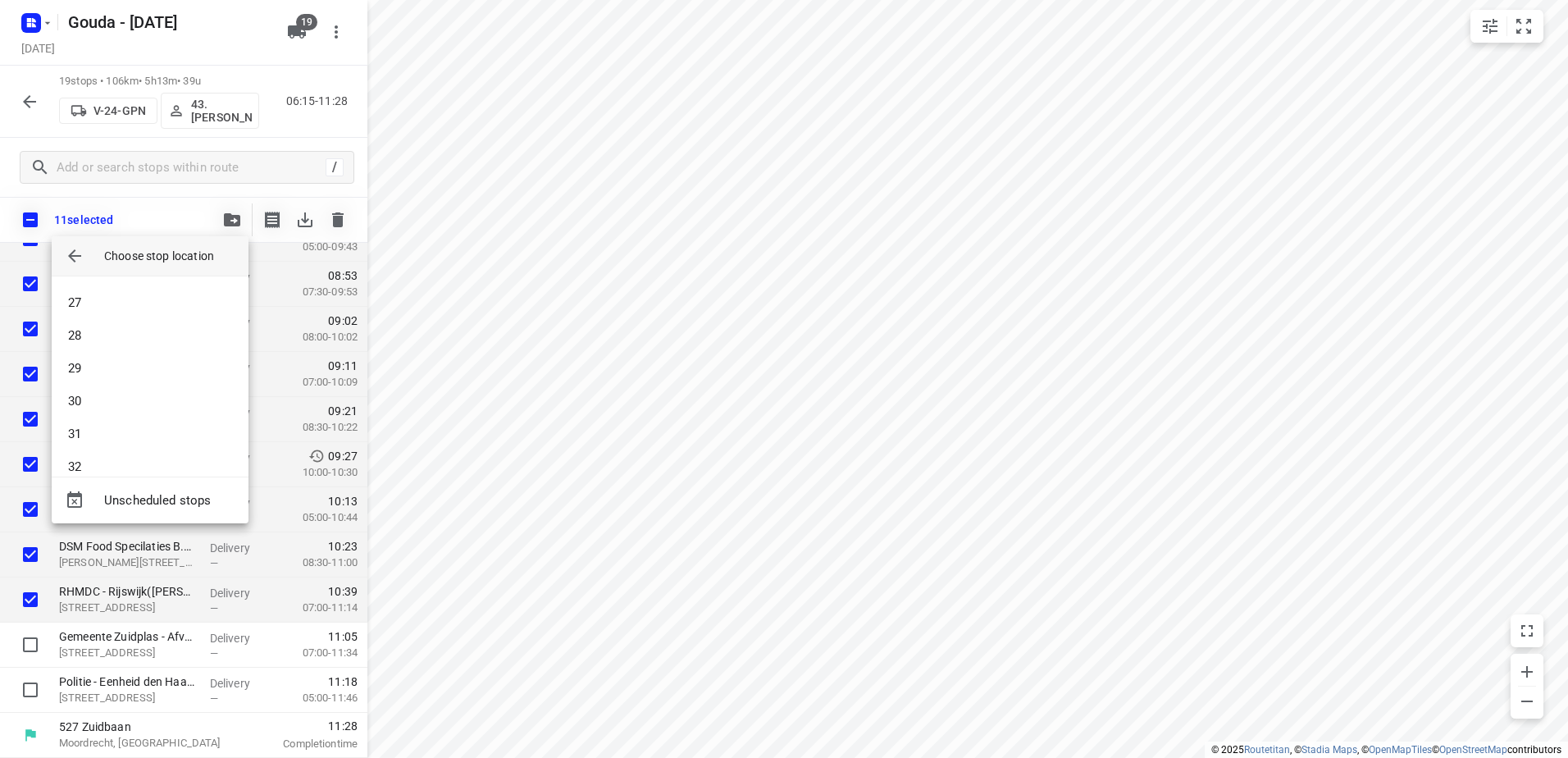
scroll to position [934, 0]
click at [125, 435] on li "34" at bounding box center [150, 447] width 197 height 33
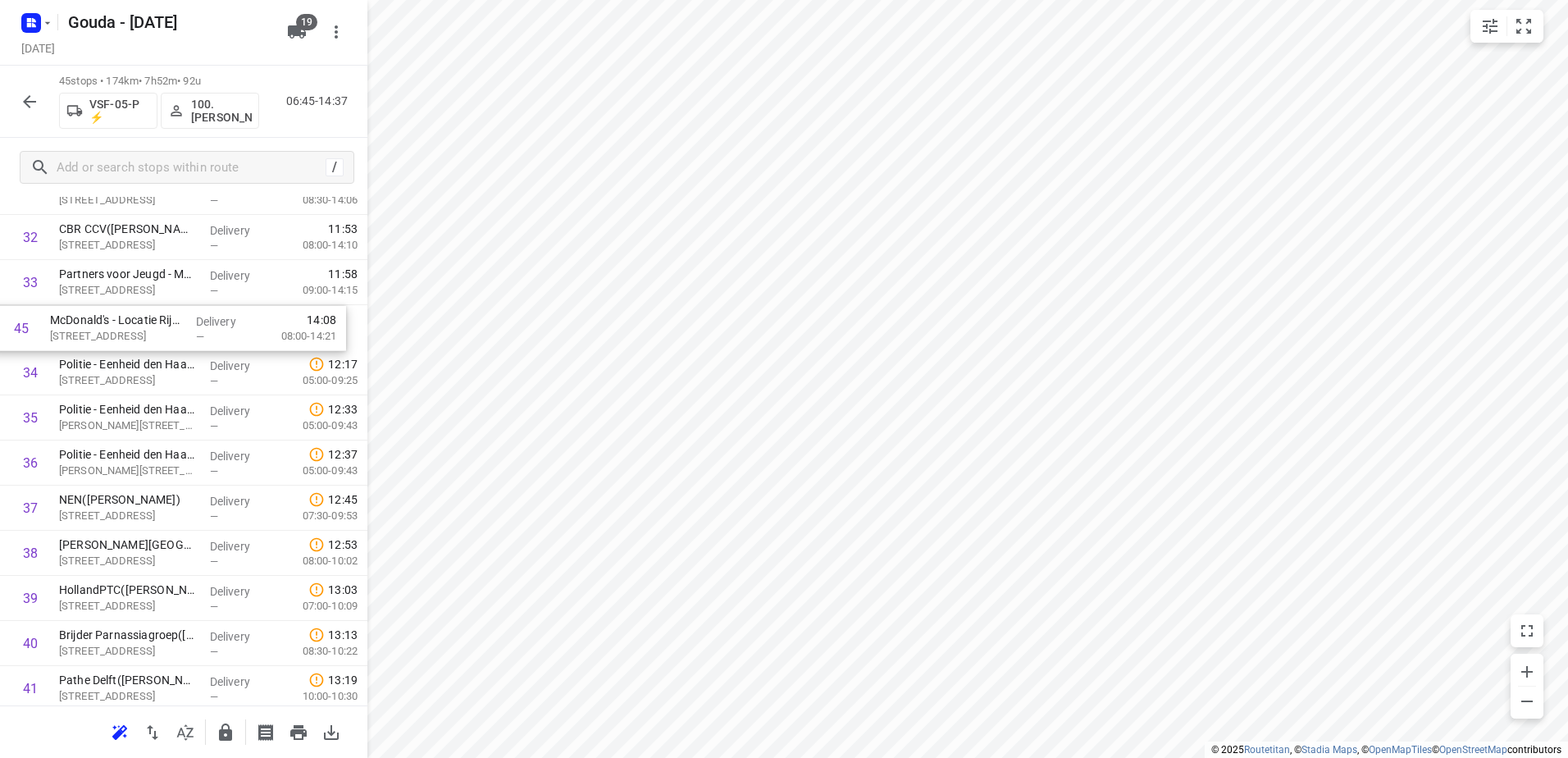
scroll to position [1460, 0]
drag, startPoint x: 133, startPoint y: 643, endPoint x: 126, endPoint y: 334, distance: 309.1
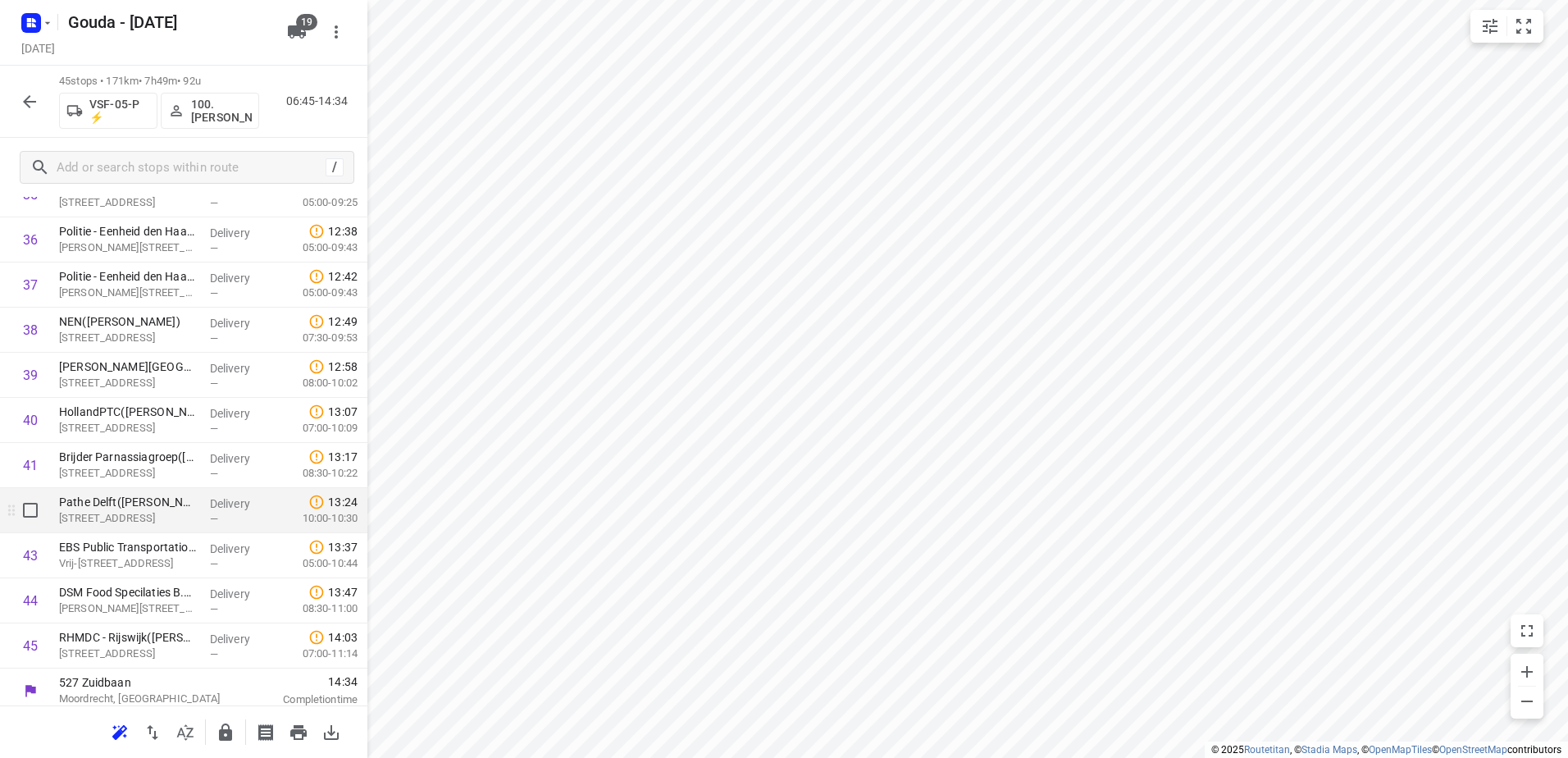
scroll to position [1648, 0]
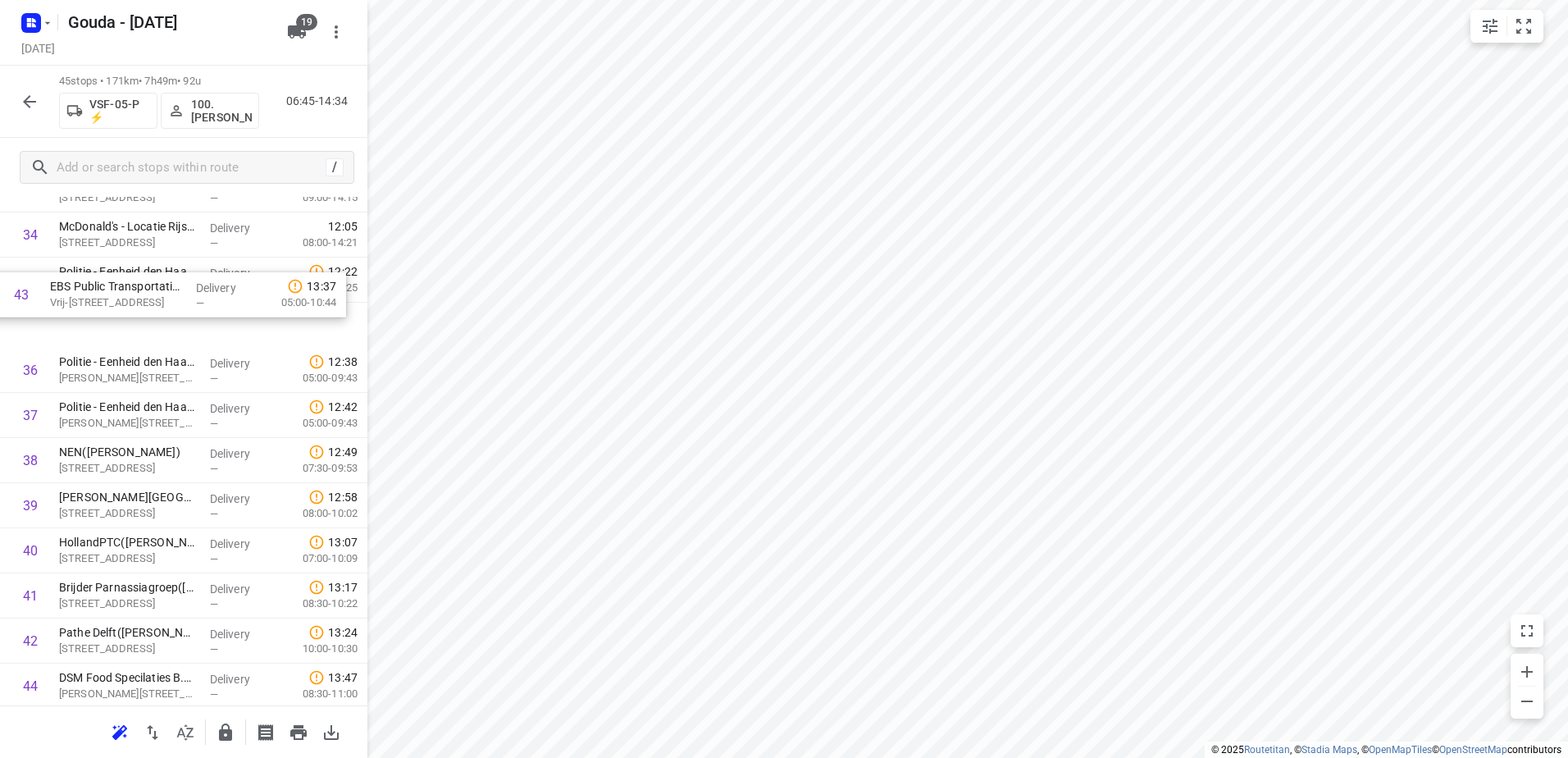
drag, startPoint x: 168, startPoint y: 560, endPoint x: 157, endPoint y: 301, distance: 259.2
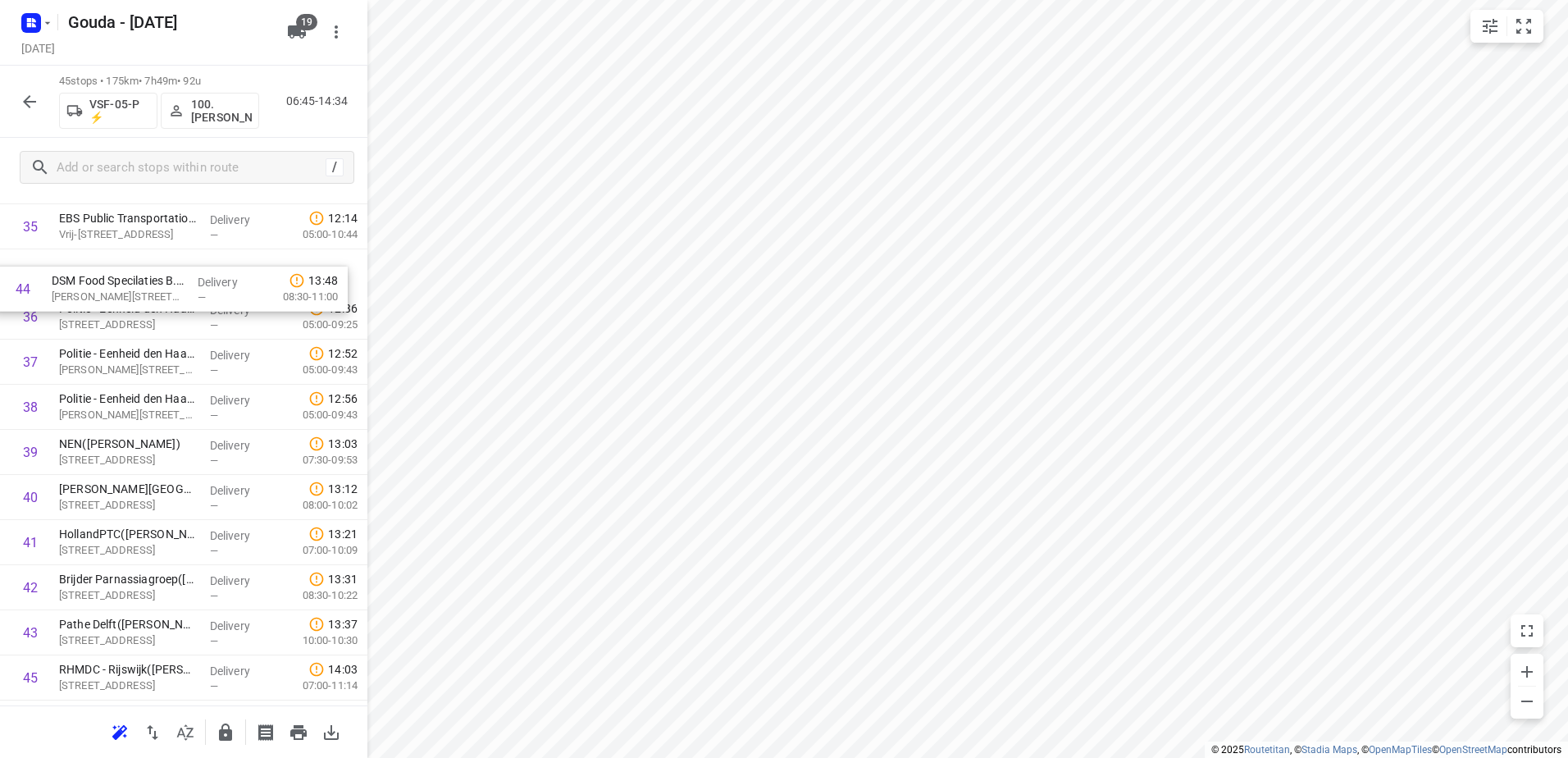
scroll to position [1582, 0]
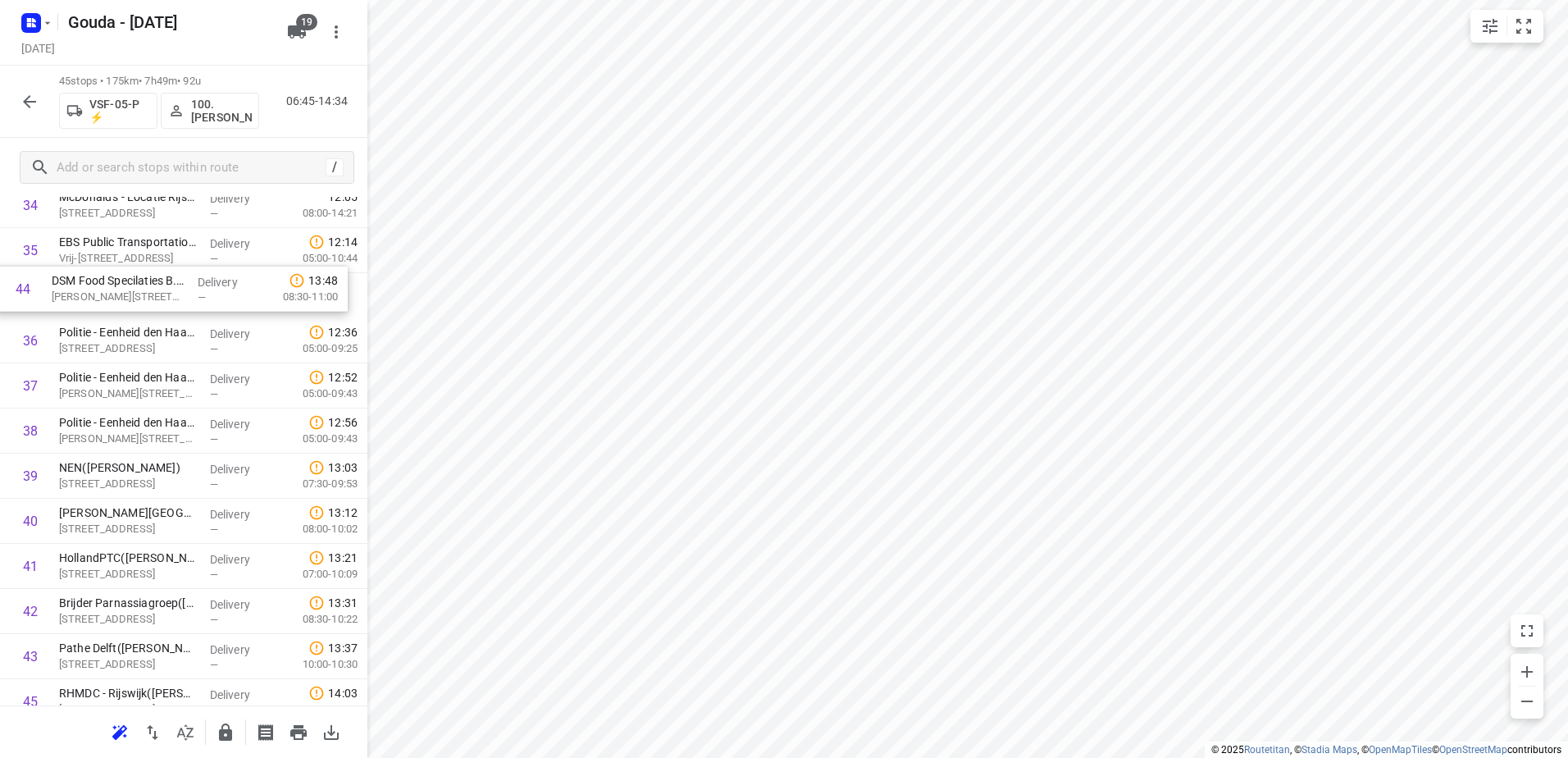
drag, startPoint x: 135, startPoint y: 601, endPoint x: 127, endPoint y: 279, distance: 322.1
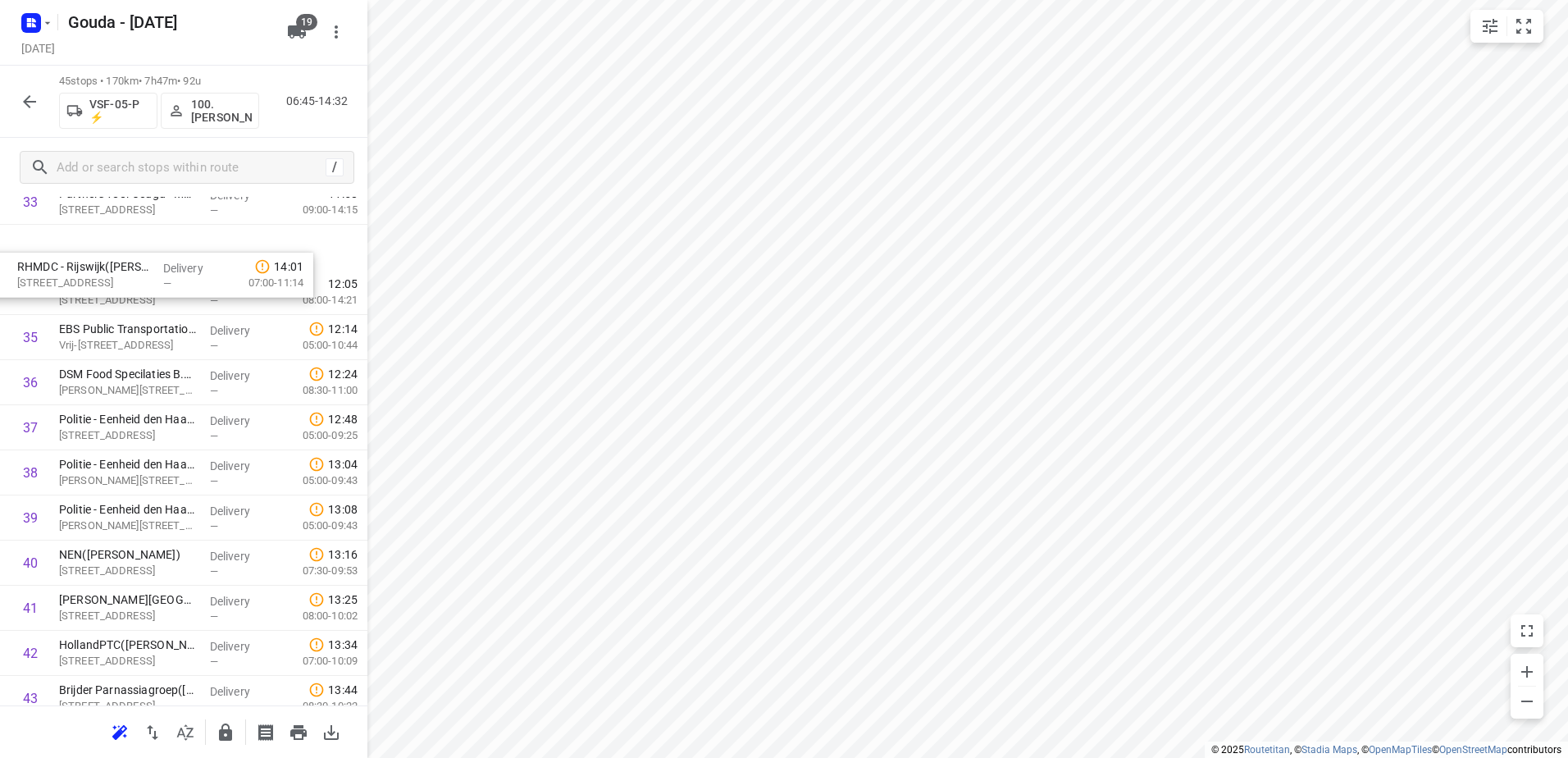
scroll to position [1484, 0]
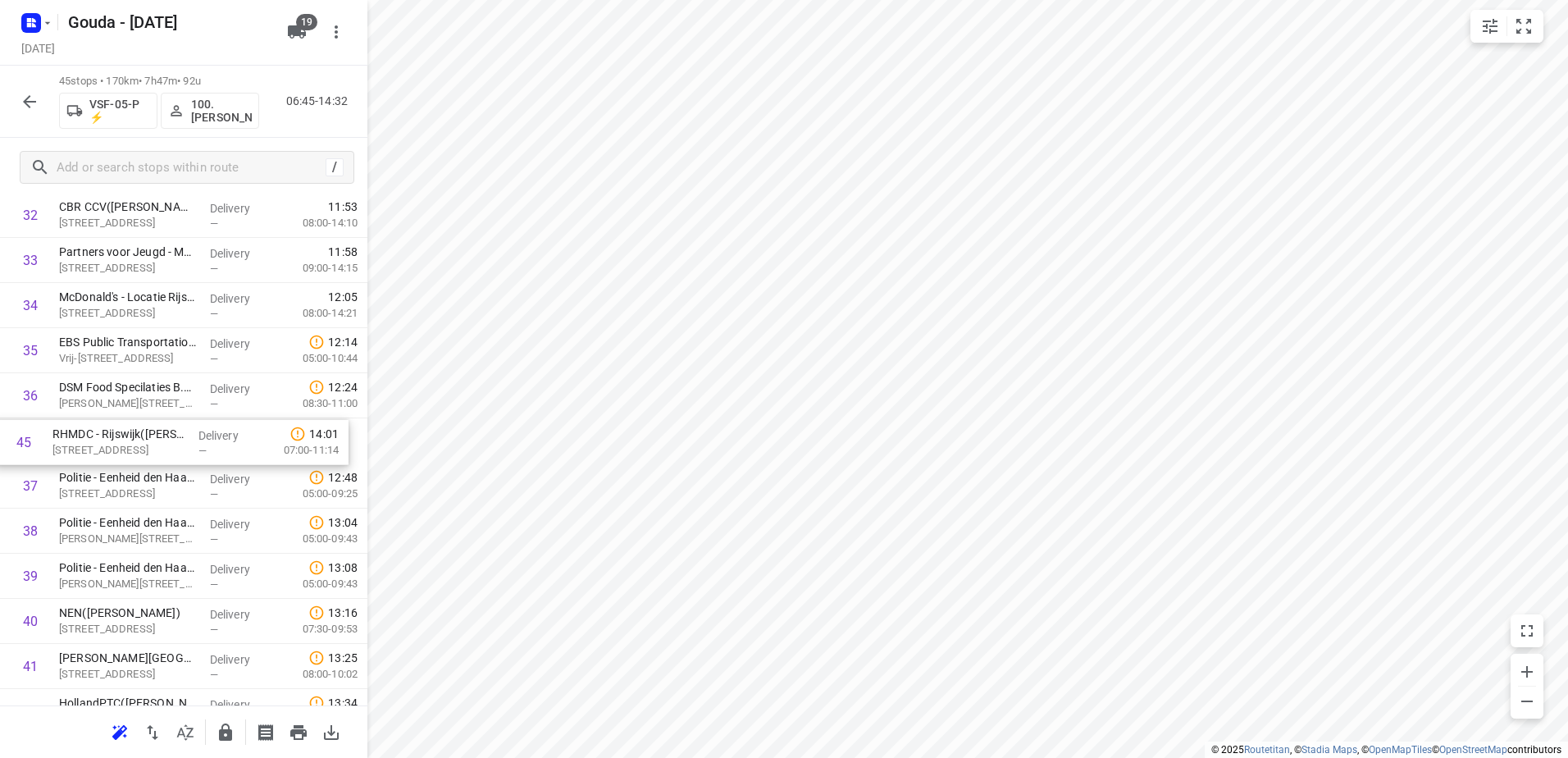
drag, startPoint x: 152, startPoint y: 639, endPoint x: 147, endPoint y: 434, distance: 205.1
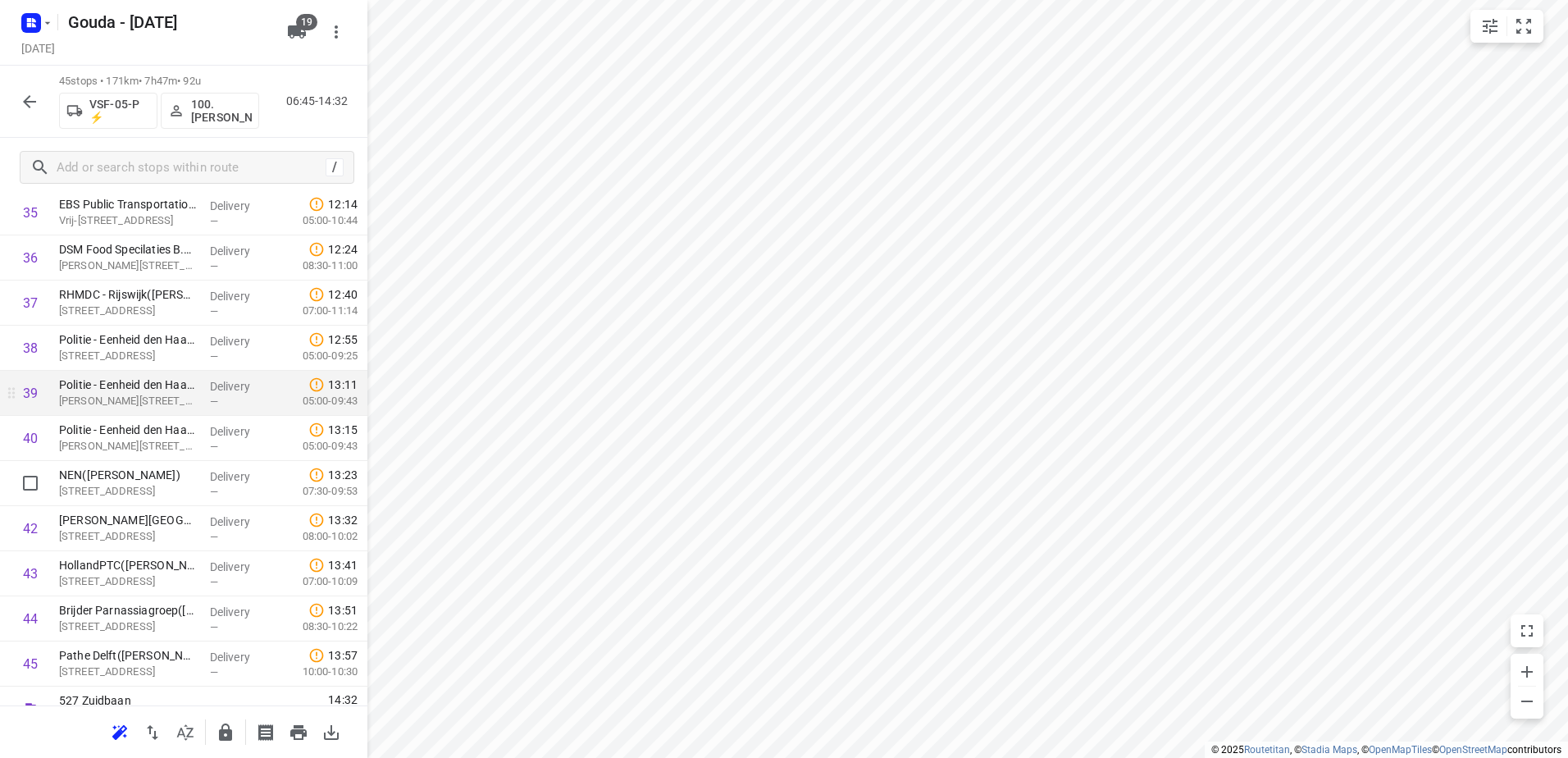
scroll to position [1648, 0]
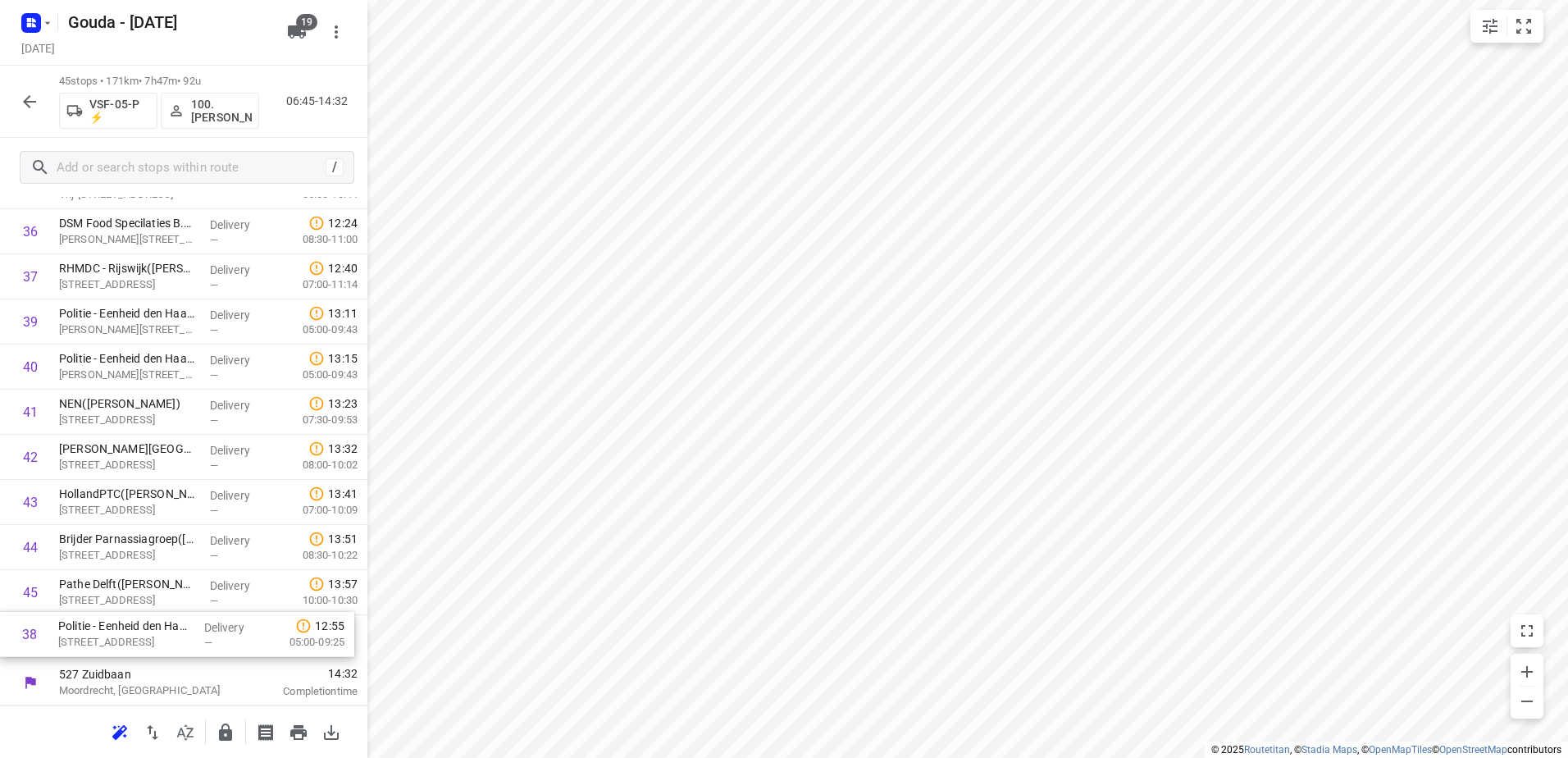
drag, startPoint x: 187, startPoint y: 393, endPoint x: 175, endPoint y: 667, distance: 274.3
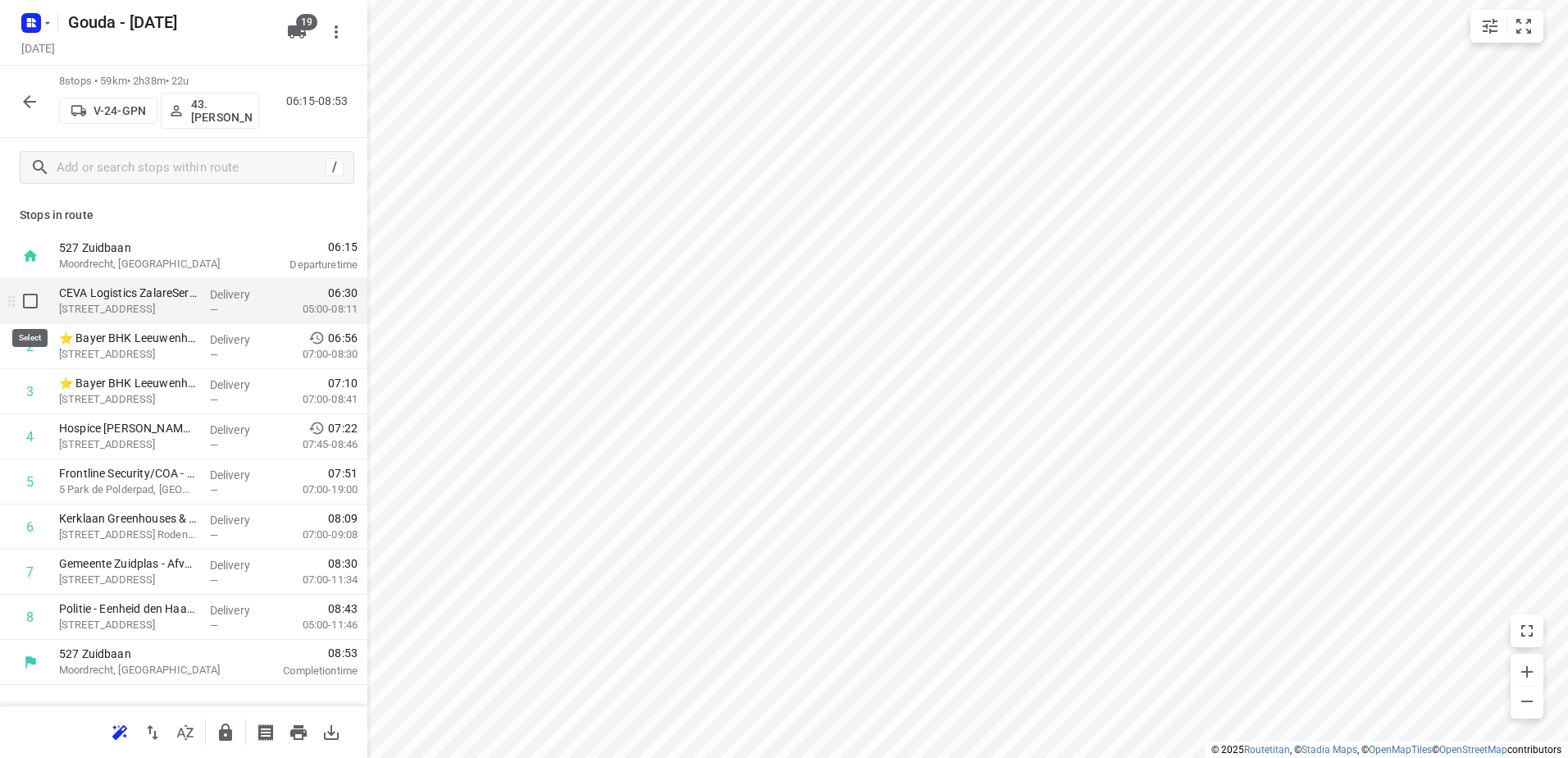
click at [27, 311] on input "checkbox" at bounding box center [30, 301] width 33 height 33
checkbox input "true"
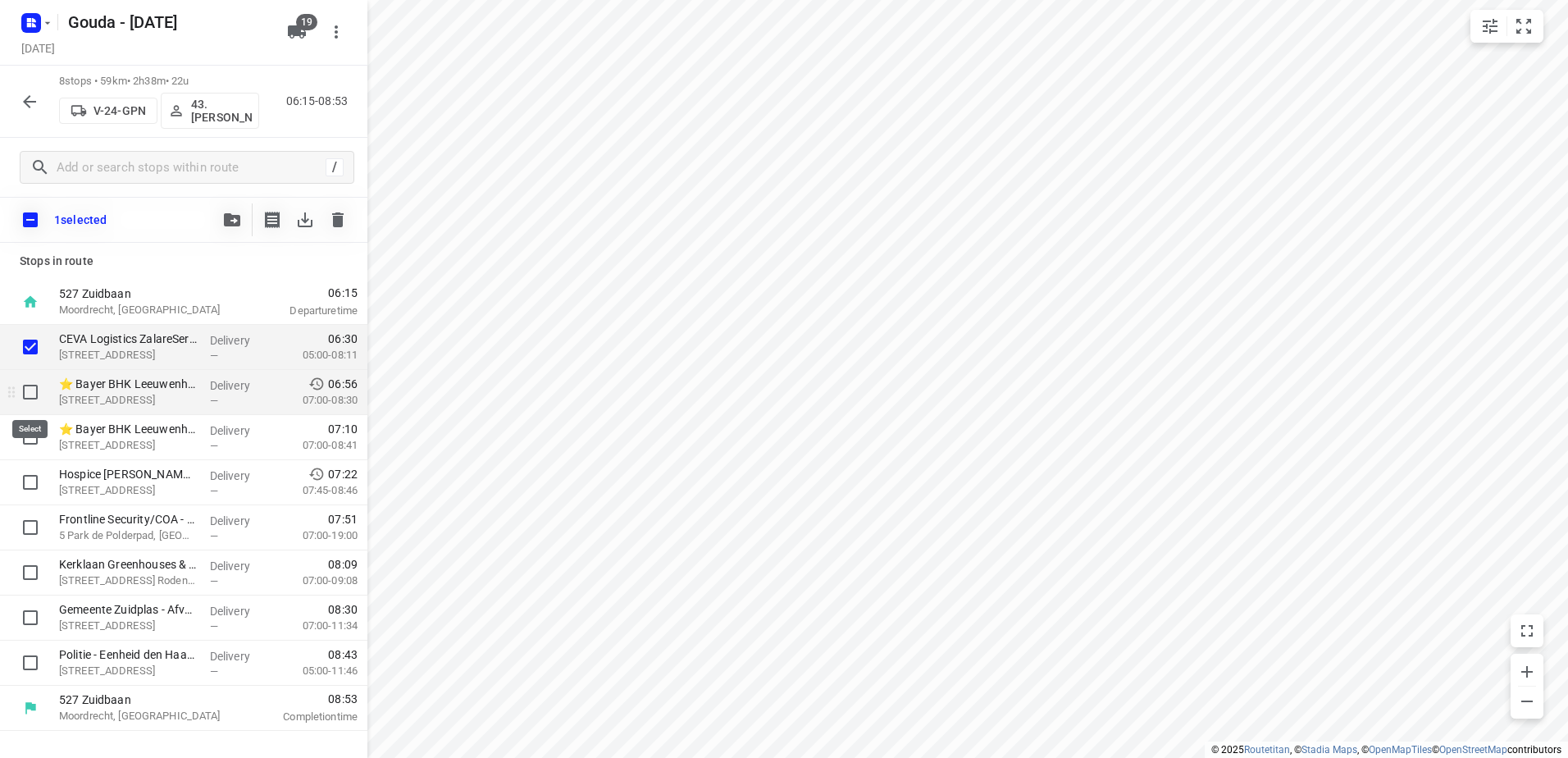
click at [25, 394] on input "checkbox" at bounding box center [30, 392] width 33 height 33
checkbox input "true"
click at [28, 438] on input "checkbox" at bounding box center [30, 437] width 33 height 33
checkbox input "true"
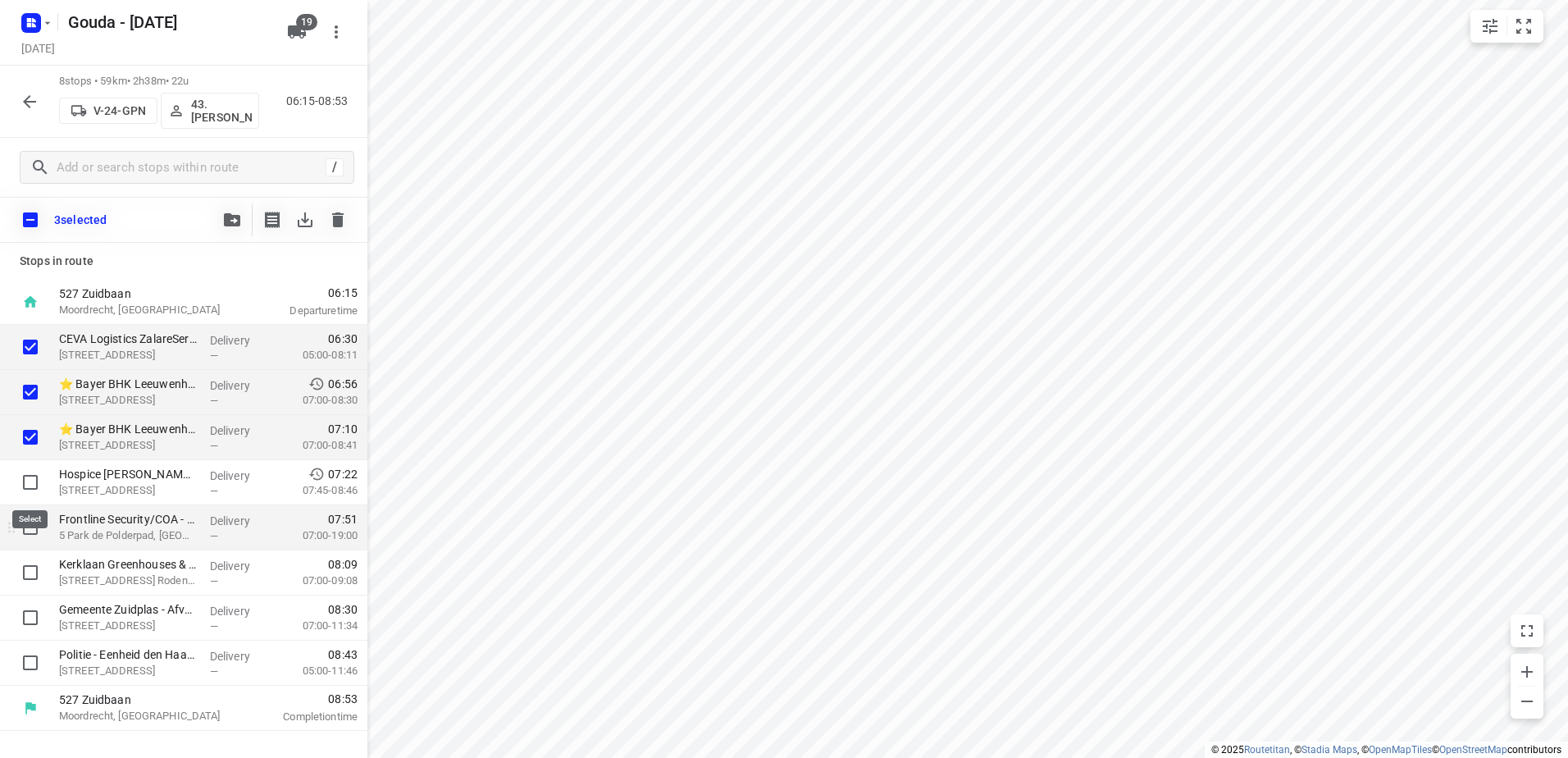
drag, startPoint x: 30, startPoint y: 487, endPoint x: 34, endPoint y: 534, distance: 47.2
click at [30, 488] on input "checkbox" at bounding box center [30, 482] width 33 height 33
checkbox input "true"
click at [35, 534] on input "checkbox" at bounding box center [30, 527] width 33 height 33
checkbox input "true"
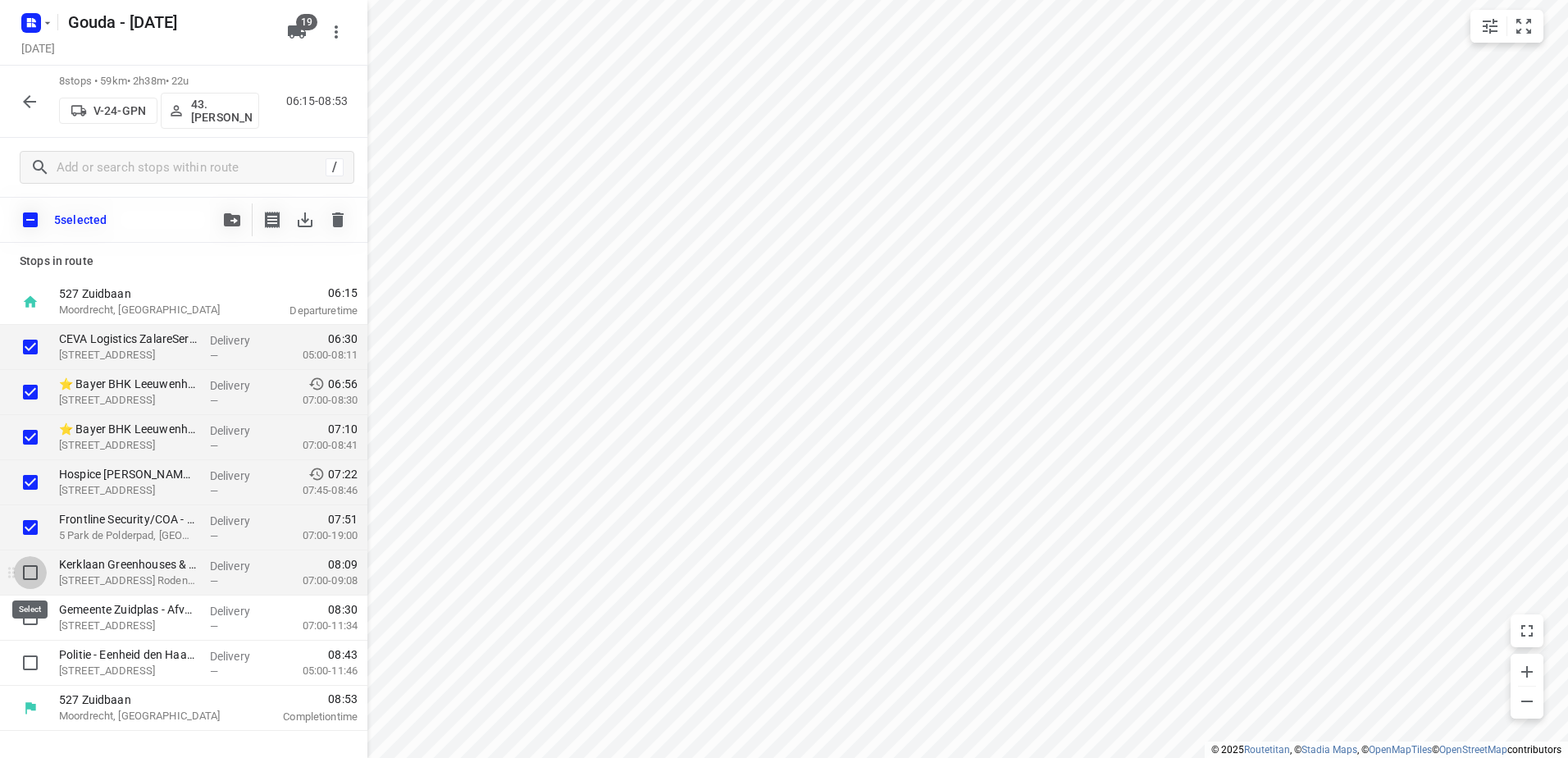
click at [35, 558] on input "checkbox" at bounding box center [30, 572] width 33 height 33
click at [38, 578] on input "checkbox" at bounding box center [30, 572] width 33 height 33
click at [27, 583] on input "checkbox" at bounding box center [30, 572] width 33 height 33
checkbox input "true"
click at [228, 214] on icon "button" at bounding box center [233, 220] width 17 height 13
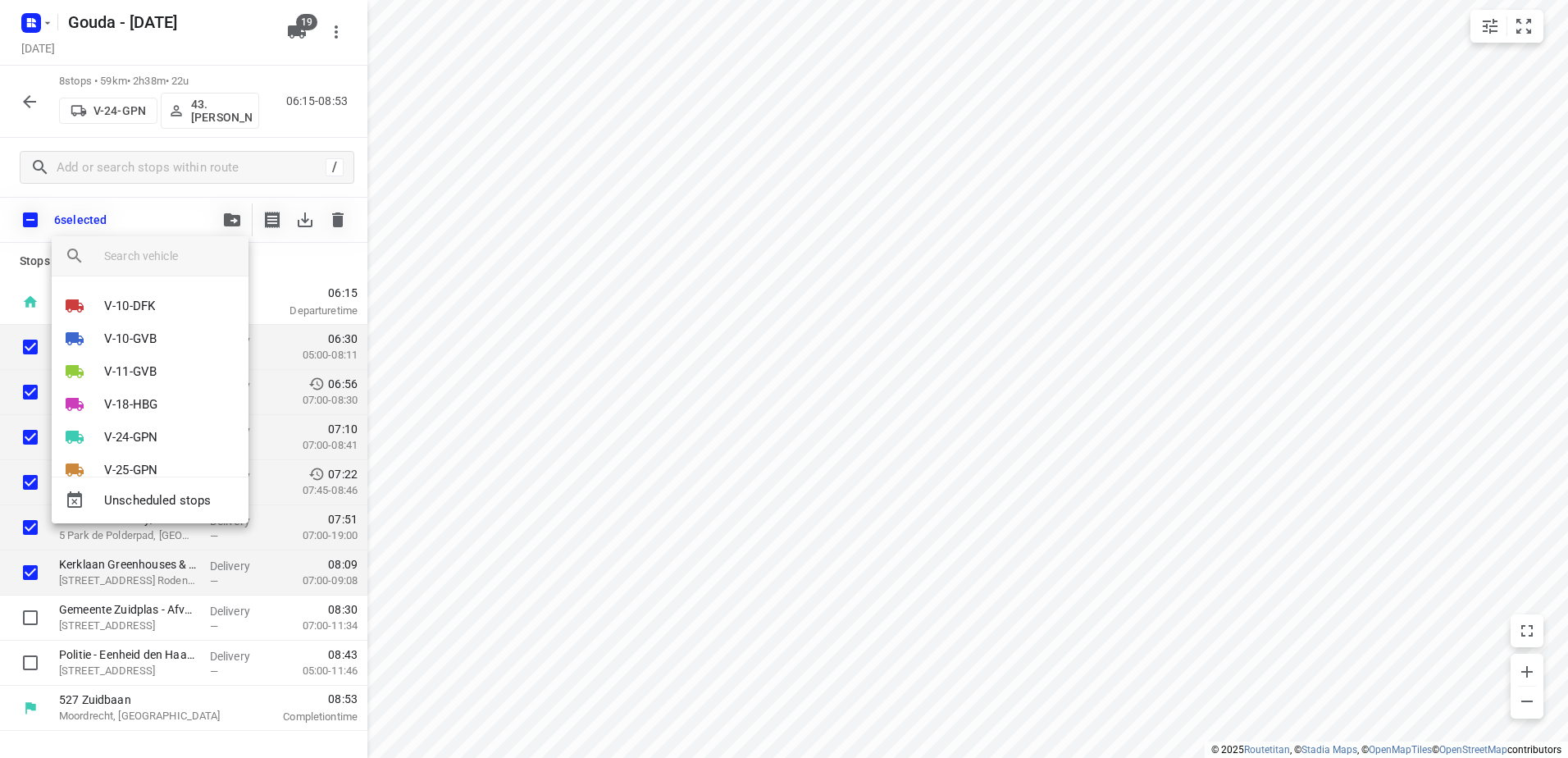
click at [187, 246] on input "search vehicle" at bounding box center [169, 255] width 131 height 25
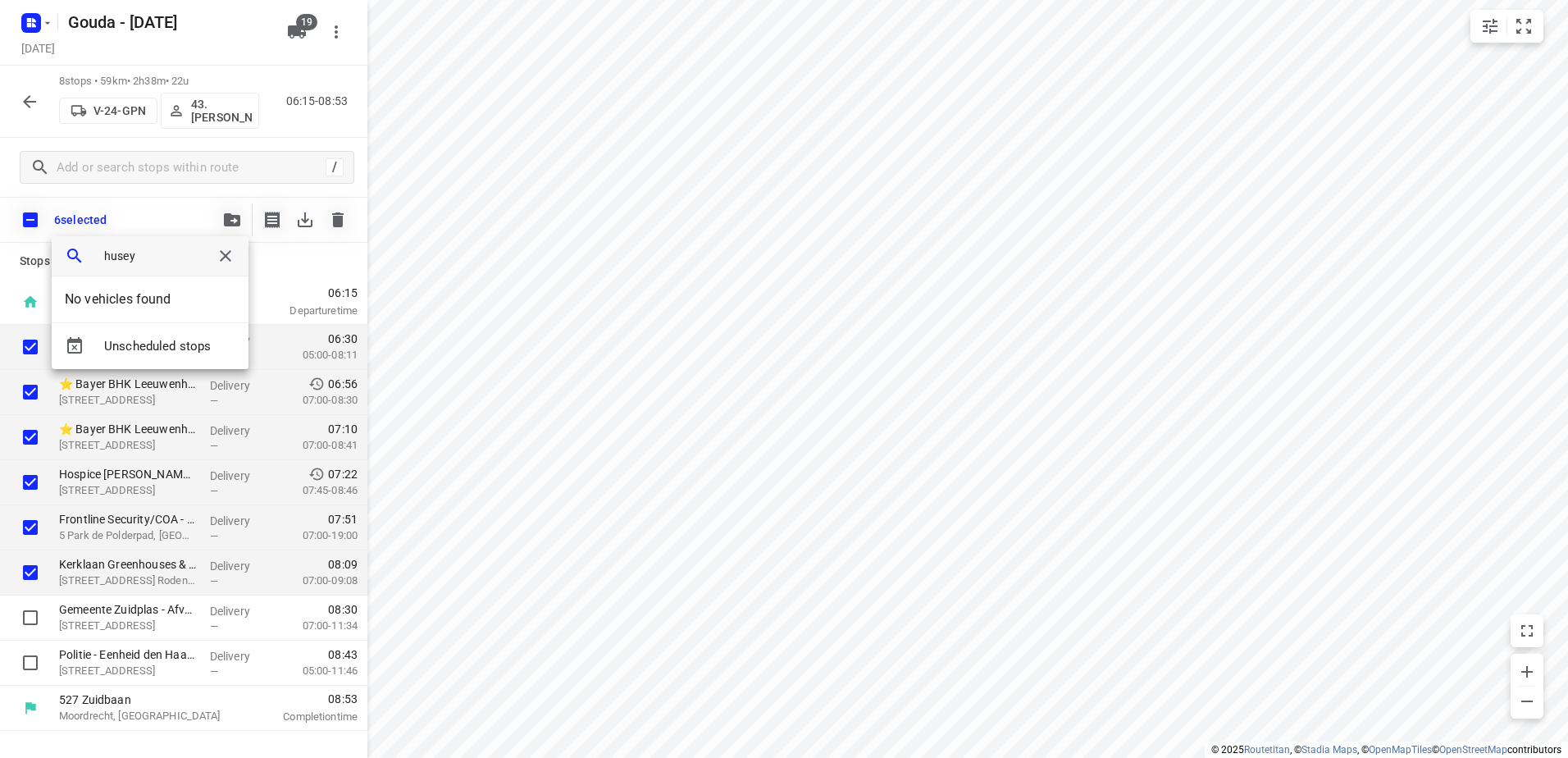
type input "husey"
click at [222, 255] on icon "button" at bounding box center [225, 255] width 19 height 19
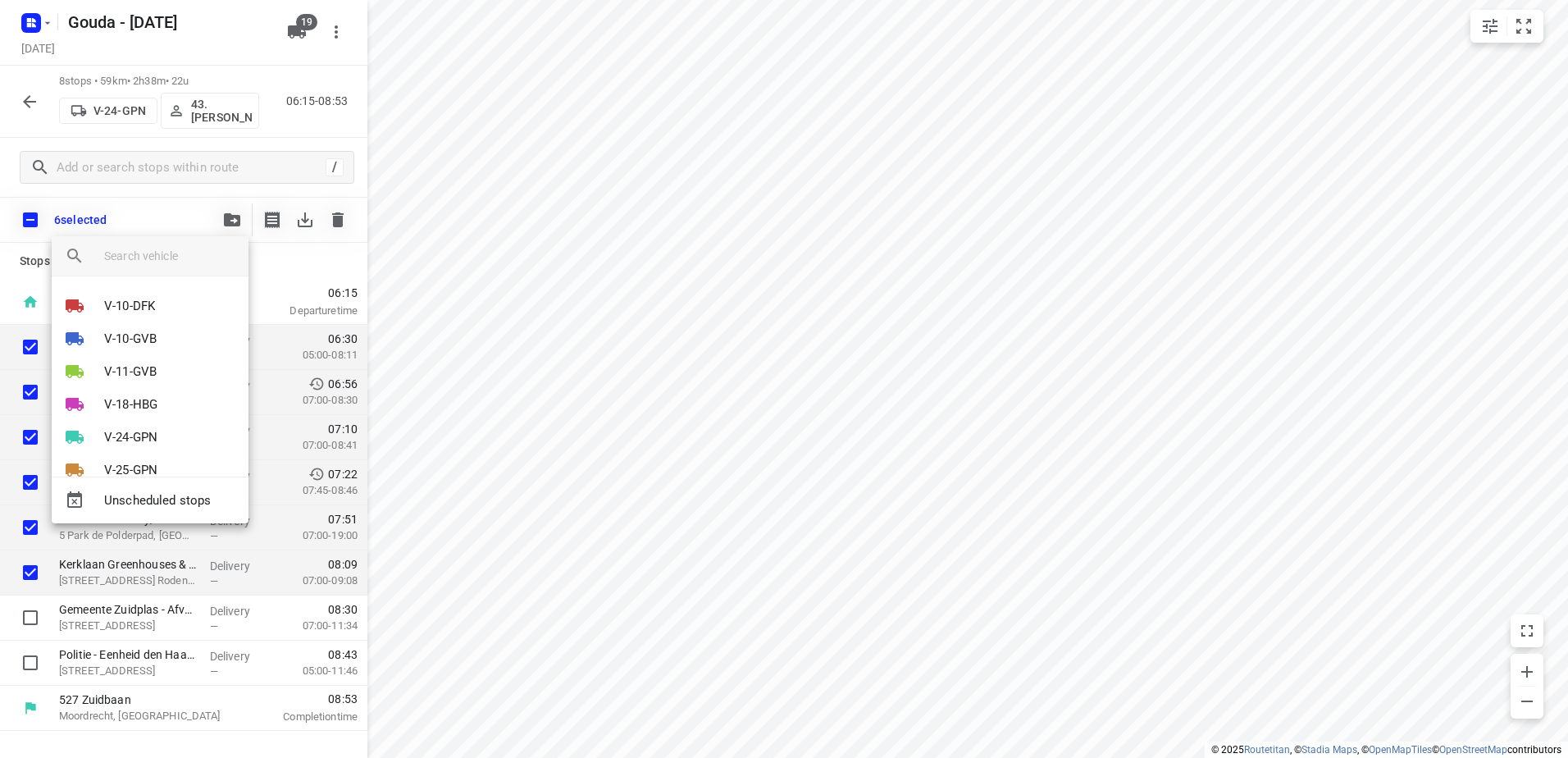
click at [1174, 413] on div at bounding box center [784, 379] width 1568 height 758
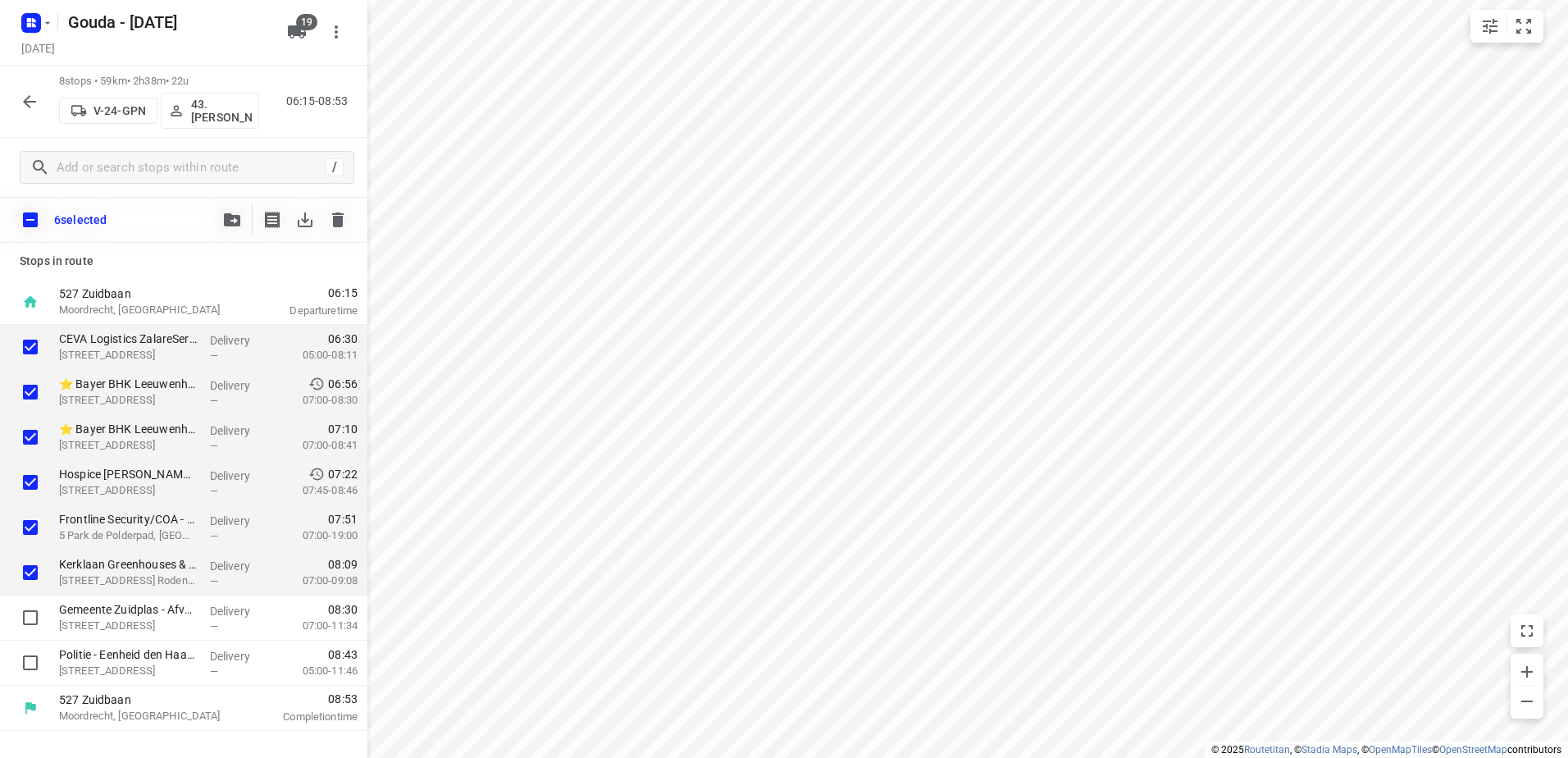
click at [237, 218] on icon "button" at bounding box center [233, 220] width 17 height 13
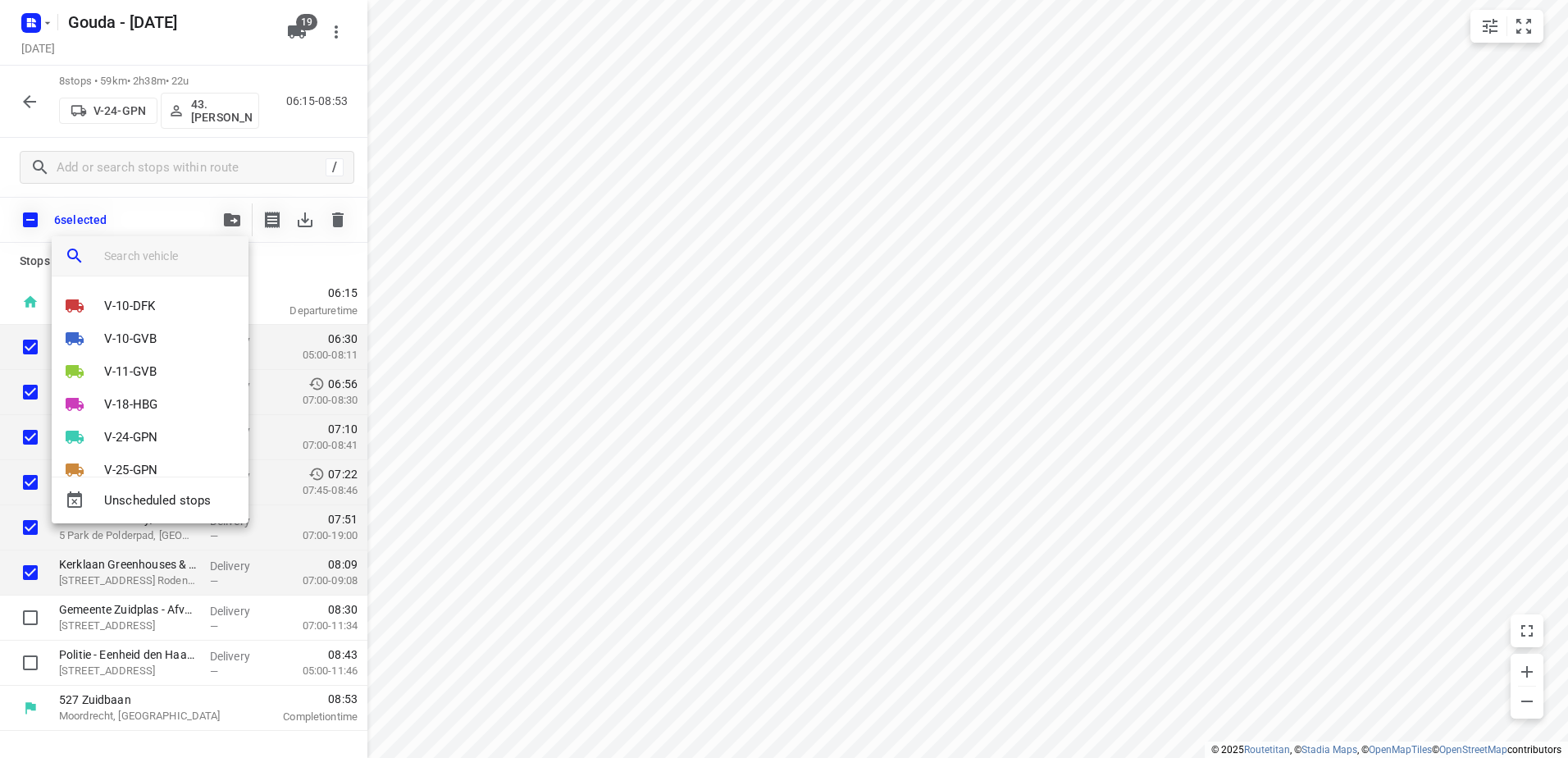
click at [179, 253] on input "search vehicle" at bounding box center [169, 255] width 131 height 25
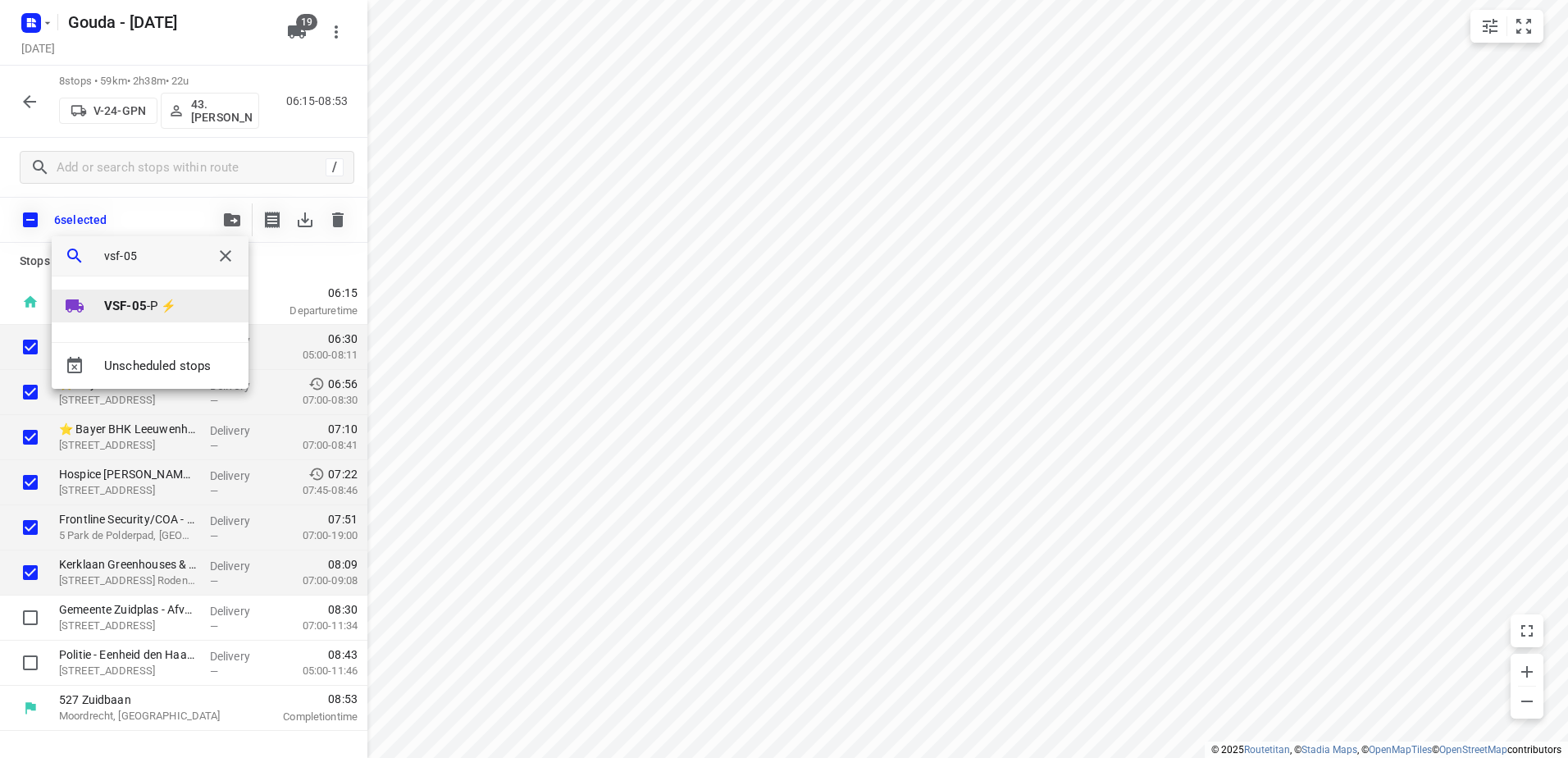
type input "vsf-05"
click at [176, 294] on li "VSF-05 -P ⚡" at bounding box center [150, 306] width 197 height 33
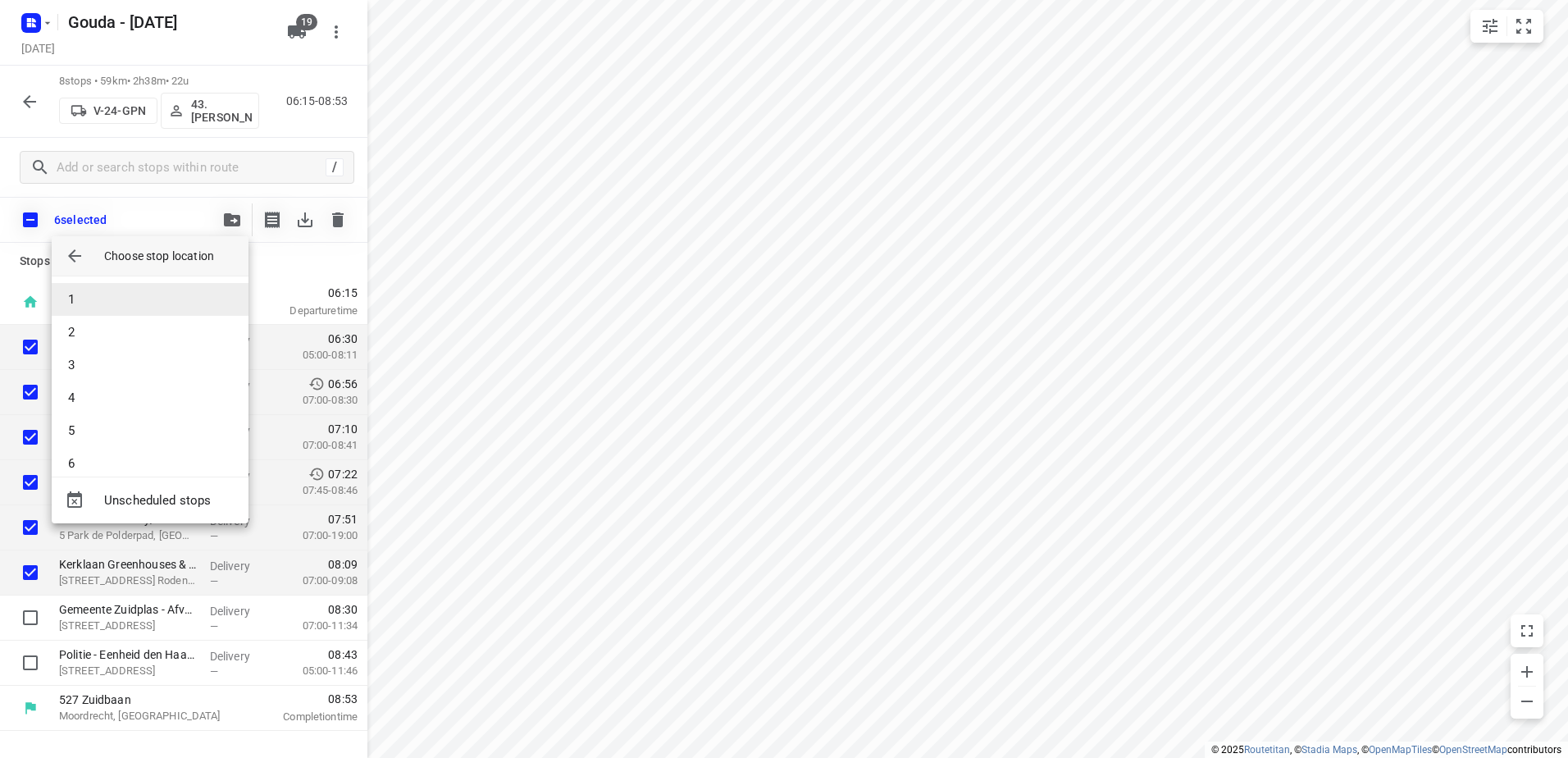
click at [149, 294] on li "1" at bounding box center [150, 300] width 197 height 33
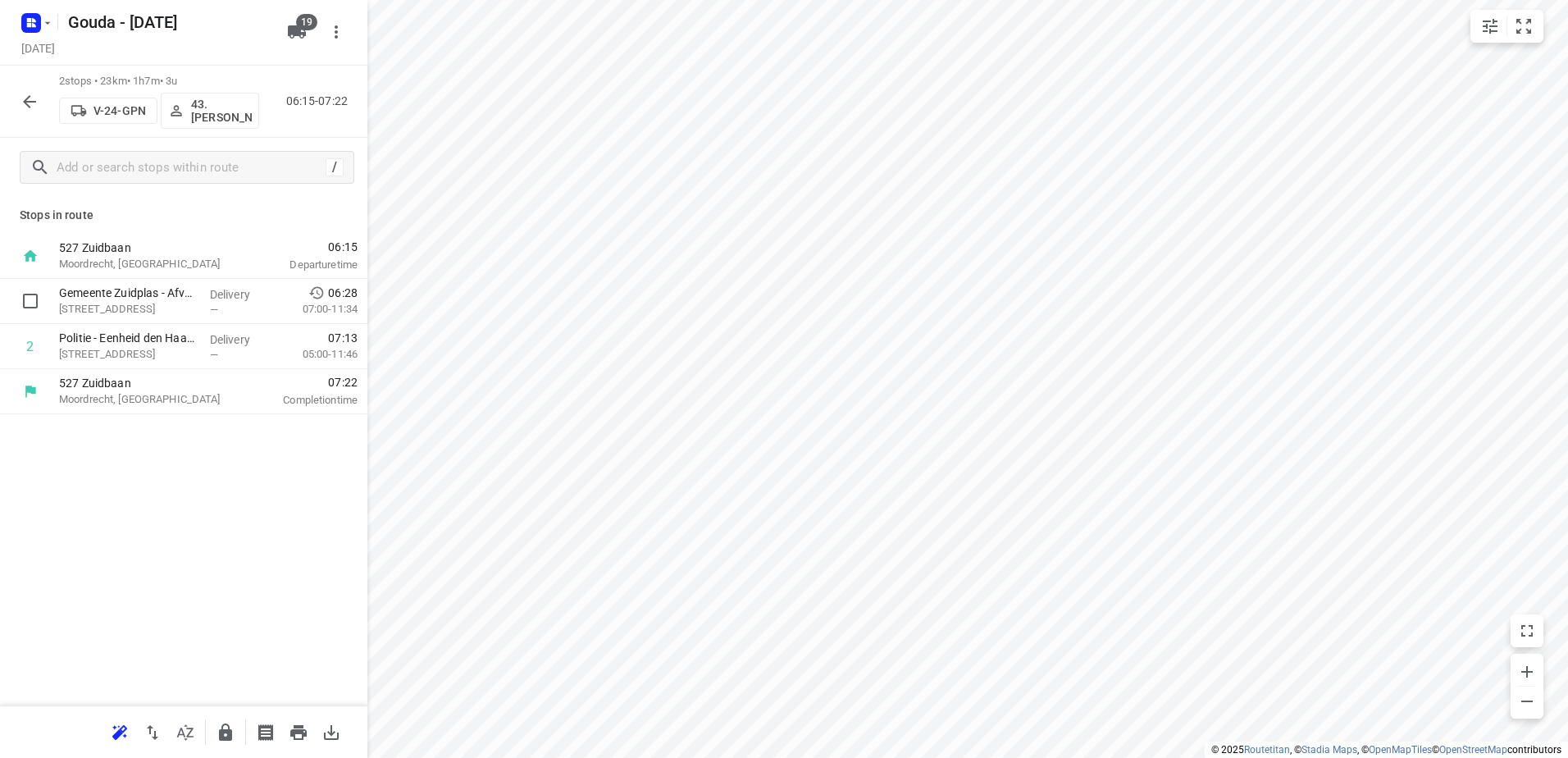
click at [30, 291] on input "checkbox" at bounding box center [30, 301] width 33 height 33
checkbox input "true"
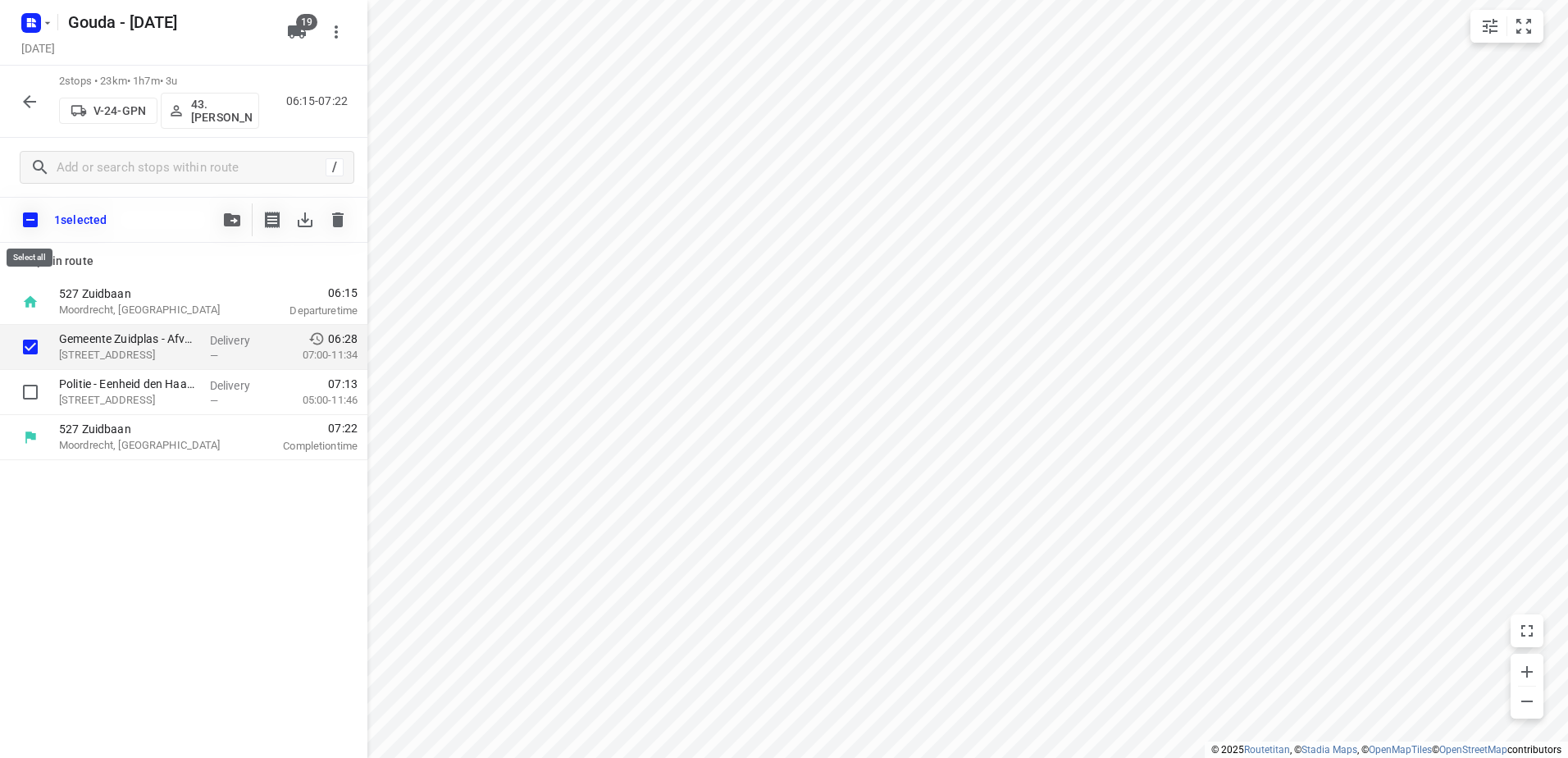
click at [22, 210] on input "checkbox" at bounding box center [29, 219] width 34 height 34
checkbox input "true"
click at [238, 211] on button "button" at bounding box center [233, 220] width 33 height 33
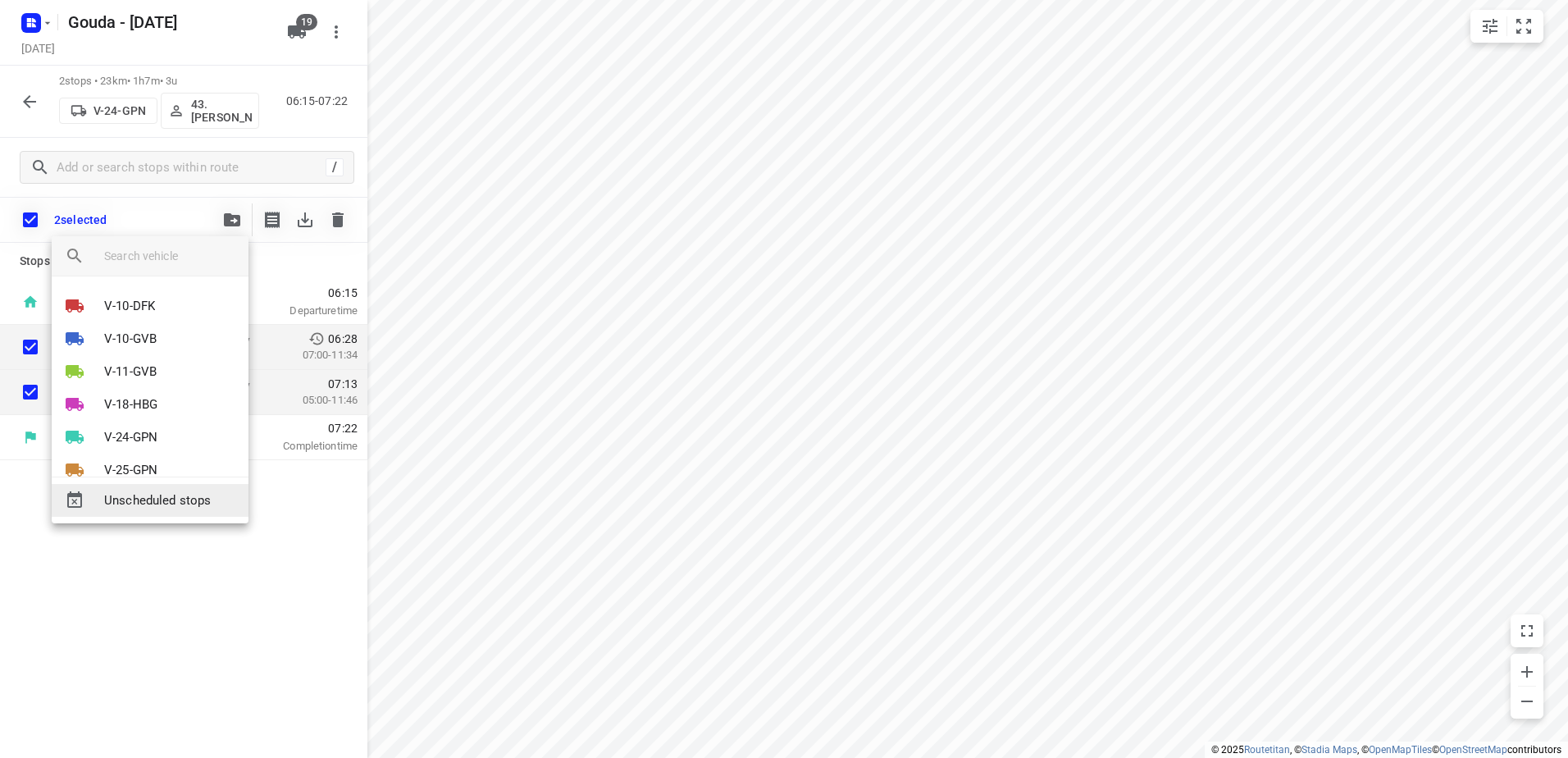
click at [165, 492] on span "Unscheduled stops" at bounding box center [169, 501] width 131 height 19
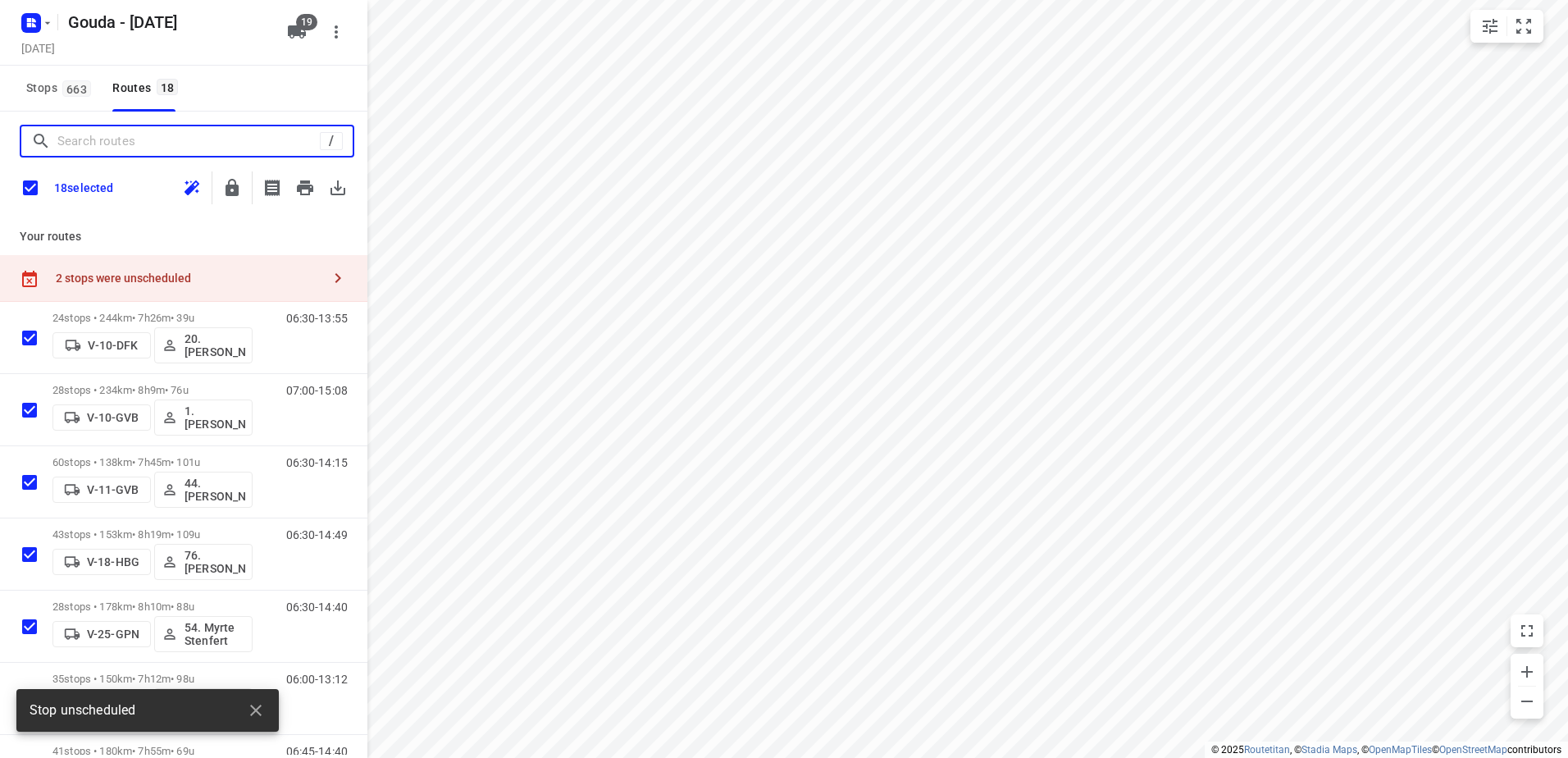
drag, startPoint x: 187, startPoint y: 142, endPoint x: 187, endPoint y: 133, distance: 9.0
click at [187, 141] on input "Search routes" at bounding box center [188, 141] width 263 height 26
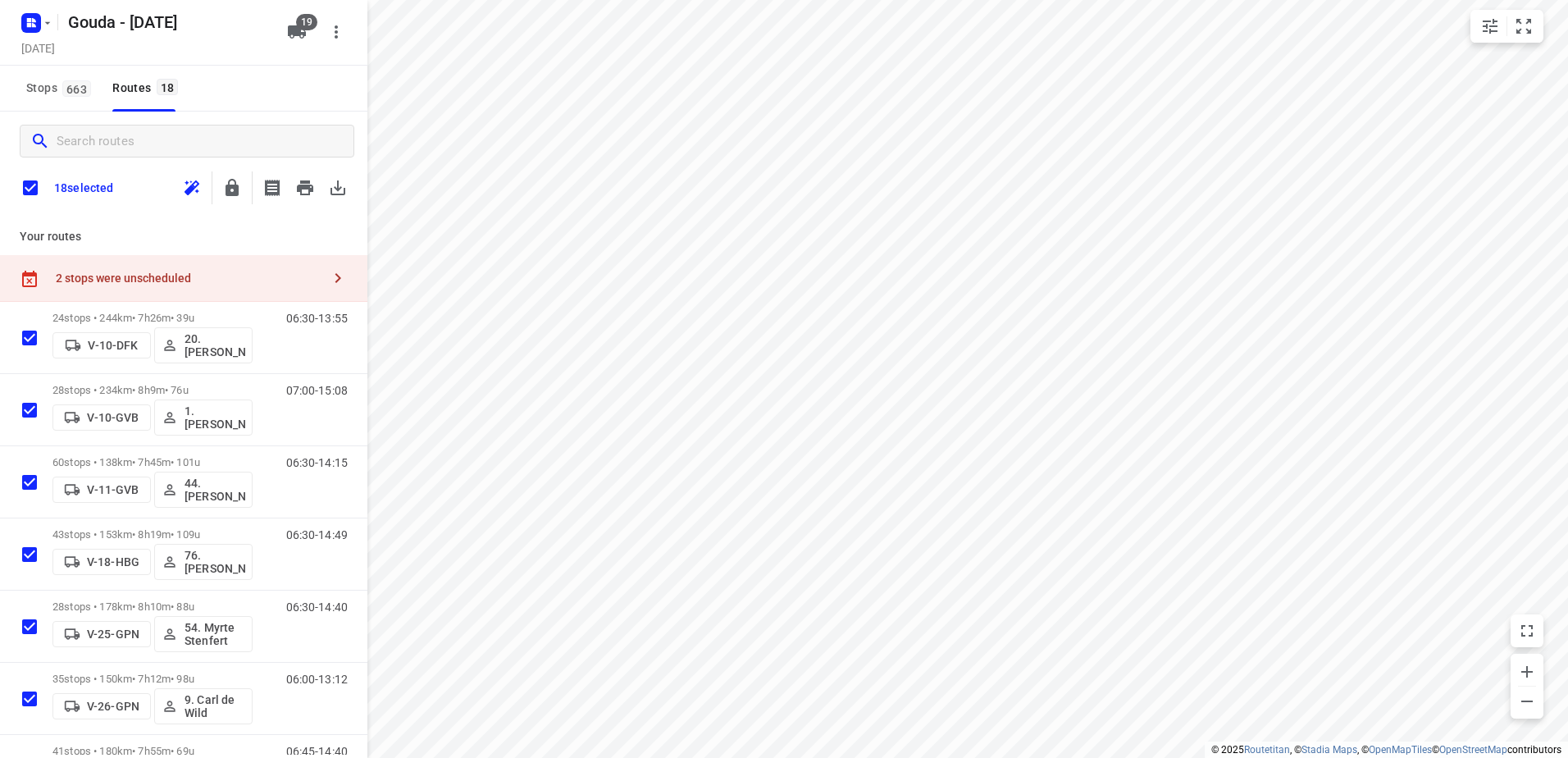
click at [33, 192] on input "checkbox" at bounding box center [29, 187] width 34 height 34
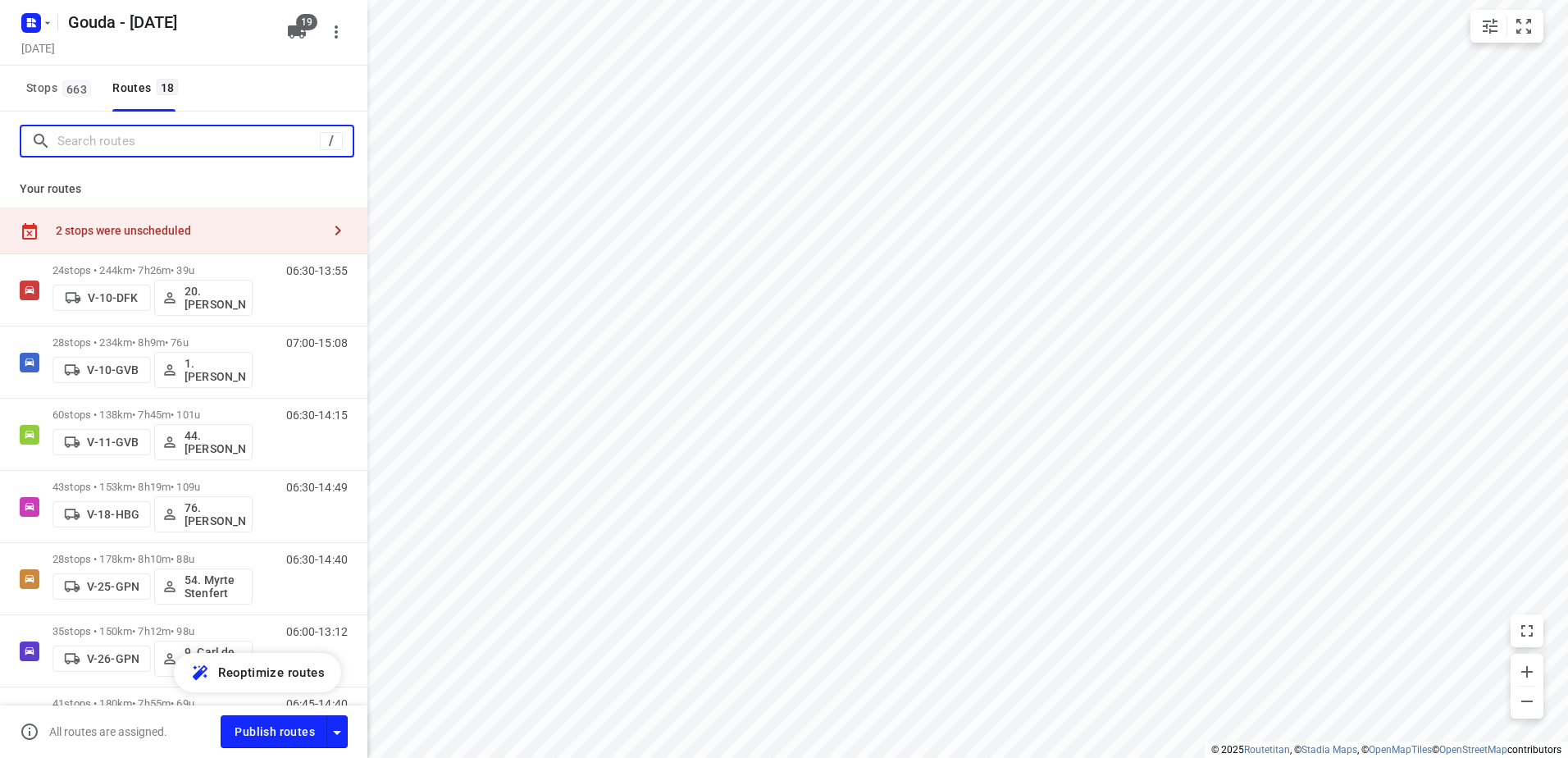
click at [73, 141] on input "Search routes" at bounding box center [188, 141] width 263 height 26
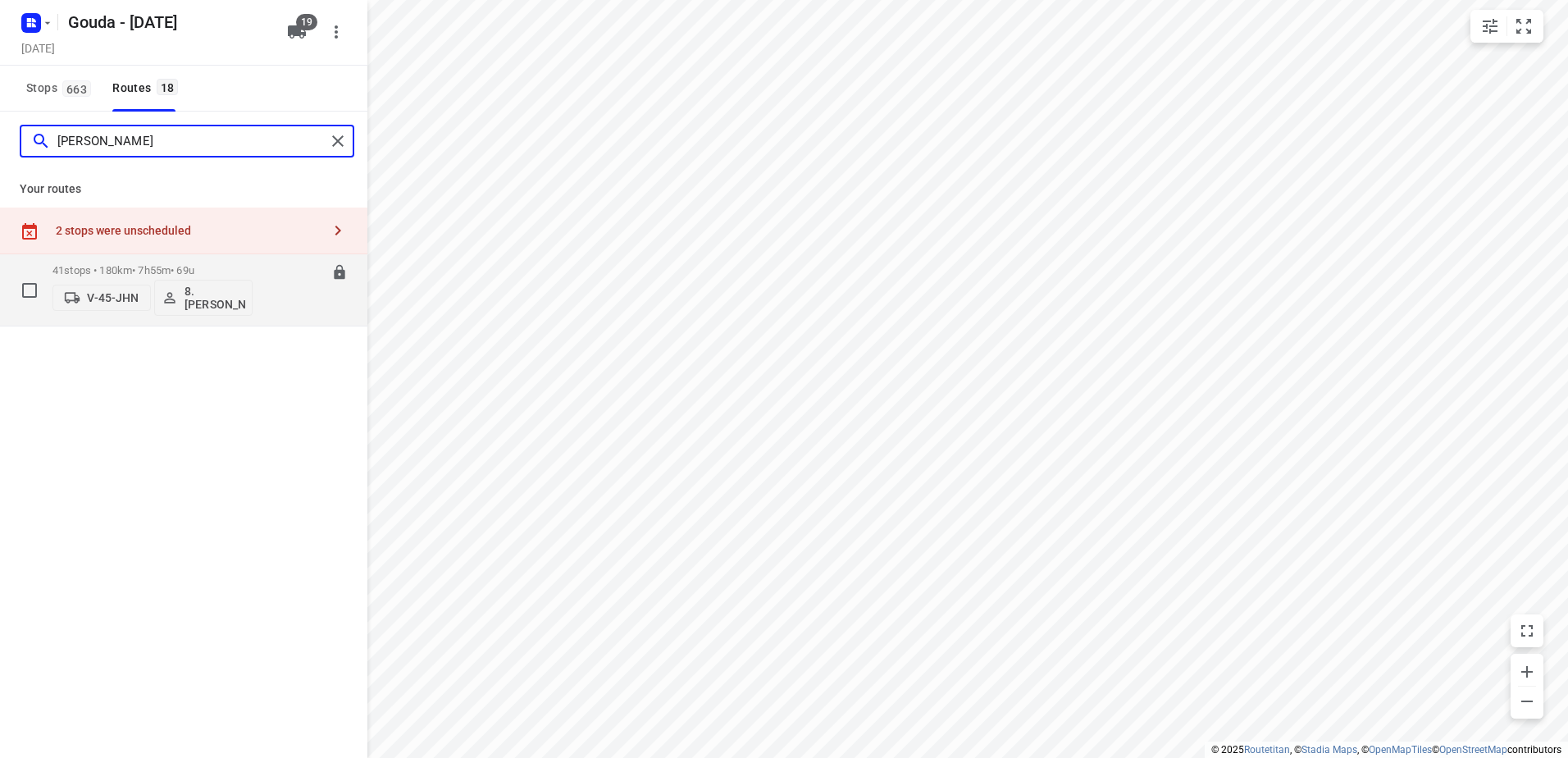
type input "brian"
click at [114, 266] on p "41 stops • 180km • 7h55m • 69u" at bounding box center [153, 269] width 200 height 12
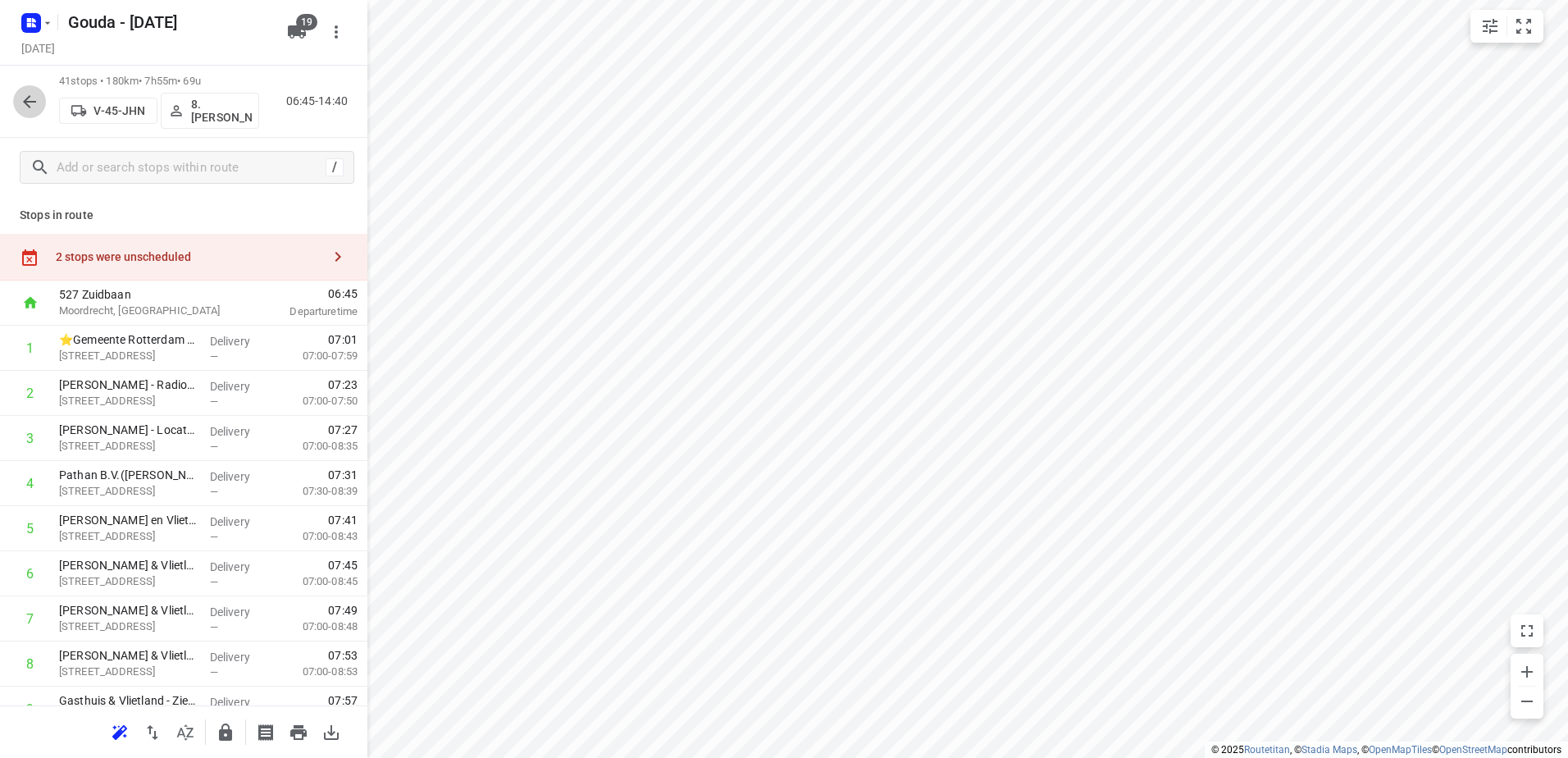
click at [37, 103] on icon "button" at bounding box center [28, 101] width 19 height 19
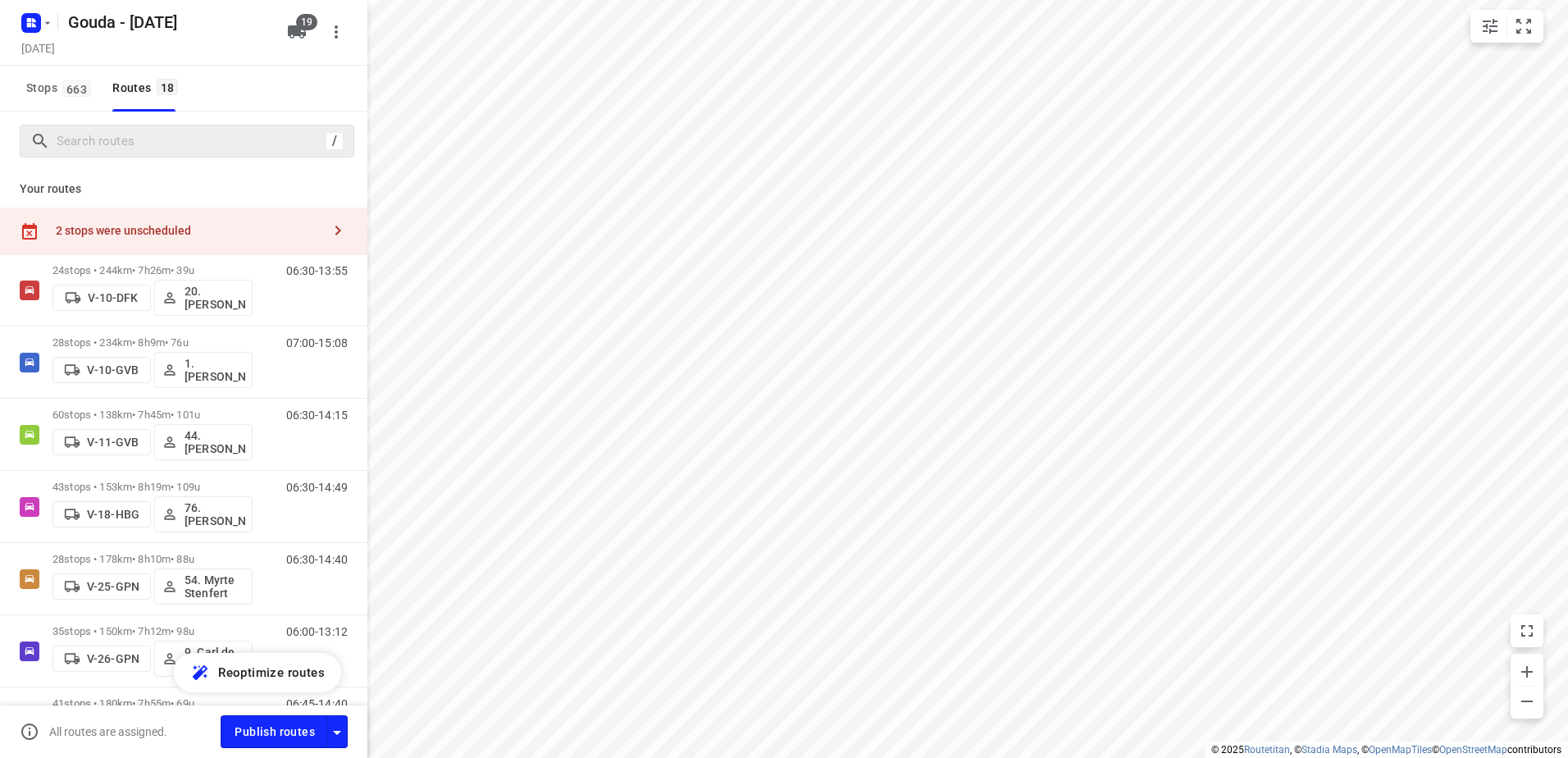
drag, startPoint x: 110, startPoint y: 154, endPoint x: 120, endPoint y: 141, distance: 16.4
click at [110, 153] on div "/" at bounding box center [187, 141] width 335 height 33
click at [120, 141] on input "Search routes" at bounding box center [190, 141] width 267 height 26
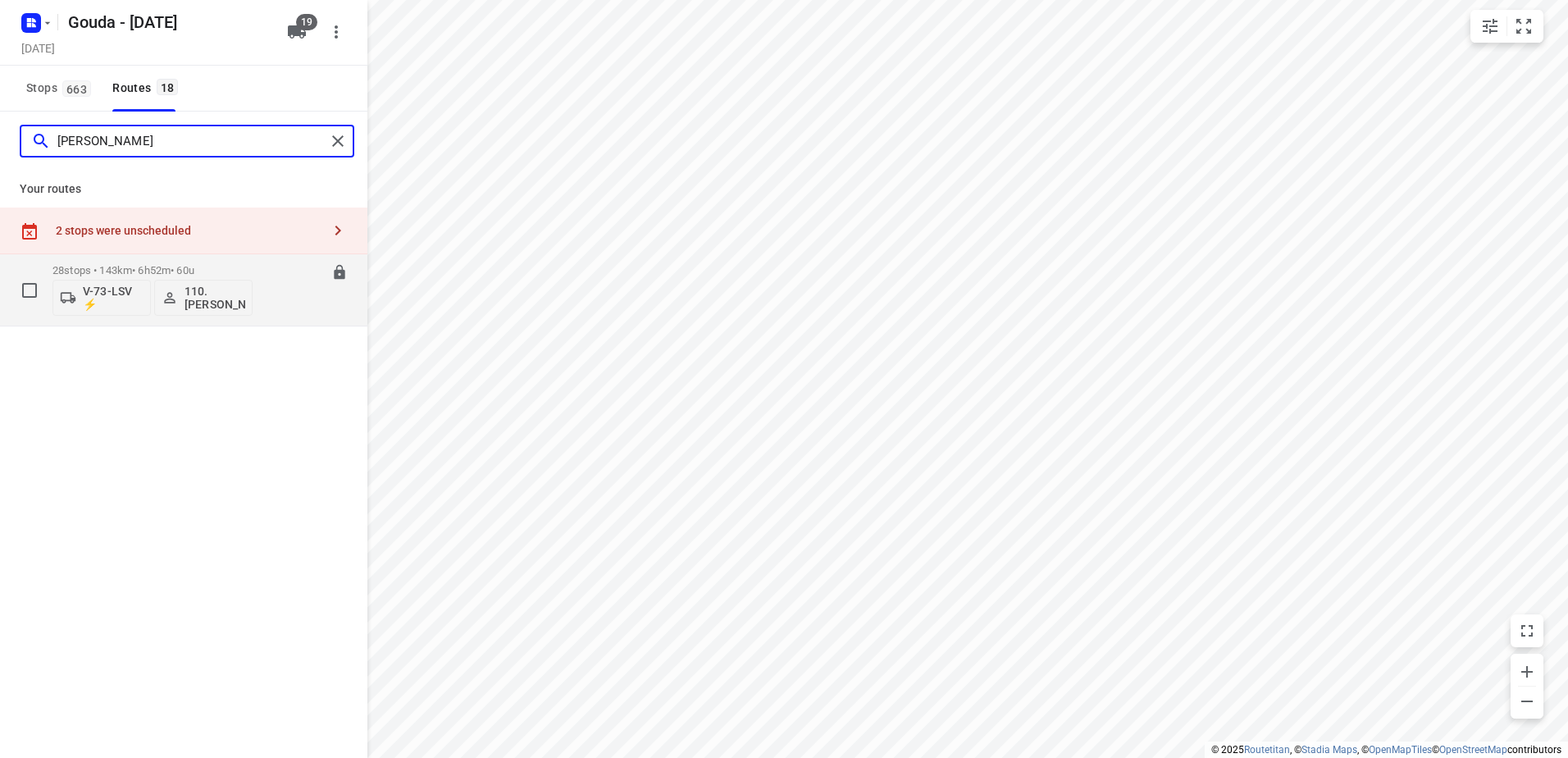
type input "lucas"
click at [197, 268] on p "28 stops • 143km • 6h52m • 60u" at bounding box center [153, 269] width 200 height 12
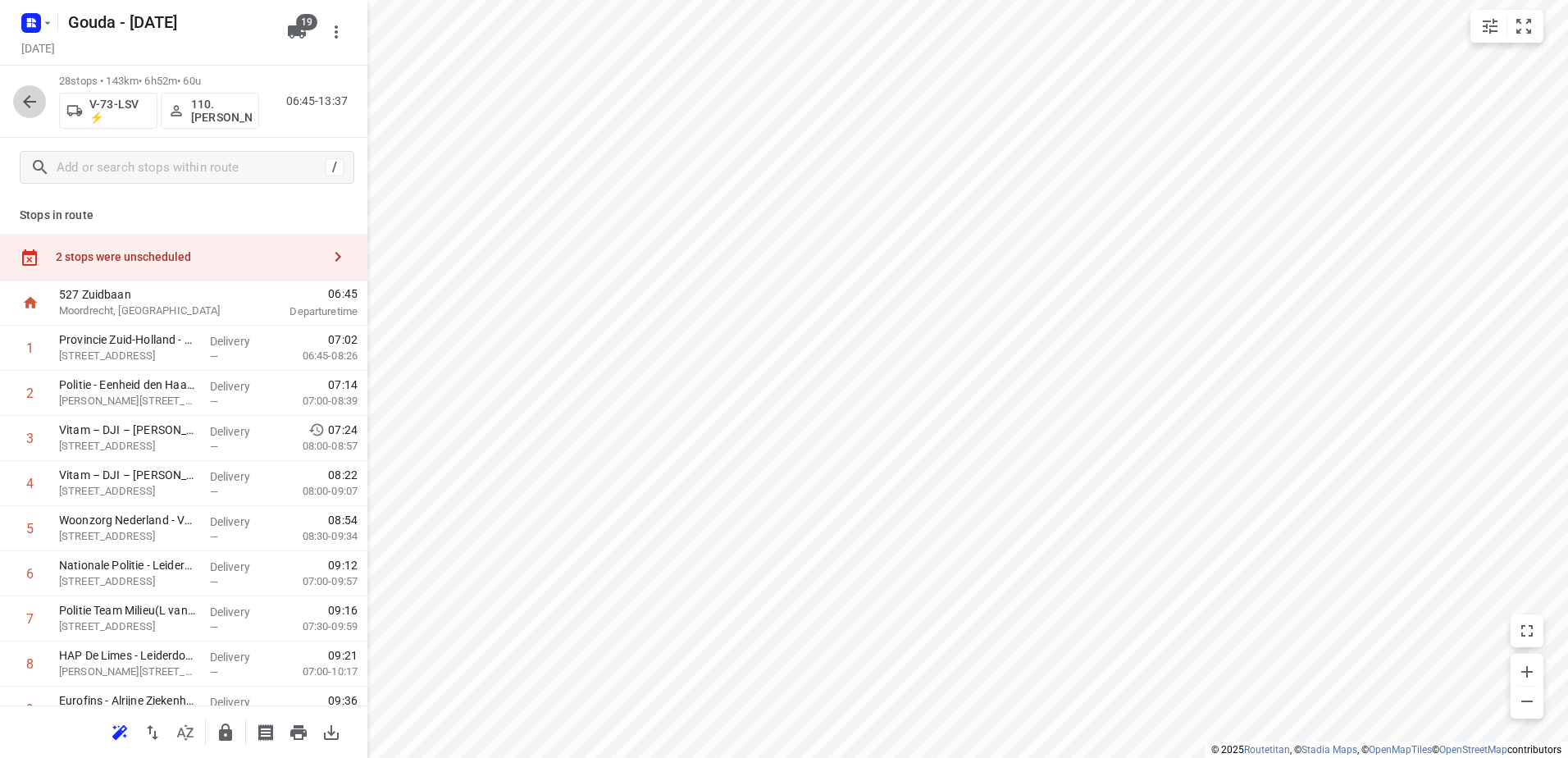
click at [37, 102] on icon "button" at bounding box center [28, 101] width 19 height 19
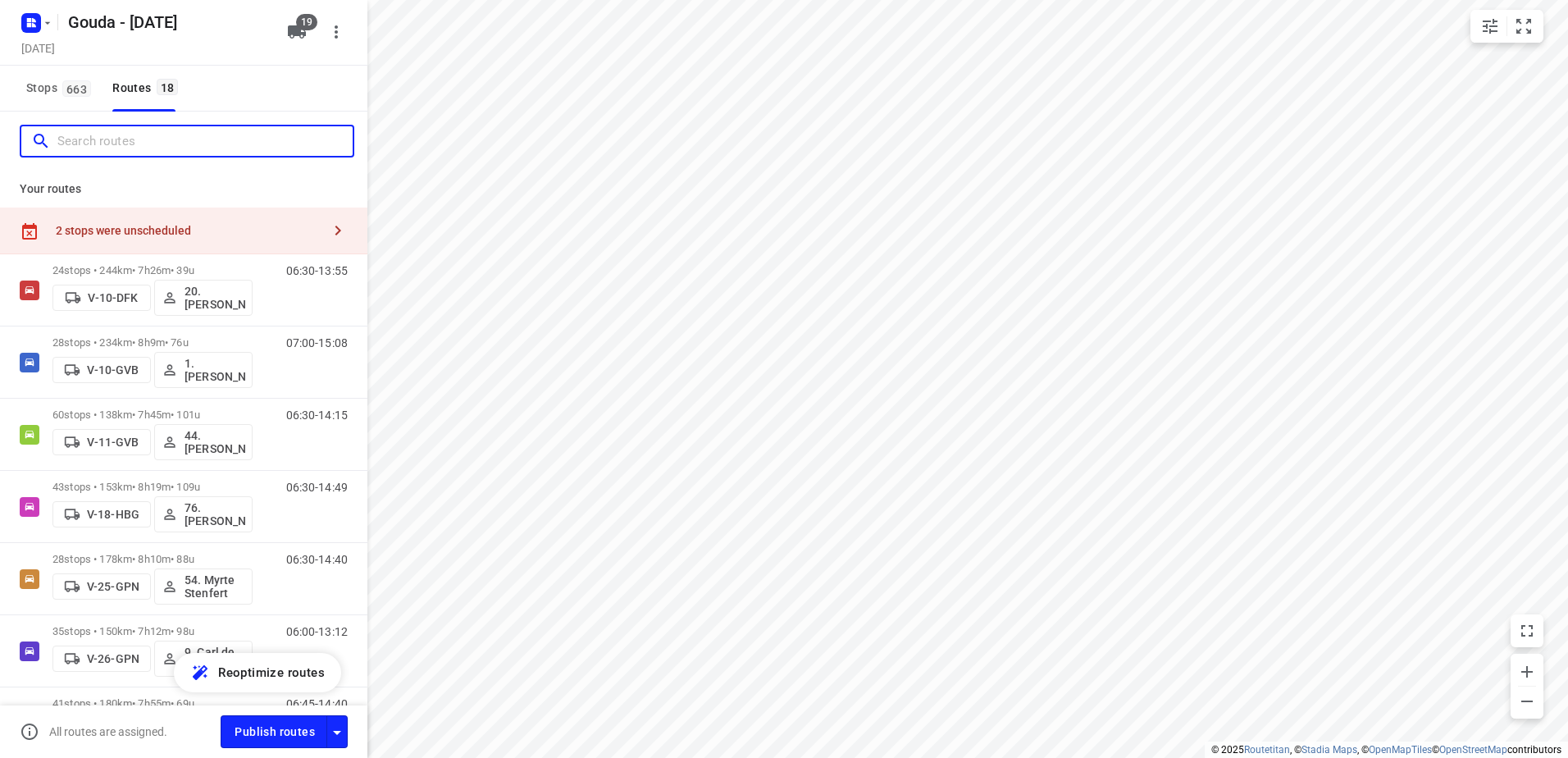
click at [122, 147] on input "Search routes" at bounding box center [204, 141] width 295 height 26
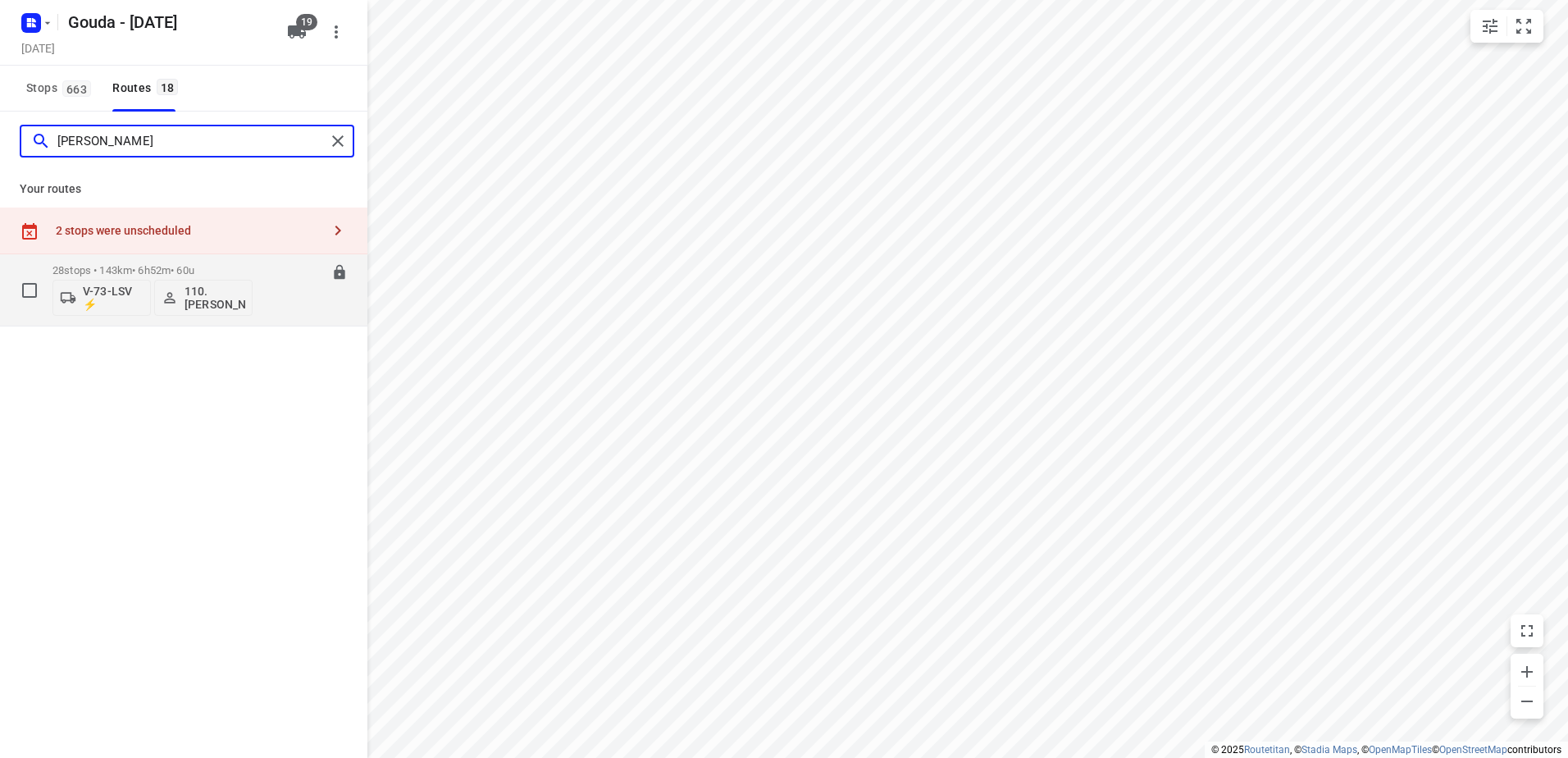
type input "lucas"
click at [181, 266] on p "28 stops • 143km • 6h52m • 60u" at bounding box center [153, 269] width 200 height 12
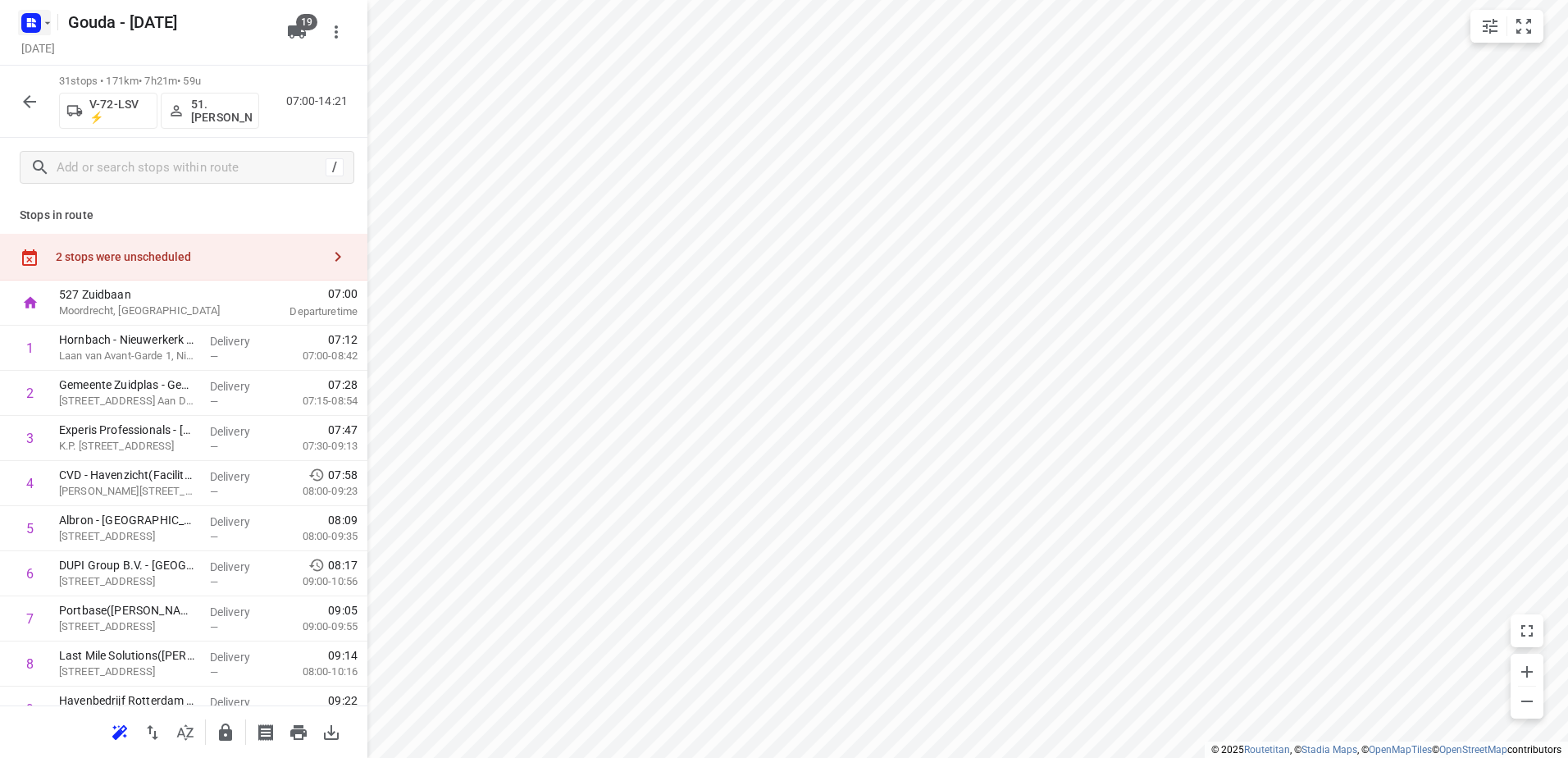
click at [51, 27] on icon "button" at bounding box center [48, 23] width 13 height 13
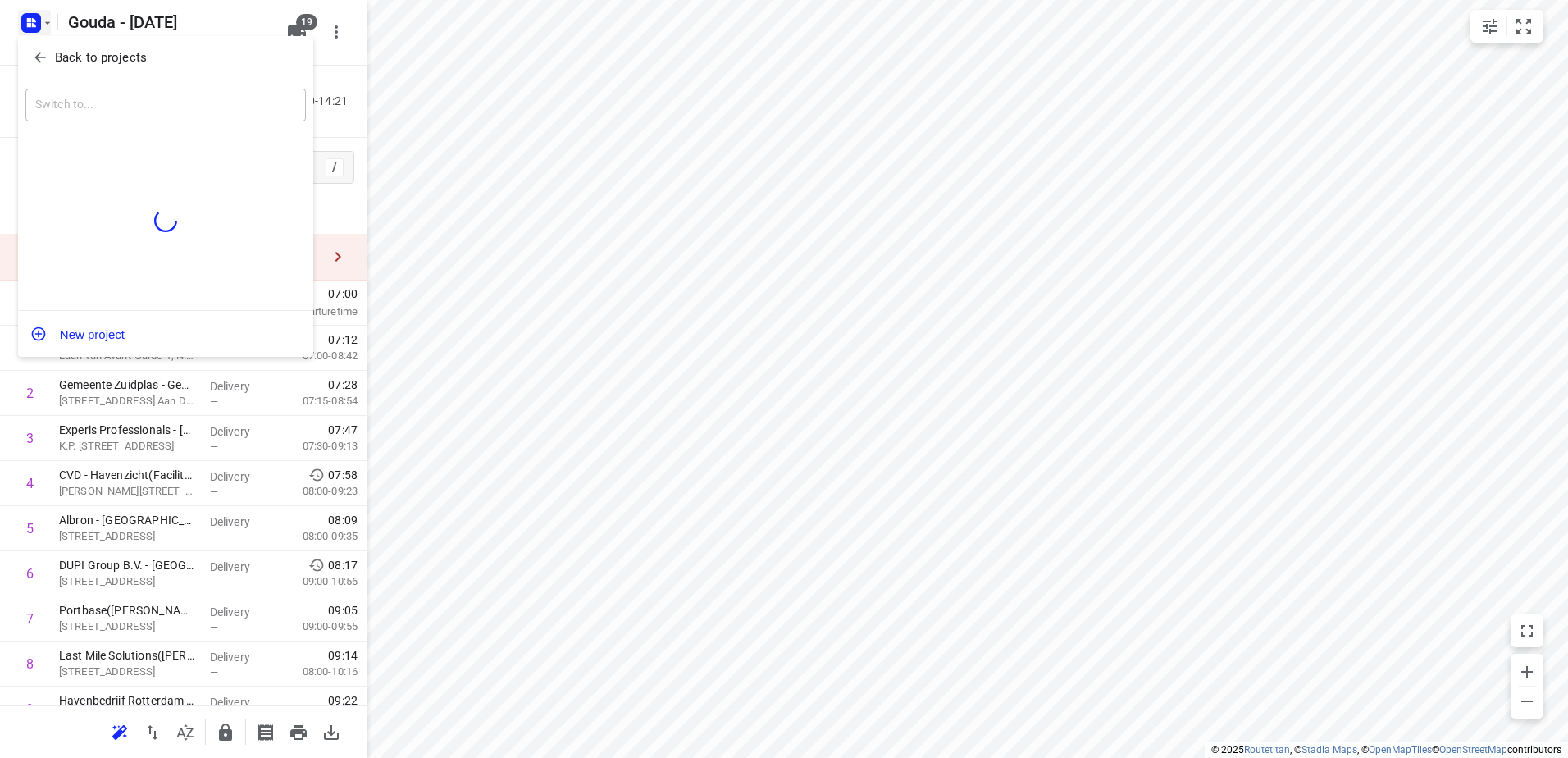
click at [96, 51] on p "Back to projects" at bounding box center [101, 58] width 92 height 19
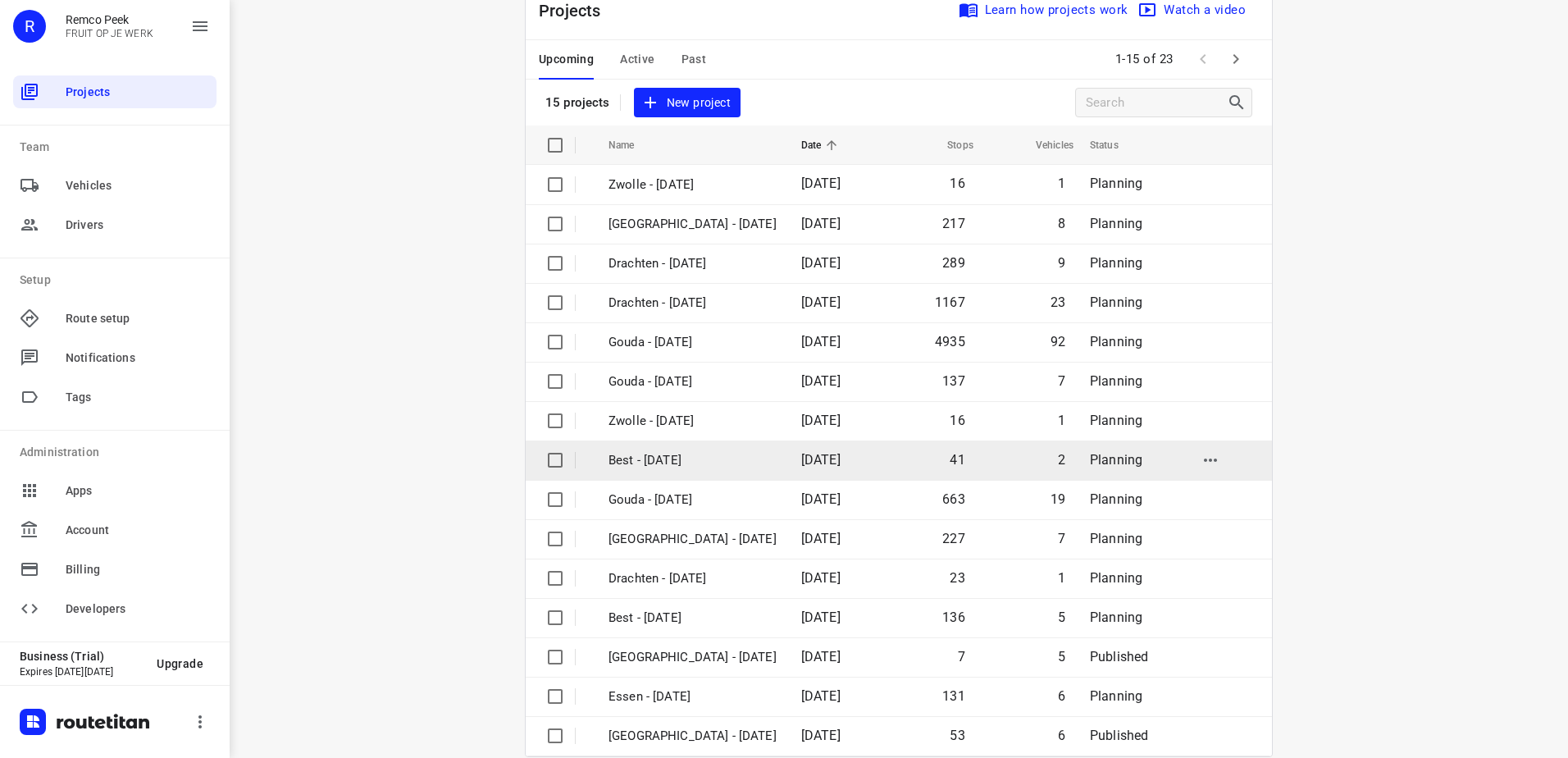
scroll to position [72, 0]
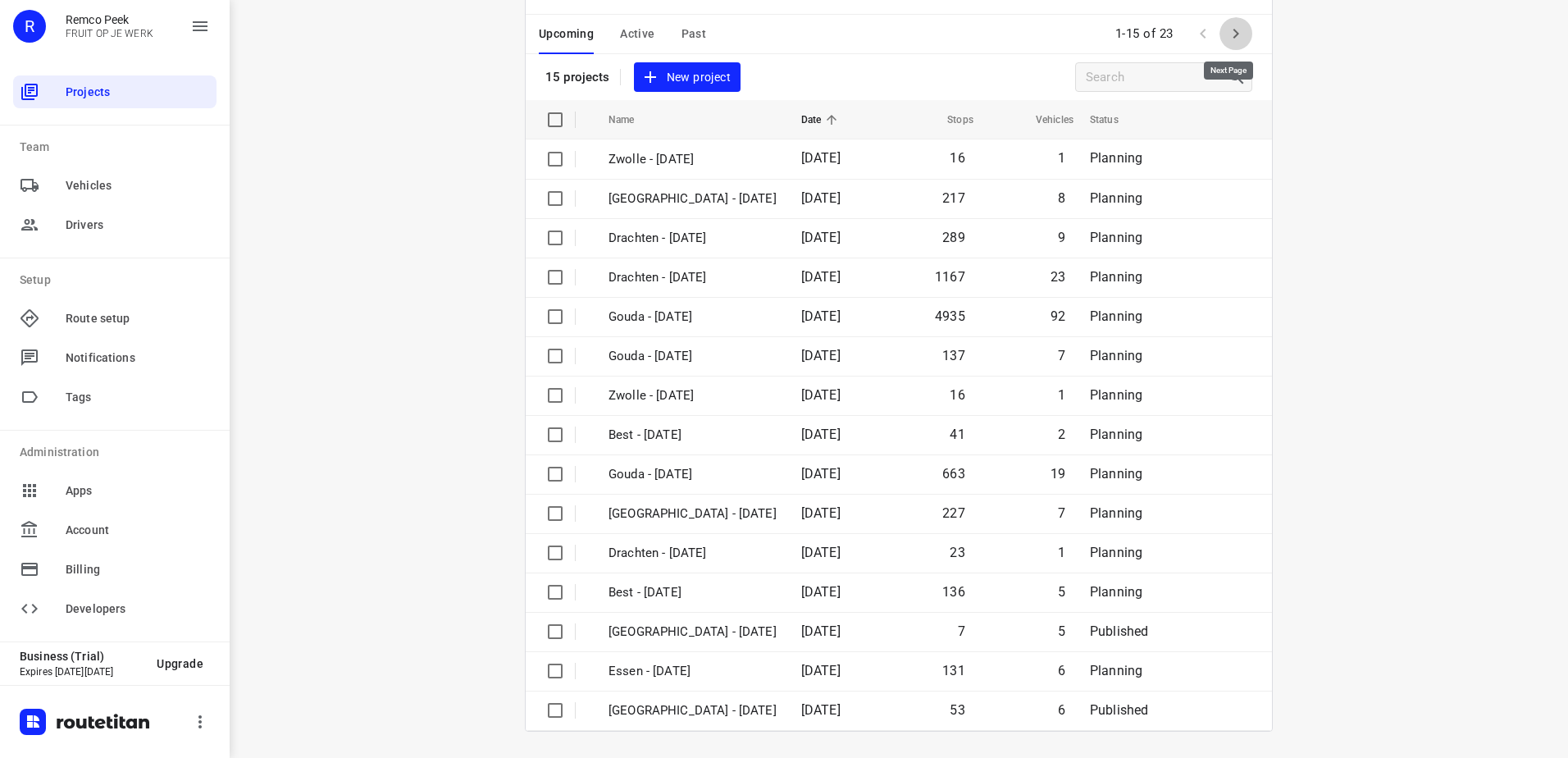
click at [1230, 34] on icon "button" at bounding box center [1235, 33] width 19 height 19
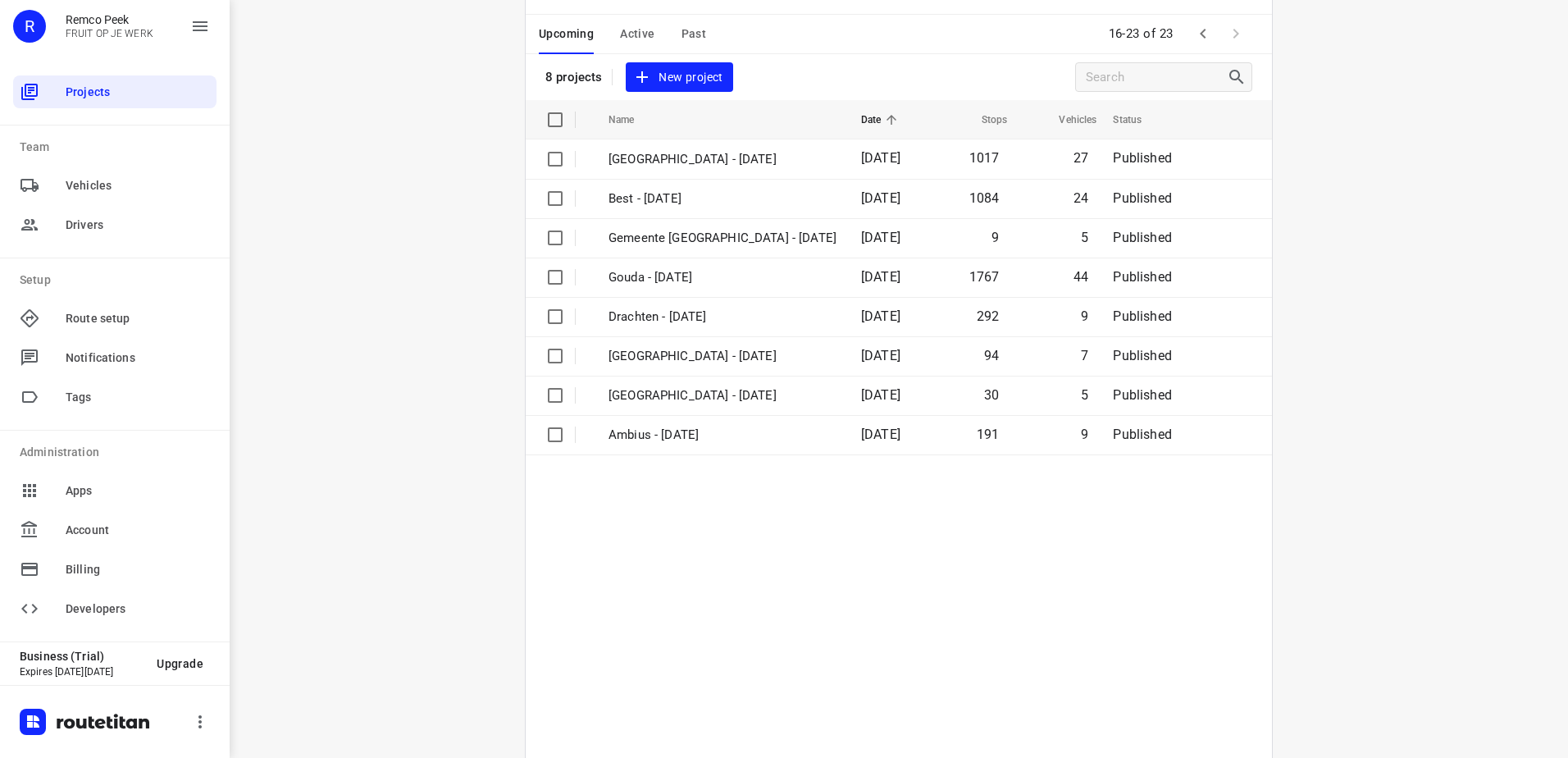
scroll to position [0, 0]
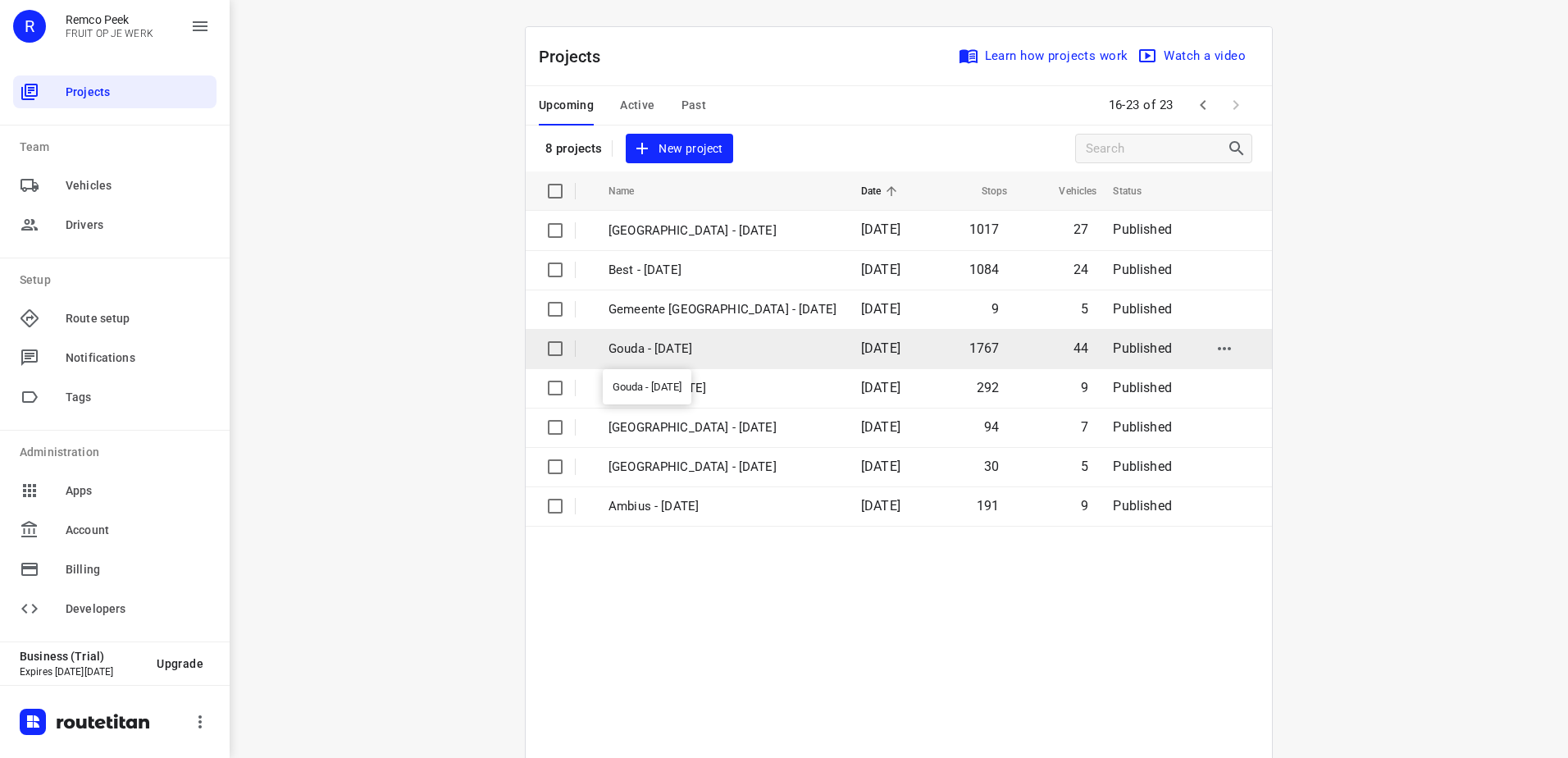
click at [794, 354] on p "Gouda - Wednesday" at bounding box center [722, 348] width 228 height 19
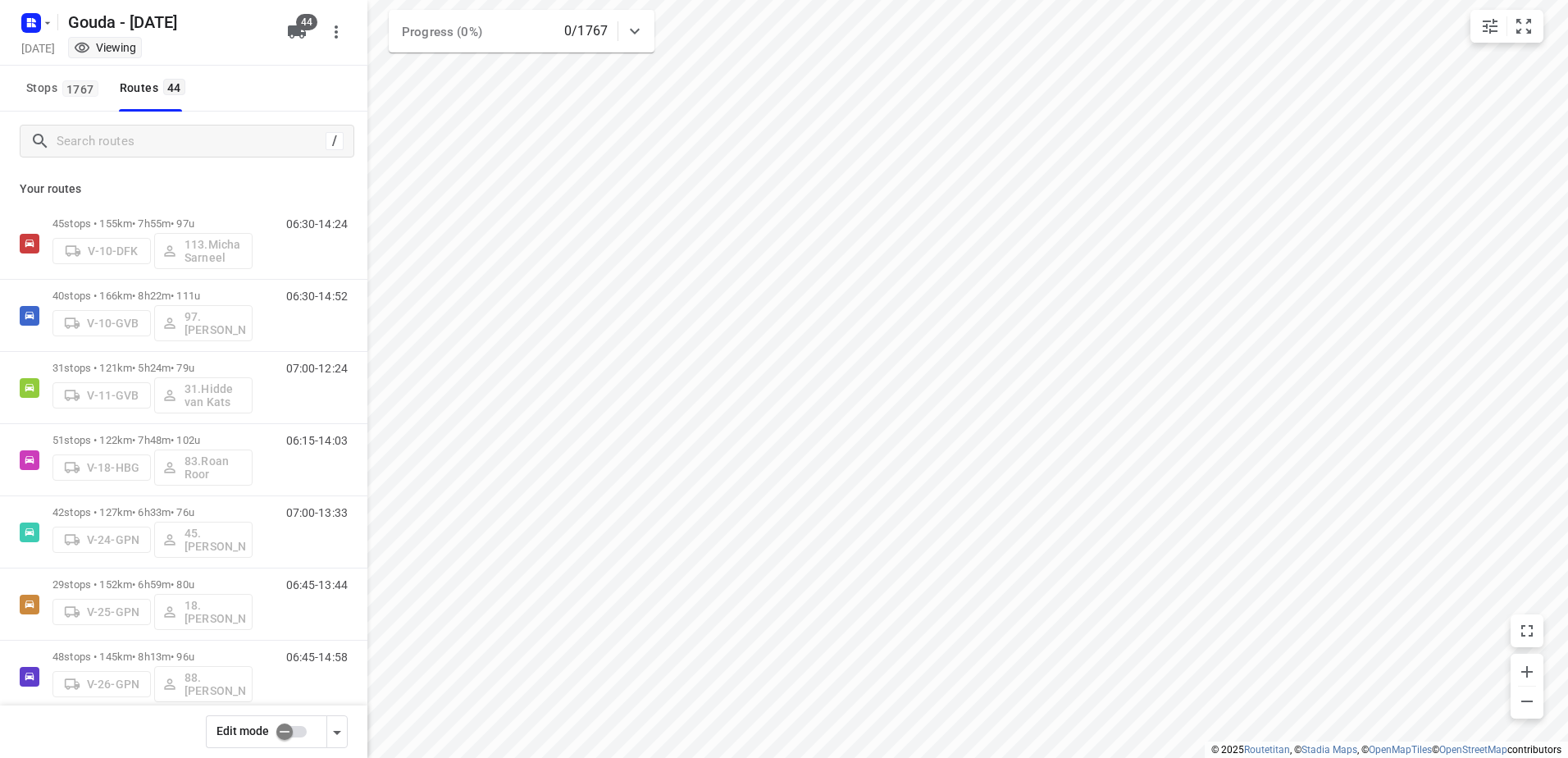
type input "distance"
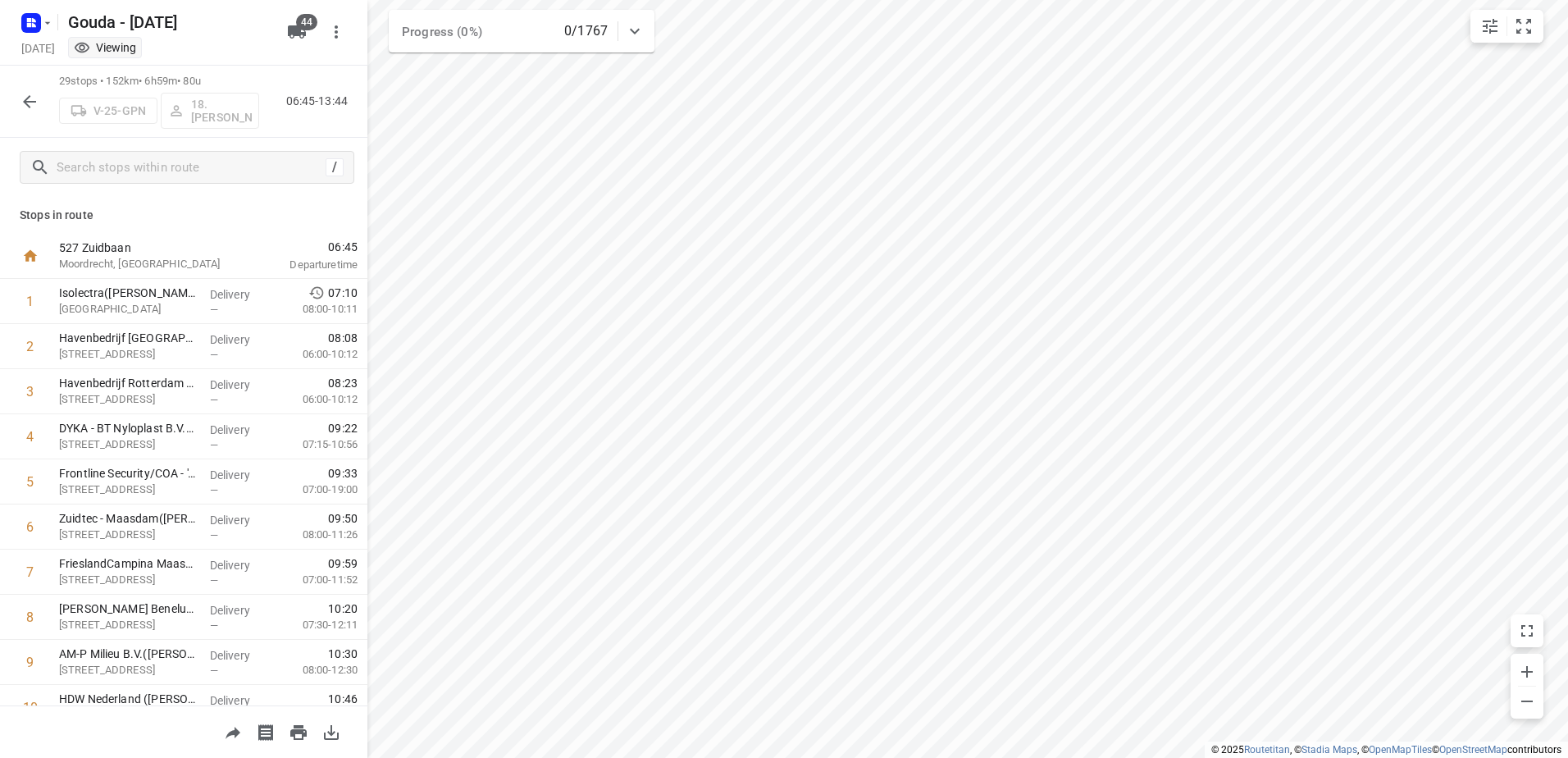
click at [28, 97] on icon "button" at bounding box center [29, 102] width 13 height 13
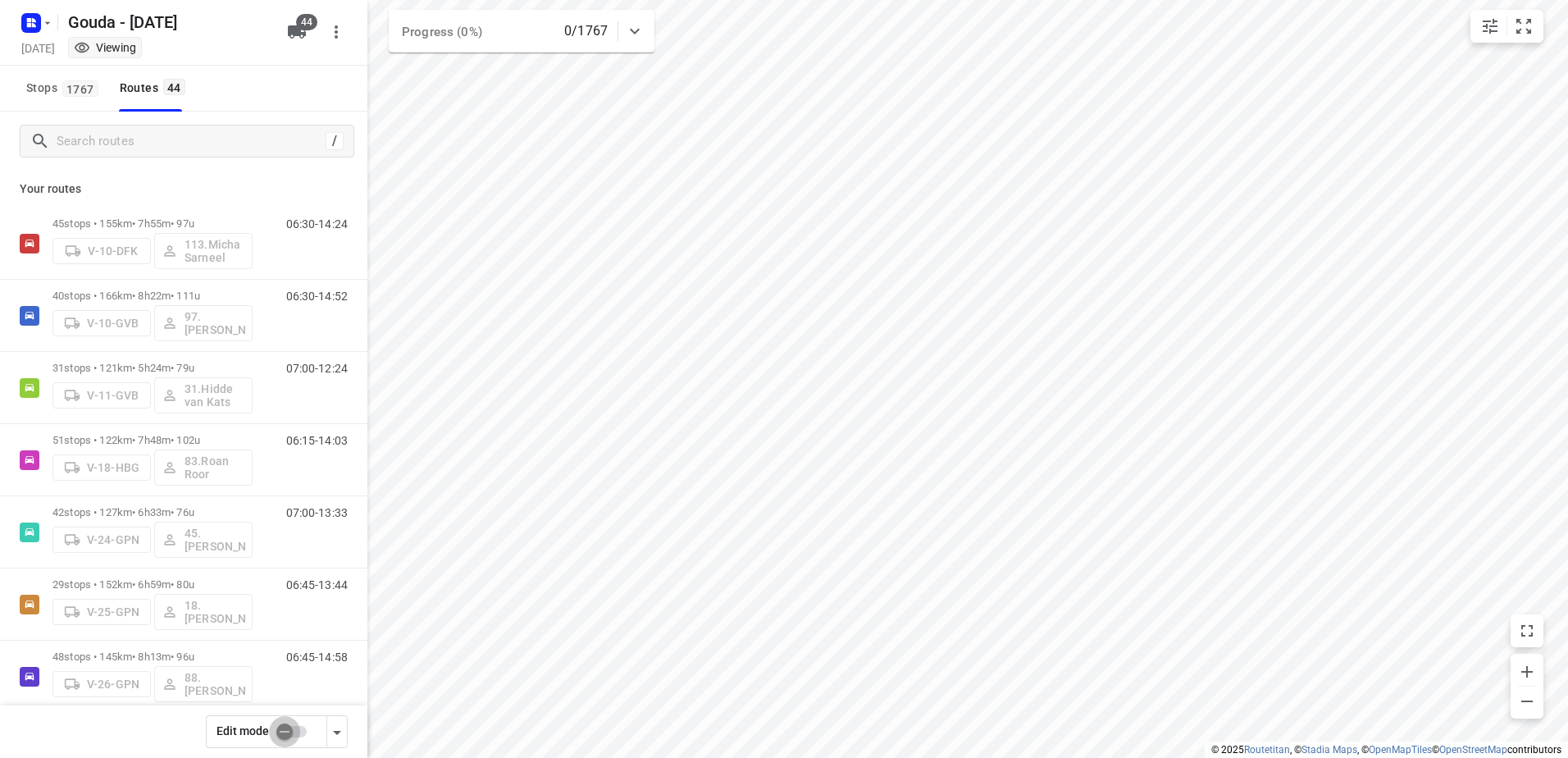
click at [294, 740] on input "checkbox" at bounding box center [285, 731] width 94 height 31
checkbox input "false"
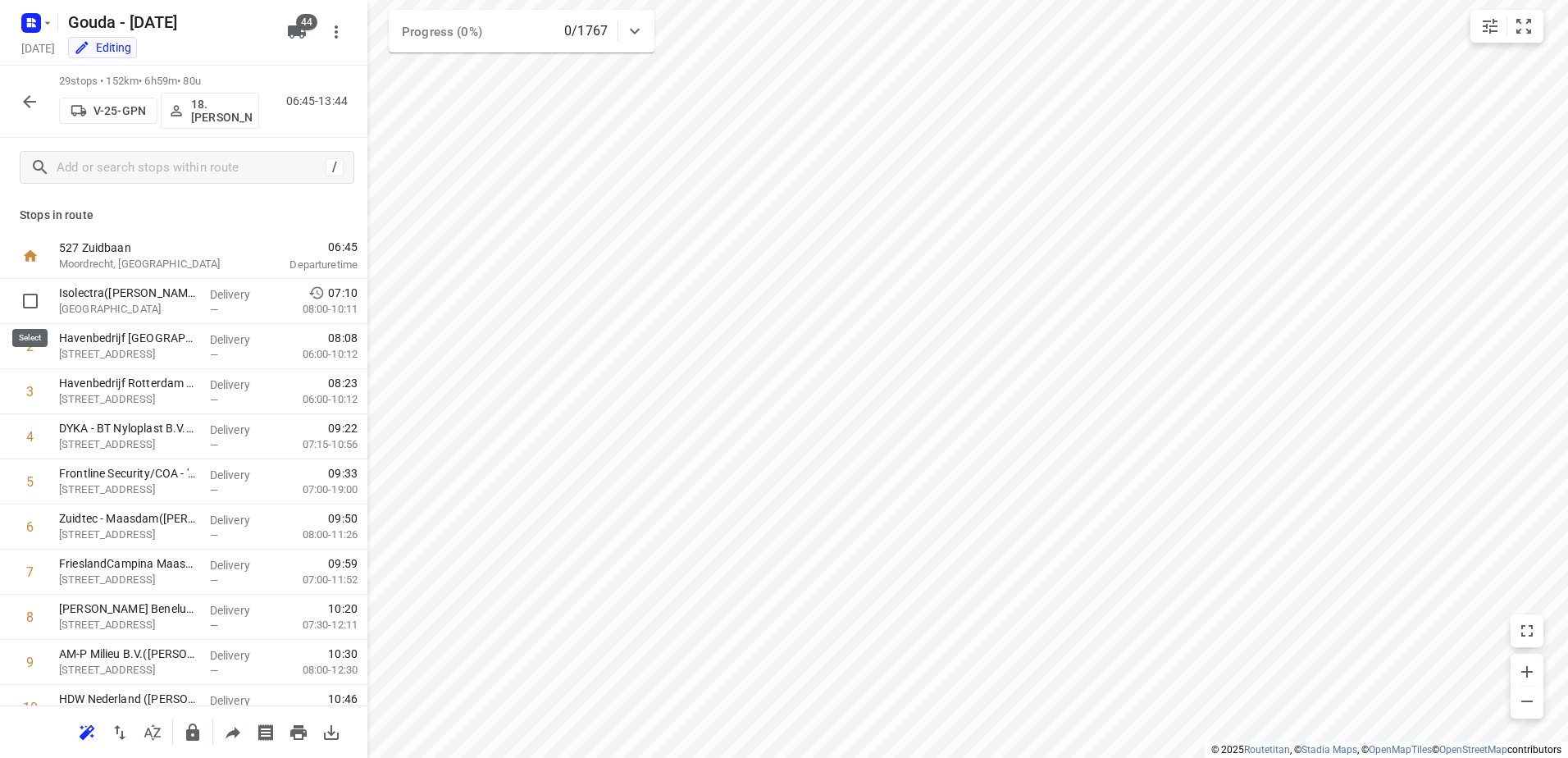
click at [37, 300] on input "checkbox" at bounding box center [30, 301] width 33 height 33
checkbox input "true"
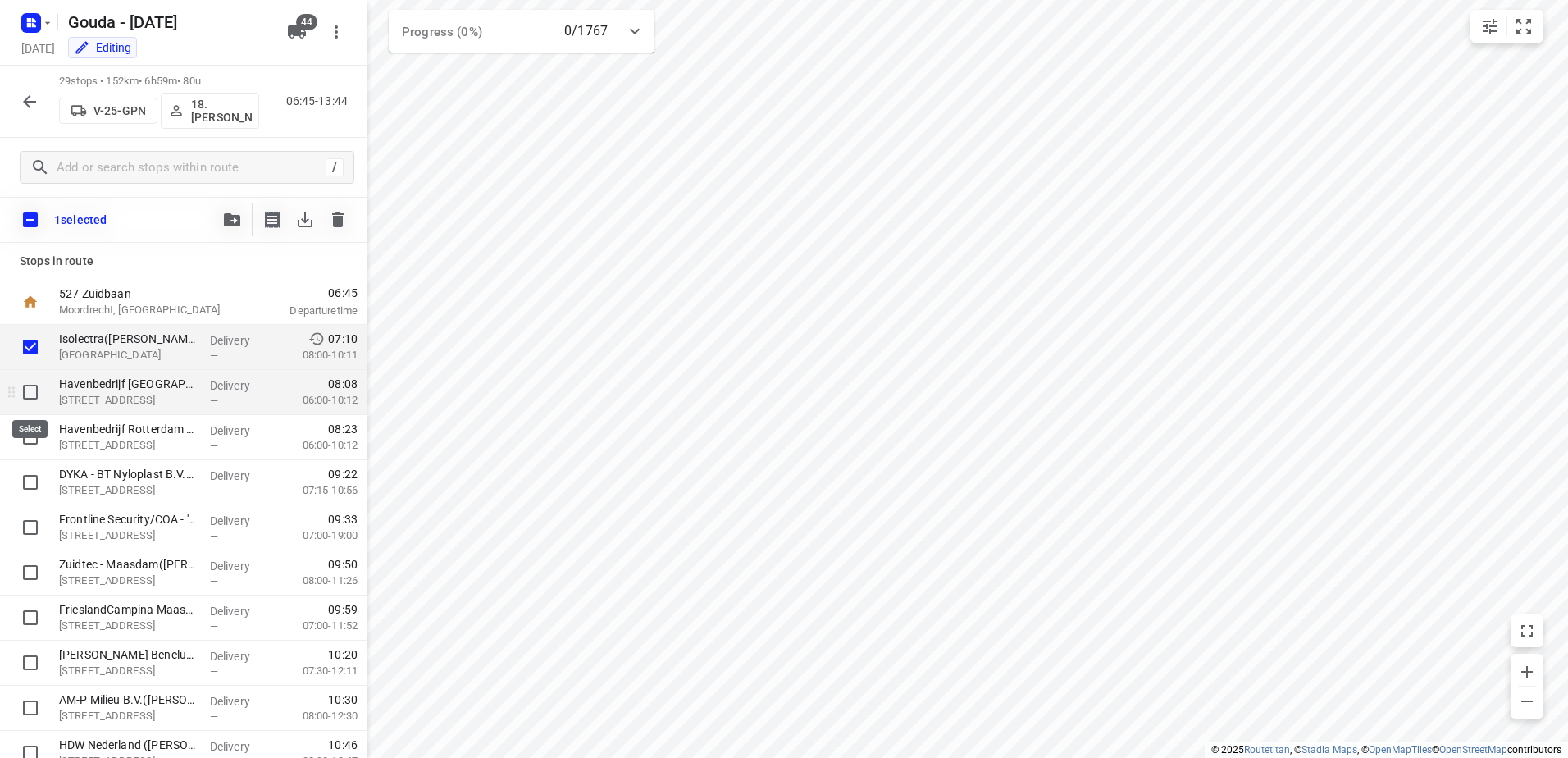
drag, startPoint x: 28, startPoint y: 384, endPoint x: 36, endPoint y: 423, distance: 39.8
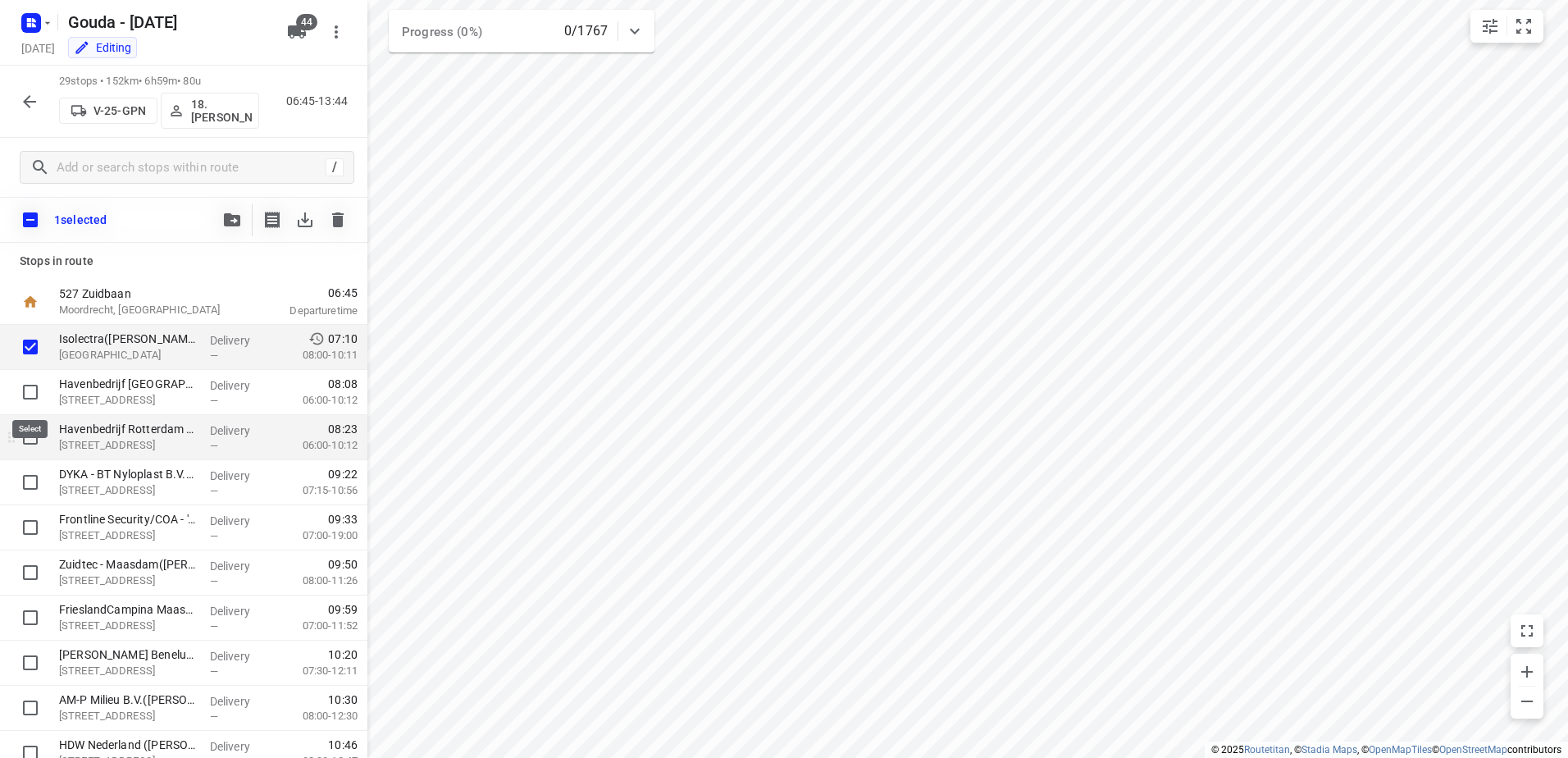
click at [28, 386] on input "checkbox" at bounding box center [30, 392] width 33 height 33
checkbox input "true"
click at [26, 436] on input "checkbox" at bounding box center [30, 437] width 33 height 33
checkbox input "true"
click at [234, 214] on icon "button" at bounding box center [233, 220] width 17 height 13
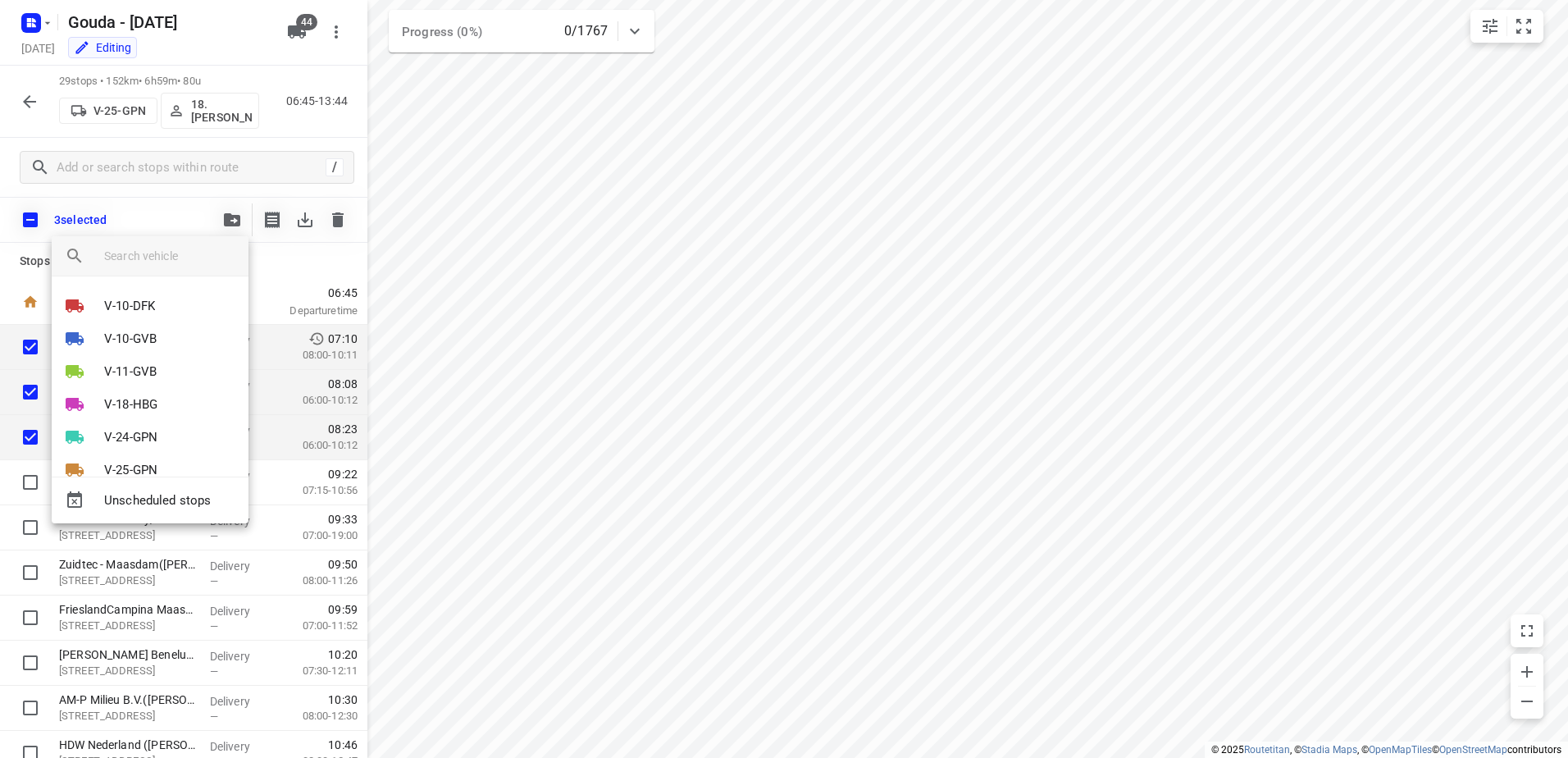
click at [174, 281] on div "V-10-DFK V-10-GVB V-11-GVB V-18-HBG V-24-GPN V-25-GPN V-26-GPN V-38-DDK V-39-DD…" at bounding box center [150, 377] width 197 height 200
click at [175, 261] on input "search vehicle" at bounding box center [169, 255] width 131 height 25
click at [776, 450] on div at bounding box center [784, 379] width 1568 height 758
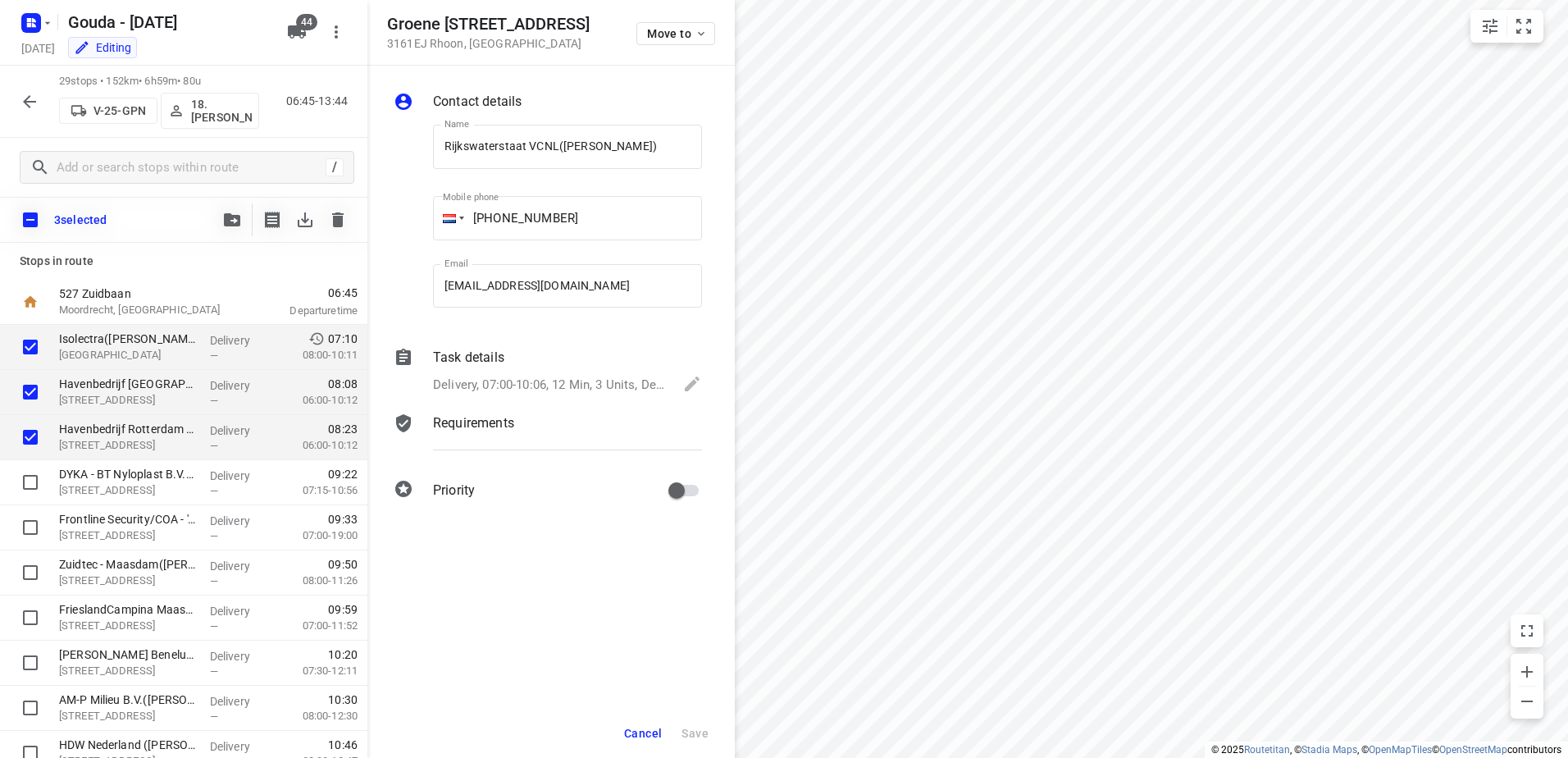
click at [233, 217] on icon "button" at bounding box center [233, 220] width 17 height 13
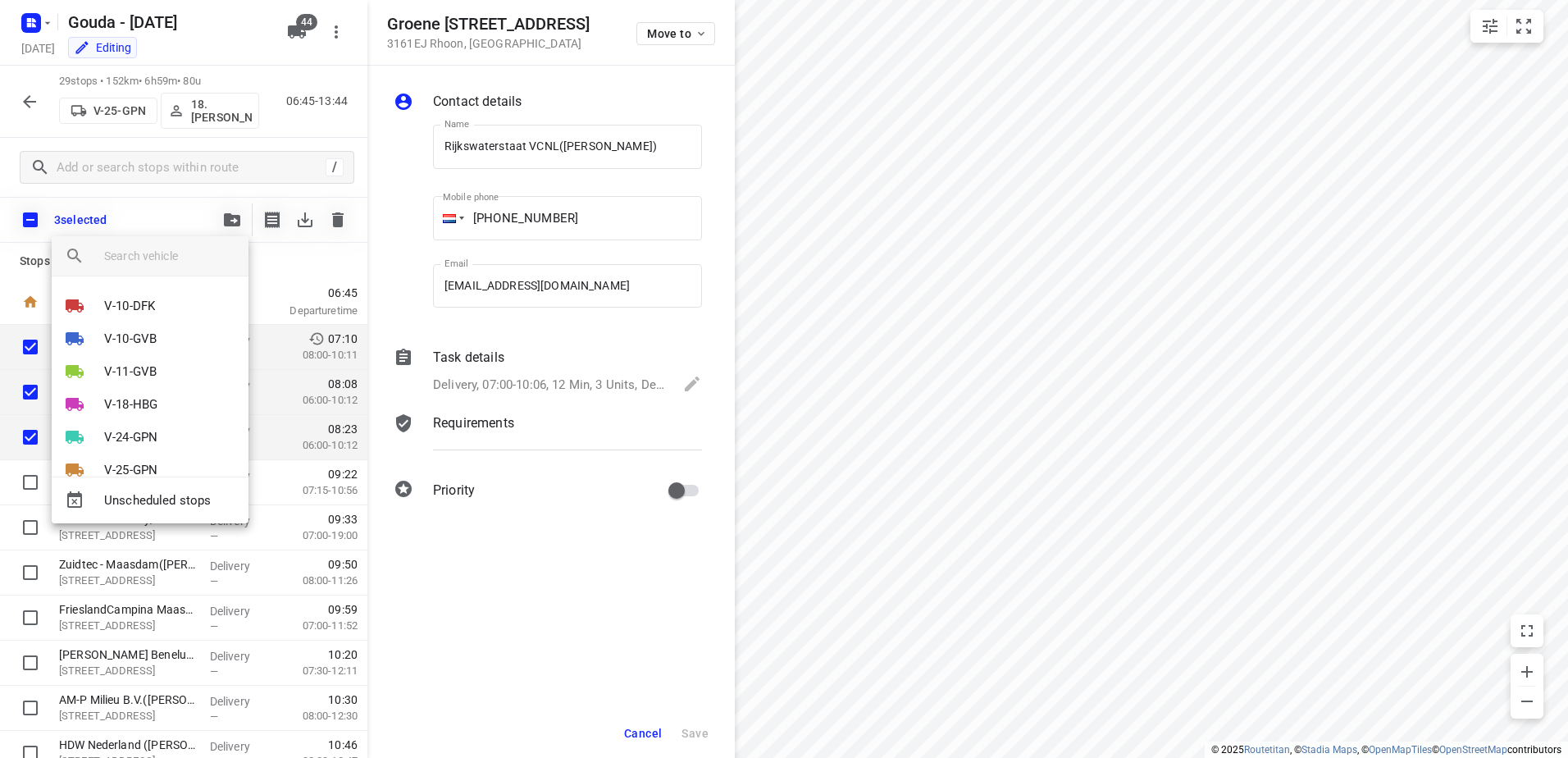
click at [182, 255] on input "search vehicle" at bounding box center [169, 255] width 131 height 25
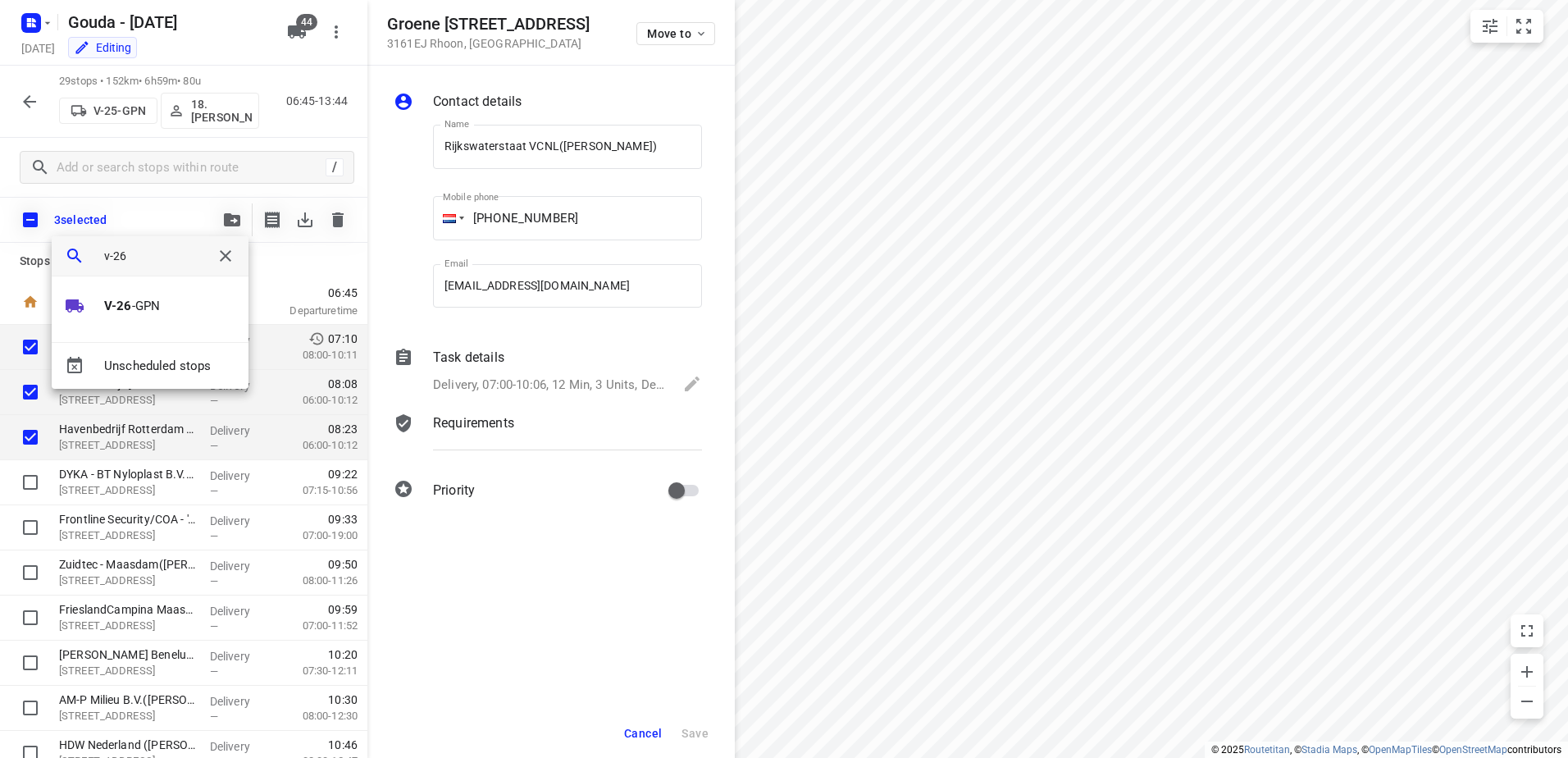
type input "v-26"
click at [193, 288] on div "V-26 -GPN" at bounding box center [150, 309] width 197 height 65
click at [185, 311] on li "V-26 -GPN" at bounding box center [150, 306] width 197 height 33
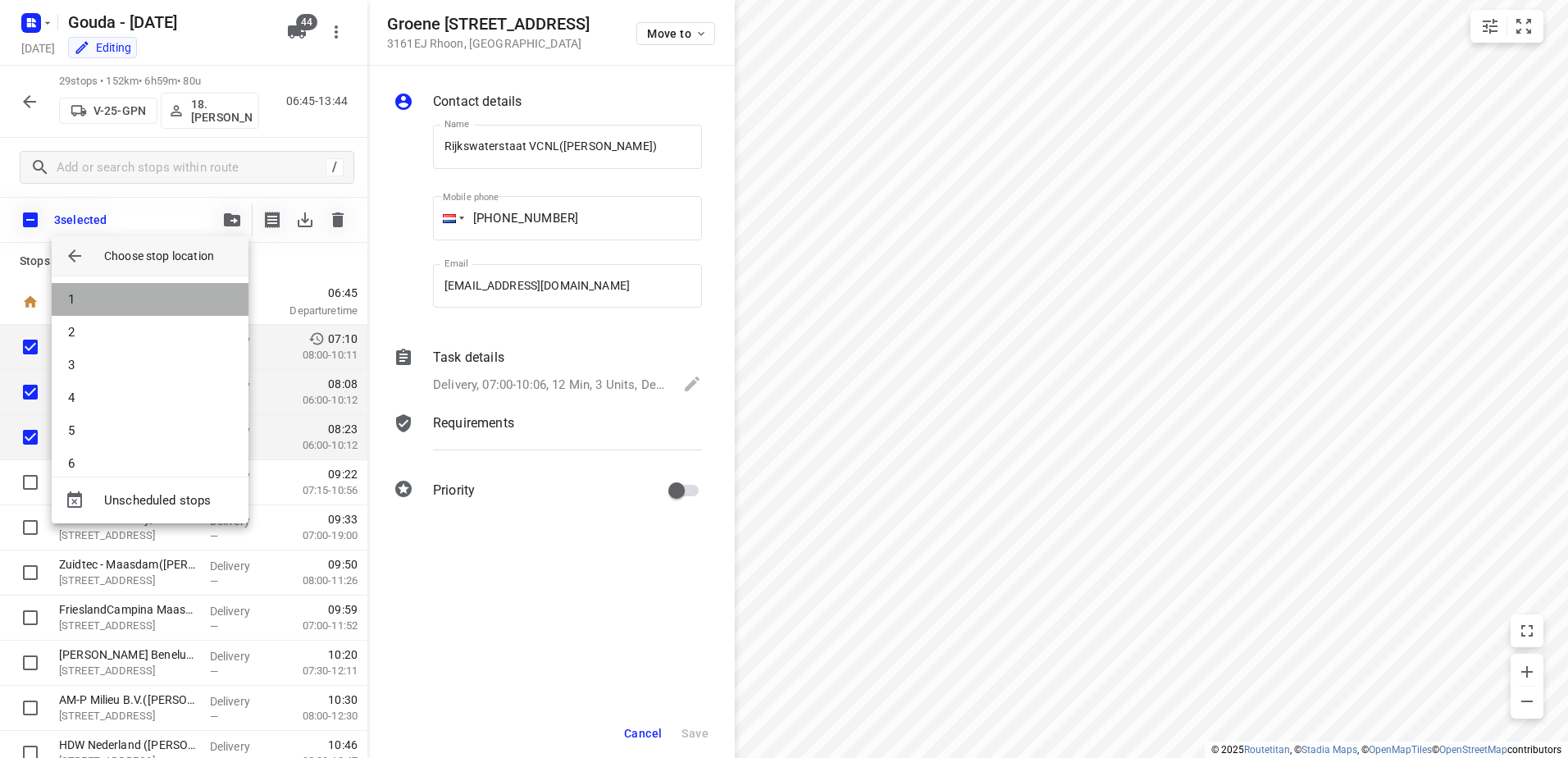
click at [166, 299] on li "1" at bounding box center [150, 300] width 197 height 33
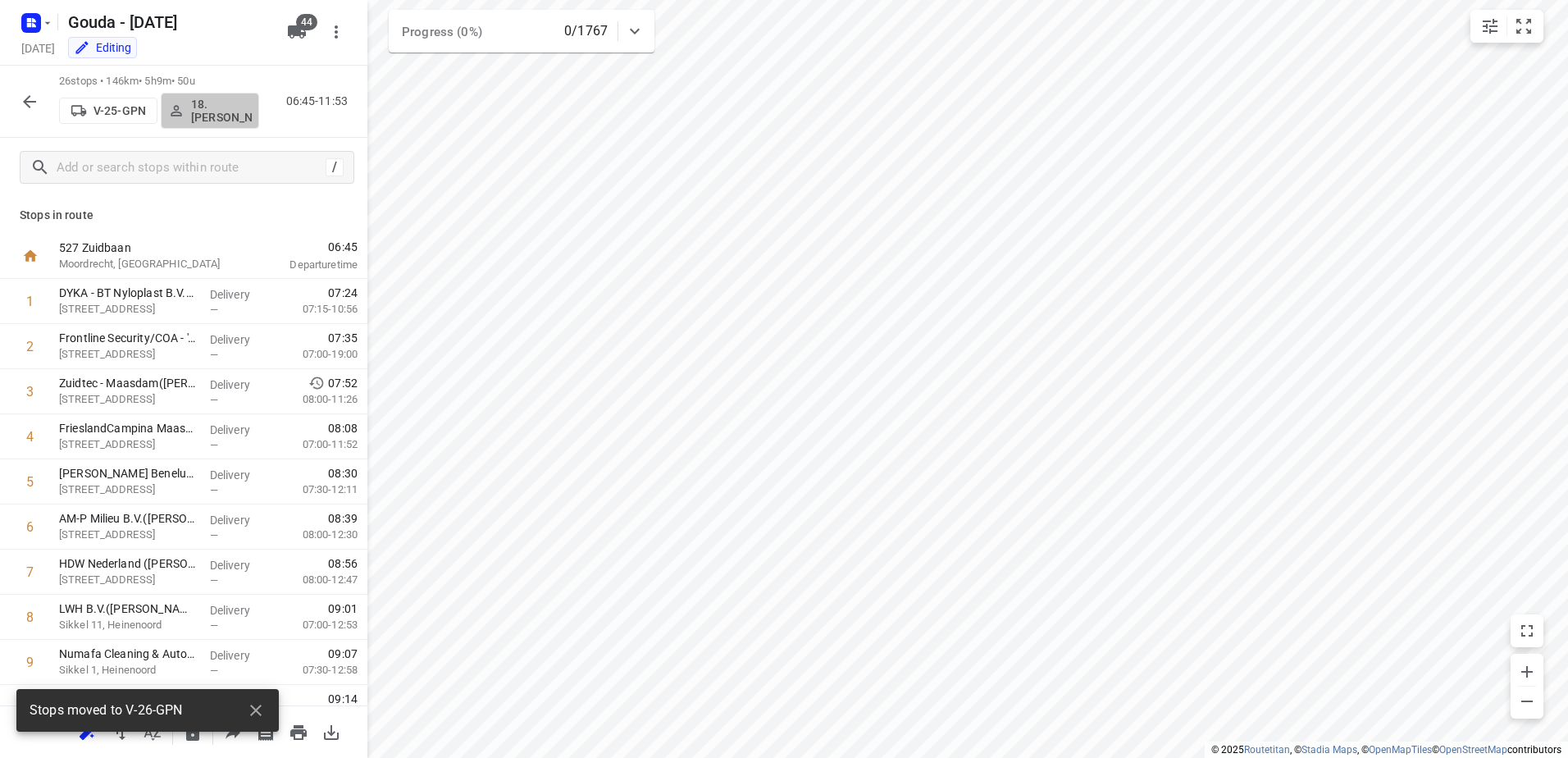
click at [200, 114] on p "18.Maarten Smit" at bounding box center [222, 110] width 61 height 27
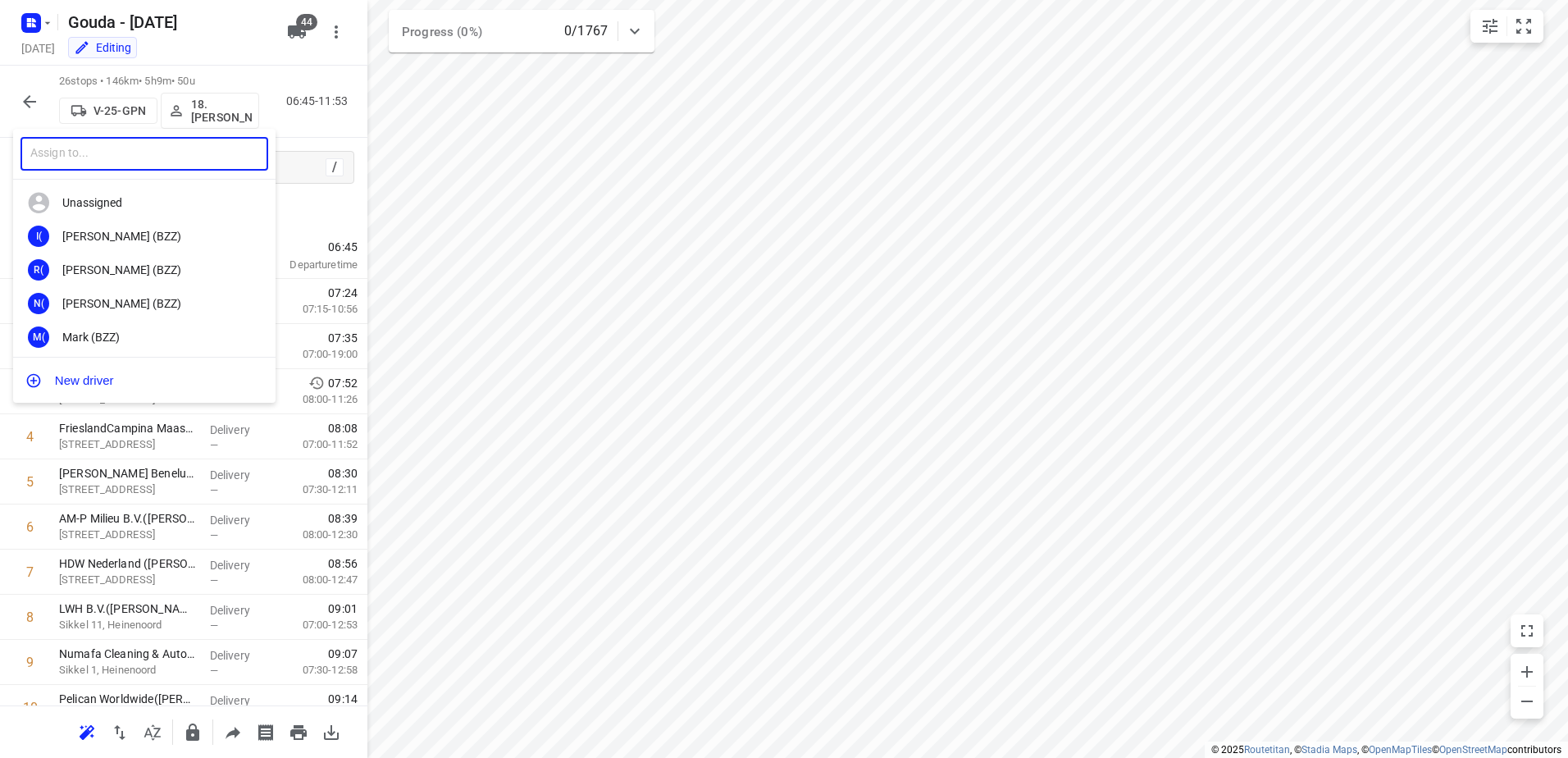
click at [191, 141] on input "text" at bounding box center [144, 153] width 248 height 34
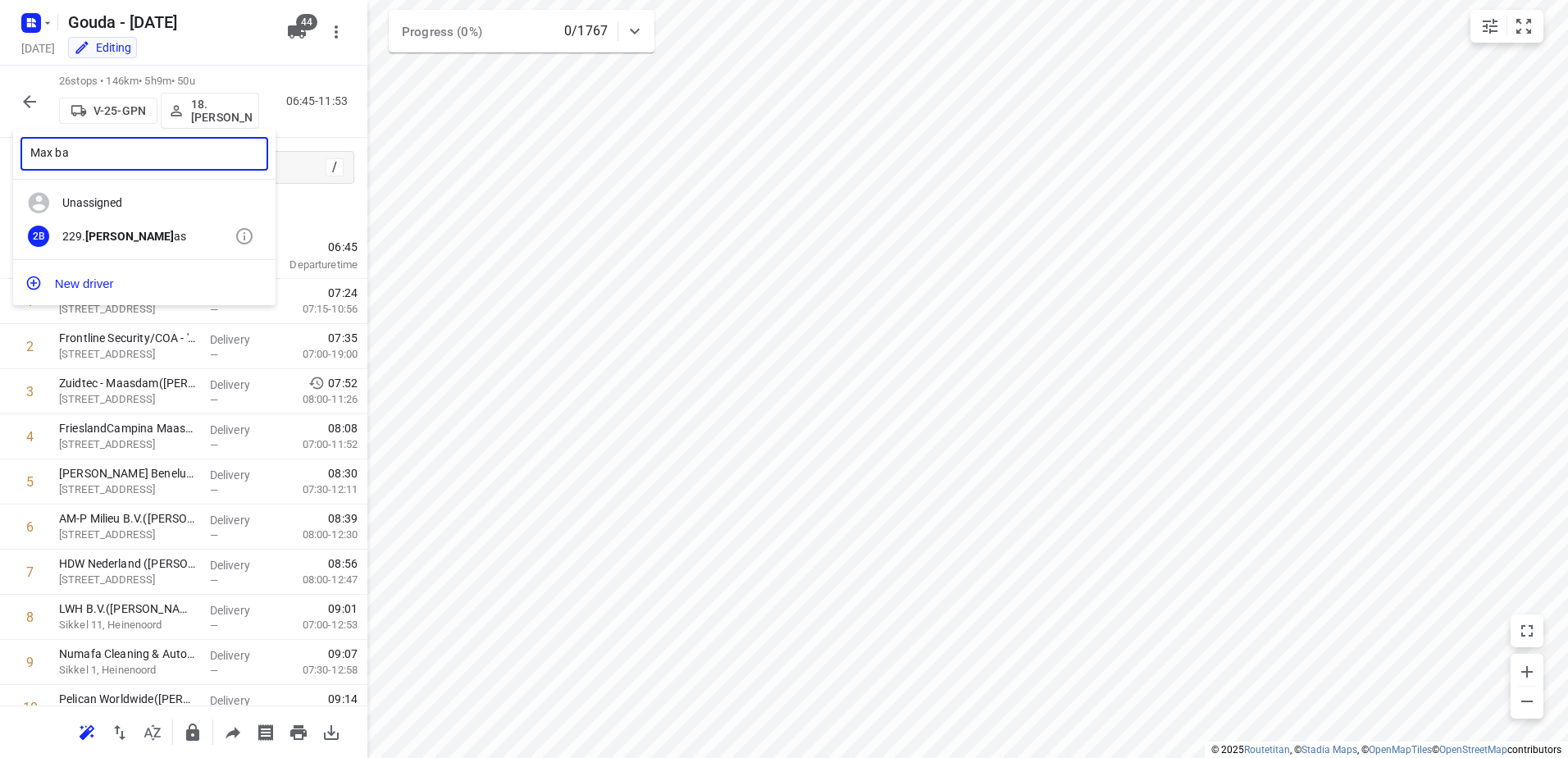
type input "Max ba"
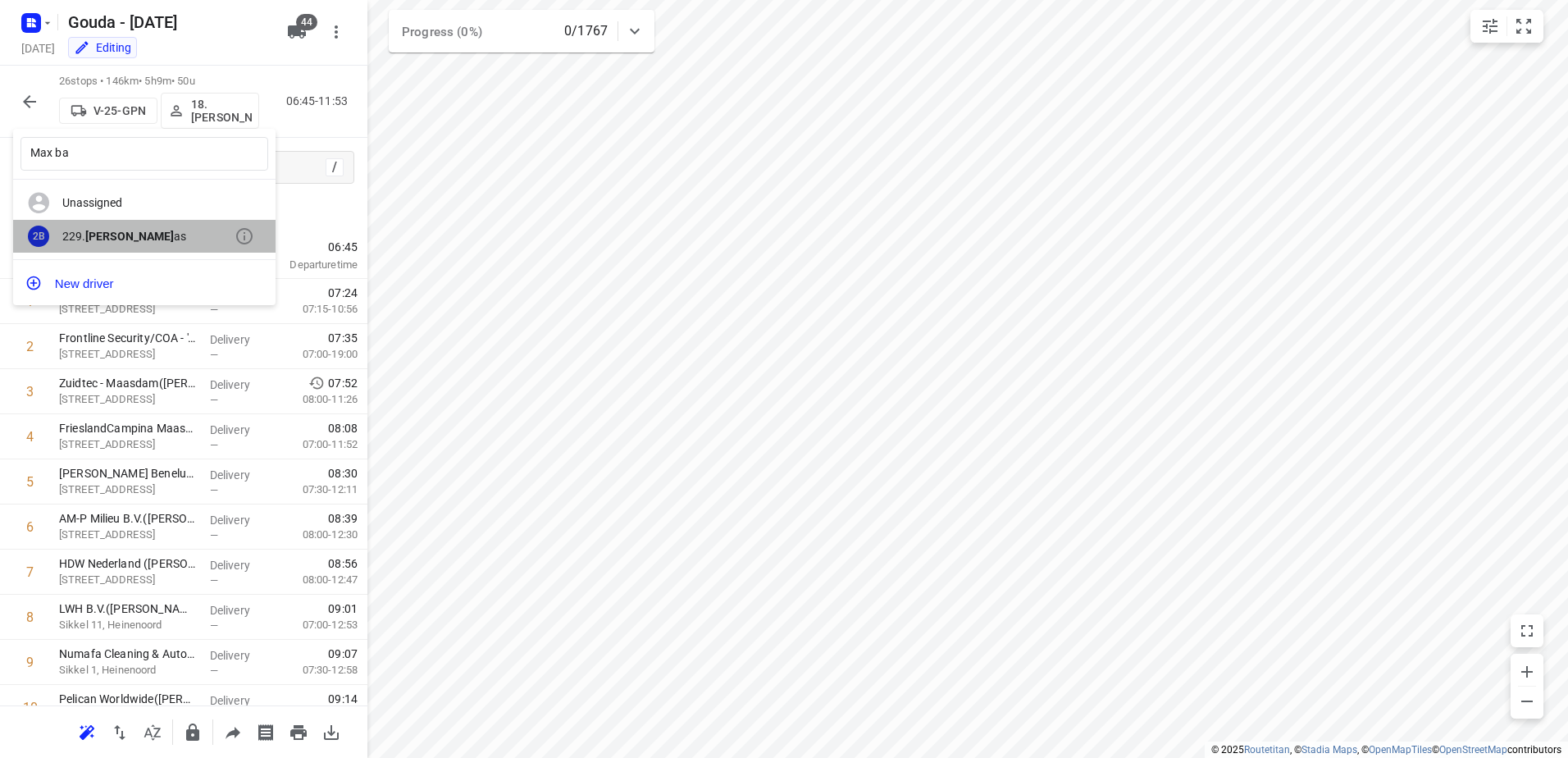
click at [140, 226] on div "2B 229. Max Ba as" at bounding box center [144, 236] width 263 height 34
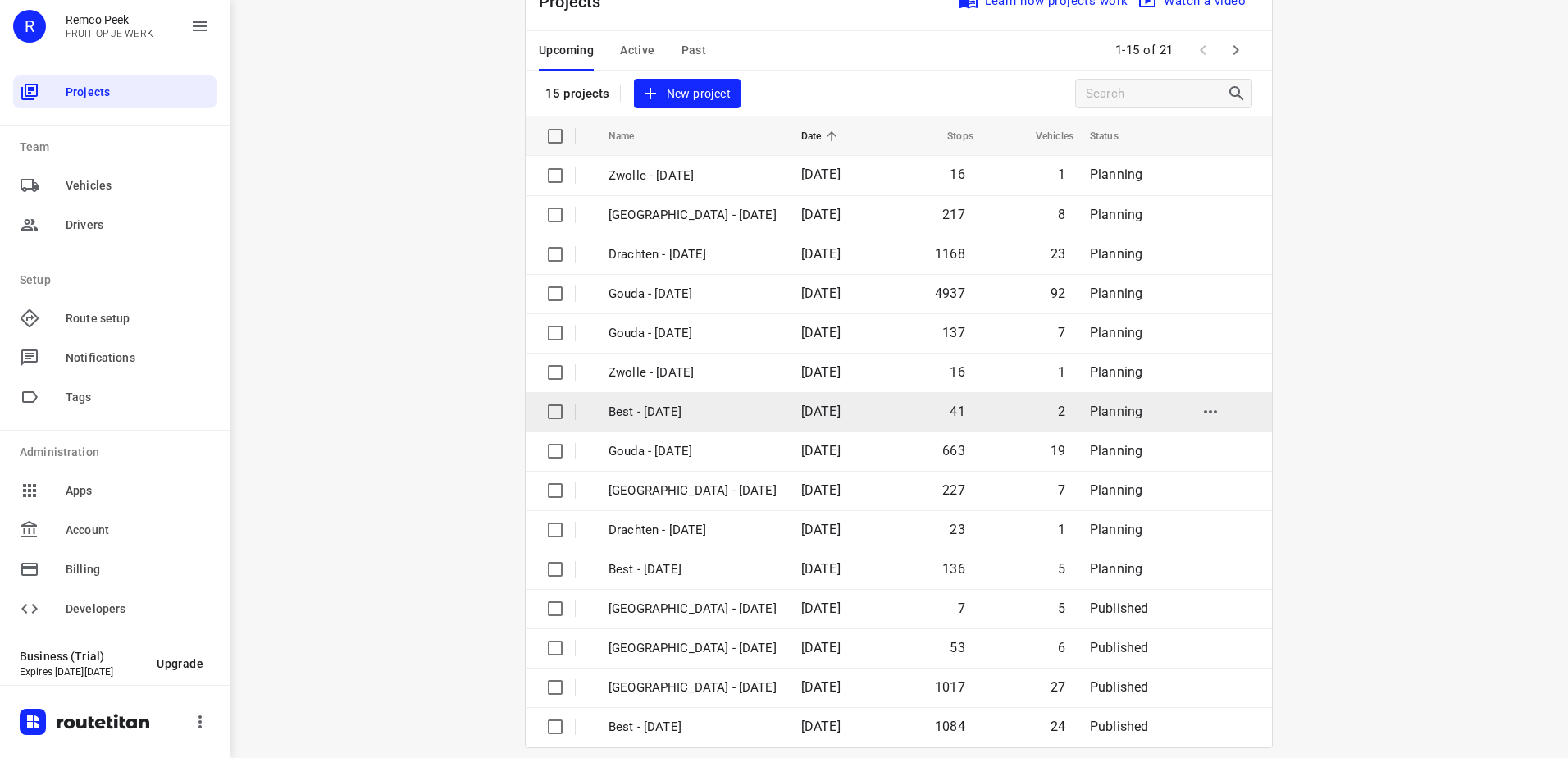
scroll to position [72, 0]
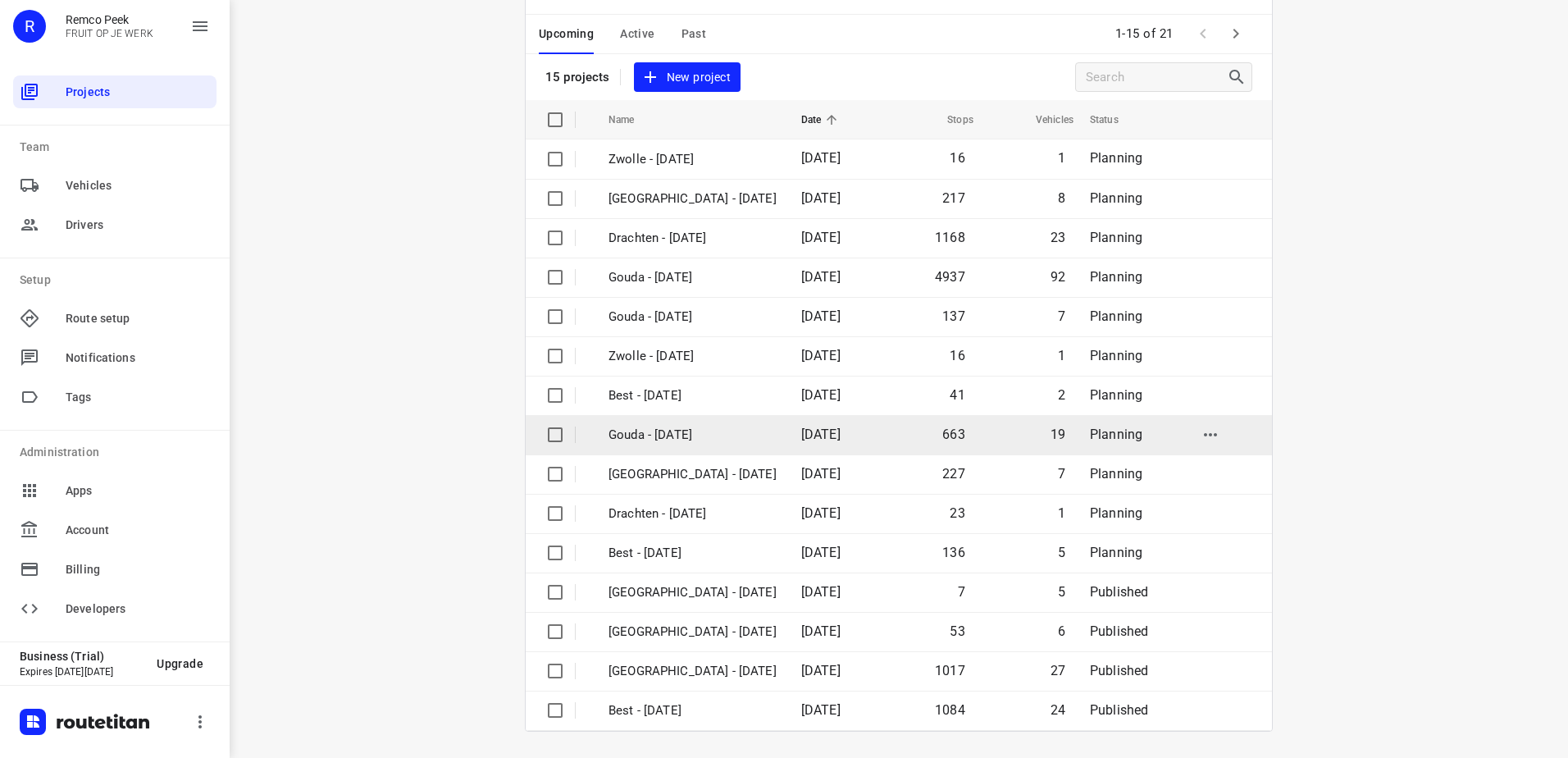
click at [744, 434] on p "Gouda - [DATE]" at bounding box center [692, 435] width 168 height 19
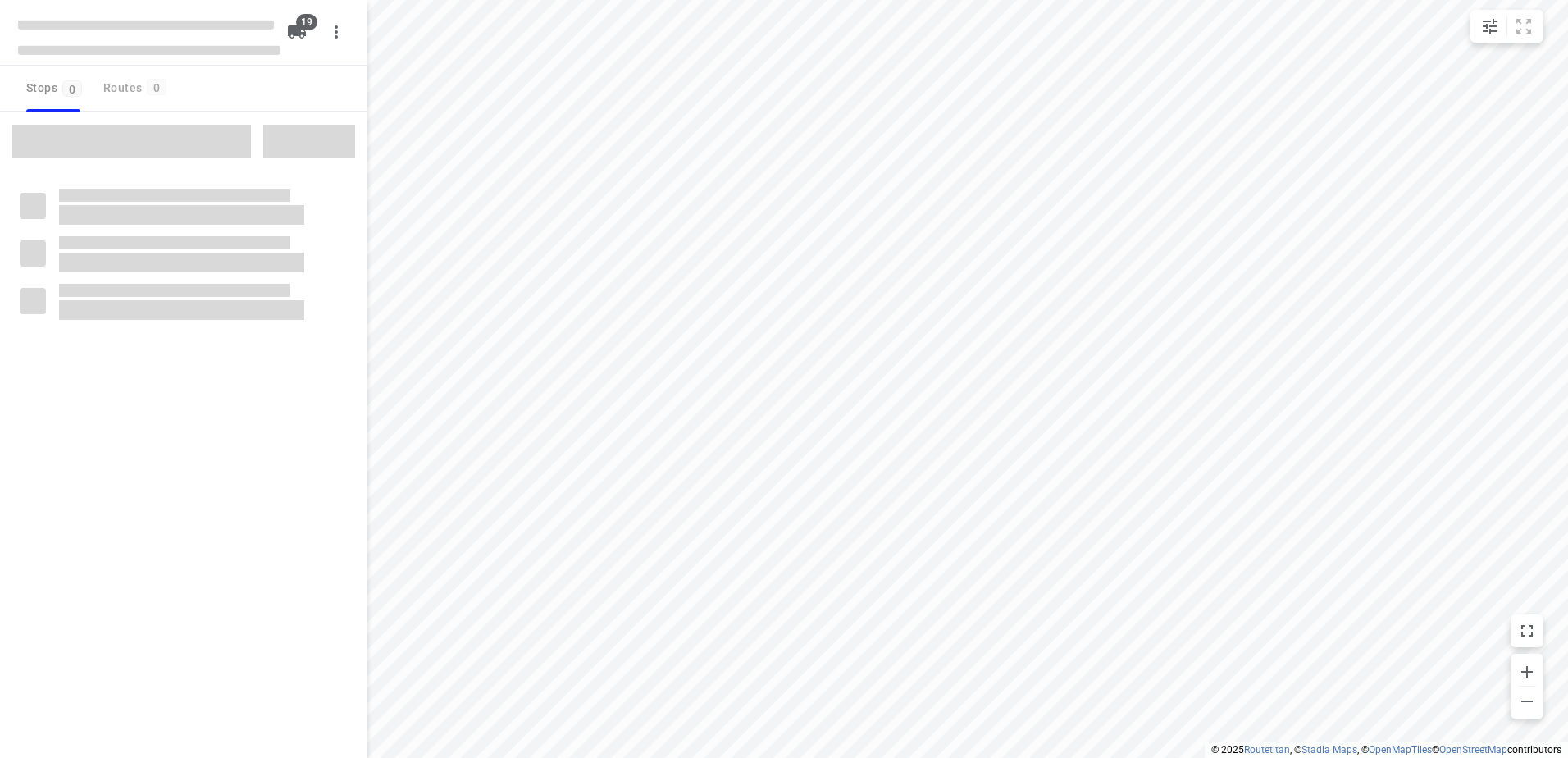
checkbox input "true"
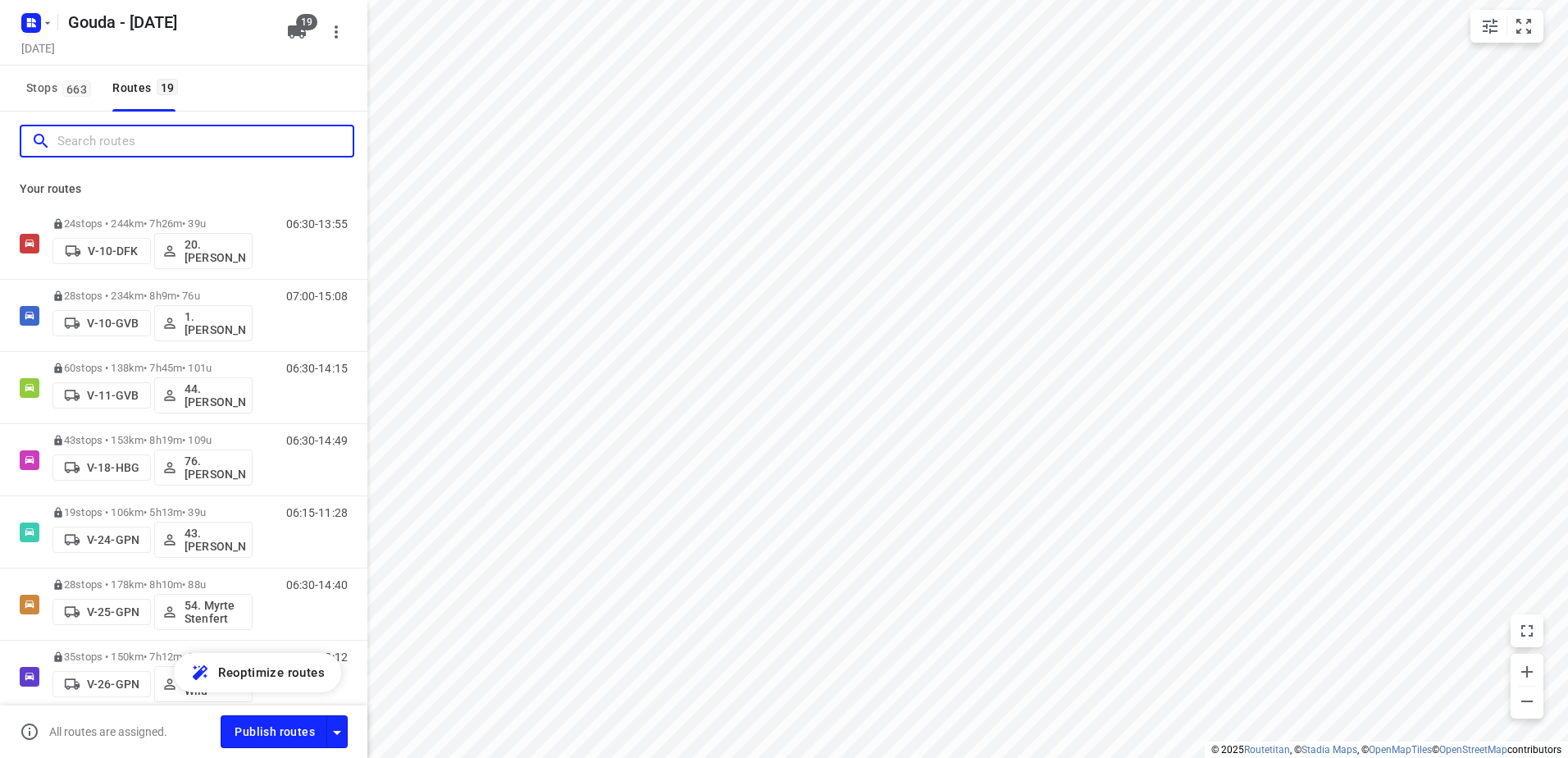
click at [171, 149] on input "Search routes" at bounding box center [204, 141] width 295 height 26
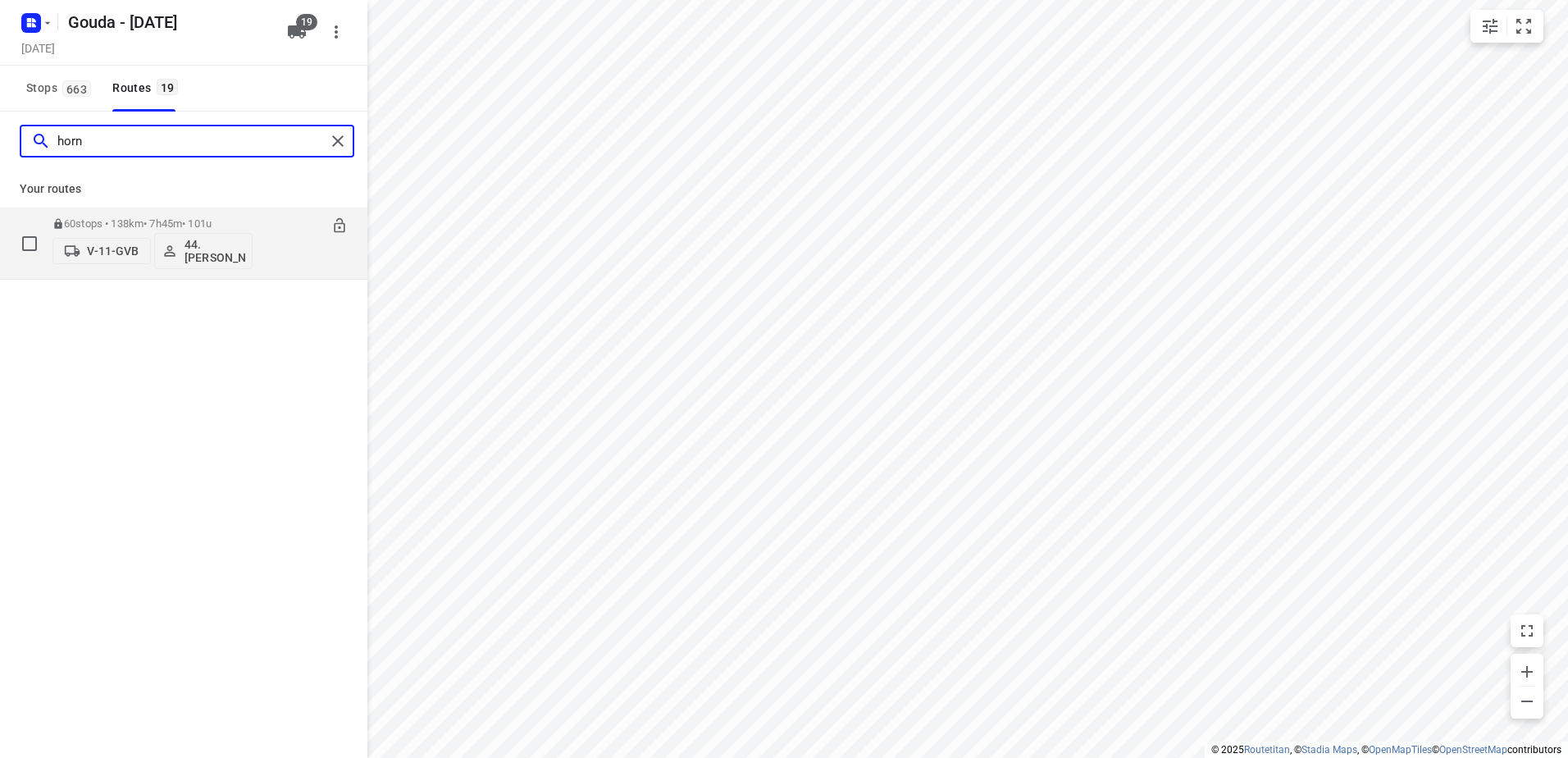
type input "horn"
click at [248, 225] on p "60 stops • 138km • 7h45m • 101u" at bounding box center [153, 223] width 200 height 12
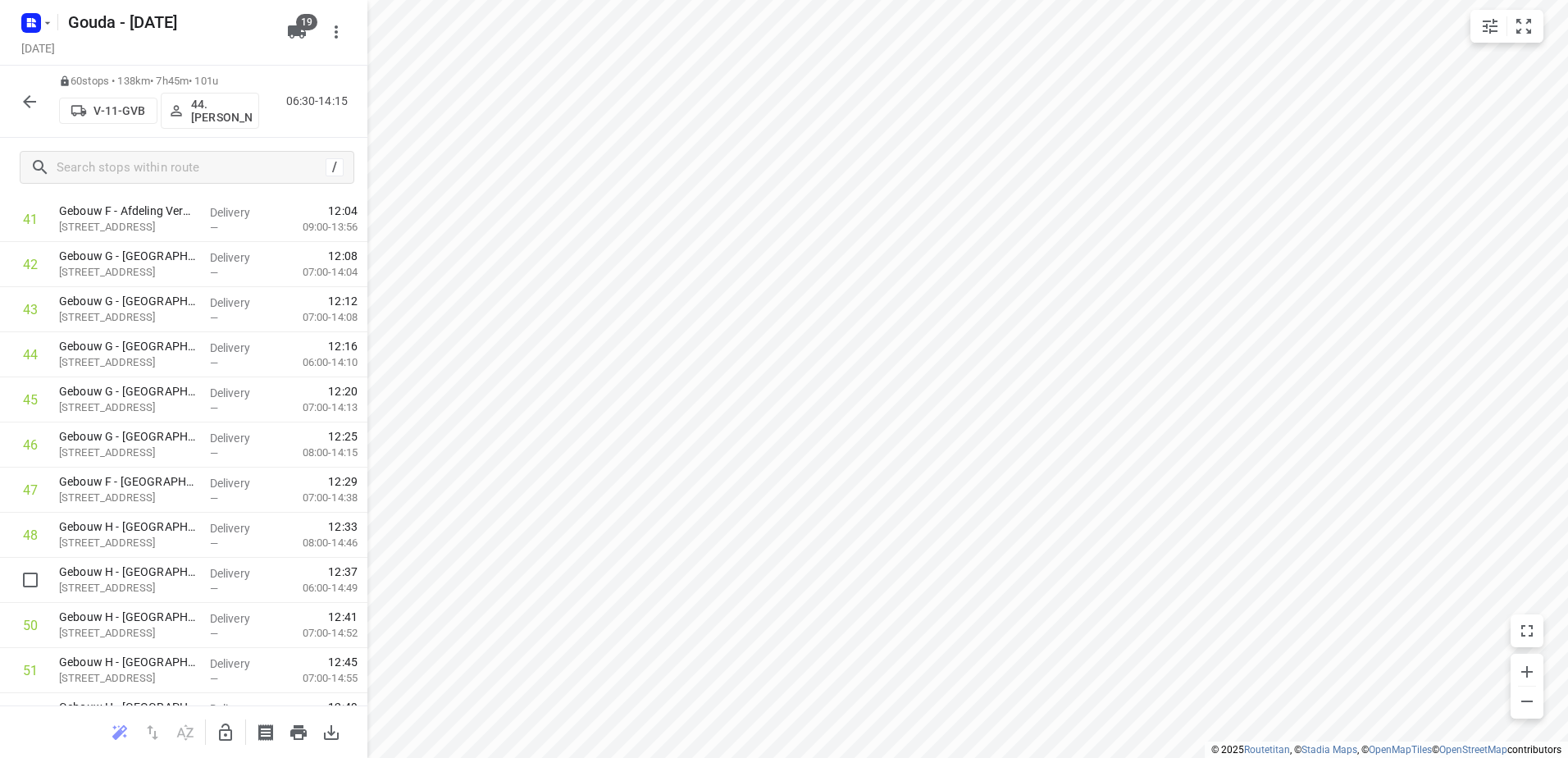
scroll to position [2325, 0]
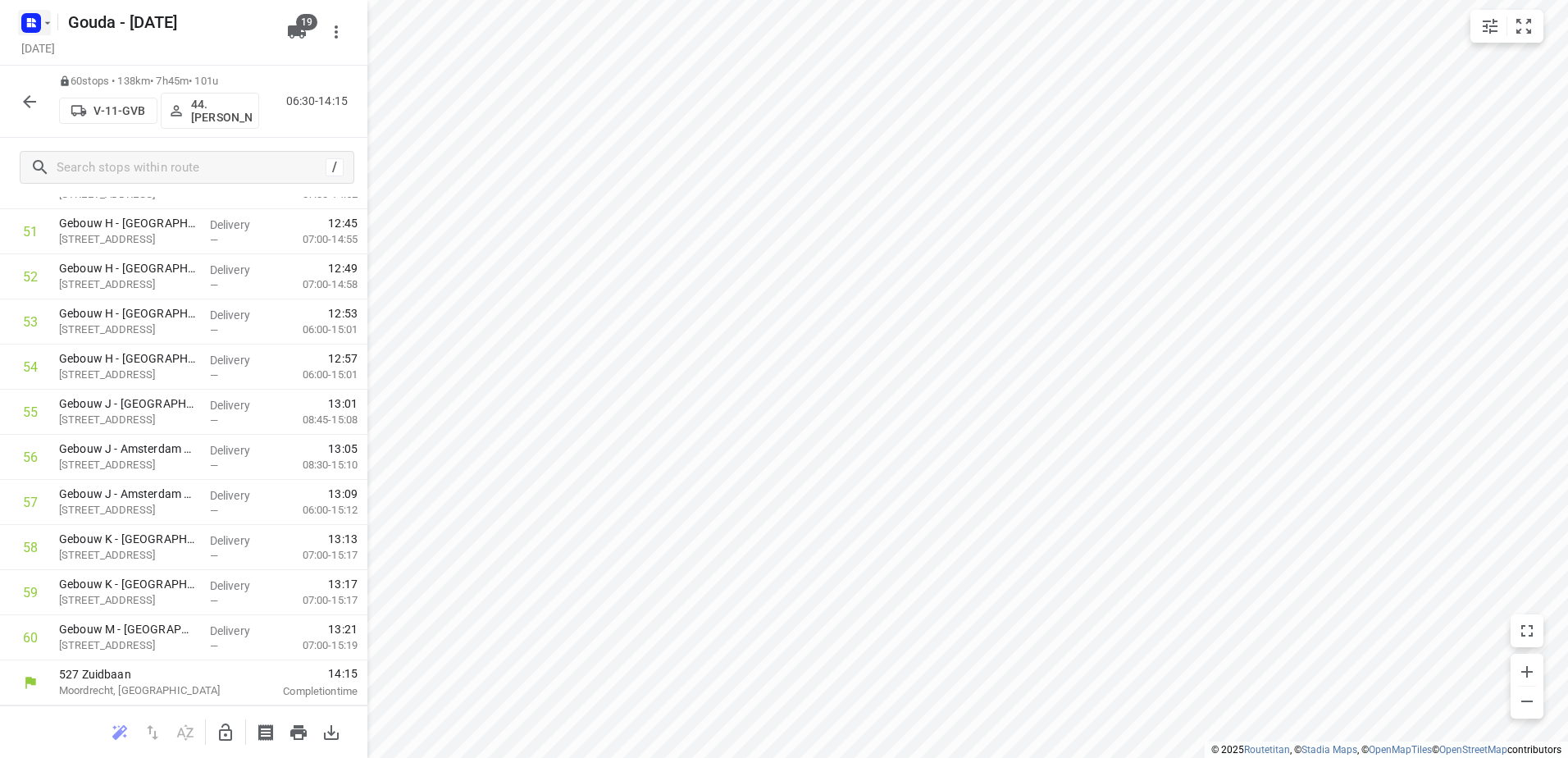
click at [36, 27] on rect "button" at bounding box center [30, 22] width 19 height 19
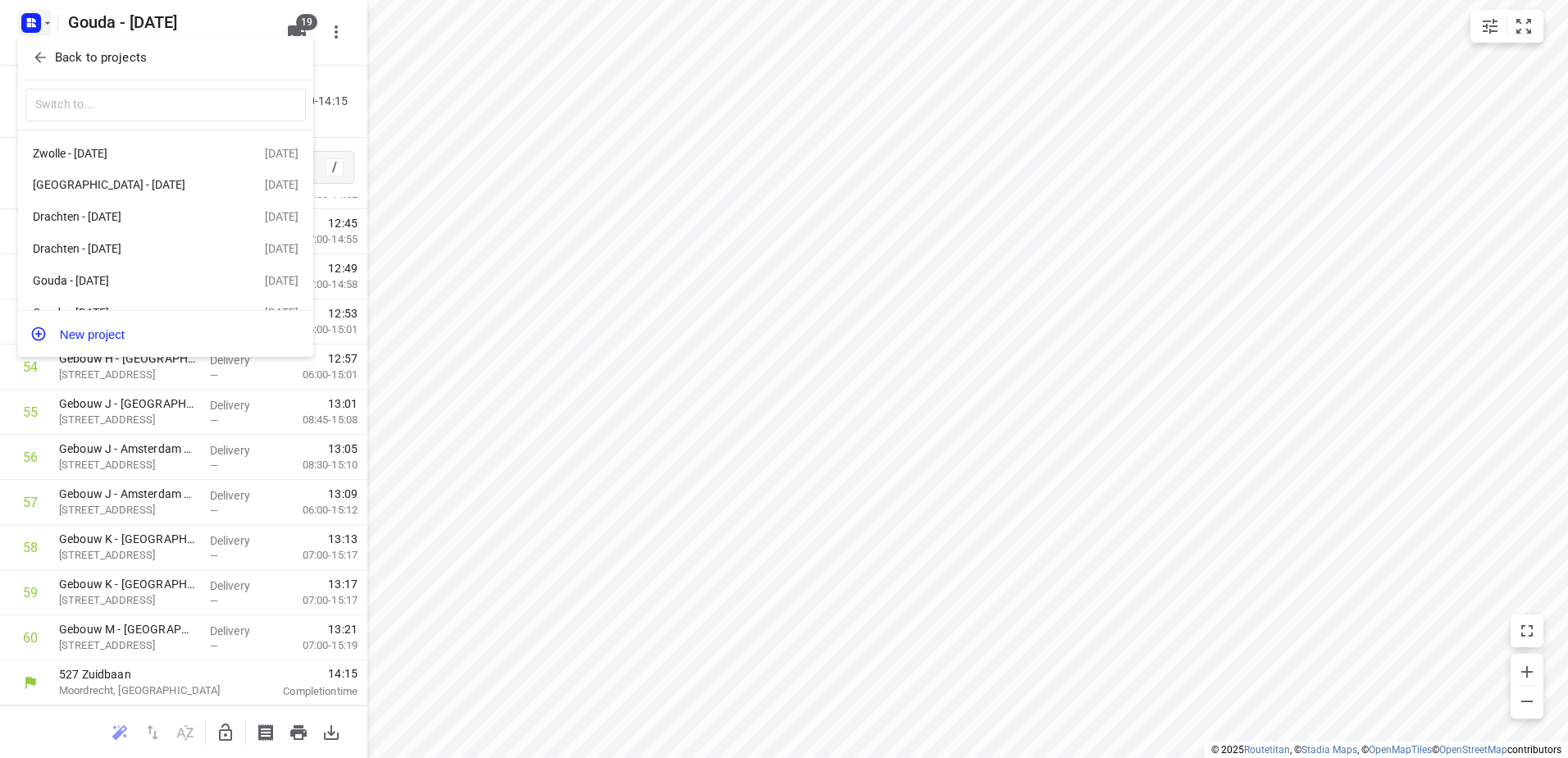
click at [65, 60] on p "Back to projects" at bounding box center [101, 58] width 92 height 19
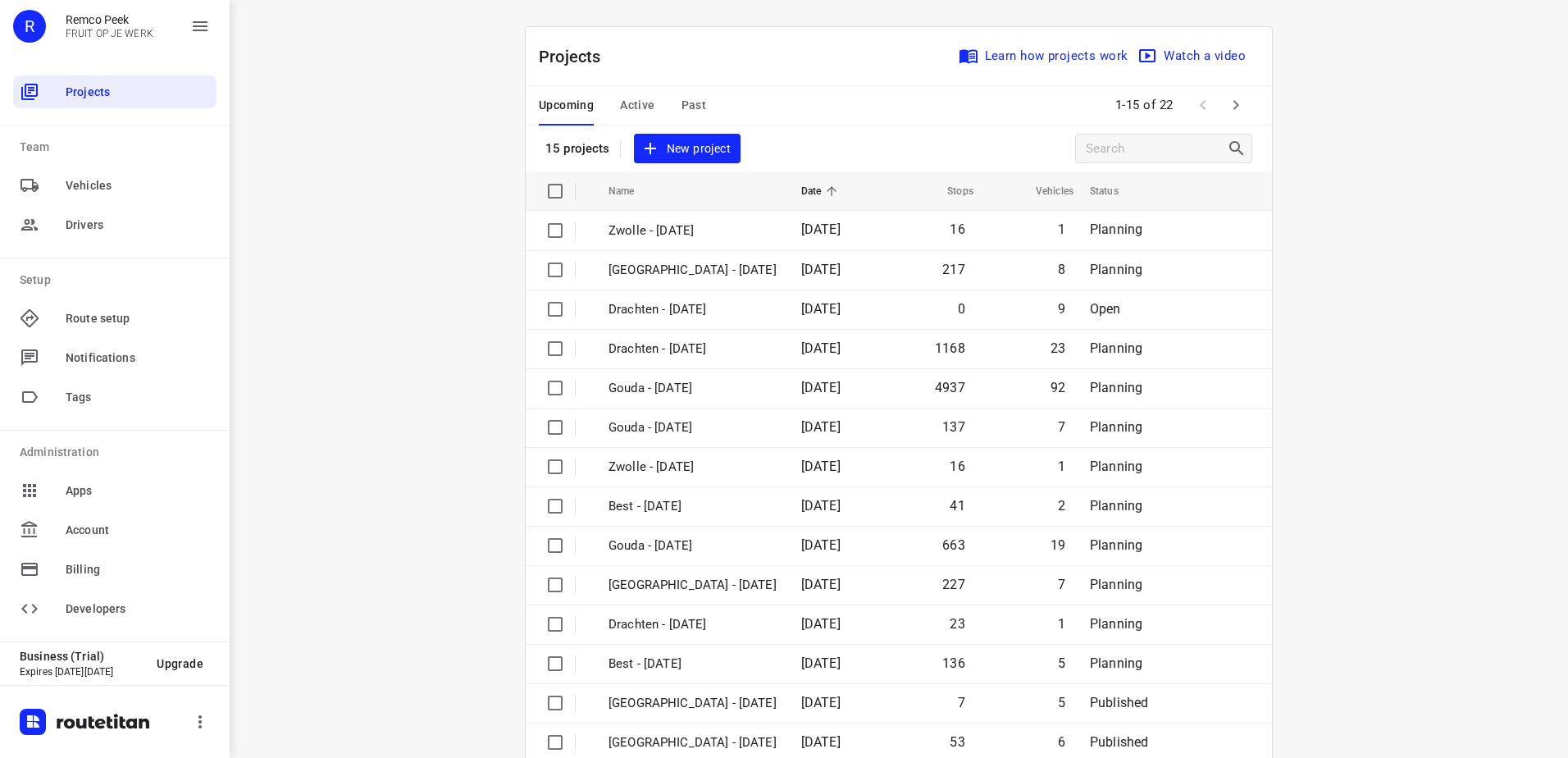
click at [664, 109] on div "Upcoming Active Past" at bounding box center [635, 106] width 194 height 40
click at [695, 115] on span "Past" at bounding box center [695, 106] width 26 height 20
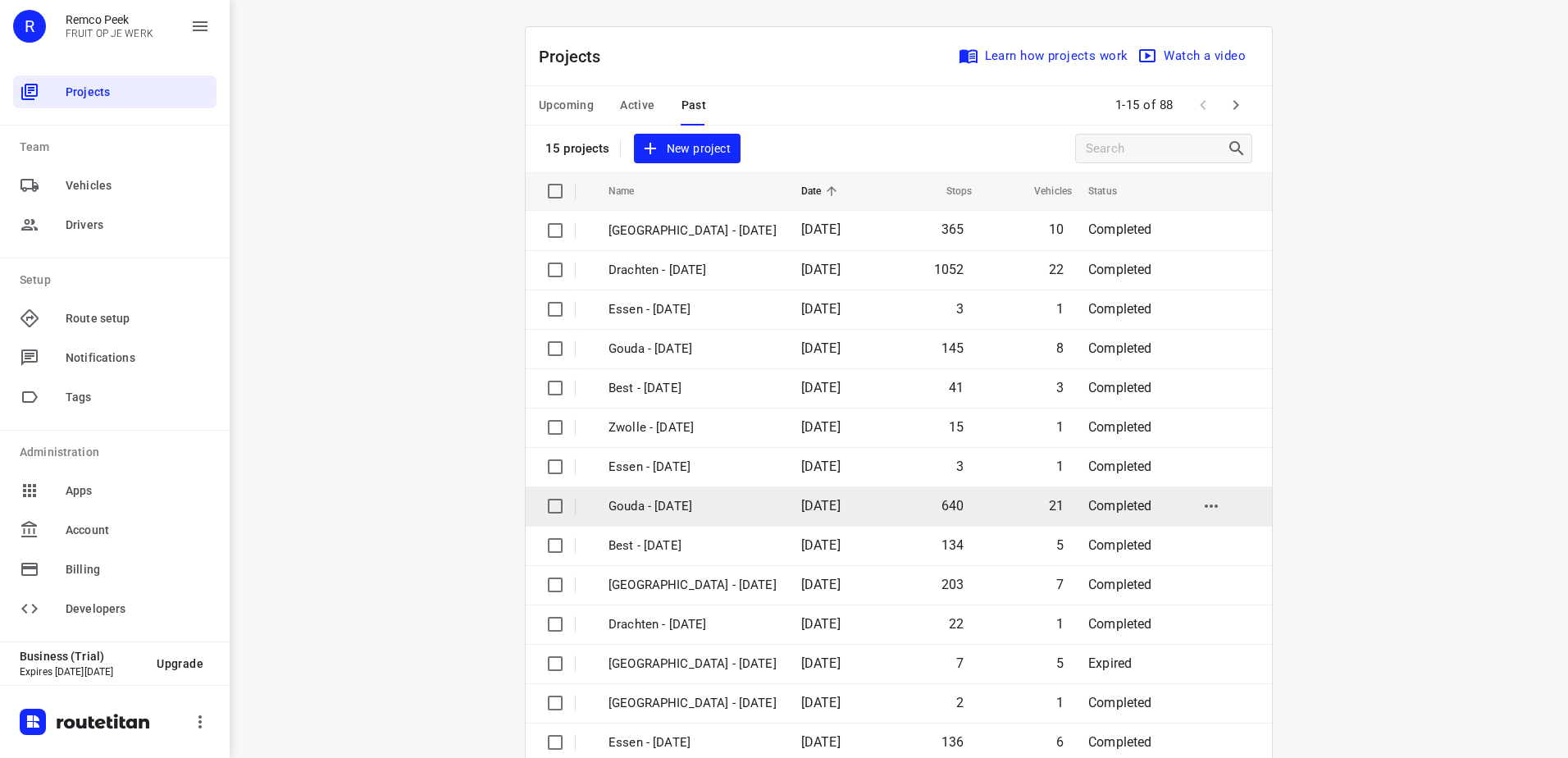
click at [763, 515] on td "Gouda - [DATE]" at bounding box center [689, 505] width 196 height 40
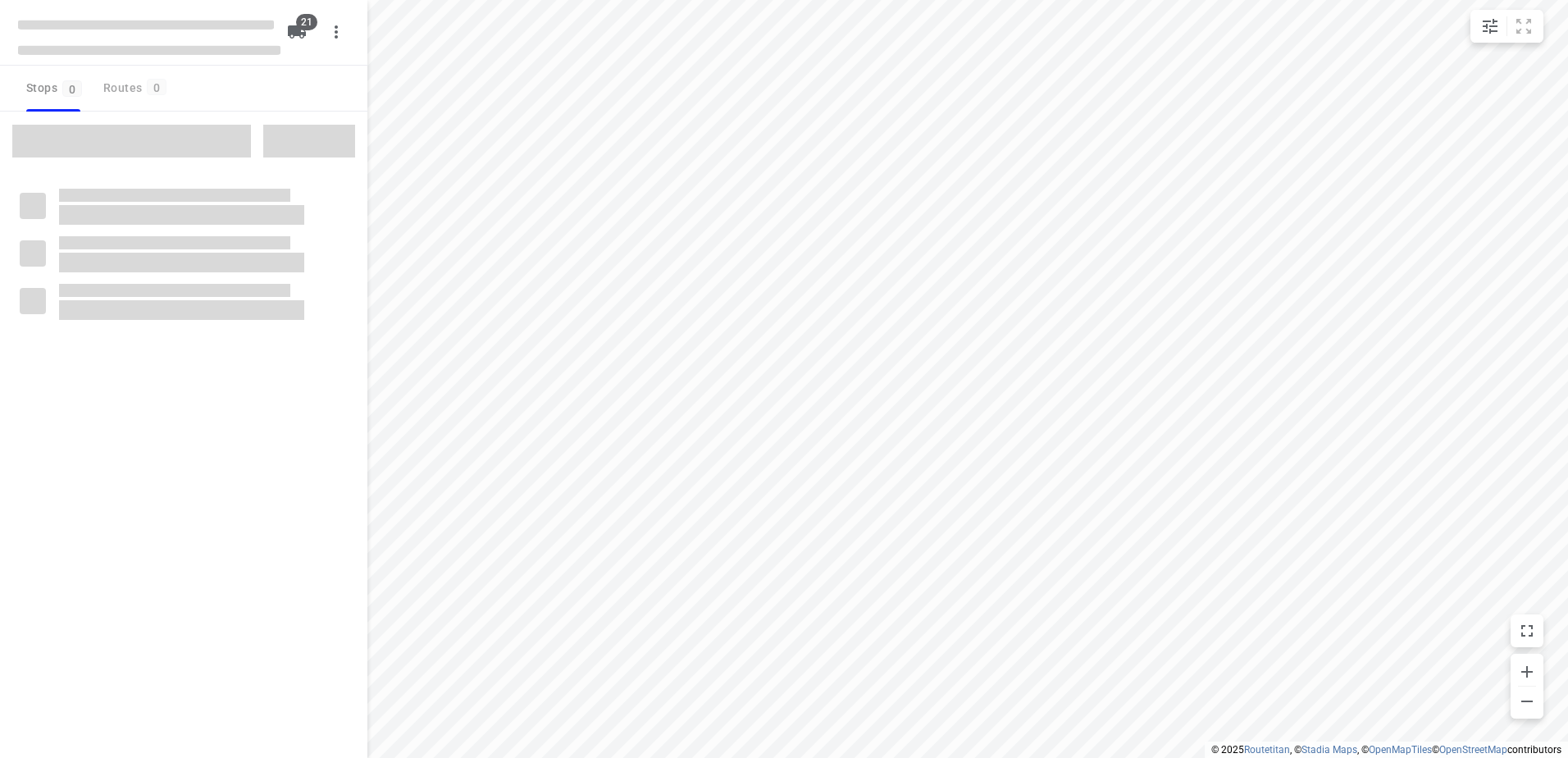
type input "distance"
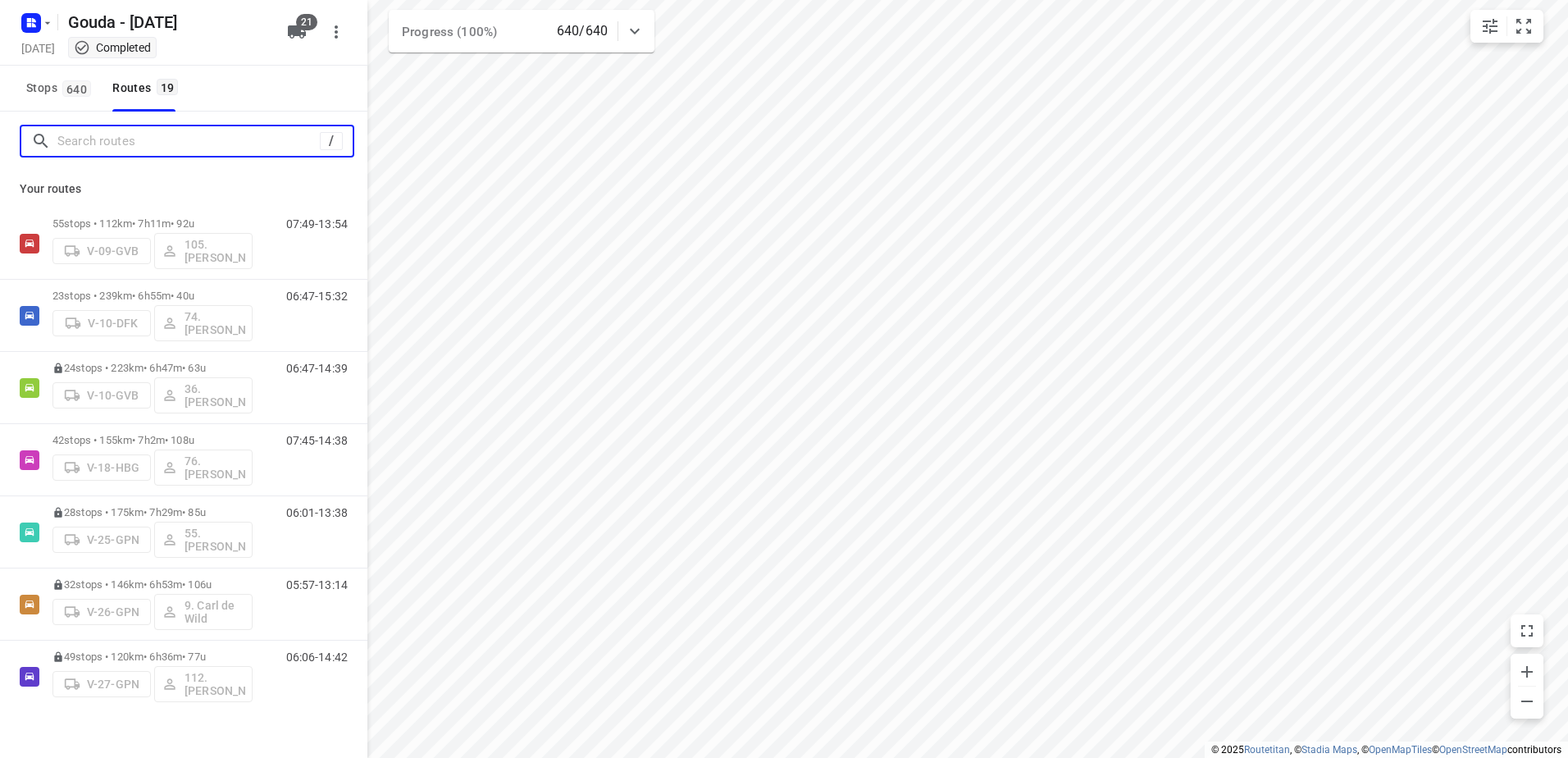
click at [222, 149] on input "Search routes" at bounding box center [188, 141] width 263 height 26
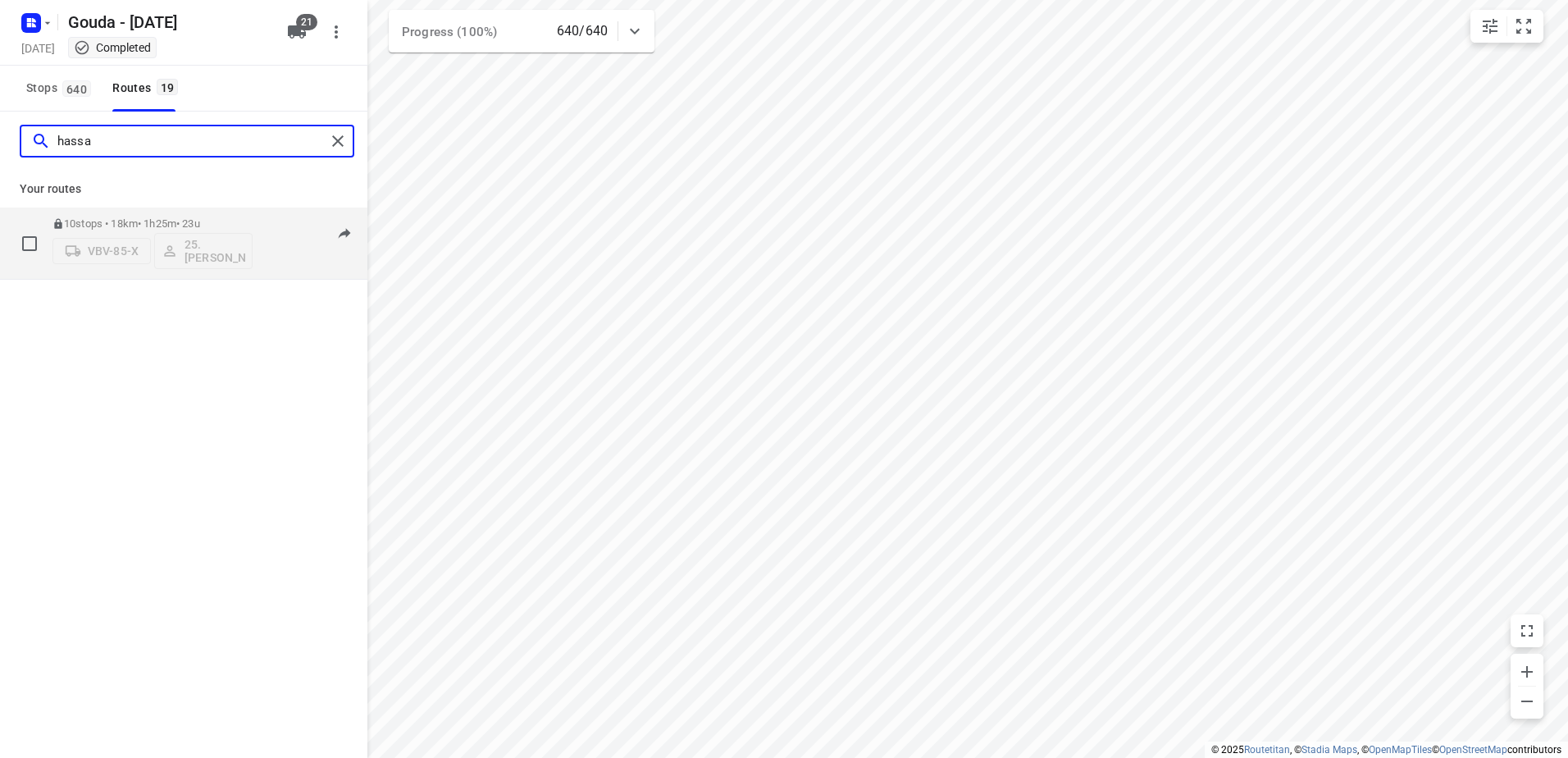
type input "hassa"
click at [161, 221] on p "10 stops • 18km • 1h25m • 23u" at bounding box center [153, 223] width 200 height 12
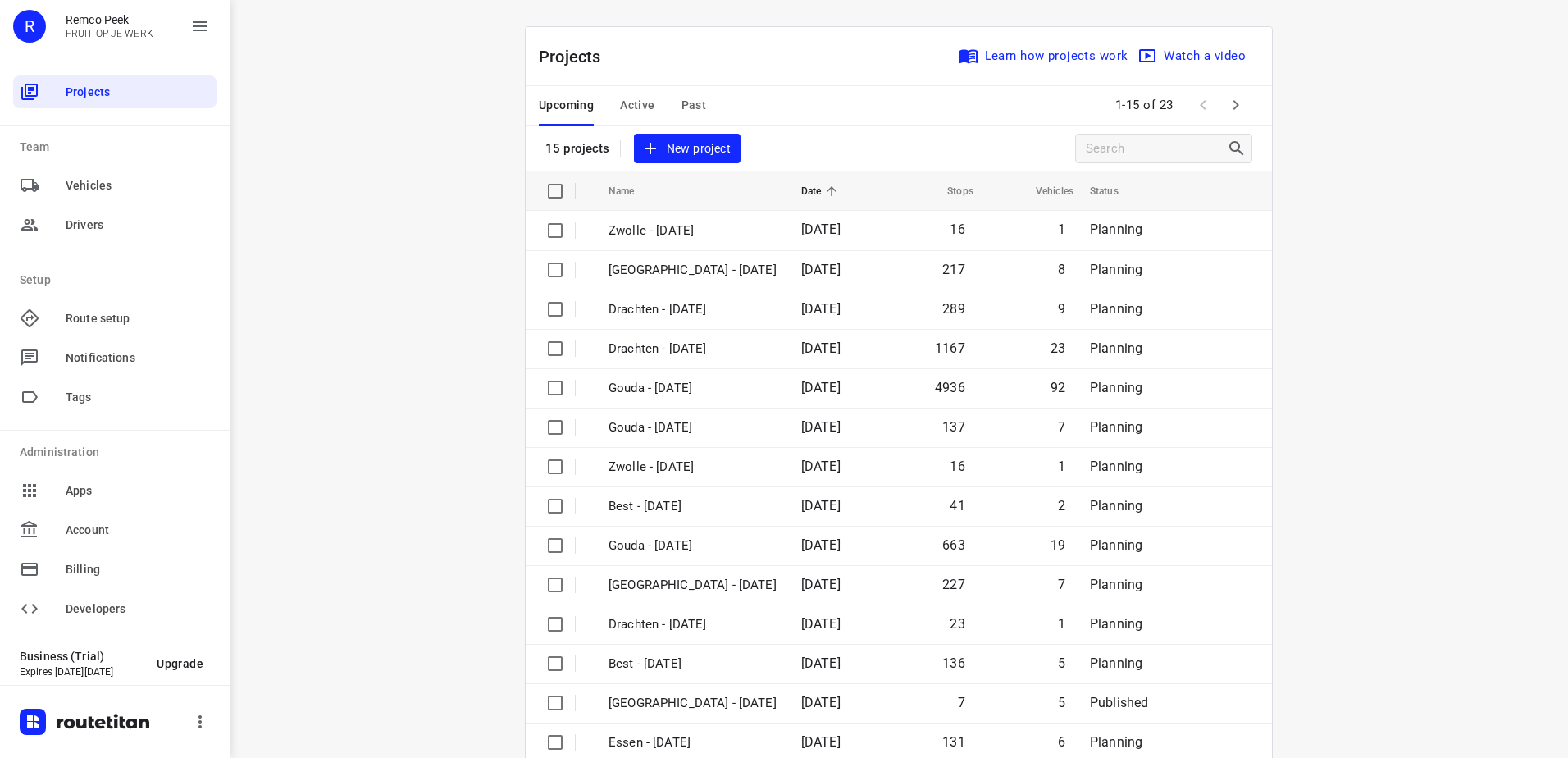
click at [690, 96] on span "Past" at bounding box center [695, 106] width 26 height 20
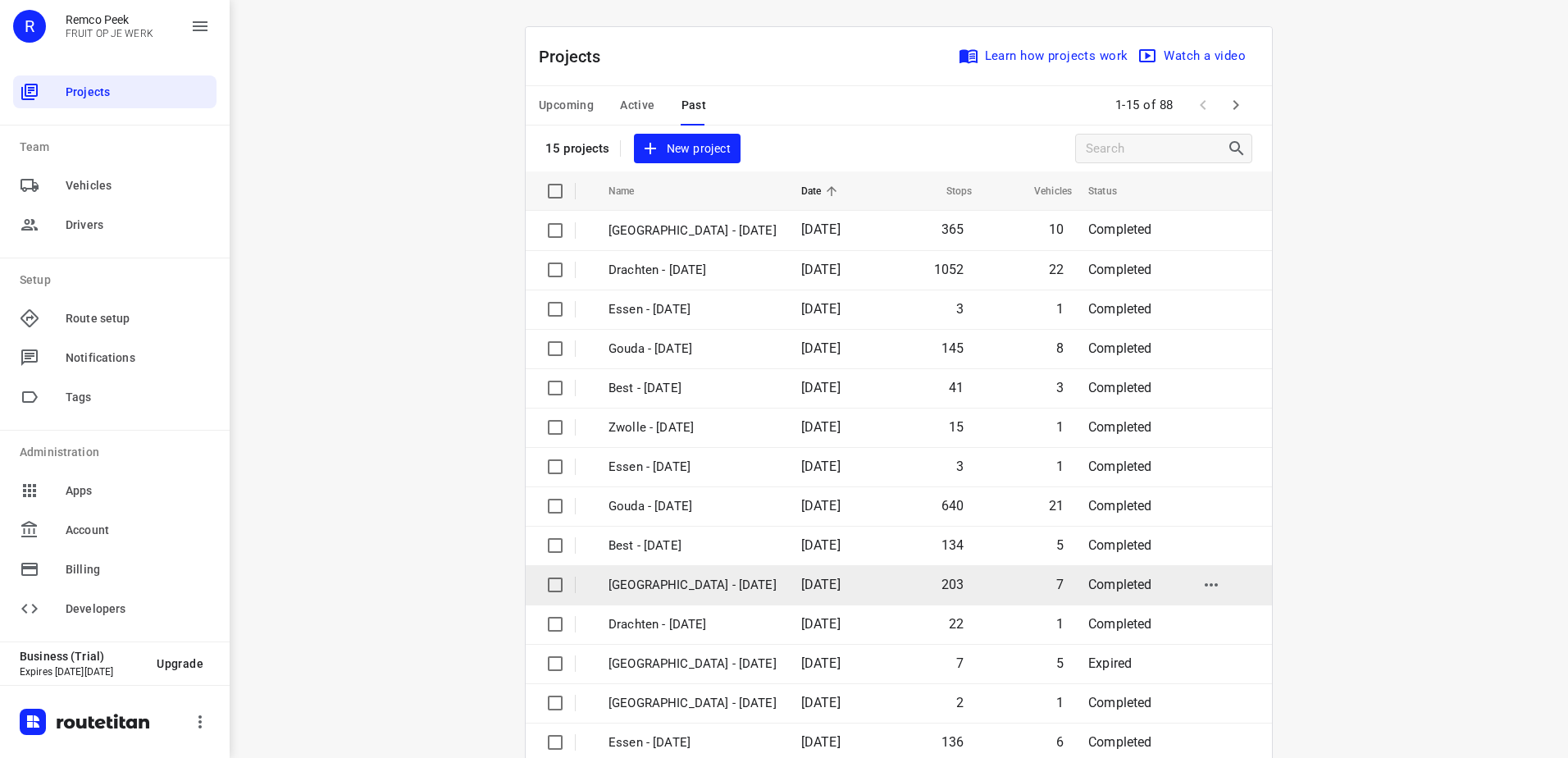
scroll to position [72, 0]
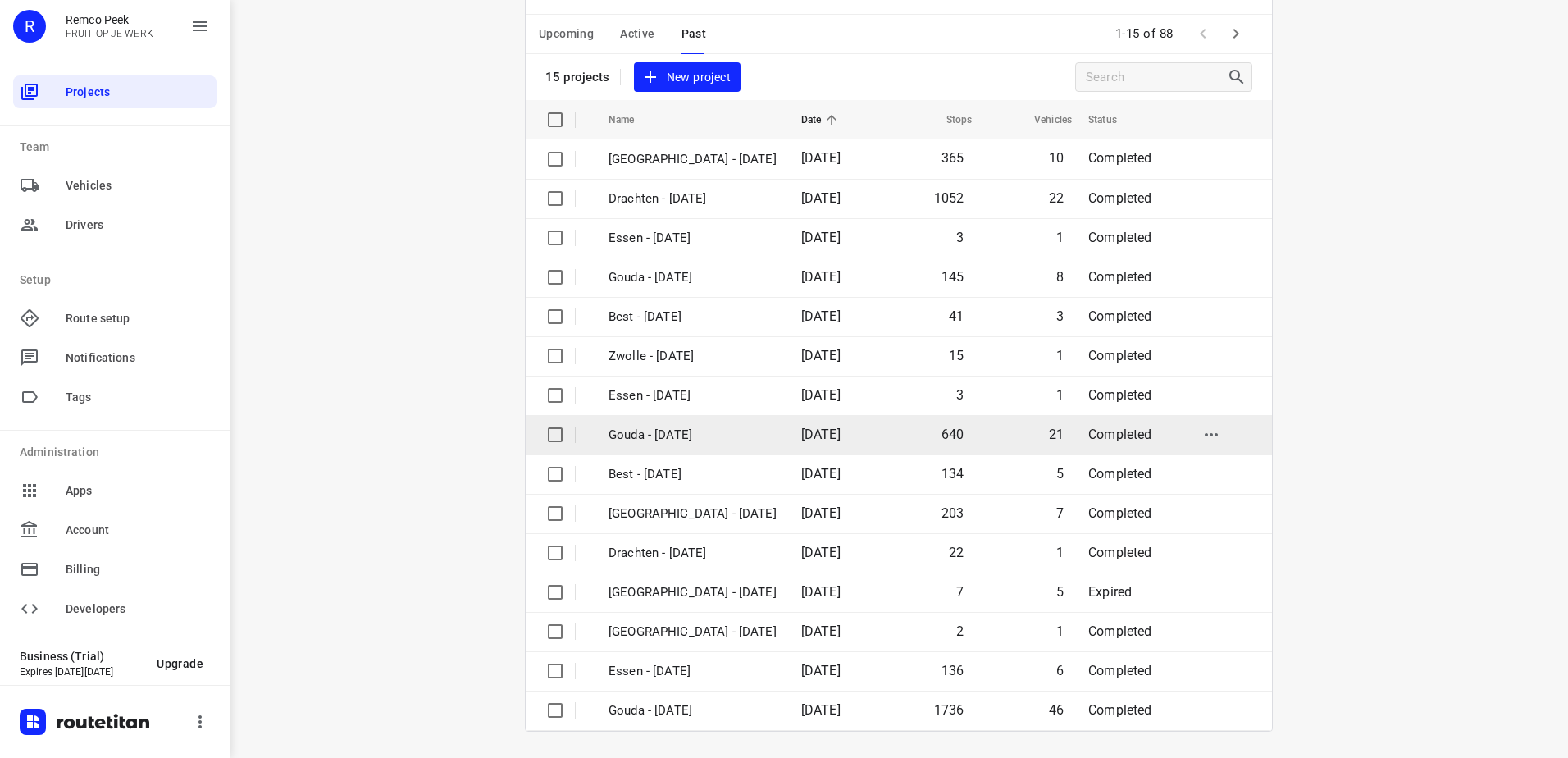
click at [708, 428] on p "Gouda - [DATE]" at bounding box center [692, 435] width 168 height 19
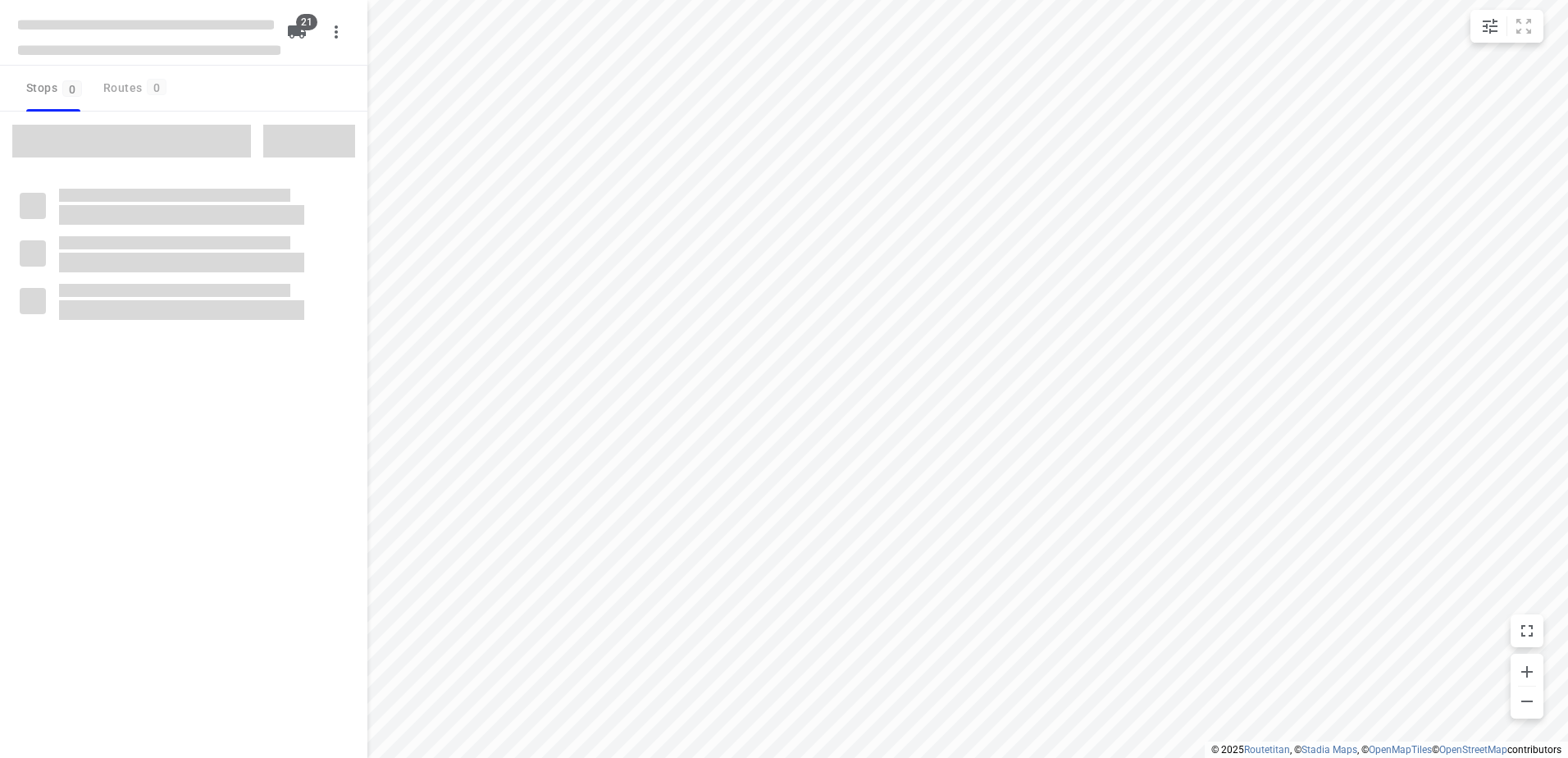
type input "distance"
